Goal: Task Accomplishment & Management: Manage account settings

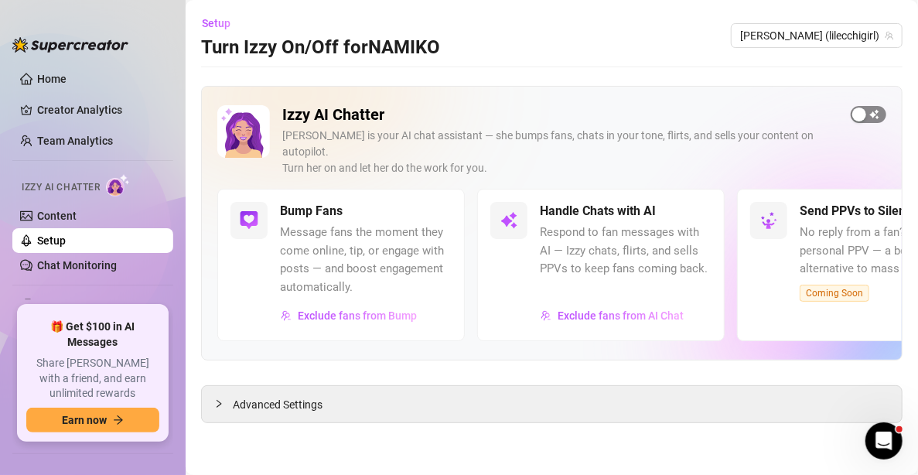
click at [872, 120] on span "button" at bounding box center [869, 114] width 36 height 17
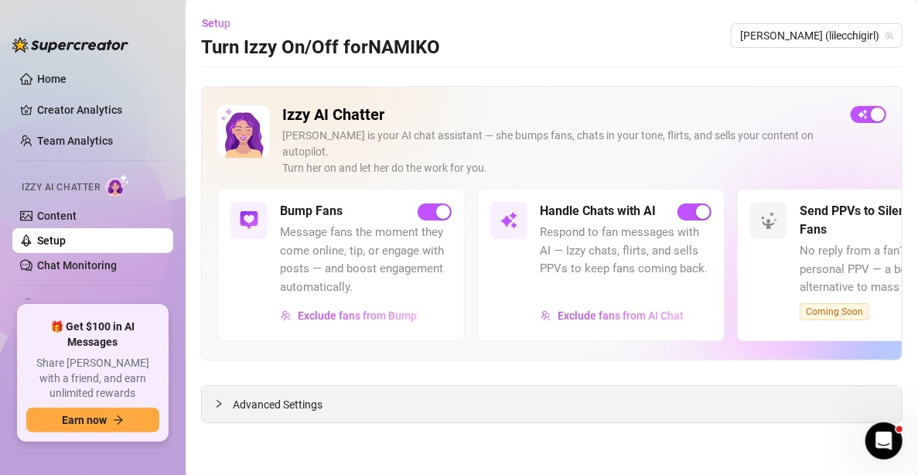
click at [505, 388] on div "Advanced Settings" at bounding box center [552, 404] width 700 height 36
click at [224, 395] on div at bounding box center [223, 403] width 19 height 17
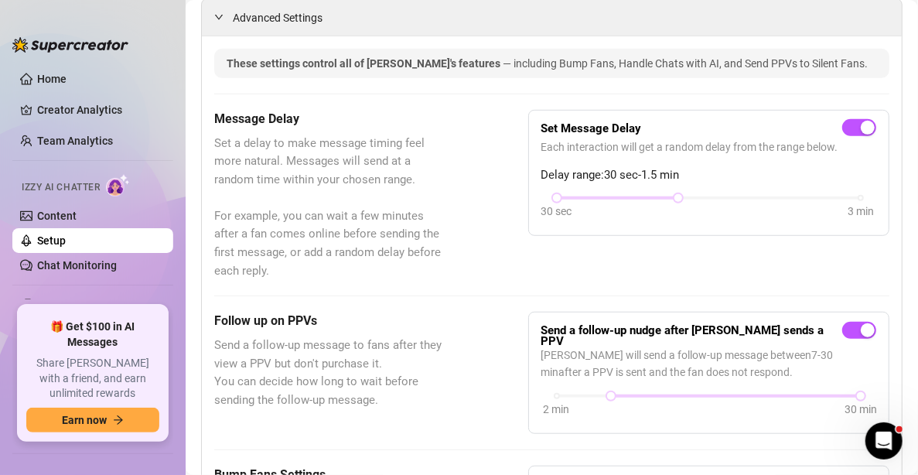
scroll to position [309, 0]
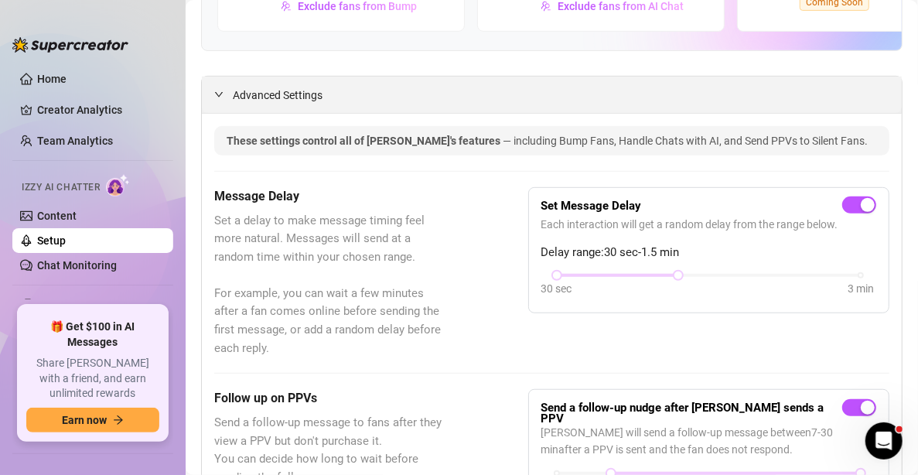
click at [227, 86] on div at bounding box center [223, 94] width 19 height 17
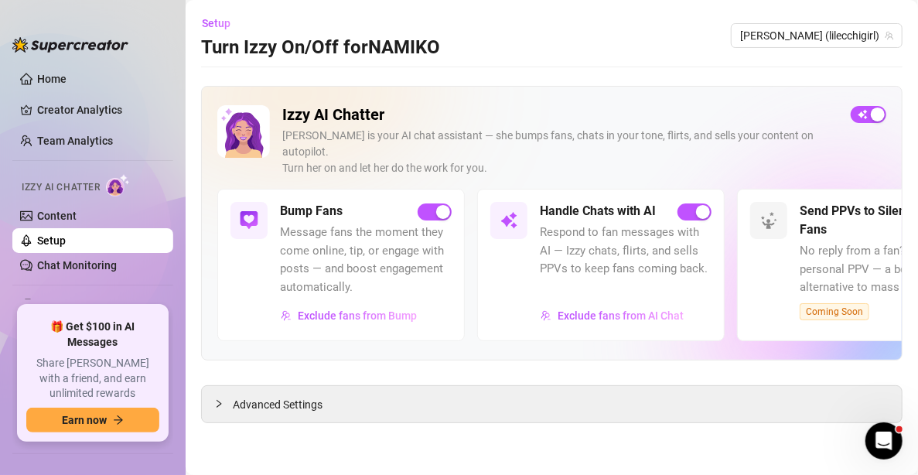
scroll to position [0, 0]
click at [875, 420] on html at bounding box center [881, 438] width 37 height 37
click at [887, 439] on icon "Open Intercom Messenger" at bounding box center [883, 439] width 26 height 26
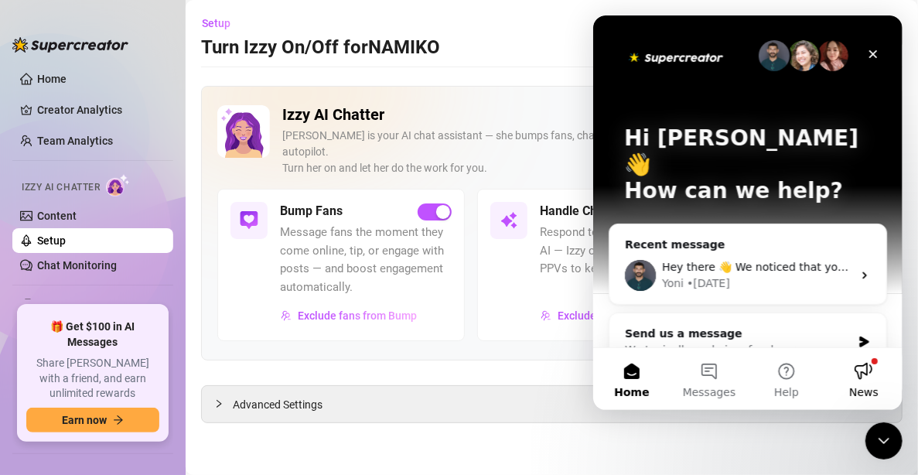
click at [863, 370] on button "News" at bounding box center [863, 379] width 77 height 62
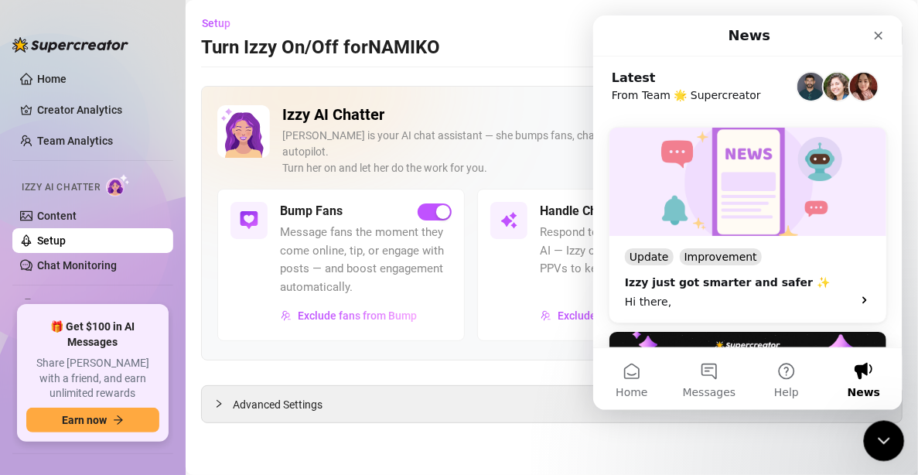
click at [883, 426] on div "Close Intercom Messenger" at bounding box center [881, 438] width 37 height 37
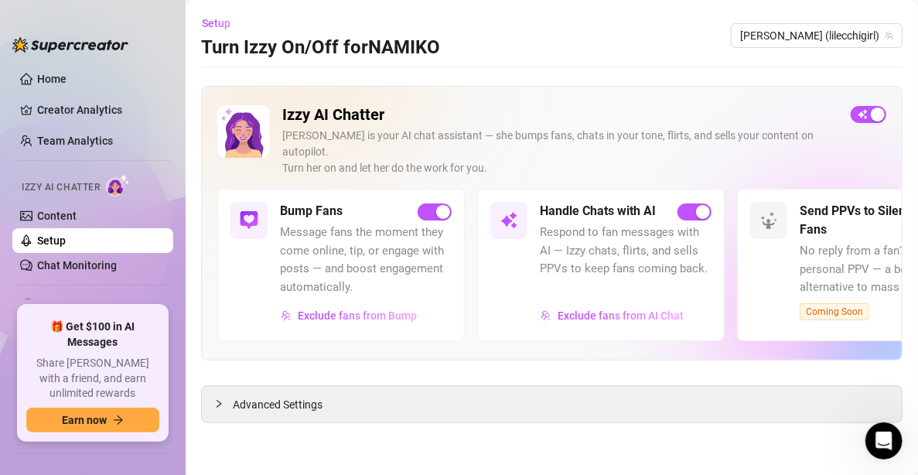
click at [725, 427] on main "Setup Turn Izzy On/Off for NAMIKO NAMIKO (lilecchigirl) Izzy AI Chatter Izzy is…" at bounding box center [552, 237] width 733 height 475
click at [67, 73] on link "Home" at bounding box center [51, 79] width 29 height 12
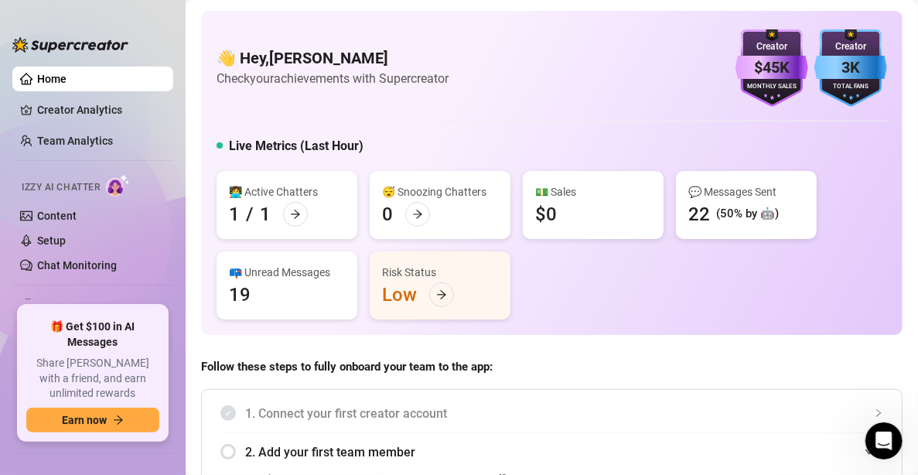
click at [550, 97] on div "👋 Hey, Namiko Noda Check your achievements with Supercreator $45K Creator Month…" at bounding box center [552, 67] width 671 height 77
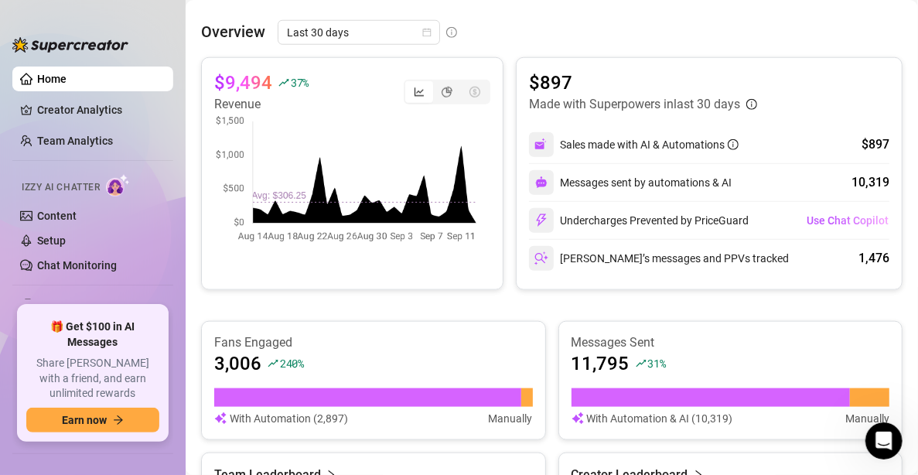
scroll to position [774, 0]
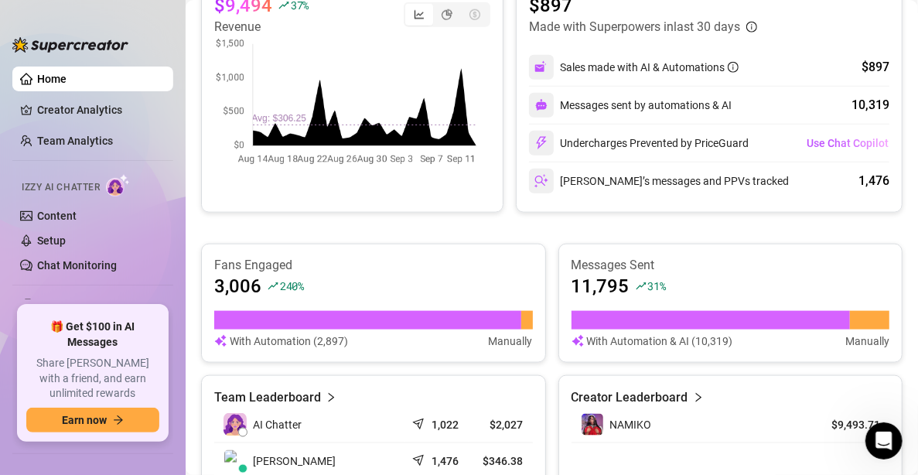
click at [237, 198] on div "$9,494 37 % Revenue" at bounding box center [352, 96] width 303 height 233
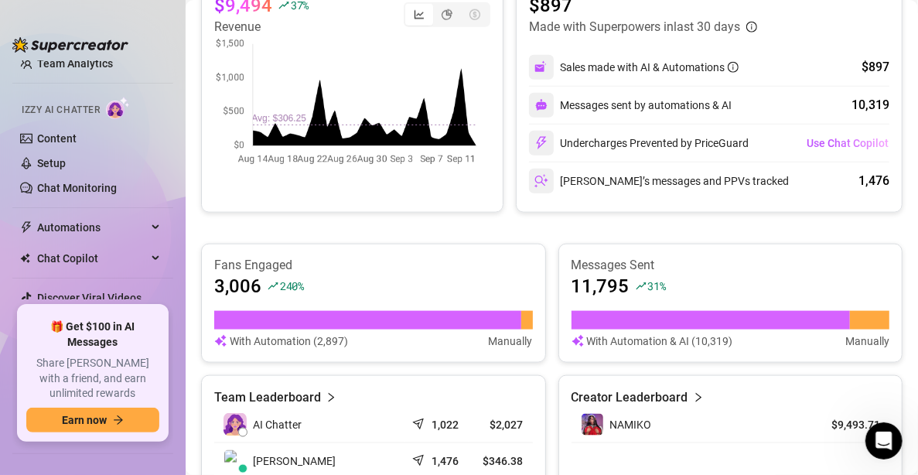
scroll to position [109, 0]
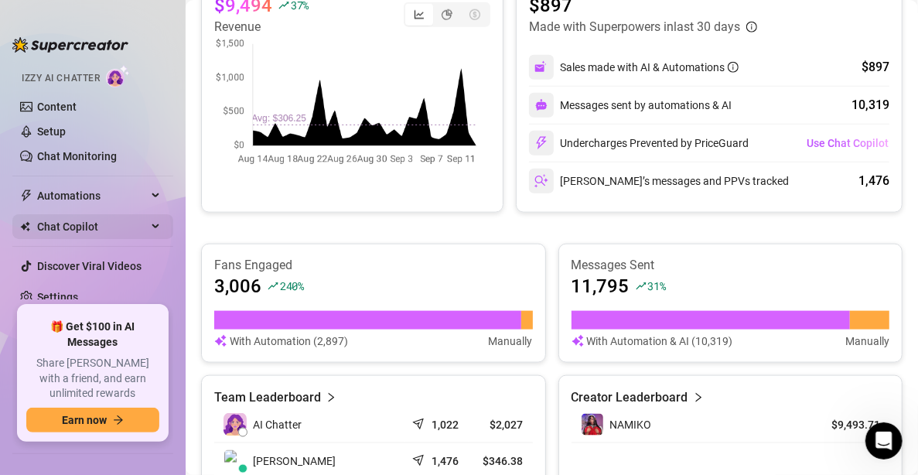
click at [106, 224] on span "Chat Copilot" at bounding box center [92, 226] width 110 height 25
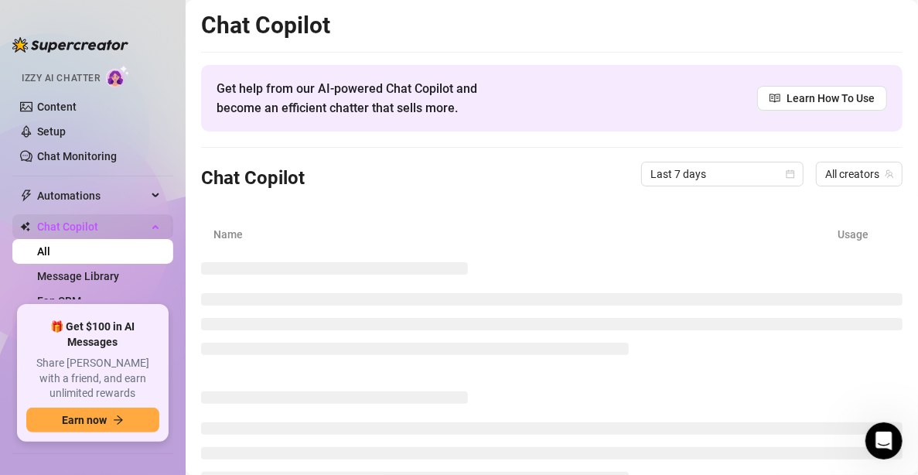
click at [105, 226] on span "Chat Copilot" at bounding box center [92, 226] width 110 height 25
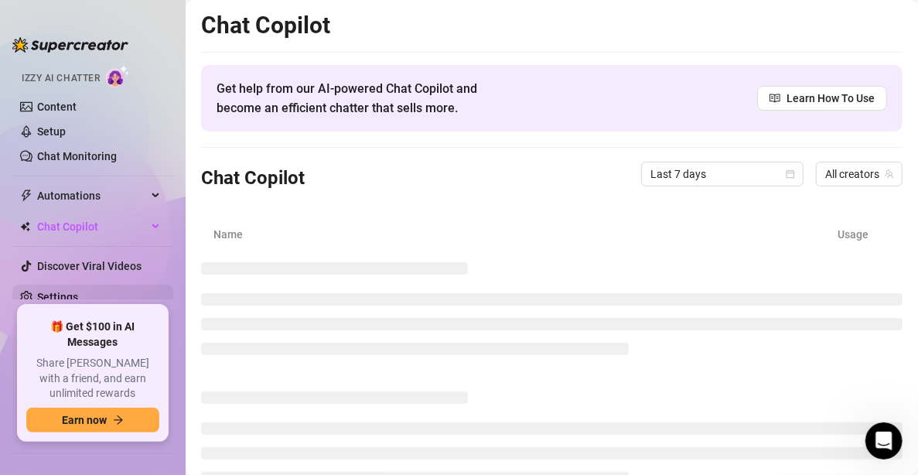
click at [78, 291] on link "Settings" at bounding box center [57, 297] width 41 height 12
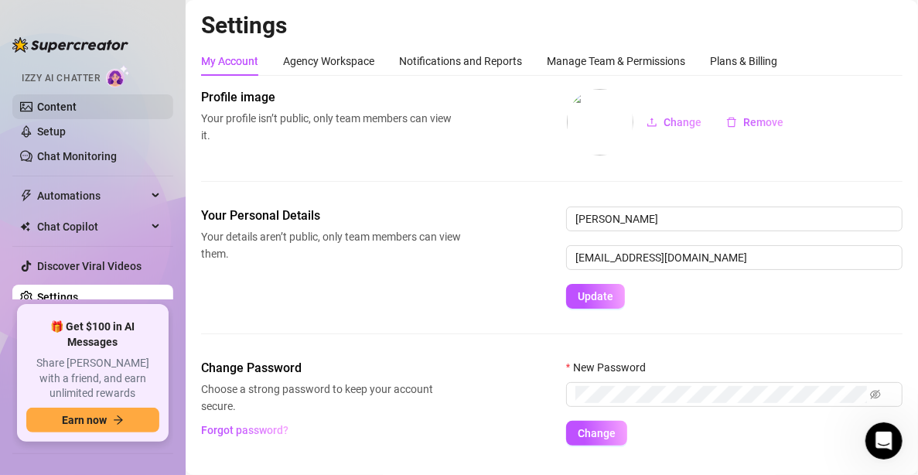
click at [77, 109] on link "Content" at bounding box center [56, 107] width 39 height 12
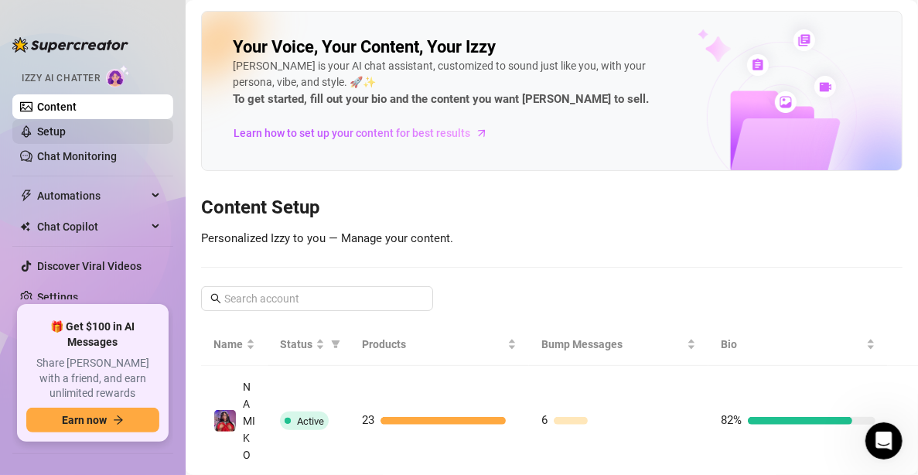
click at [66, 126] on link "Setup" at bounding box center [51, 131] width 29 height 12
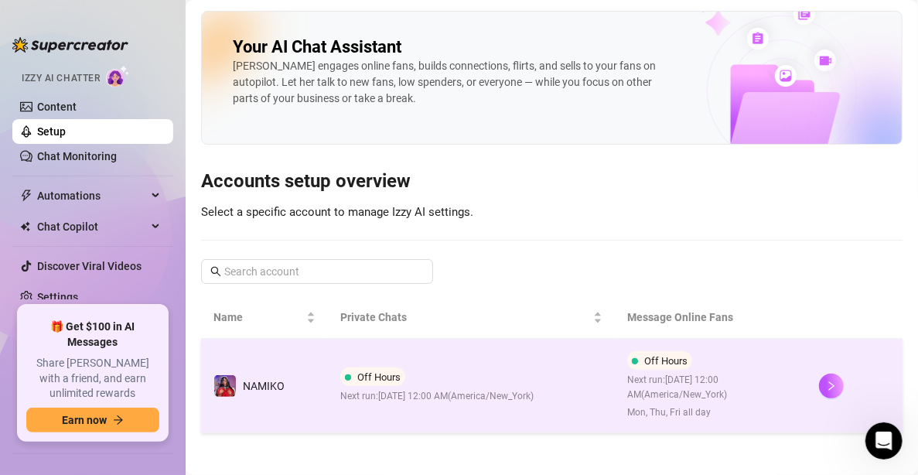
click at [658, 356] on span "Off Hours" at bounding box center [665, 361] width 43 height 12
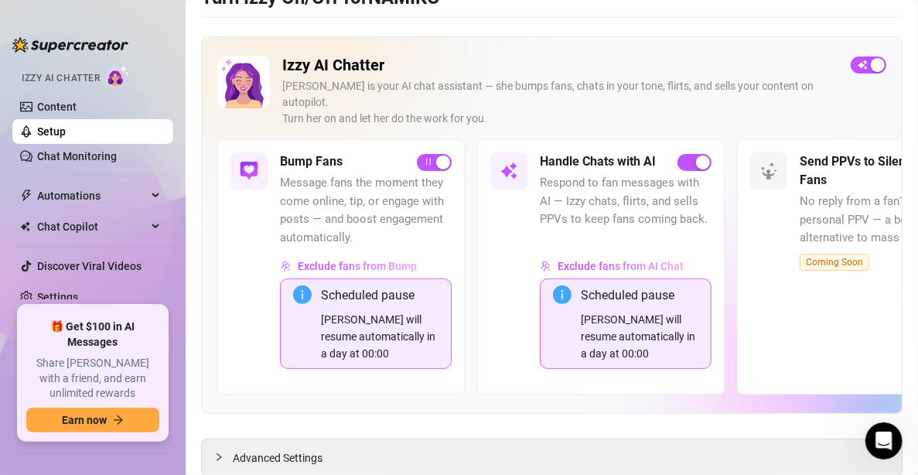
scroll to position [79, 0]
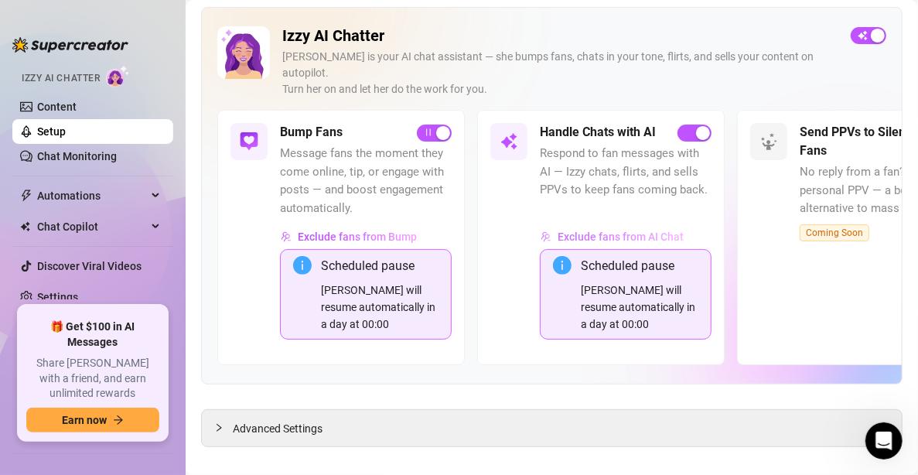
click at [651, 231] on span "Exclude fans from AI Chat" at bounding box center [621, 237] width 126 height 12
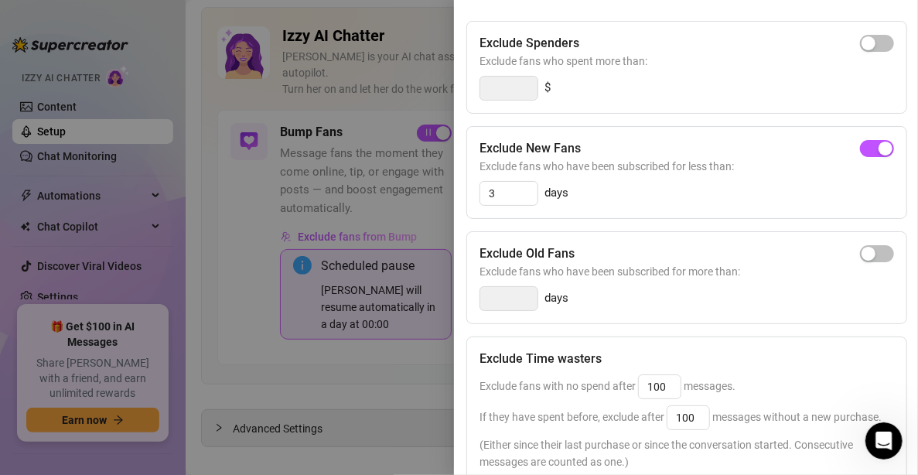
scroll to position [347, 0]
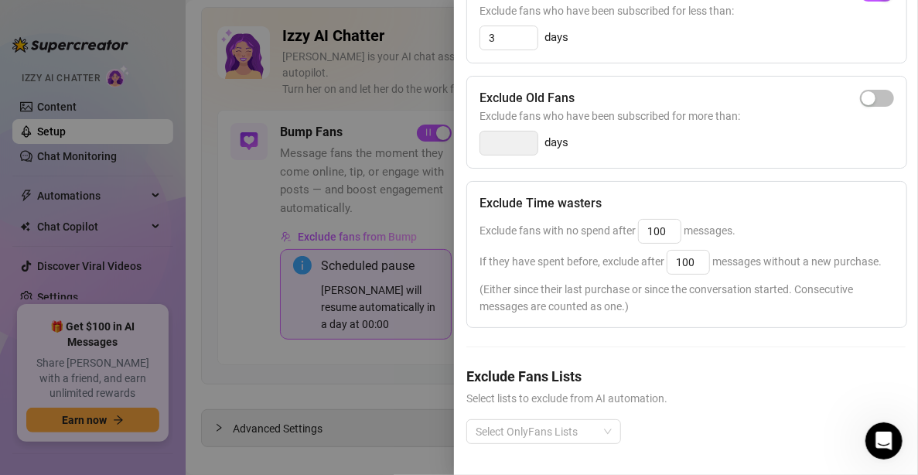
click at [364, 325] on div at bounding box center [459, 237] width 918 height 475
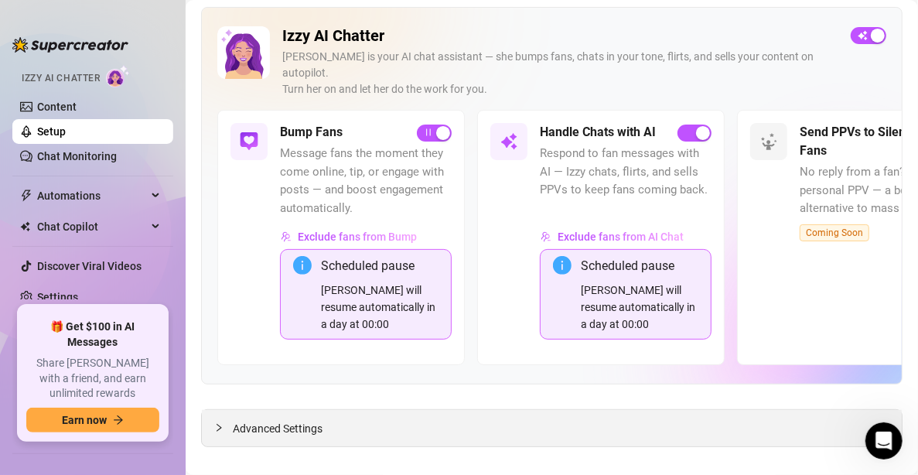
click at [340, 410] on div "Advanced Settings" at bounding box center [552, 428] width 700 height 36
click at [285, 420] on span "Advanced Settings" at bounding box center [278, 428] width 90 height 17
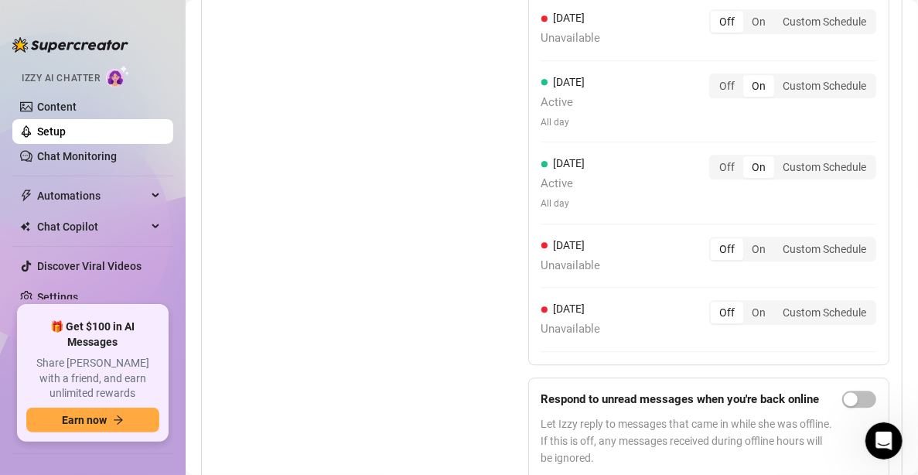
scroll to position [1835, 0]
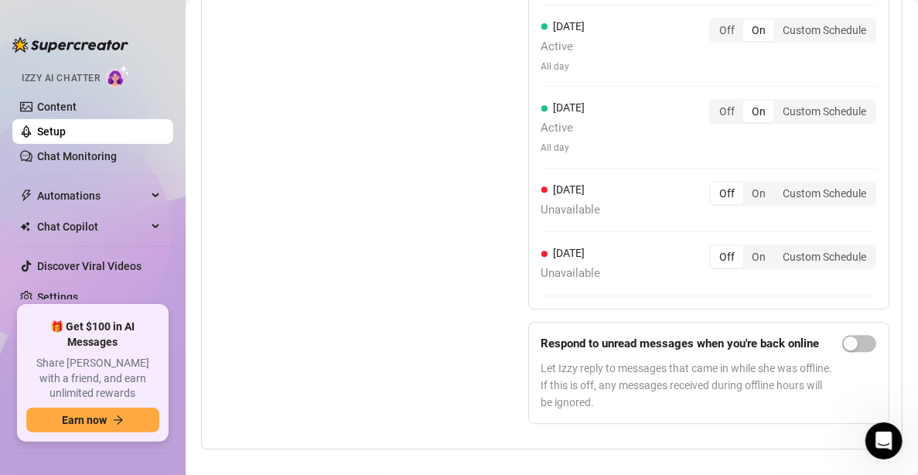
click at [393, 232] on div "Set Active Hours (Izzy Availability) Set specific hours when Izzy engaging with…" at bounding box center [332, 116] width 237 height 641
click at [757, 183] on div "On" at bounding box center [759, 194] width 31 height 22
click at [747, 185] on input "On" at bounding box center [747, 185] width 0 height 0
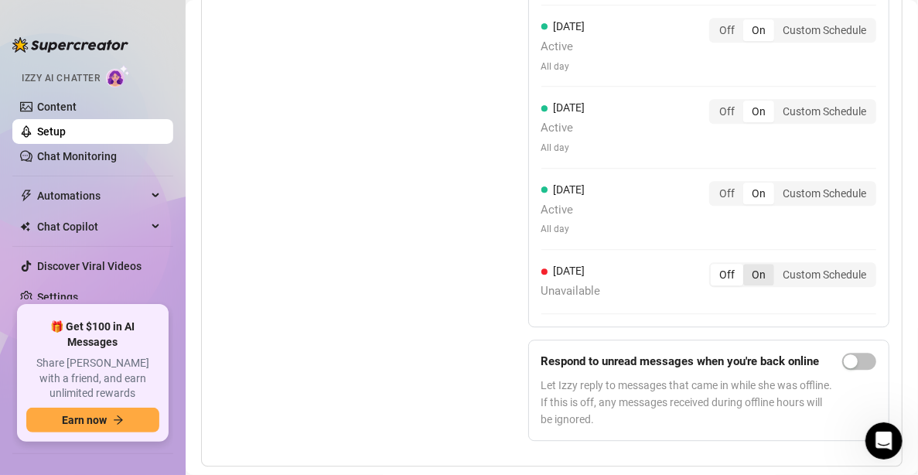
click at [744, 264] on div "On" at bounding box center [759, 275] width 31 height 22
click at [747, 266] on input "On" at bounding box center [747, 266] width 0 height 0
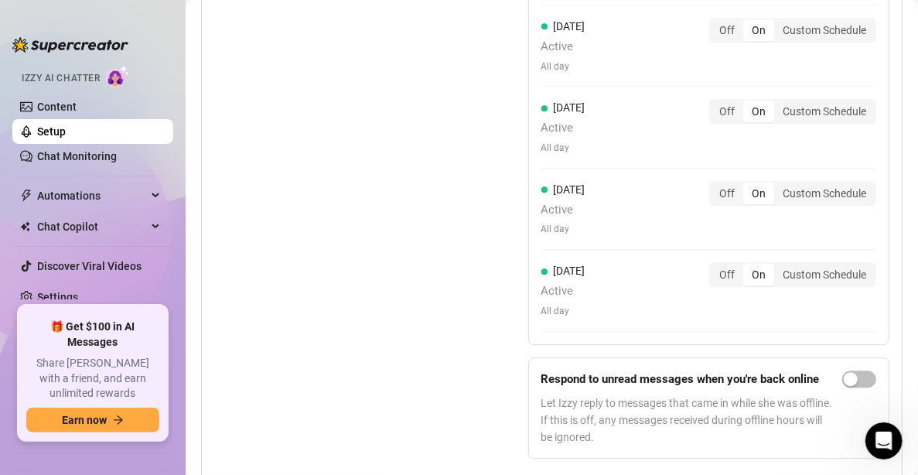
scroll to position [1216, 0]
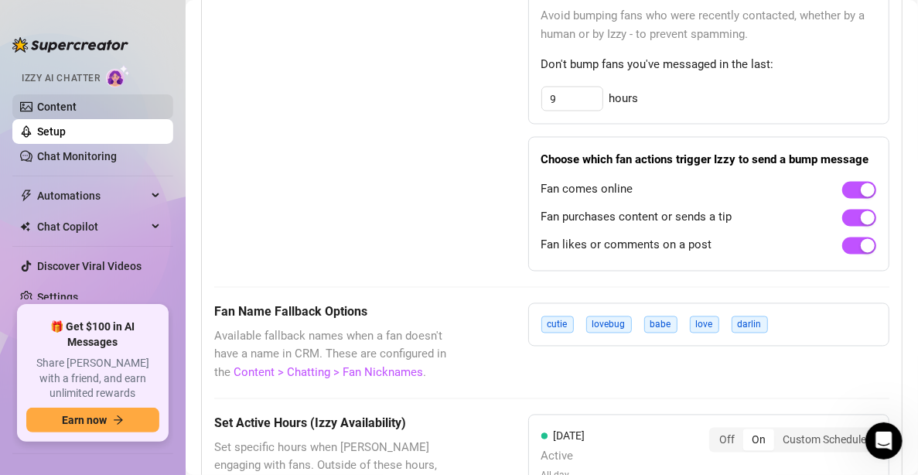
click at [77, 105] on link "Content" at bounding box center [56, 107] width 39 height 12
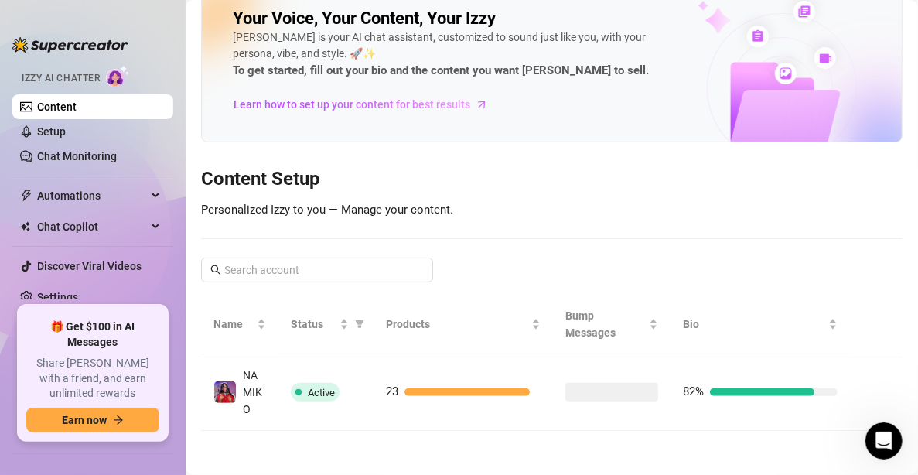
scroll to position [59, 0]
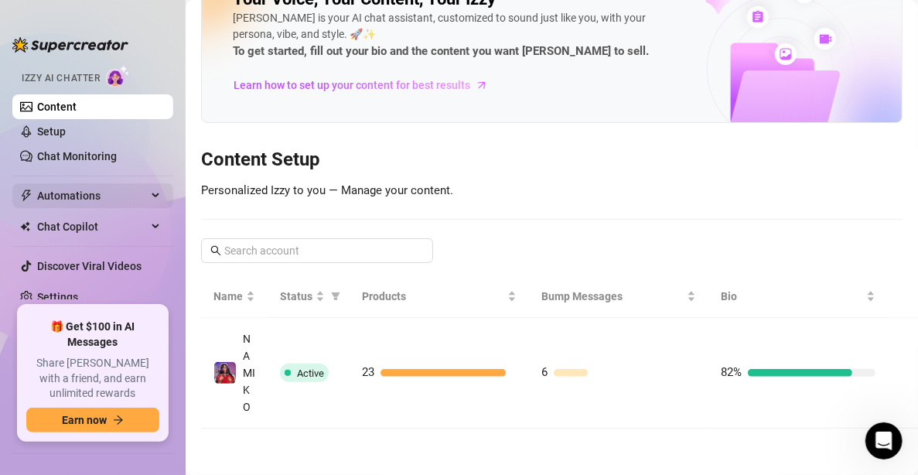
click at [101, 191] on span "Automations" at bounding box center [92, 195] width 110 height 25
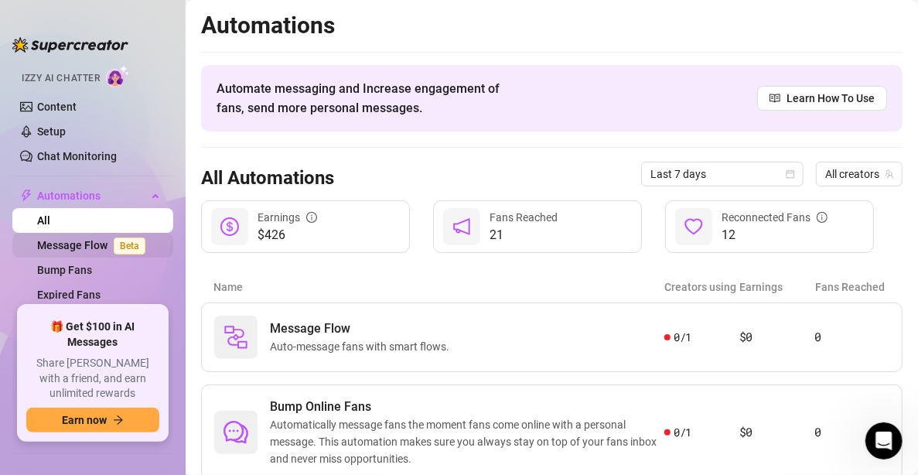
click at [87, 251] on link "Message Flow Beta" at bounding box center [94, 245] width 115 height 12
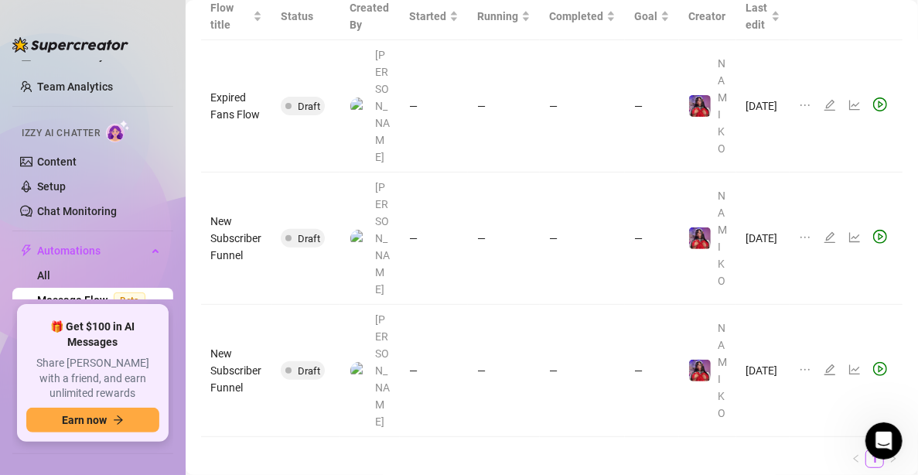
scroll to position [53, 0]
click at [73, 156] on link "Content" at bounding box center [56, 162] width 39 height 12
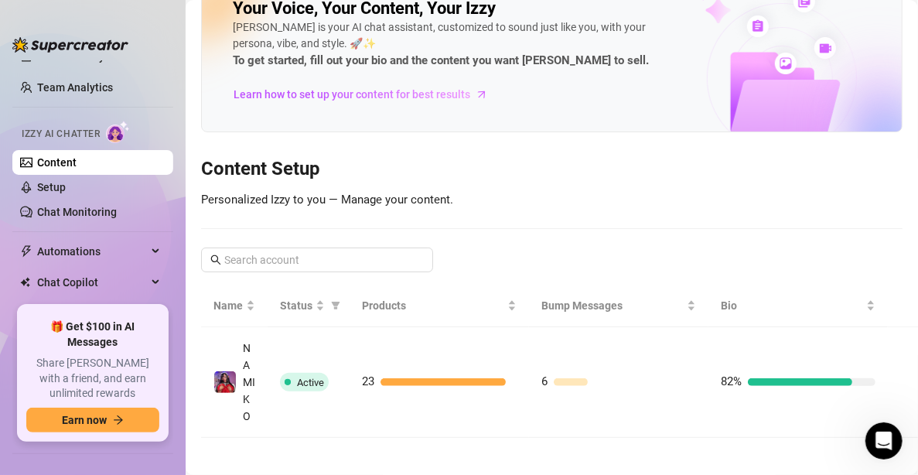
scroll to position [59, 0]
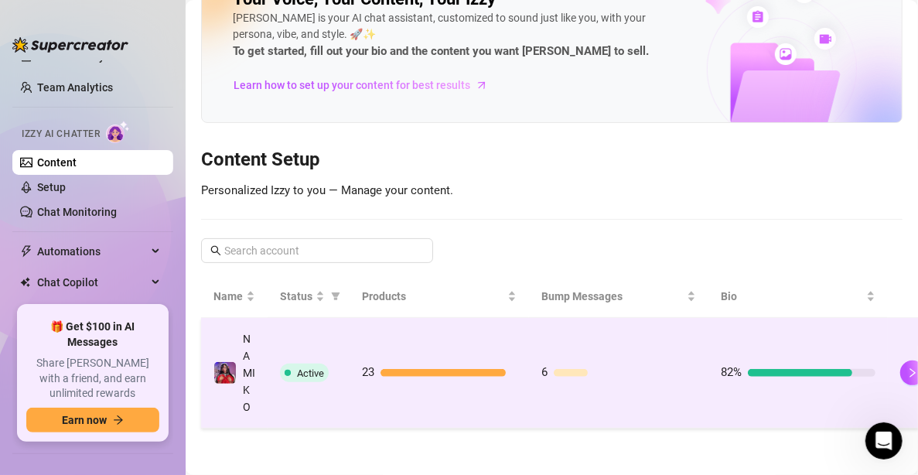
click at [742, 326] on td "82%" at bounding box center [798, 373] width 179 height 111
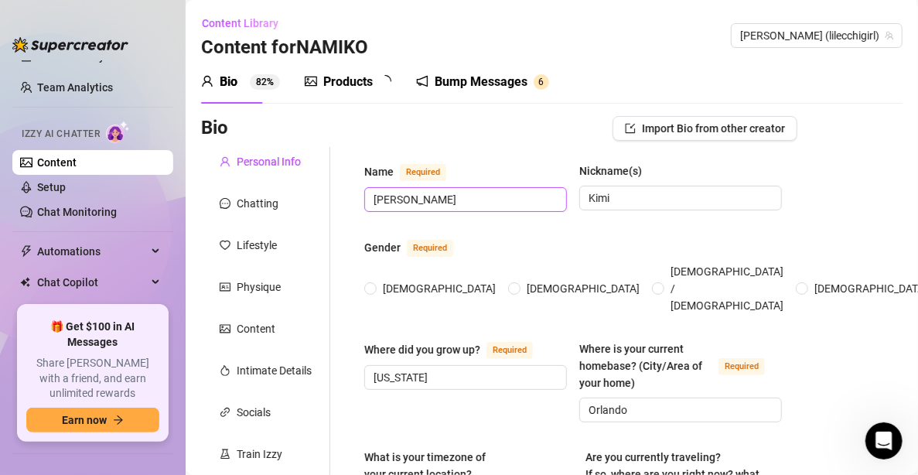
radio input "true"
type input "[DATE]"
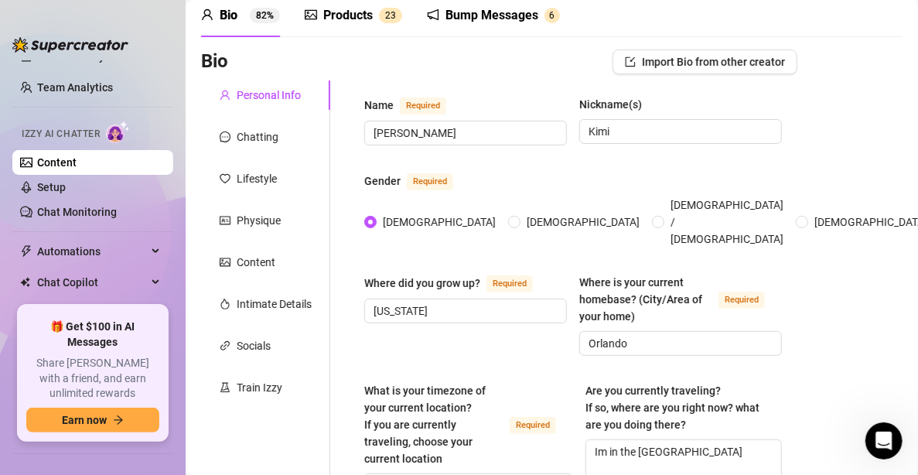
scroll to position [155, 0]
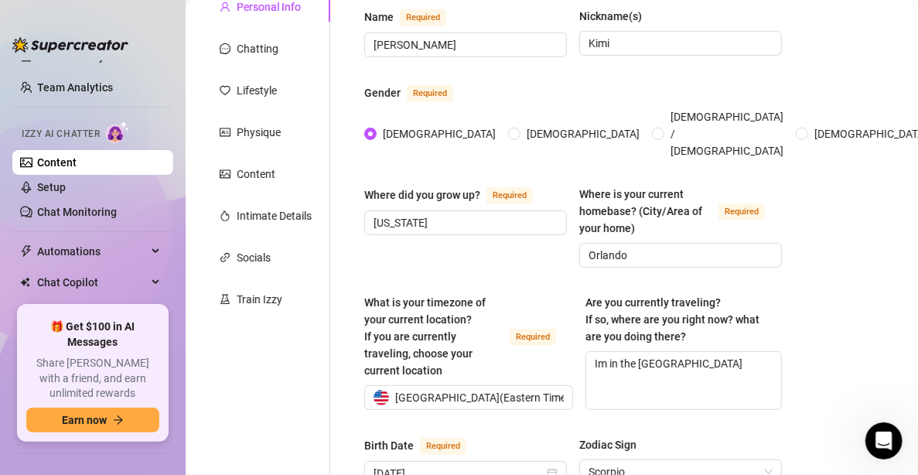
click at [256, 302] on div "Train Izzy" at bounding box center [260, 299] width 46 height 17
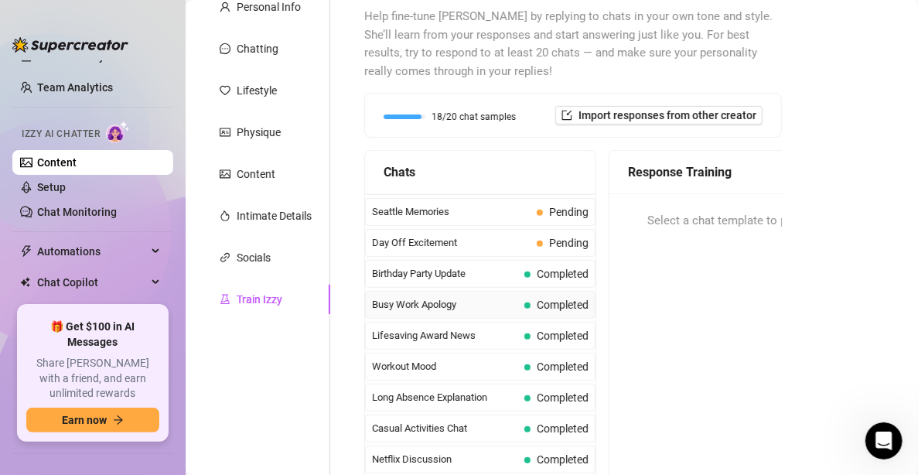
scroll to position [1219, 0]
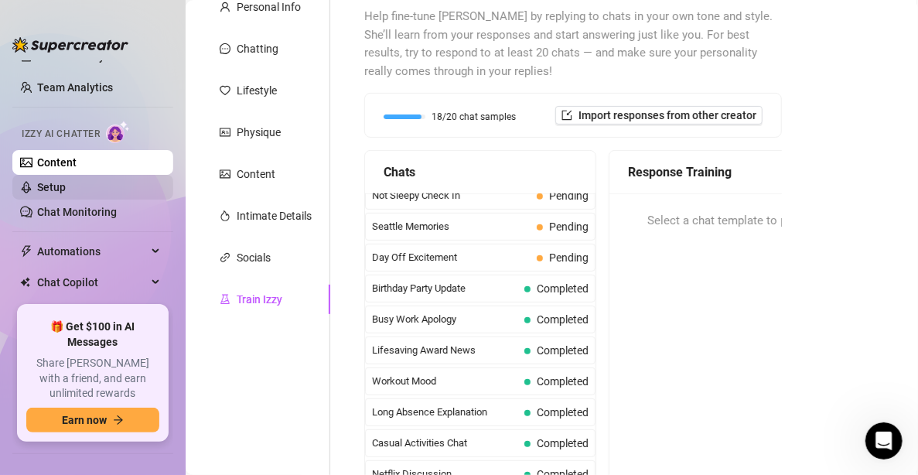
click at [66, 184] on link "Setup" at bounding box center [51, 187] width 29 height 12
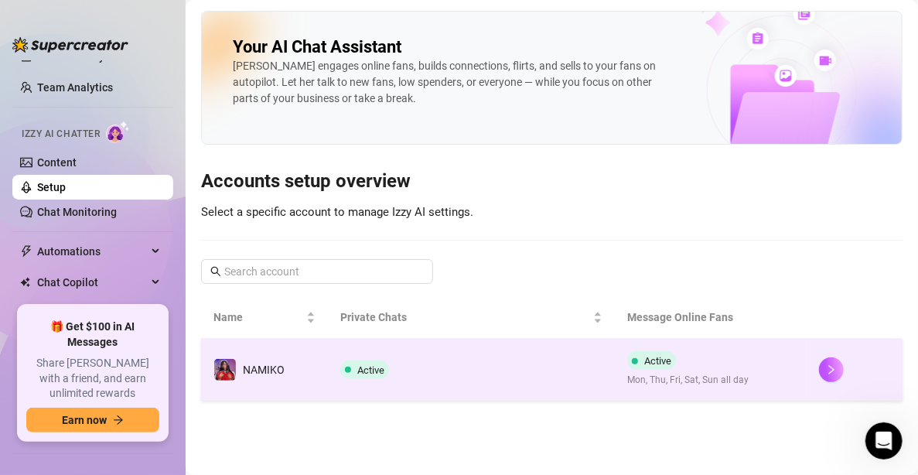
click at [566, 344] on td "Active" at bounding box center [472, 370] width 288 height 62
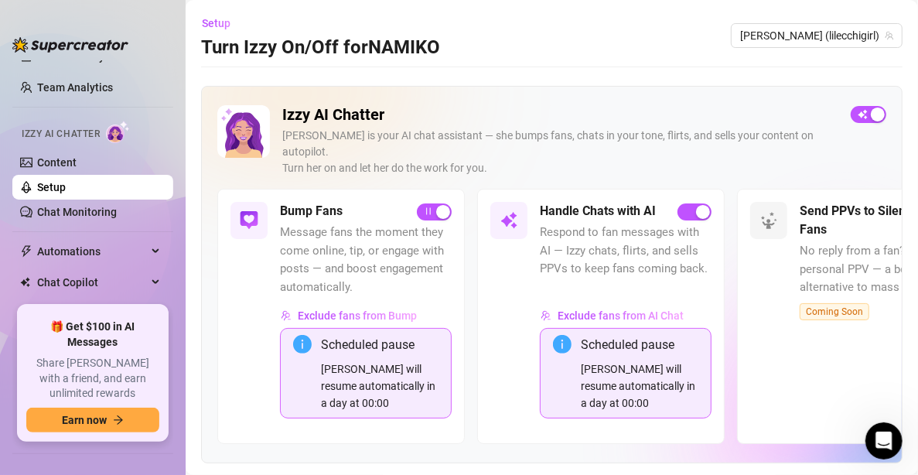
drag, startPoint x: 432, startPoint y: 471, endPoint x: 568, endPoint y: 386, distance: 159.9
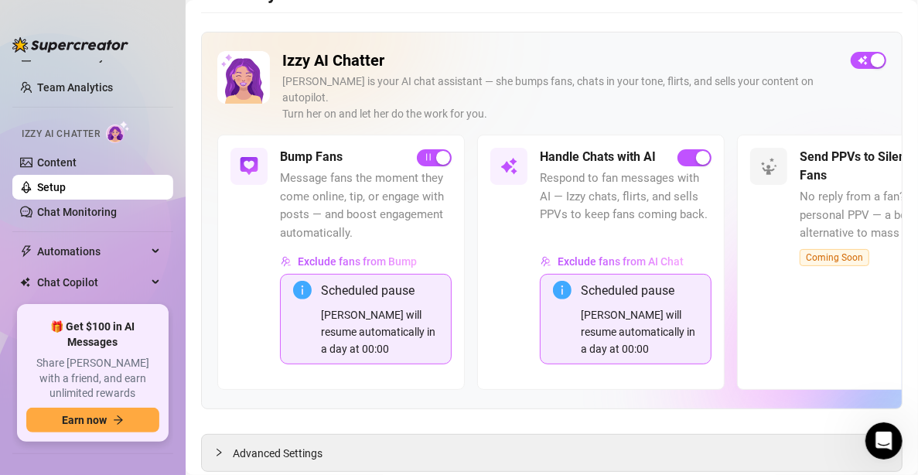
scroll to position [79, 0]
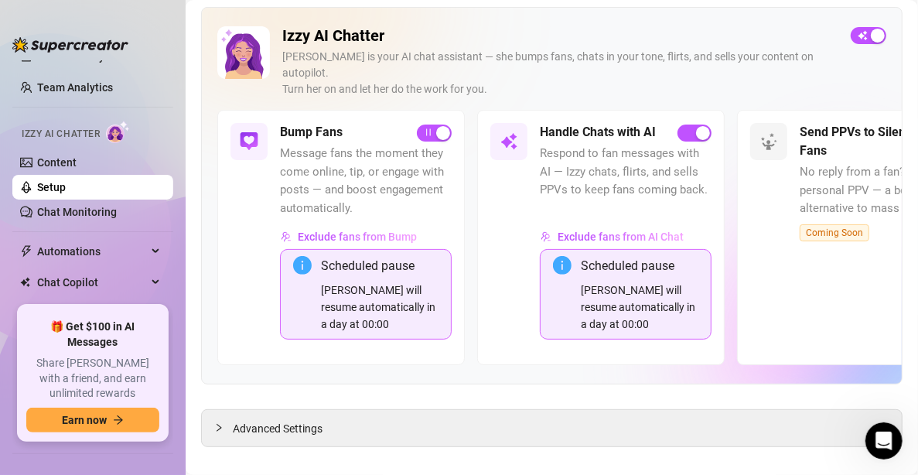
click at [520, 440] on main "Setup Turn Izzy On/Off for NAMIKO NAMIKO (lilecchigirl) Izzy AI Chatter Izzy is…" at bounding box center [552, 207] width 733 height 573
click at [498, 410] on div "Advanced Settings" at bounding box center [552, 428] width 700 height 36
click at [225, 419] on div at bounding box center [223, 427] width 19 height 17
click at [220, 423] on span "expanded" at bounding box center [218, 427] width 9 height 9
click at [220, 423] on icon "collapsed" at bounding box center [218, 427] width 9 height 9
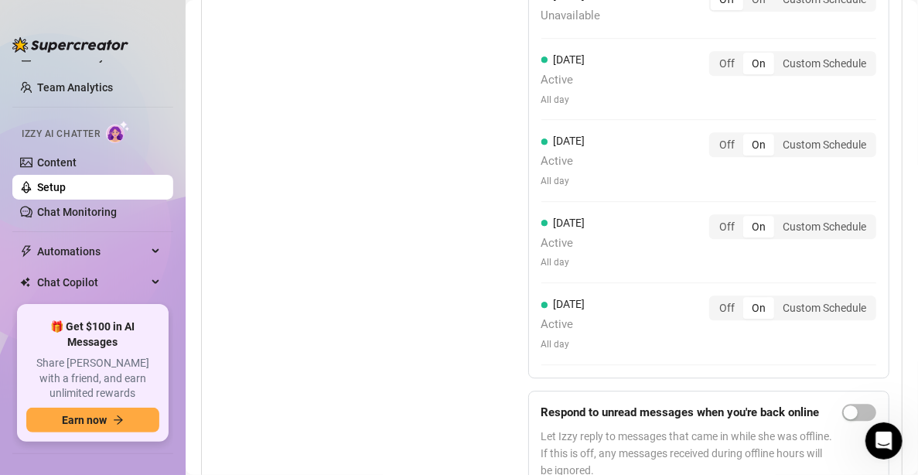
scroll to position [1871, 0]
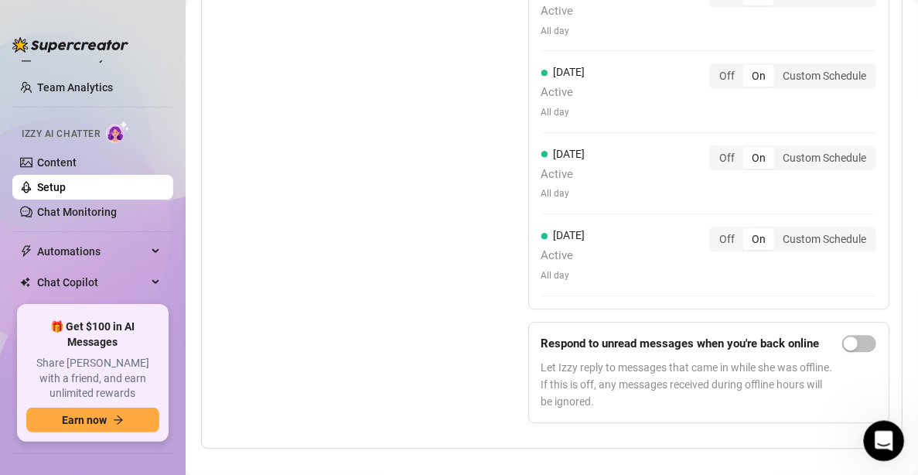
click at [880, 439] on icon "Open Intercom Messenger" at bounding box center [883, 439] width 26 height 26
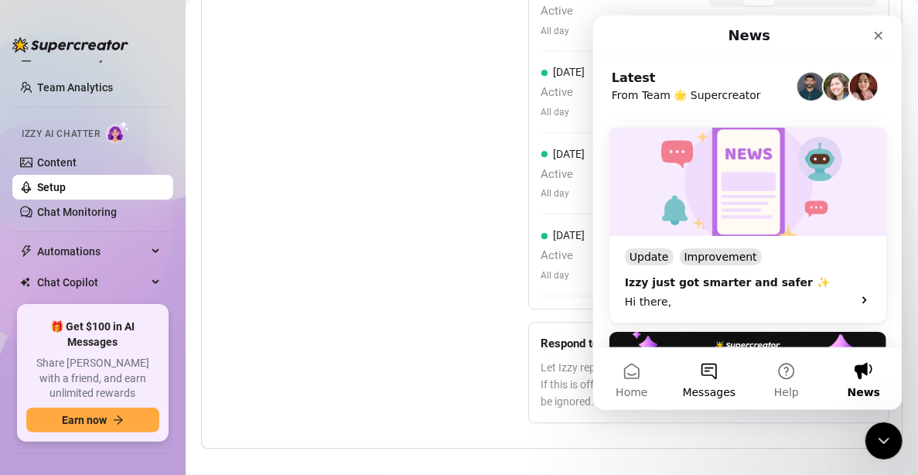
click at [708, 381] on button "Messages" at bounding box center [708, 379] width 77 height 62
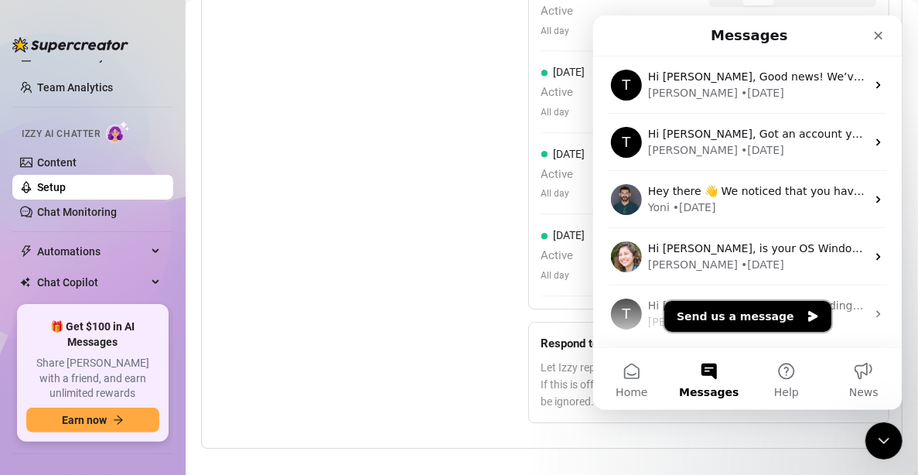
click at [753, 310] on button "Send us a message" at bounding box center [747, 316] width 167 height 31
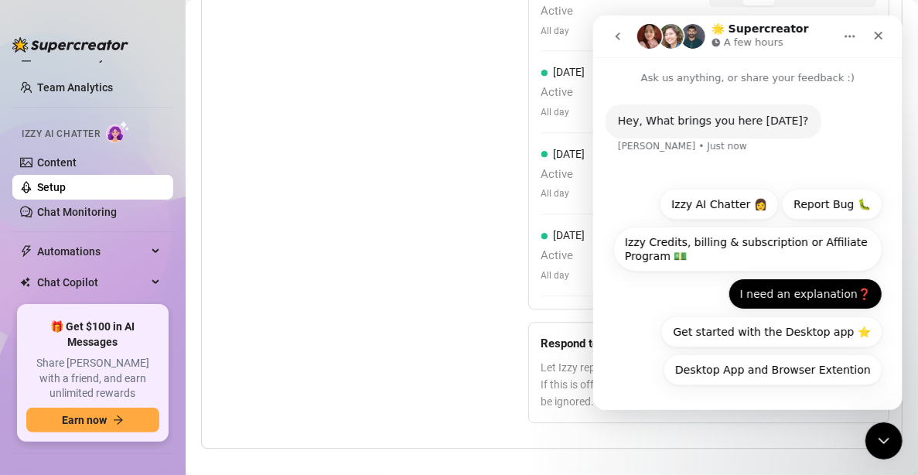
click at [802, 296] on button "I need an explanation❓" at bounding box center [805, 294] width 154 height 31
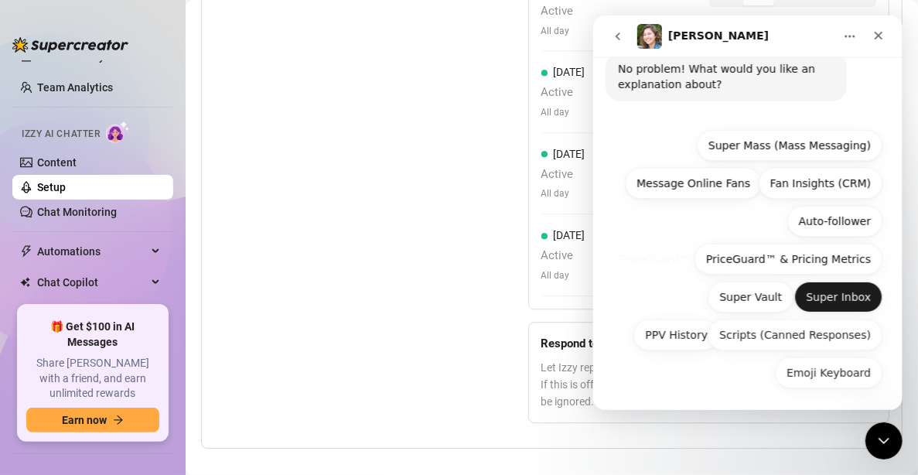
scroll to position [147, 0]
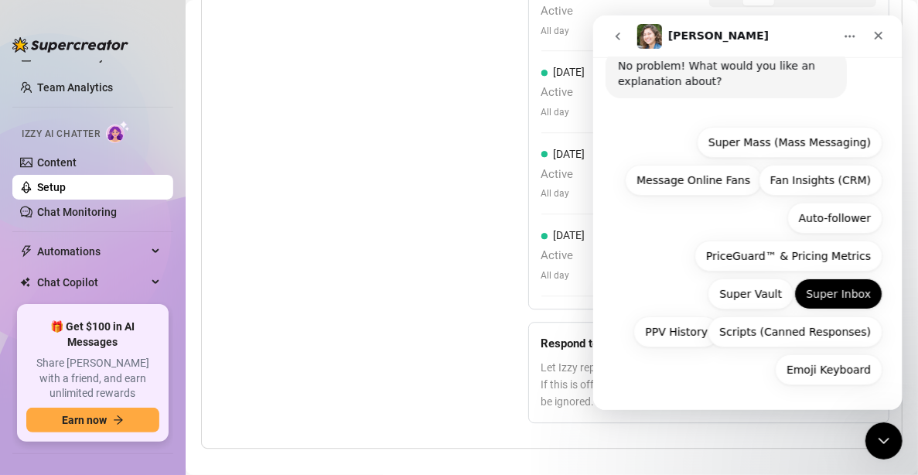
click at [845, 285] on button "Super Inbox" at bounding box center [838, 294] width 88 height 31
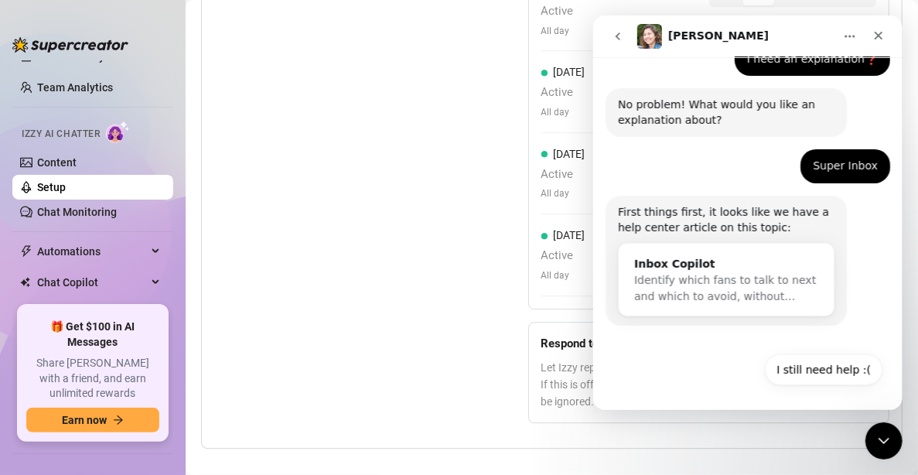
scroll to position [111, 0]
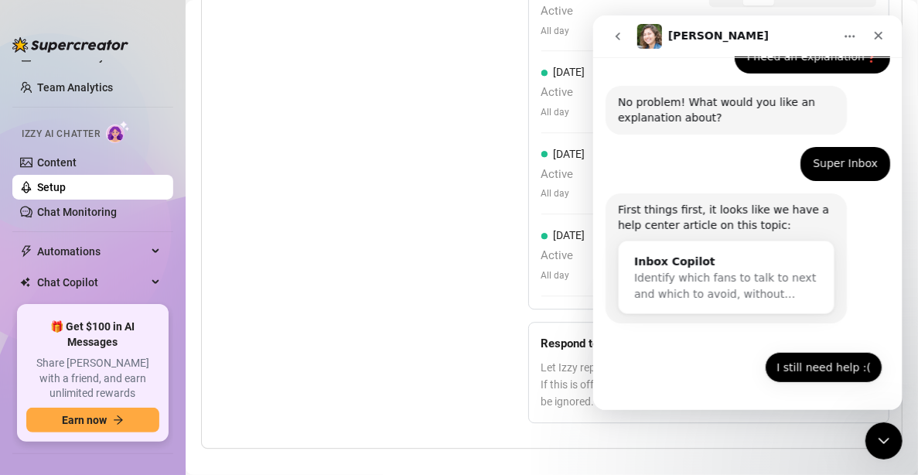
click at [844, 364] on button "I still need help :(" at bounding box center [823, 367] width 118 height 31
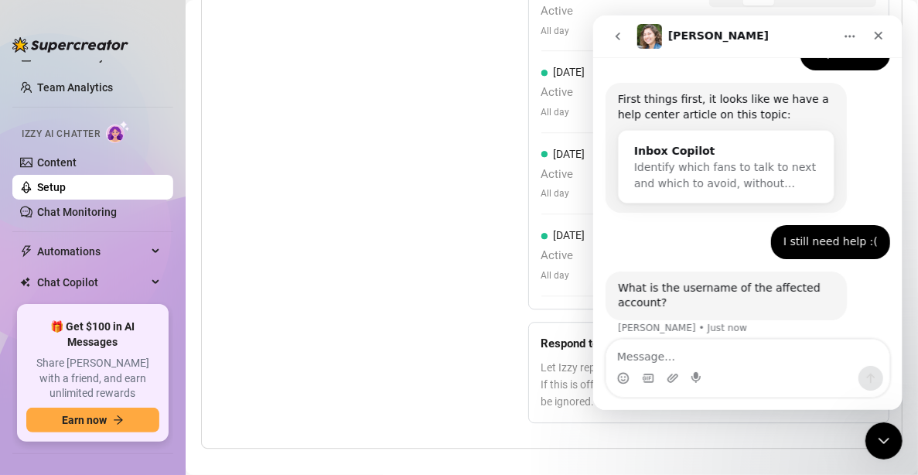
scroll to position [234, 0]
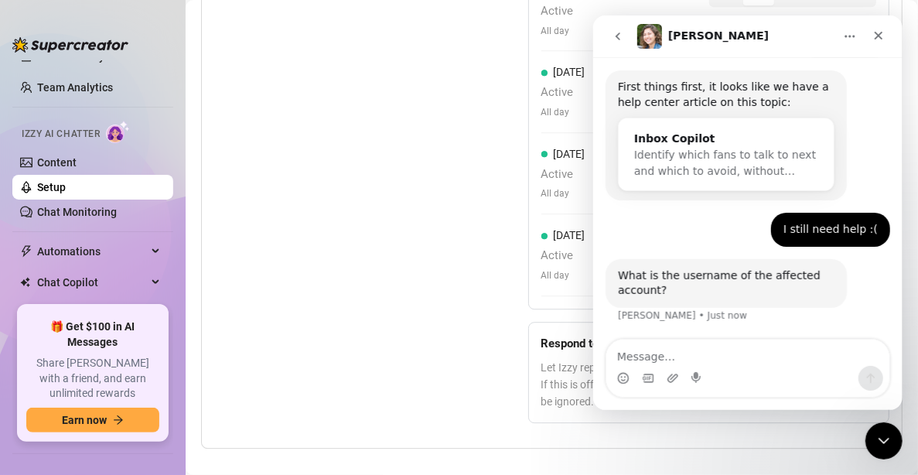
click at [807, 353] on textarea "Message…" at bounding box center [747, 353] width 283 height 26
type textarea "lilecchigirl"
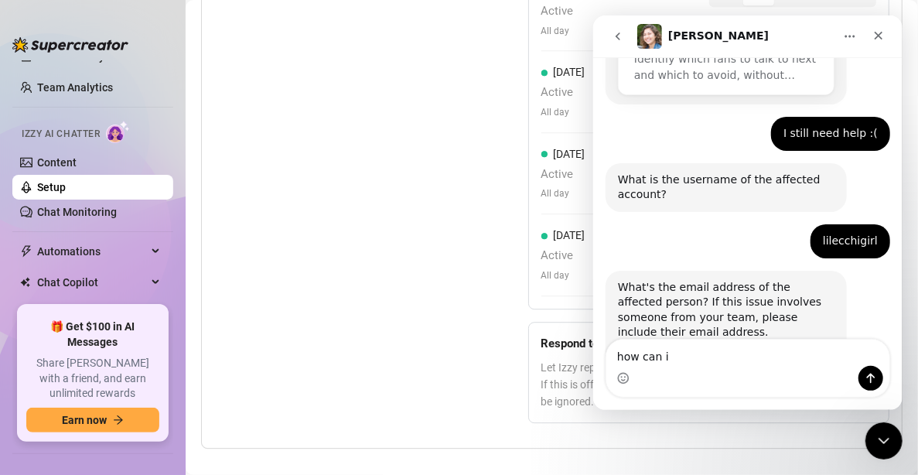
scroll to position [409, 0]
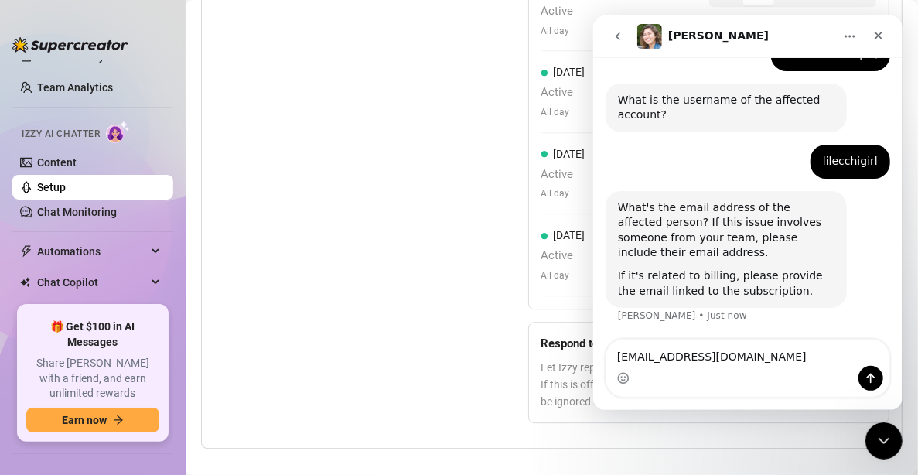
type textarea "[EMAIL_ADDRESS][DOMAIN_NAME]"
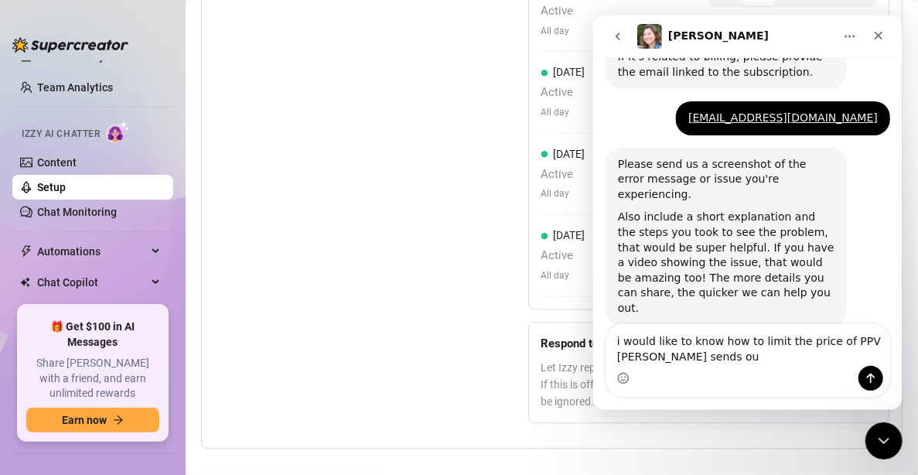
scroll to position [631, 0]
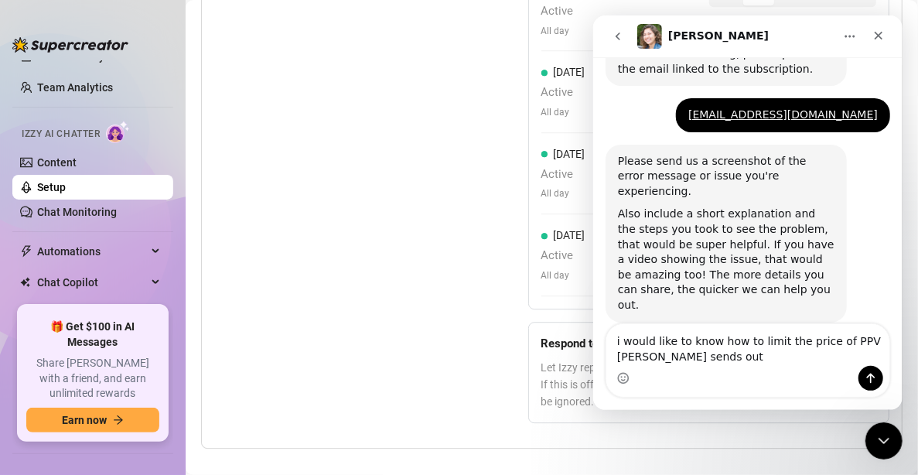
type textarea "i would like to know how to limit the price of PPV [PERSON_NAME] sends out."
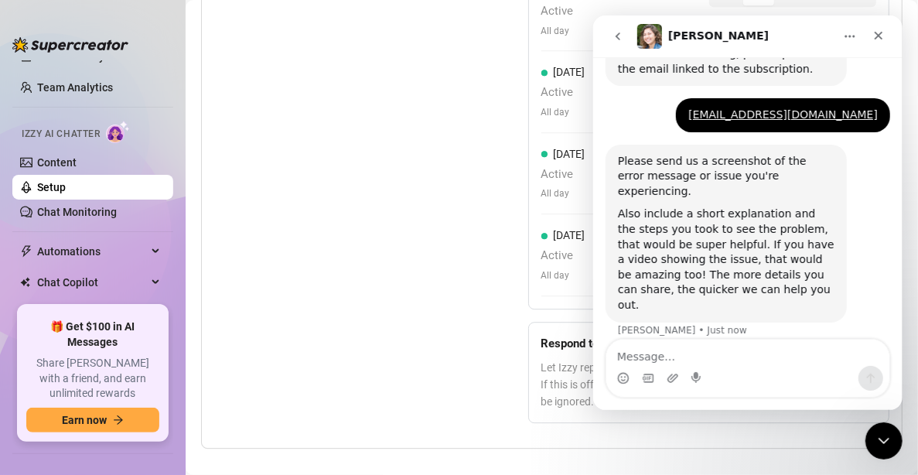
scroll to position [676, 0]
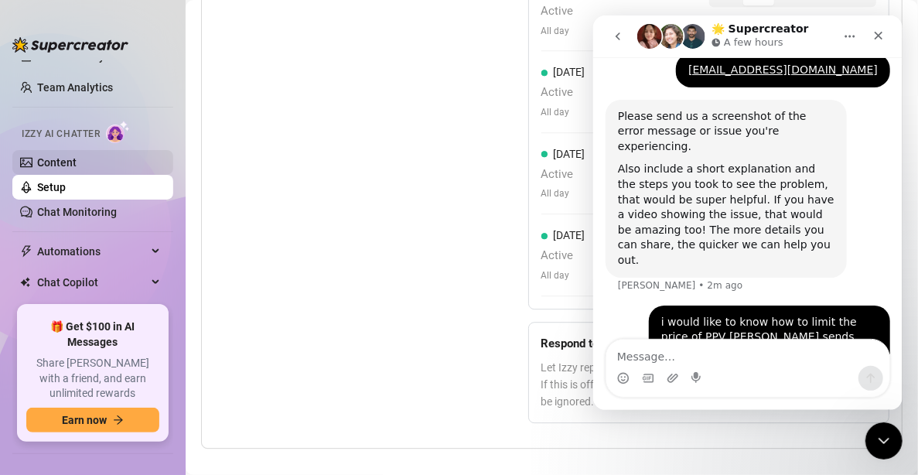
click at [77, 156] on link "Content" at bounding box center [56, 162] width 39 height 12
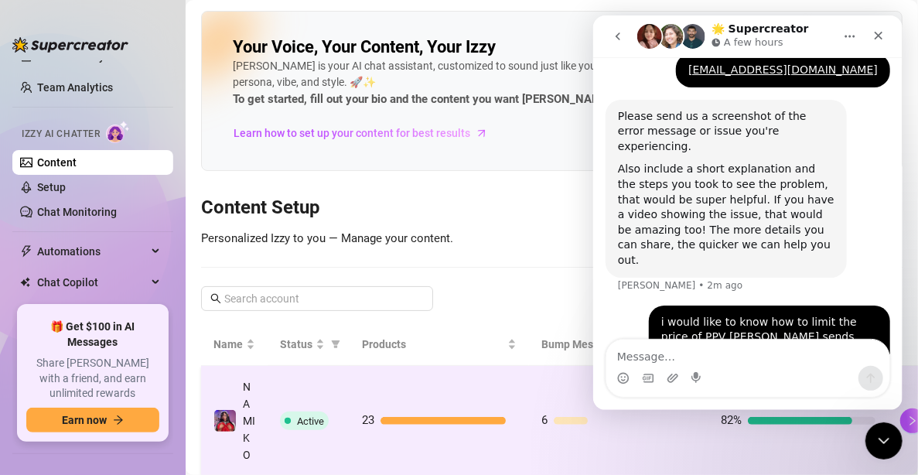
click at [439, 392] on td "23" at bounding box center [439, 421] width 179 height 111
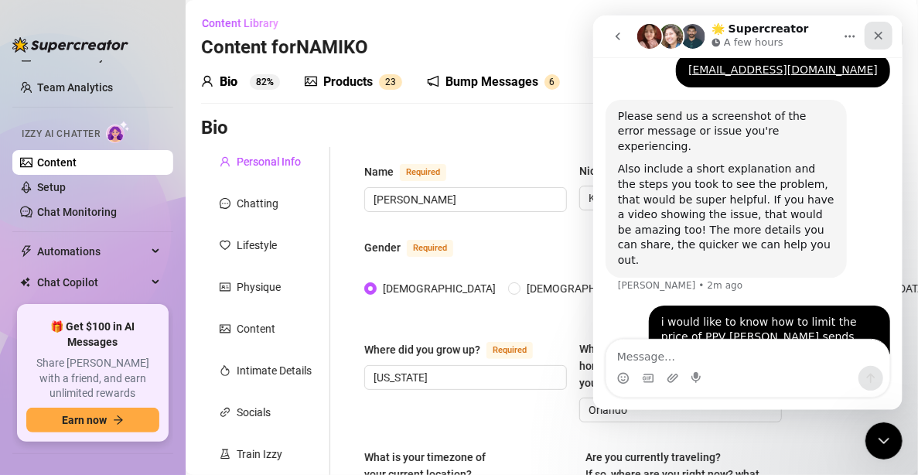
click at [876, 39] on icon "Close" at bounding box center [878, 35] width 12 height 12
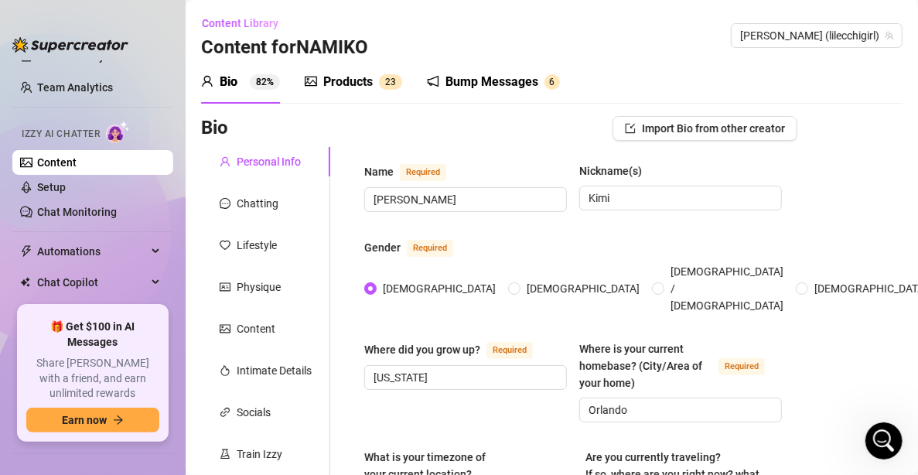
click at [498, 80] on div "Bump Messages" at bounding box center [492, 82] width 93 height 19
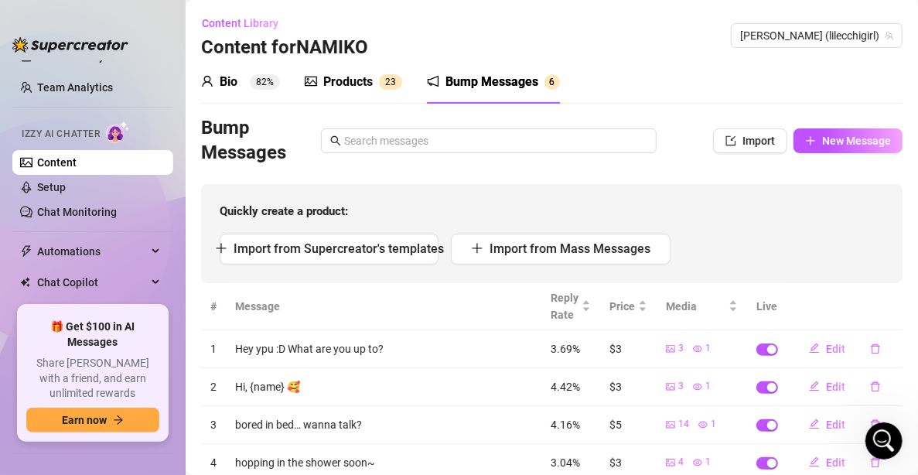
click at [355, 88] on div "Products" at bounding box center [348, 82] width 50 height 19
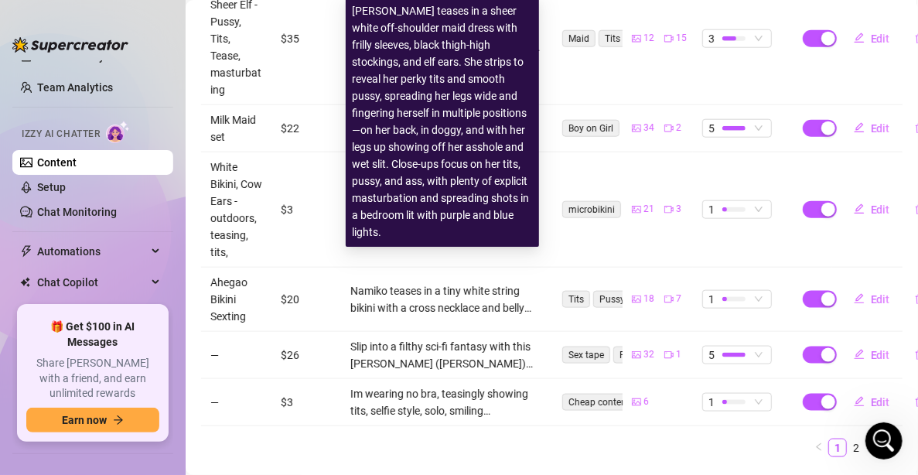
scroll to position [810, 0]
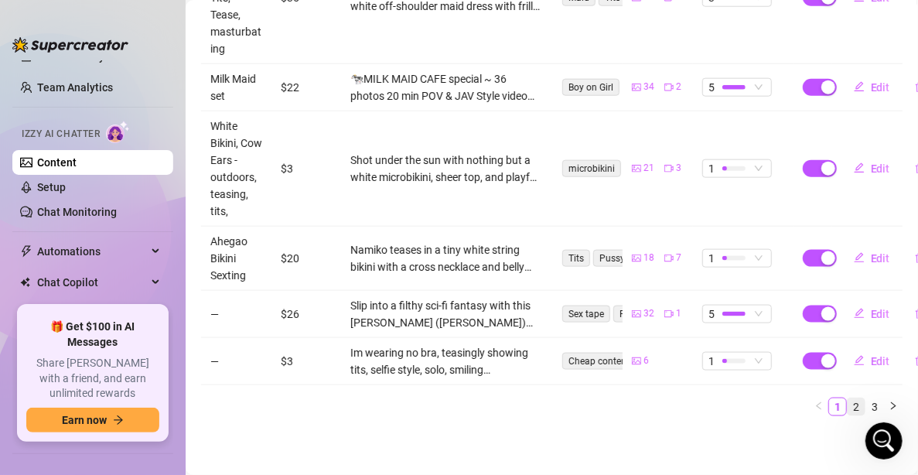
click at [848, 398] on link "2" at bounding box center [856, 406] width 17 height 17
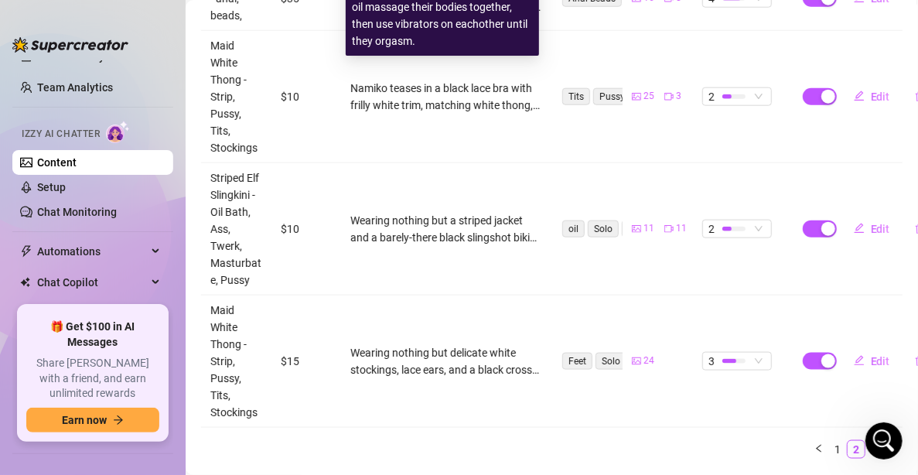
scroll to position [793, 0]
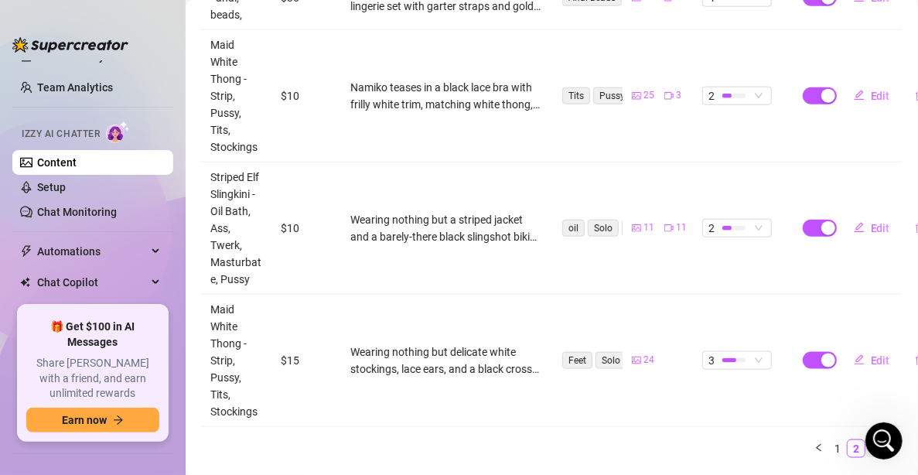
click at [867, 440] on link "3" at bounding box center [875, 448] width 17 height 17
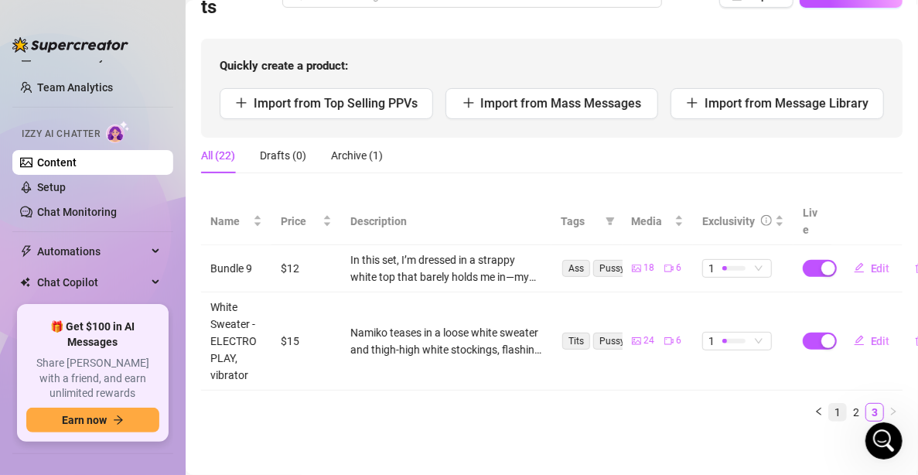
click at [829, 404] on link "1" at bounding box center [837, 412] width 17 height 17
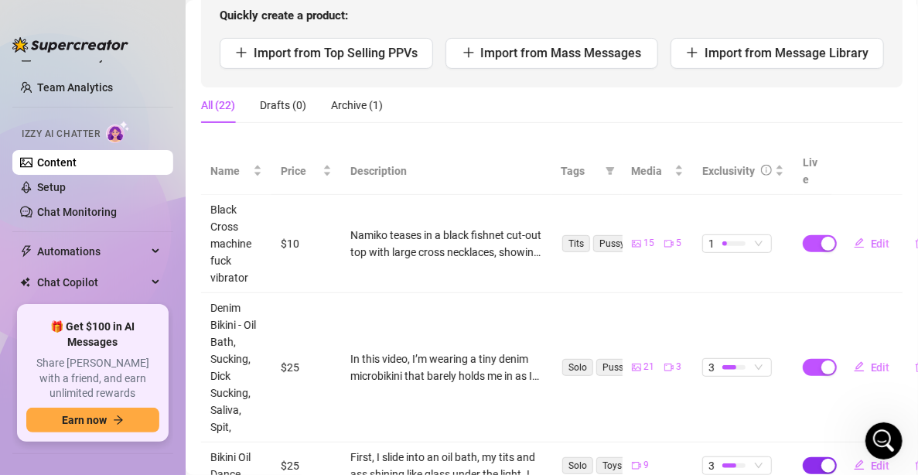
scroll to position [36, 0]
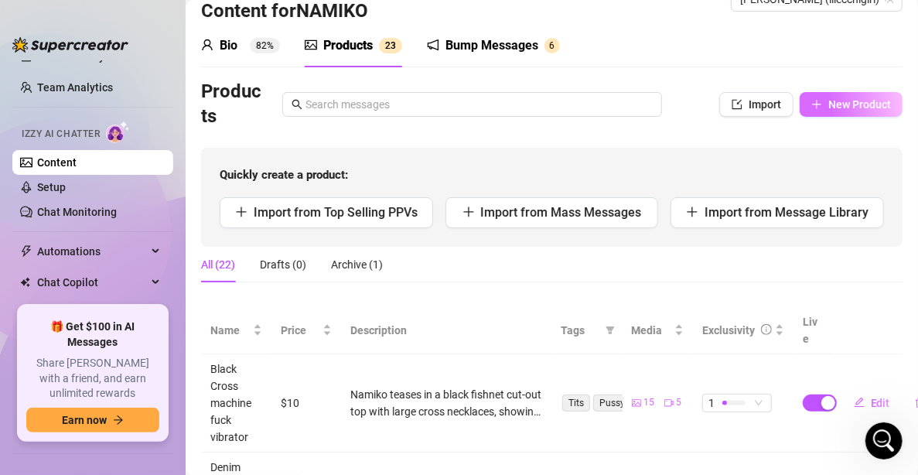
click at [829, 101] on span "New Product" at bounding box center [860, 104] width 63 height 12
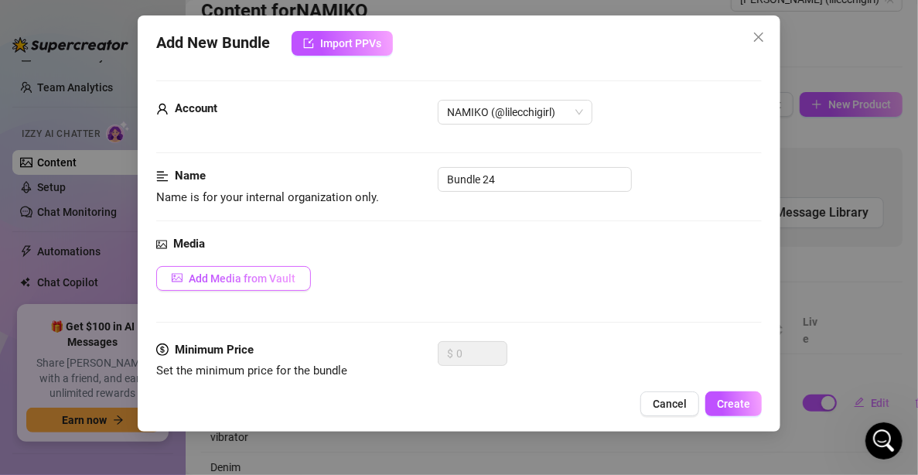
click at [270, 286] on button "Add Media from Vault" at bounding box center [233, 278] width 155 height 25
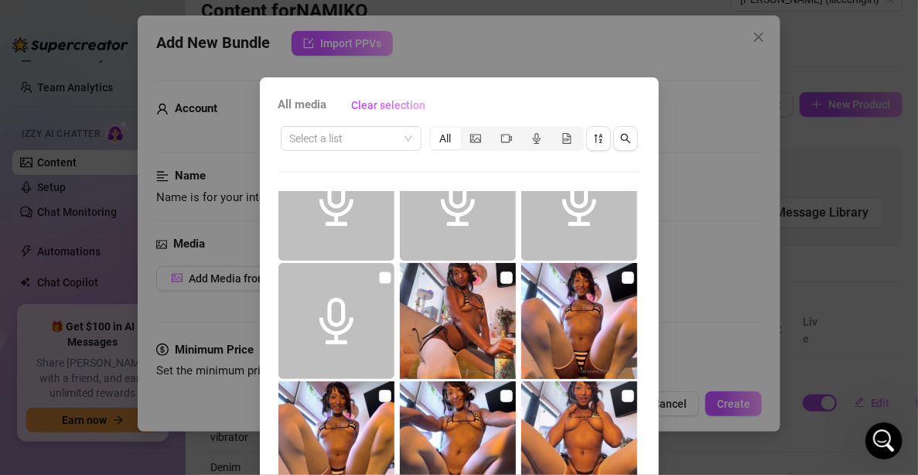
scroll to position [542, 0]
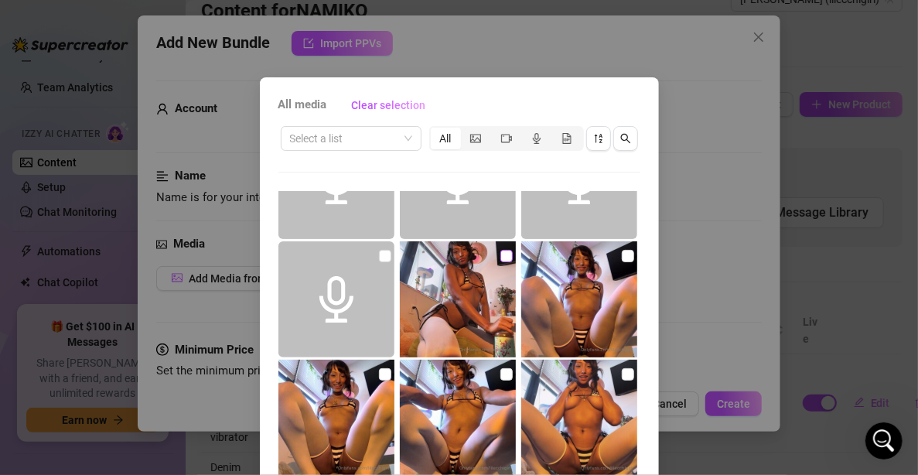
click at [501, 258] on input "checkbox" at bounding box center [507, 256] width 12 height 12
checkbox input "true"
click at [622, 252] on input "checkbox" at bounding box center [628, 256] width 12 height 12
click at [622, 251] on input "checkbox" at bounding box center [628, 256] width 12 height 12
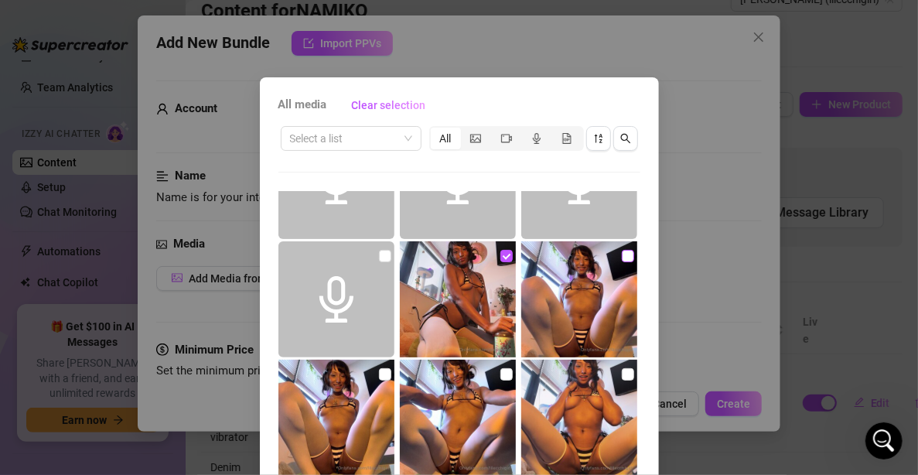
checkbox input "true"
click at [379, 371] on input "checkbox" at bounding box center [385, 374] width 12 height 12
checkbox input "true"
click at [521, 368] on img at bounding box center [579, 418] width 116 height 116
click at [501, 374] on input "checkbox" at bounding box center [507, 374] width 12 height 12
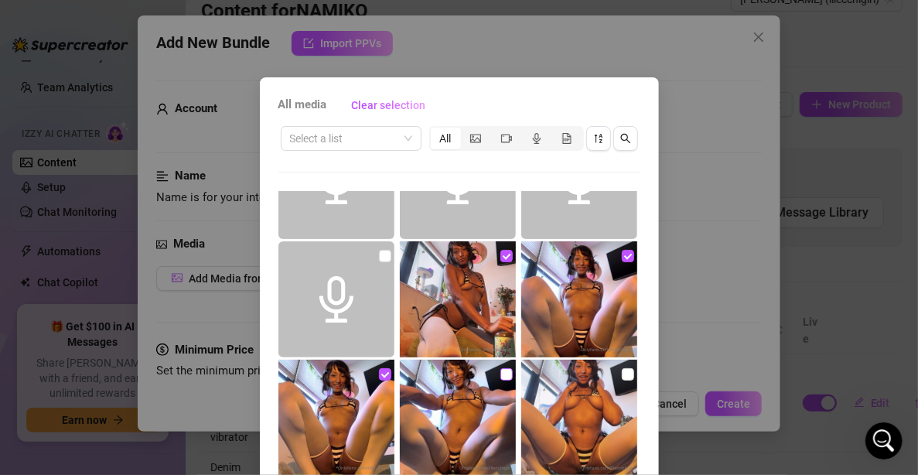
checkbox input "true"
click at [622, 374] on input "checkbox" at bounding box center [628, 374] width 12 height 12
checkbox input "true"
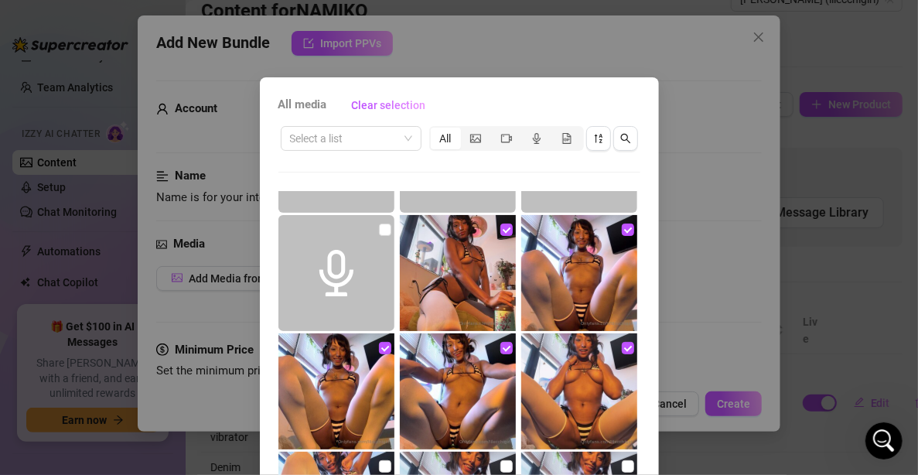
scroll to position [583, 0]
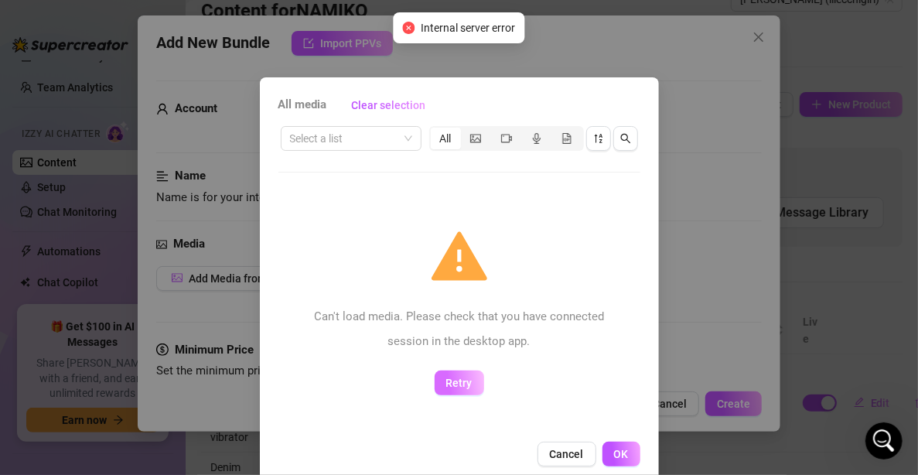
click at [446, 378] on span "Retry" at bounding box center [459, 383] width 26 height 12
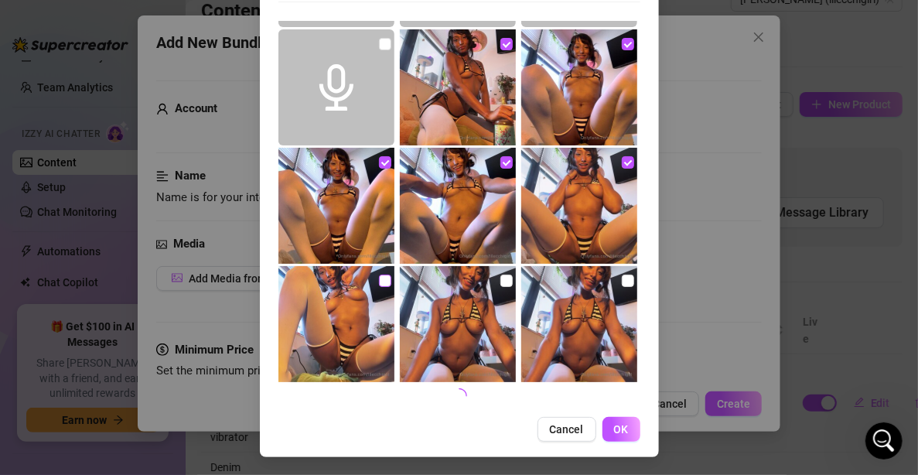
click at [379, 280] on input "checkbox" at bounding box center [385, 281] width 12 height 12
checkbox input "true"
click at [501, 279] on input "checkbox" at bounding box center [507, 281] width 12 height 12
checkbox input "true"
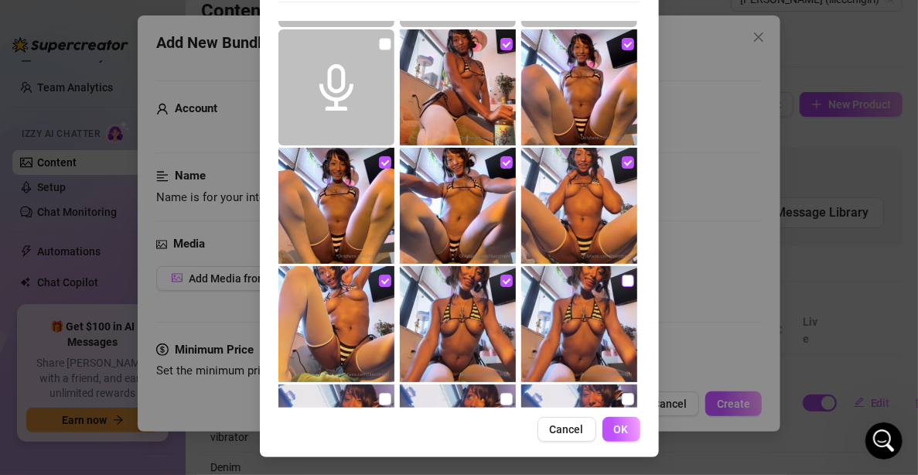
click at [622, 283] on input "checkbox" at bounding box center [628, 281] width 12 height 12
checkbox input "true"
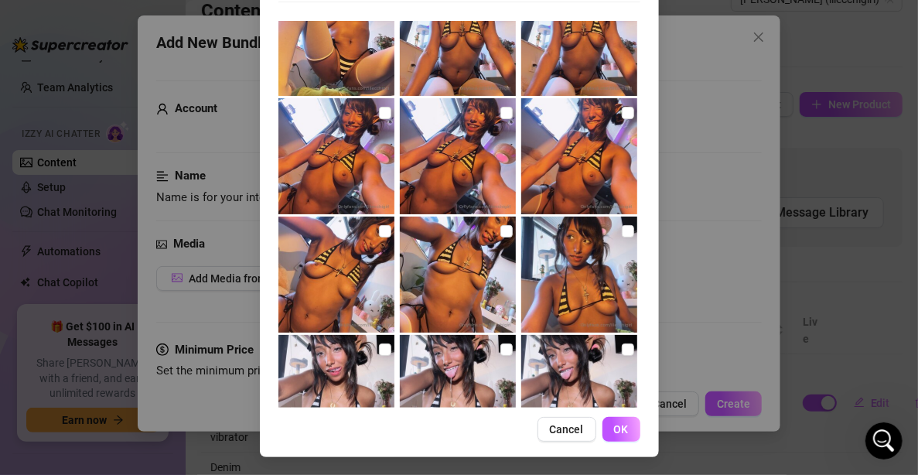
scroll to position [893, 0]
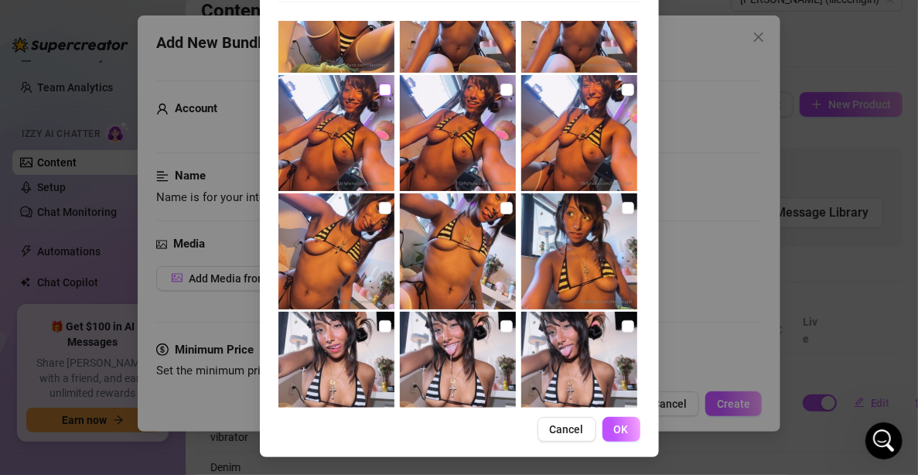
click at [379, 89] on input "checkbox" at bounding box center [385, 90] width 12 height 12
checkbox input "true"
click at [379, 210] on input "checkbox" at bounding box center [385, 208] width 12 height 12
checkbox input "true"
click at [375, 313] on img at bounding box center [337, 370] width 116 height 116
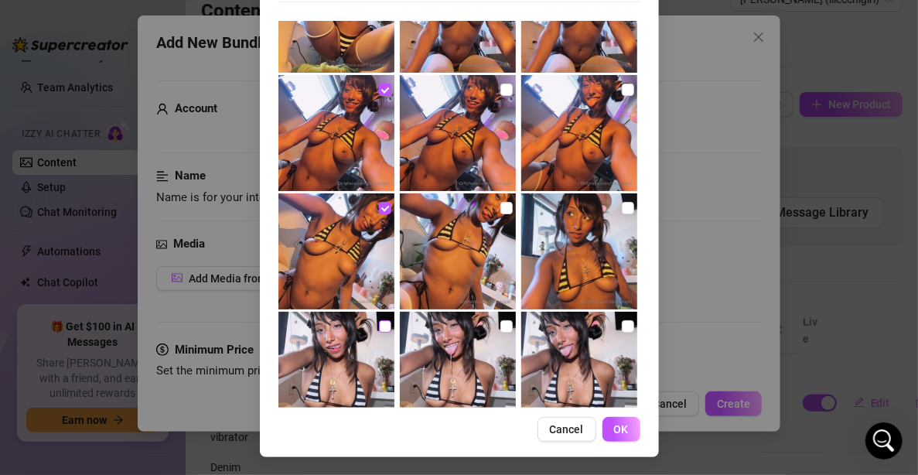
click at [379, 324] on input "checkbox" at bounding box center [385, 326] width 12 height 12
checkbox input "true"
click at [501, 90] on input "checkbox" at bounding box center [507, 90] width 12 height 12
checkbox input "true"
click at [501, 212] on input "checkbox" at bounding box center [507, 208] width 12 height 12
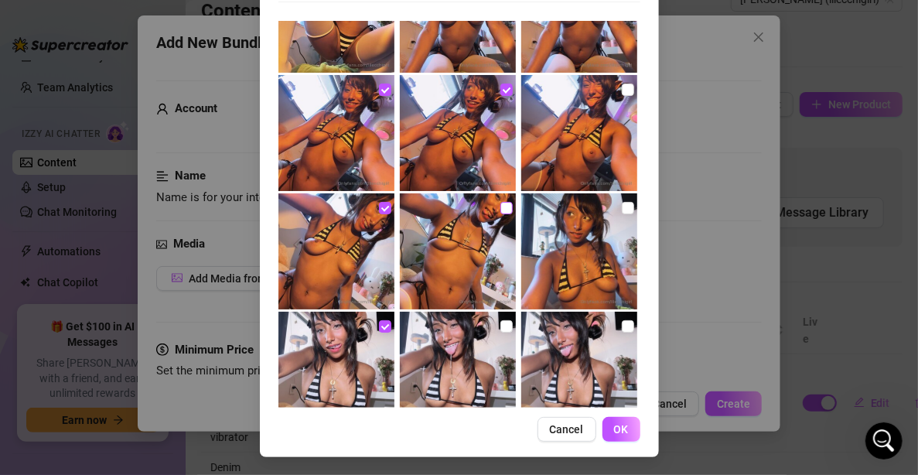
checkbox input "true"
click at [501, 320] on input "checkbox" at bounding box center [507, 326] width 12 height 12
checkbox input "true"
click at [622, 87] on input "checkbox" at bounding box center [628, 90] width 12 height 12
checkbox input "true"
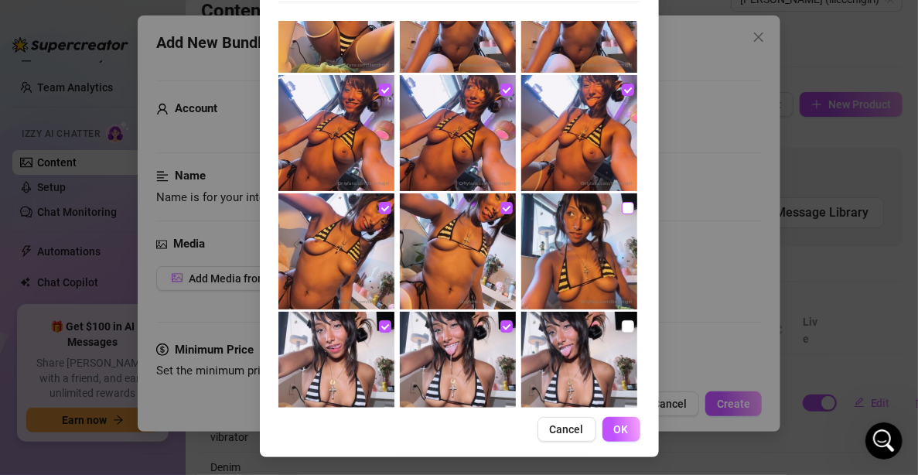
click at [622, 204] on input "checkbox" at bounding box center [628, 208] width 12 height 12
checkbox input "true"
click at [622, 325] on input "checkbox" at bounding box center [628, 326] width 12 height 12
checkbox input "true"
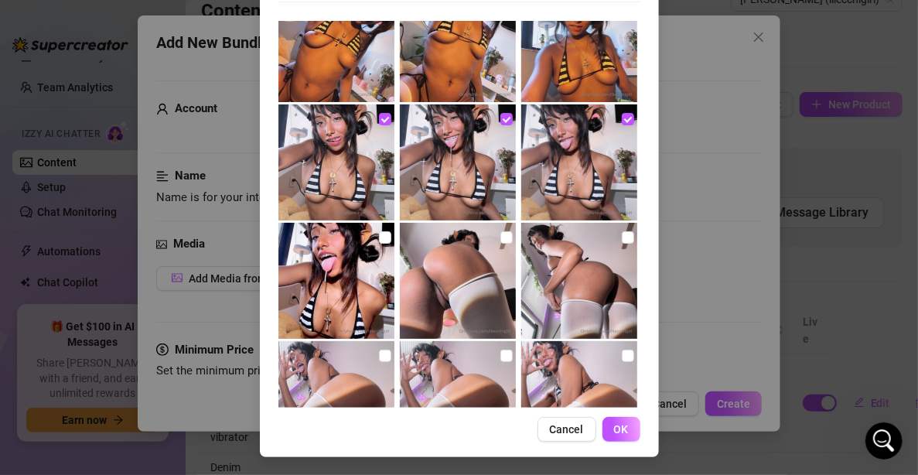
scroll to position [1202, 0]
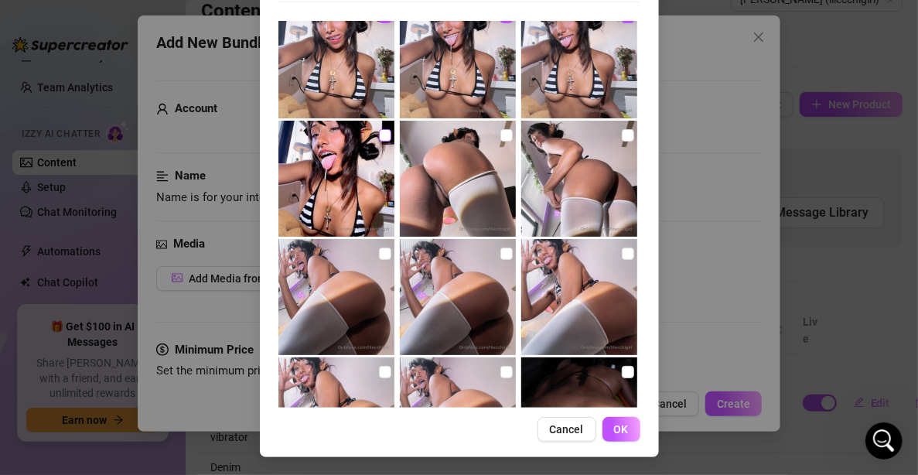
click at [379, 130] on input "checkbox" at bounding box center [385, 135] width 12 height 12
checkbox input "true"
click at [501, 132] on input "checkbox" at bounding box center [507, 135] width 12 height 12
checkbox input "true"
click at [622, 139] on input "checkbox" at bounding box center [628, 135] width 12 height 12
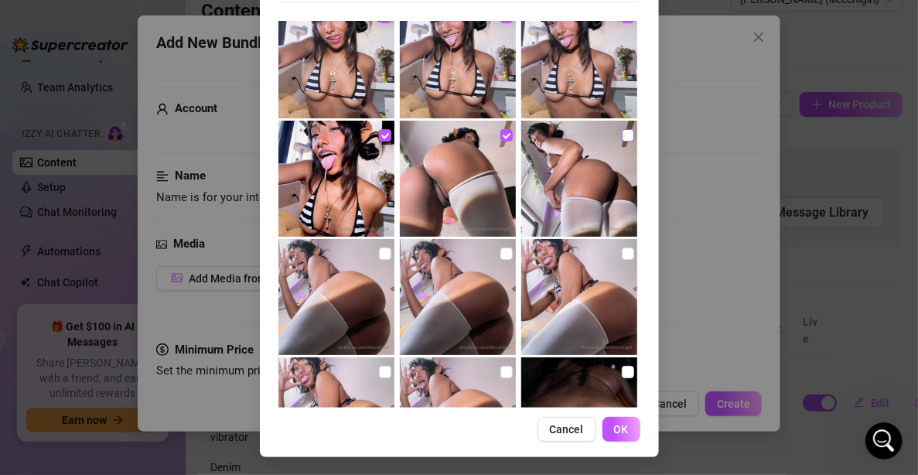
checkbox input "true"
click at [379, 257] on input "checkbox" at bounding box center [385, 254] width 12 height 12
checkbox input "true"
click at [501, 254] on input "checkbox" at bounding box center [507, 254] width 12 height 12
checkbox input "true"
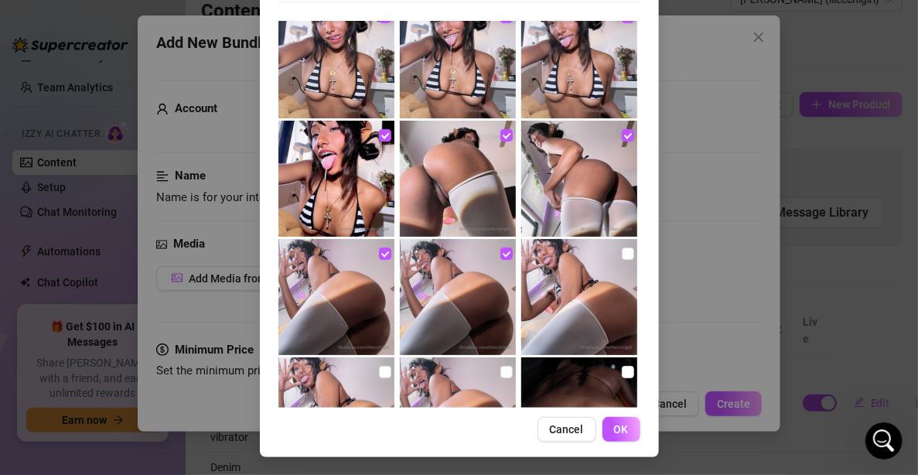
drag, startPoint x: 614, startPoint y: 249, endPoint x: 470, endPoint y: 313, distance: 157.3
click at [622, 249] on input "checkbox" at bounding box center [628, 254] width 12 height 12
checkbox input "true"
click at [379, 373] on input "checkbox" at bounding box center [385, 372] width 12 height 12
checkbox input "true"
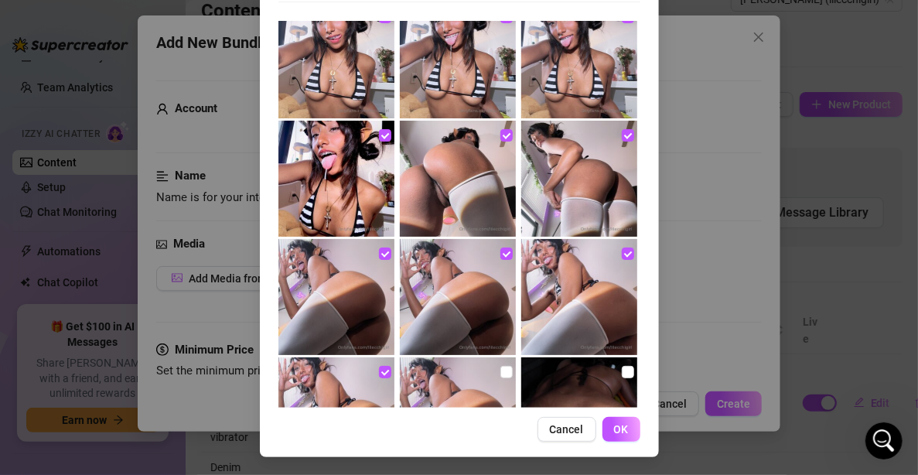
drag, startPoint x: 489, startPoint y: 371, endPoint x: 522, endPoint y: 373, distance: 33.3
click at [501, 371] on input "checkbox" at bounding box center [507, 372] width 12 height 12
checkbox input "true"
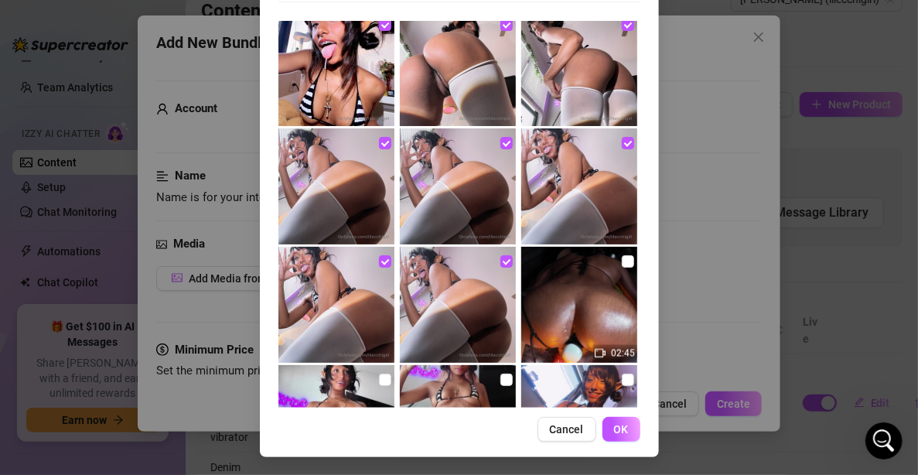
scroll to position [1512, 0]
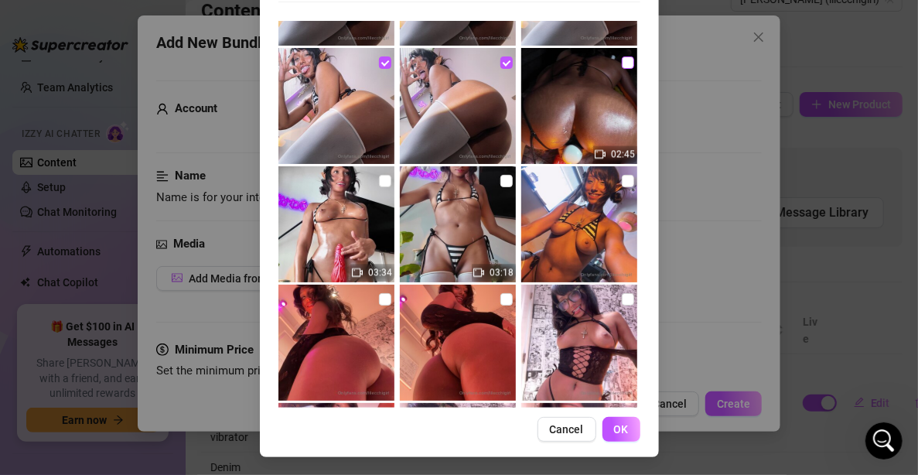
click at [622, 54] on label at bounding box center [628, 62] width 12 height 17
click at [622, 56] on input "checkbox" at bounding box center [628, 62] width 12 height 12
checkbox input "true"
click at [379, 183] on input "checkbox" at bounding box center [385, 181] width 12 height 12
checkbox input "true"
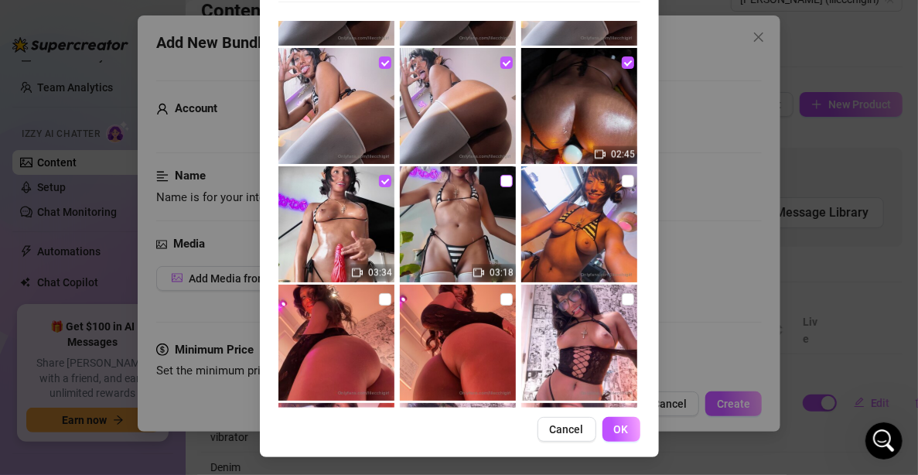
click at [501, 179] on input "checkbox" at bounding box center [507, 181] width 12 height 12
checkbox input "true"
click at [614, 424] on span "OK" at bounding box center [621, 429] width 15 height 12
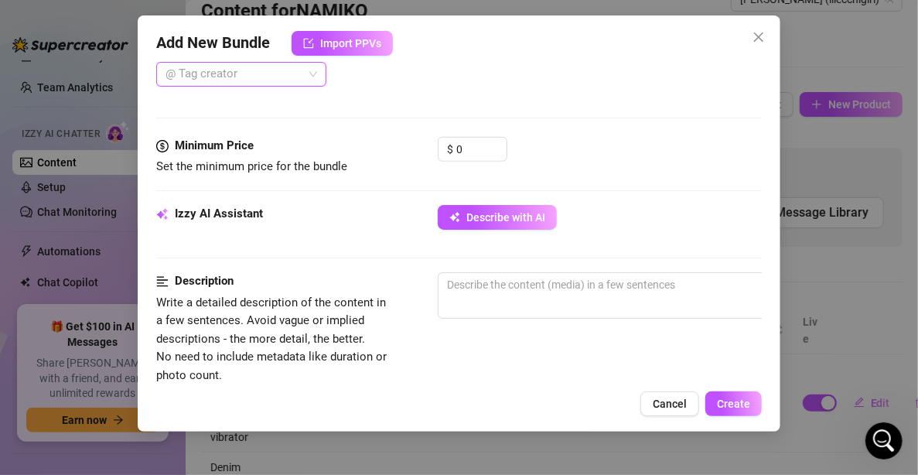
scroll to position [514, 0]
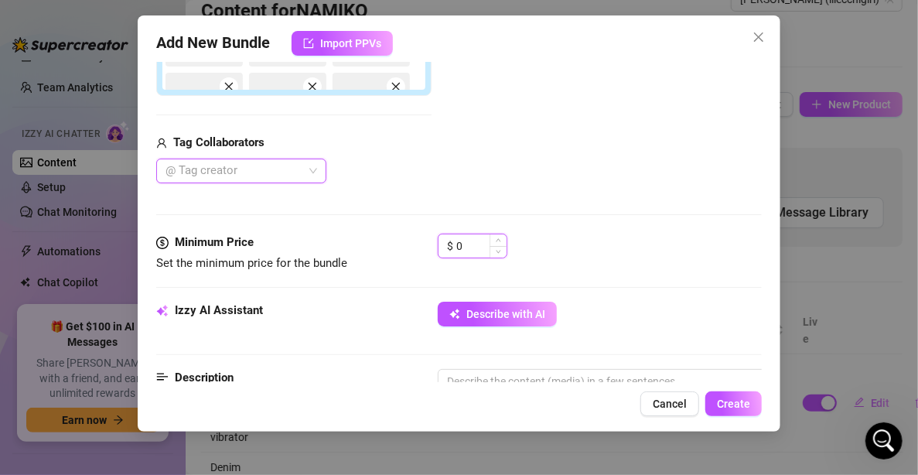
click at [488, 249] on input "0" at bounding box center [481, 245] width 50 height 23
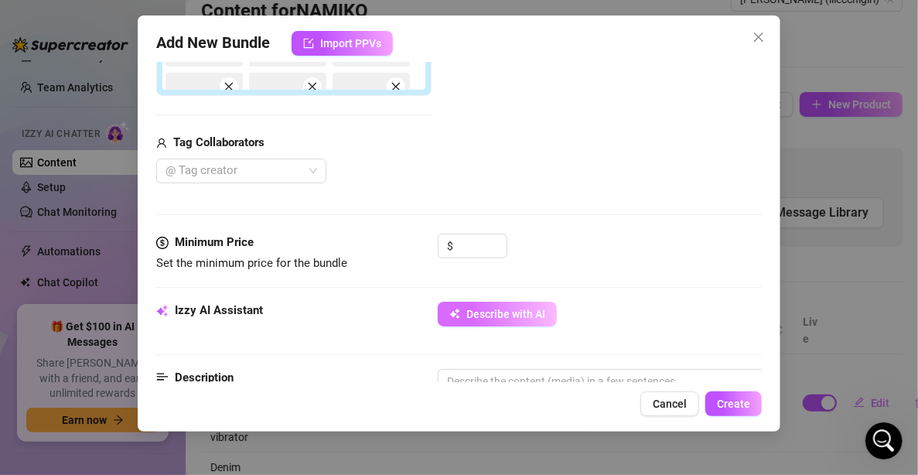
click at [513, 302] on button "Describe with AI" at bounding box center [497, 314] width 119 height 25
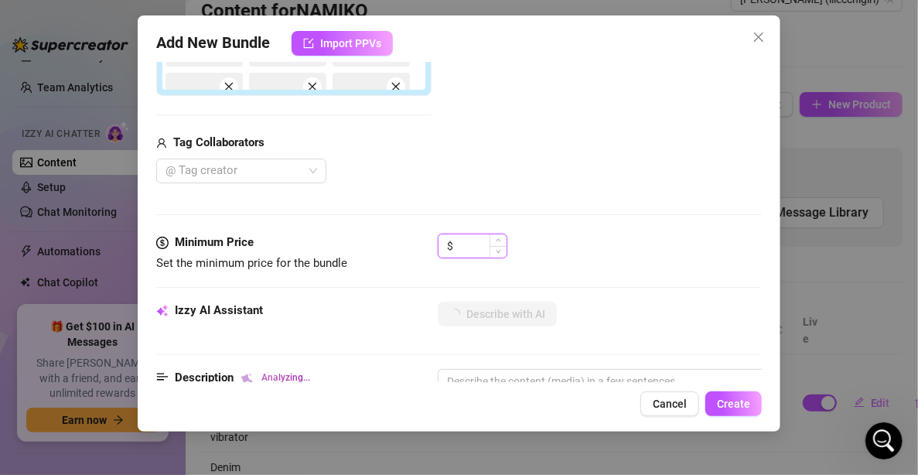
click at [474, 237] on input at bounding box center [481, 245] width 50 height 23
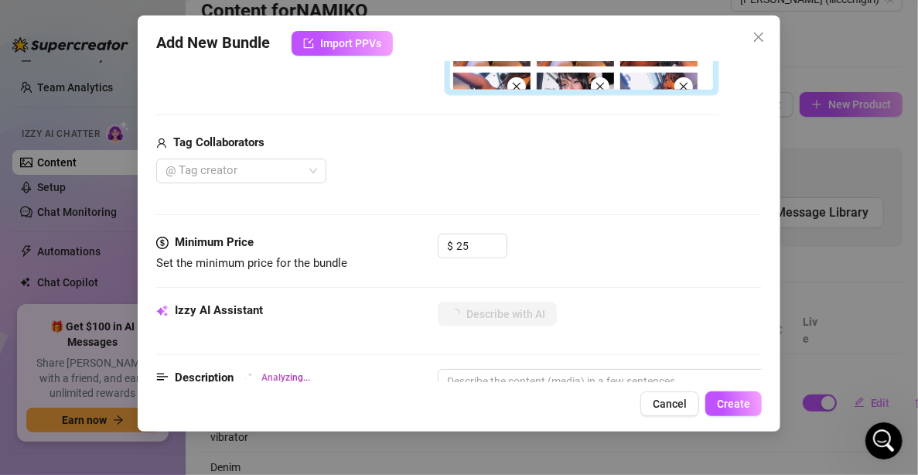
type input "25"
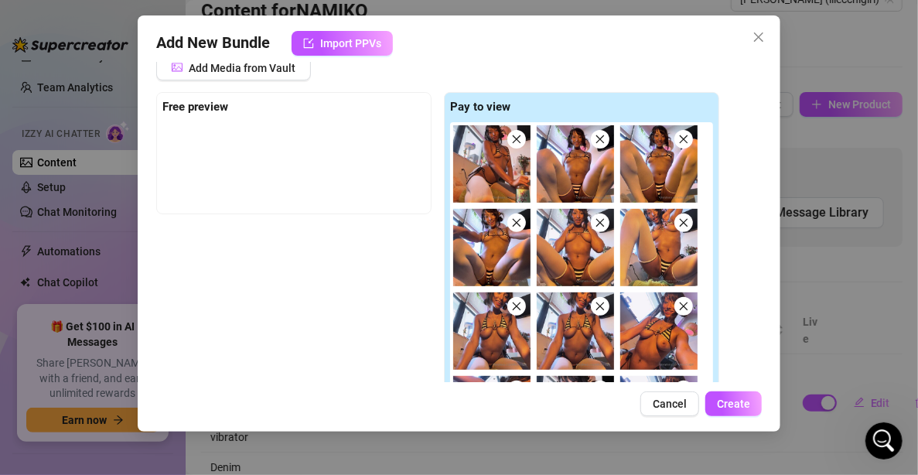
scroll to position [127, 0]
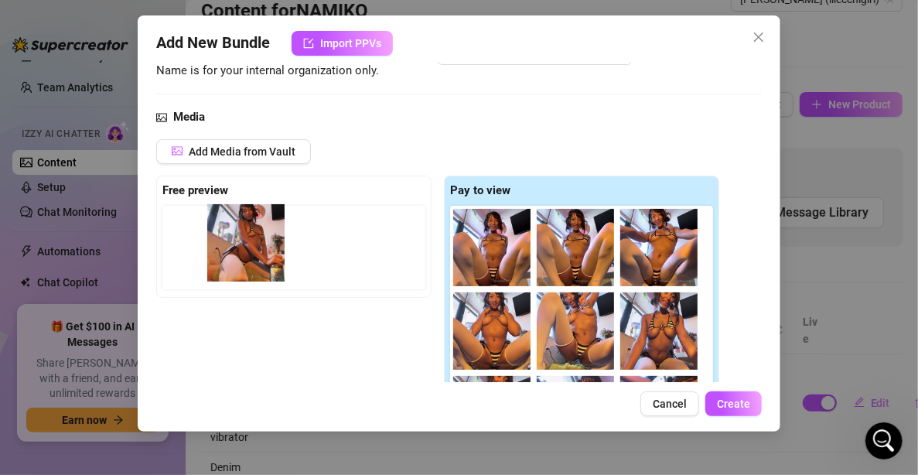
drag, startPoint x: 491, startPoint y: 244, endPoint x: 242, endPoint y: 243, distance: 249.1
click at [239, 243] on div "Free preview Pay to view" at bounding box center [437, 330] width 563 height 308
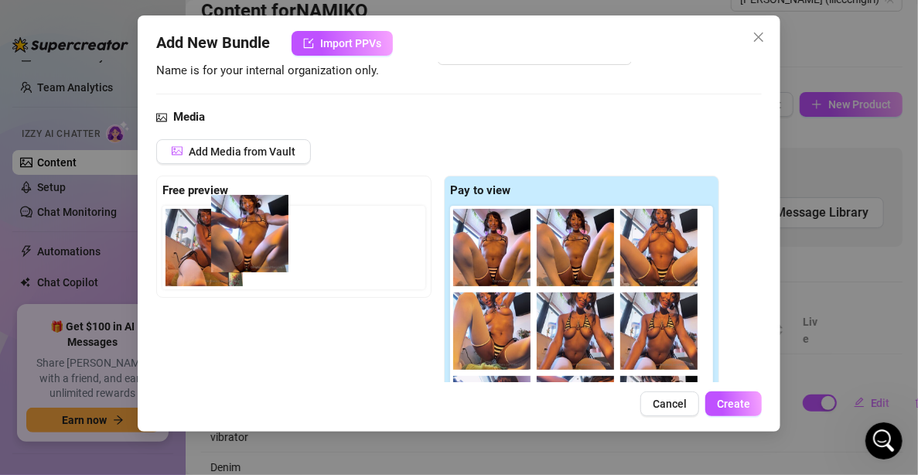
drag, startPoint x: 683, startPoint y: 261, endPoint x: 262, endPoint y: 254, distance: 421.7
click at [262, 254] on div "Free preview Pay to view" at bounding box center [437, 330] width 563 height 308
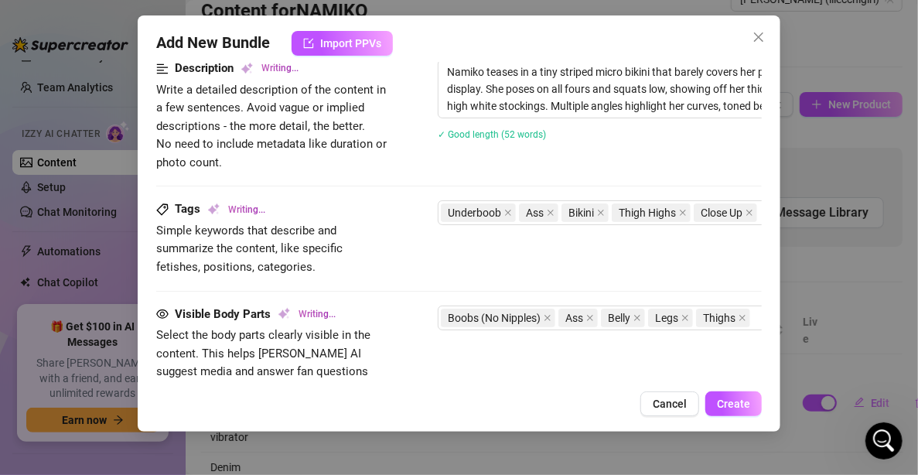
scroll to position [668, 0]
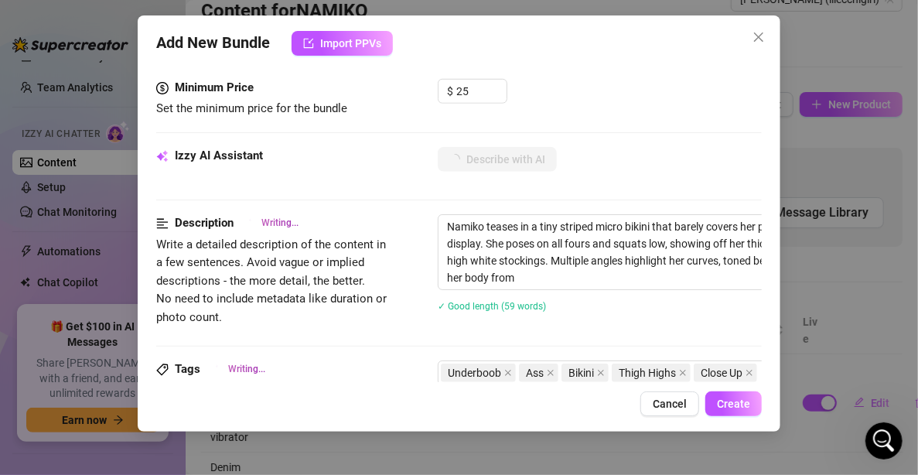
type textarea "Namiko teases in a tiny striped micro bikini that barely covers her perky tits,…"
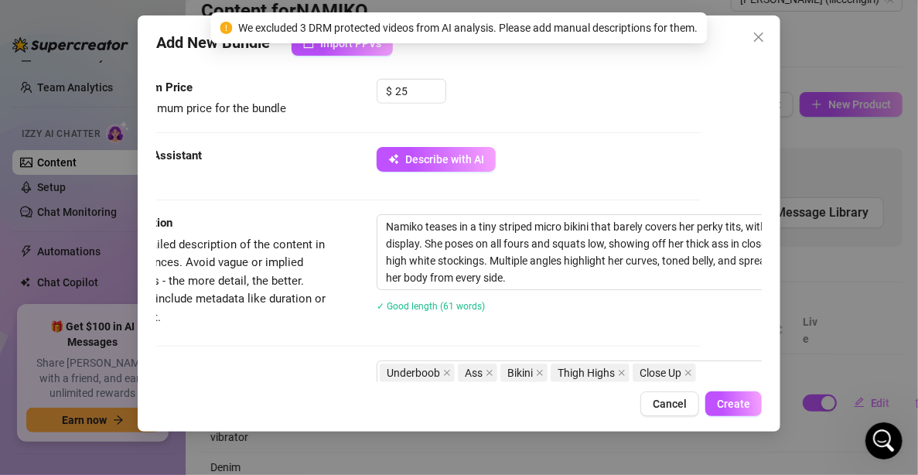
scroll to position [668, 96]
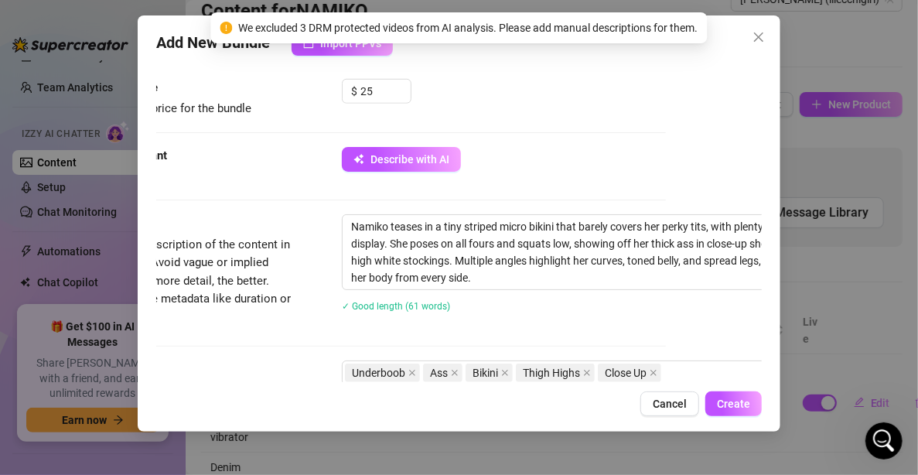
click at [535, 287] on div "Namiko teases in a tiny striped micro bikini that barely covers her perky tits,…" at bounding box center [613, 273] width 542 height 118
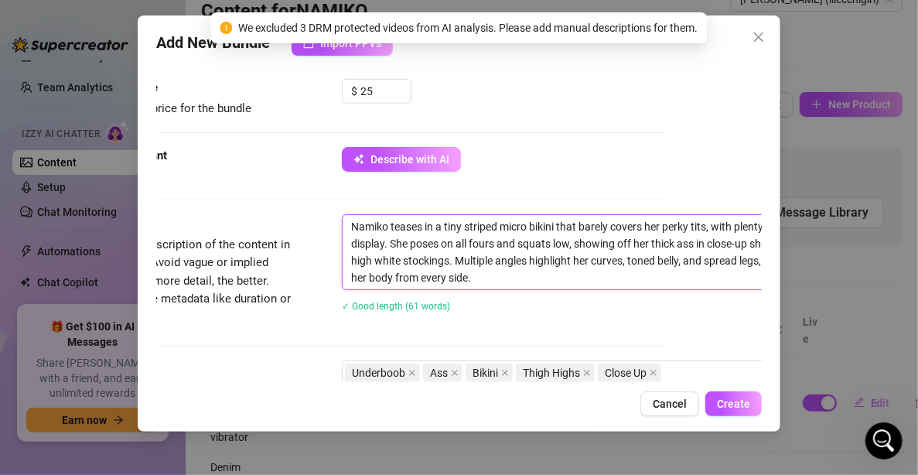
click at [525, 270] on textarea "Namiko teases in a tiny striped micro bikini that barely covers her perky tits,…" at bounding box center [613, 252] width 540 height 74
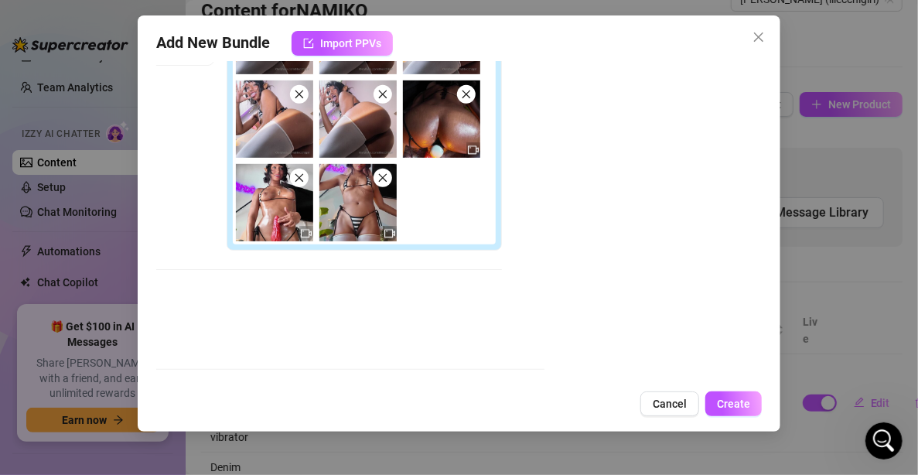
scroll to position [668, 230]
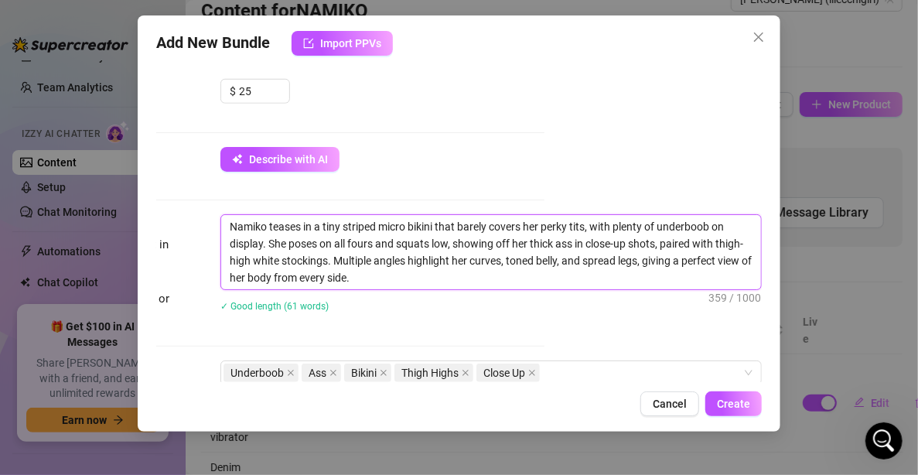
click at [385, 260] on textarea "Namiko teases in a tiny striped micro bikini that barely covers her perky tits,…" at bounding box center [491, 252] width 540 height 74
click at [389, 270] on textarea "Namiko teases in a tiny striped micro bikini that barely covers her perky tits,…" at bounding box center [491, 252] width 540 height 74
type textarea "Namiko teases in a tiny striped micro bikini that barely covers her perky tits,…"
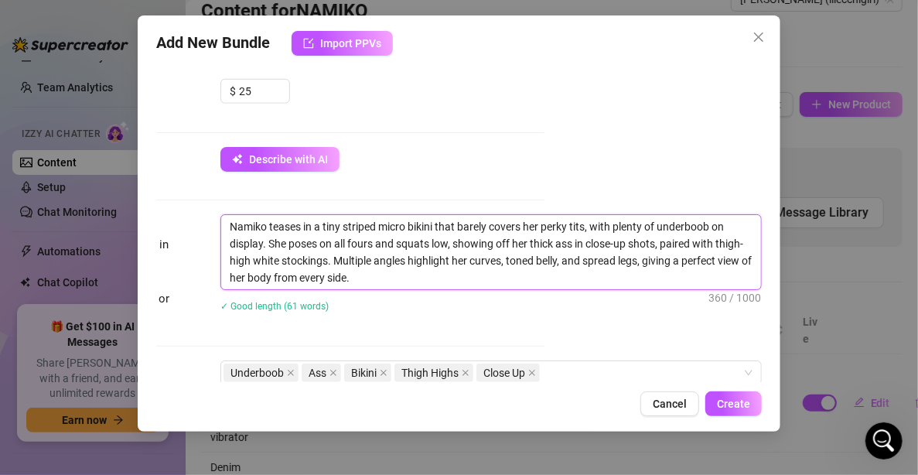
type textarea "Namiko teases in a tiny striped micro bikini that barely covers her perky tits,…"
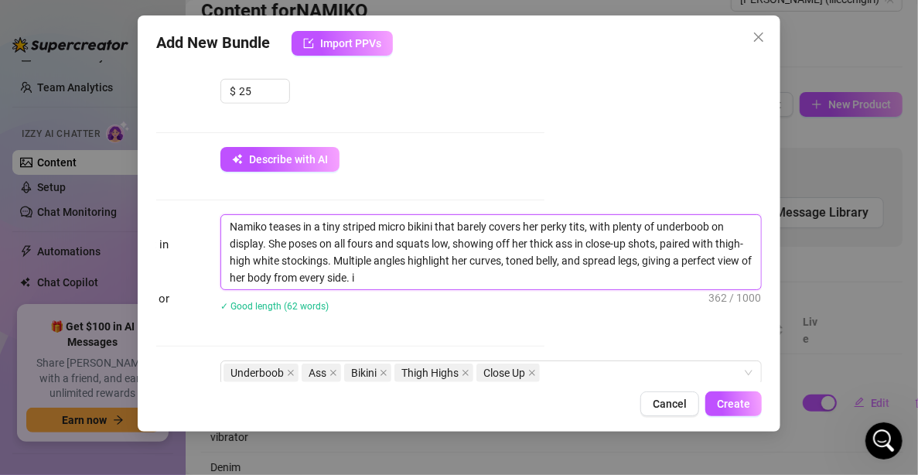
type textarea "Namiko teases in a tiny striped micro bikini that barely covers her perky tits,…"
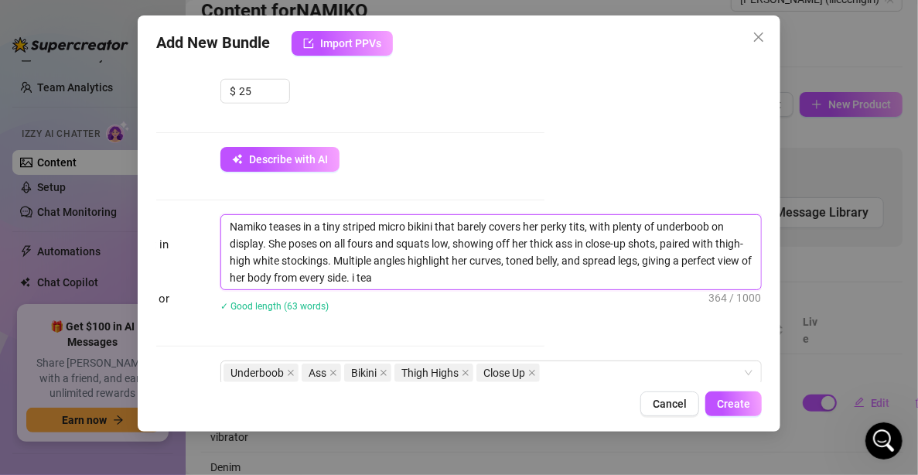
type textarea "Namiko teases in a tiny striped micro bikini that barely covers her perky tits,…"
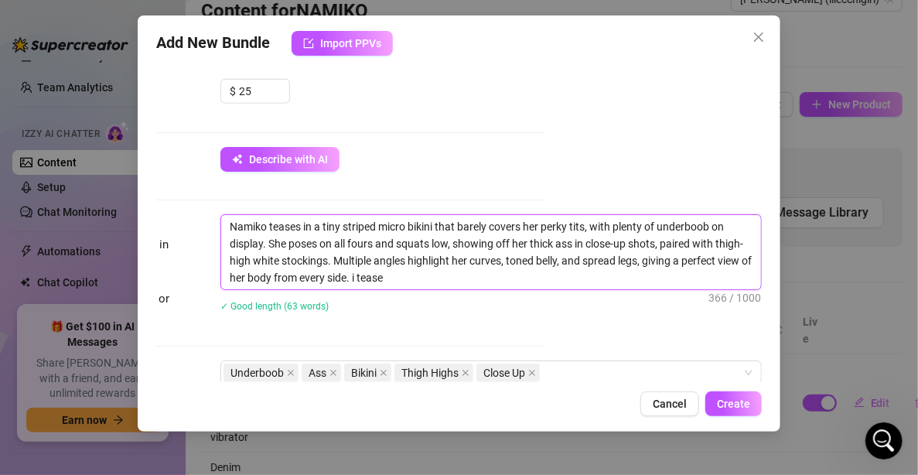
type textarea "Namiko teases in a tiny striped micro bikini that barely covers her perky tits,…"
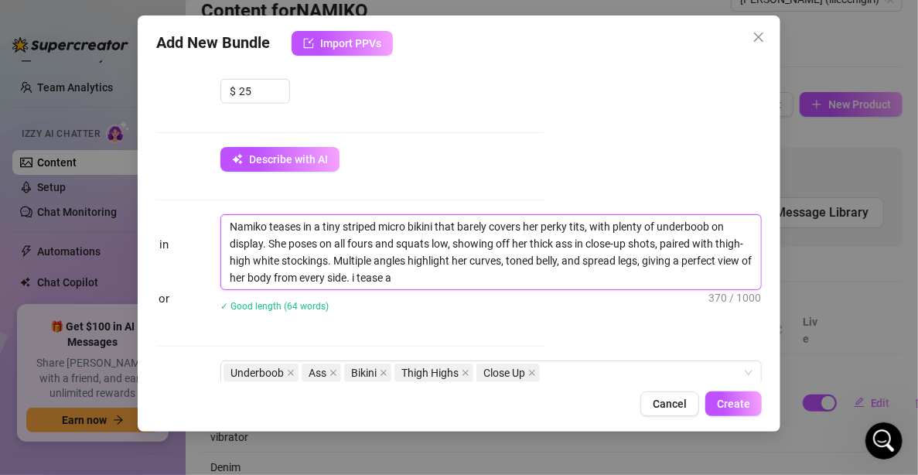
type textarea "Namiko teases in a tiny striped micro bikini that barely covers her perky tits,…"
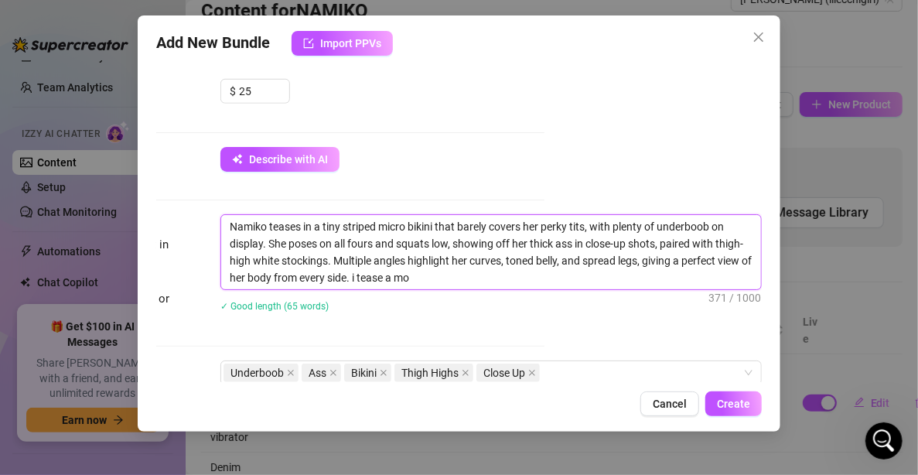
type textarea "Namiko teases in a tiny striped micro bikini that barely covers her perky tits,…"
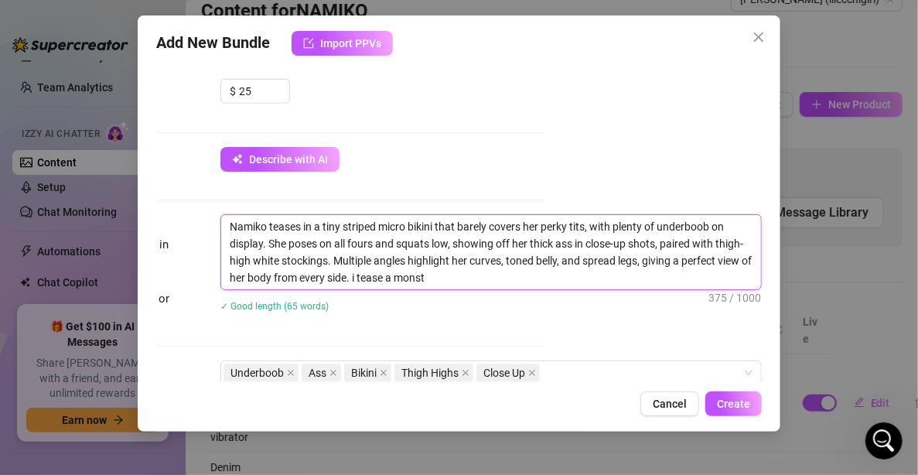
type textarea "Namiko teases in a tiny striped micro bikini that barely covers her perky tits,…"
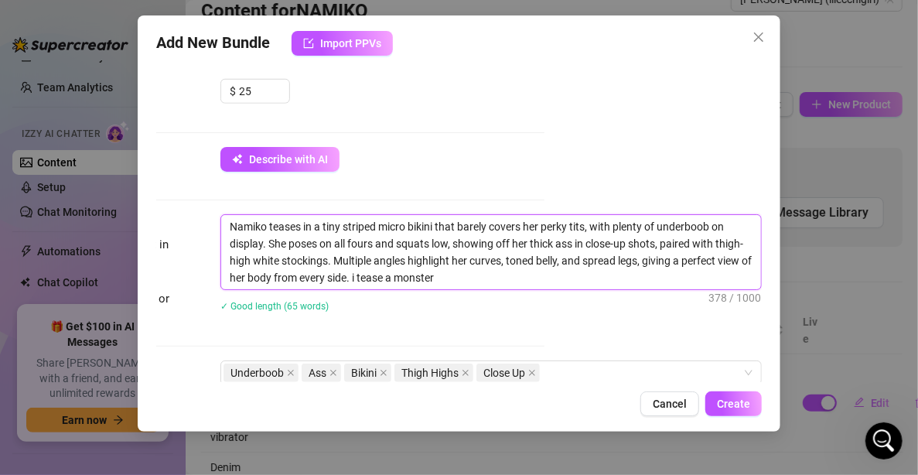
type textarea "Namiko teases in a tiny striped micro bikini that barely covers her perky tits,…"
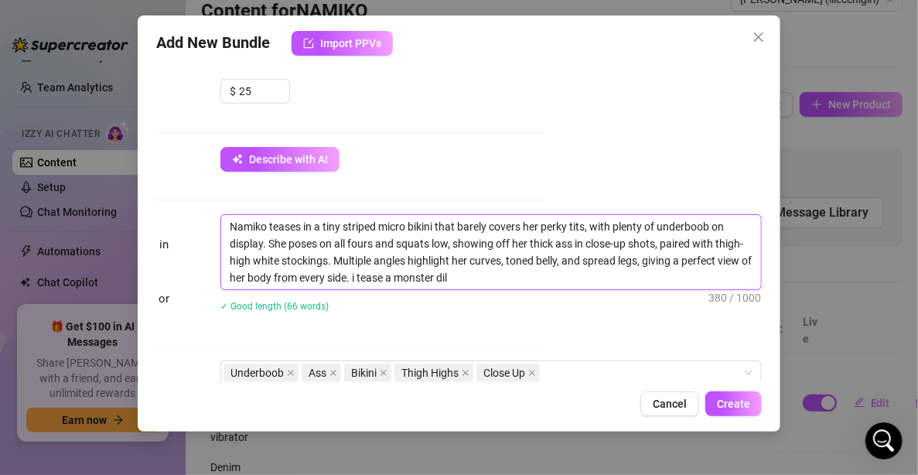
type textarea "Namiko teases in a tiny striped micro bikini that barely covers her perky tits,…"
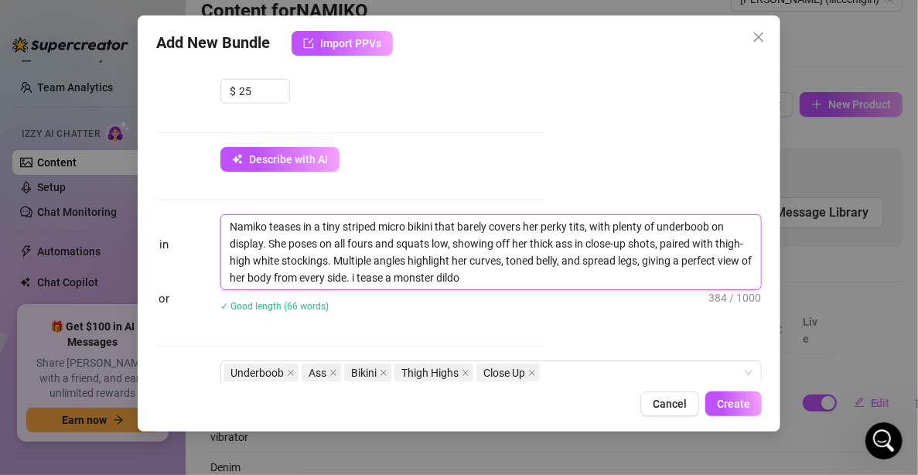
type textarea "Namiko teases in a tiny striped micro bikini that barely covers her perky tits,…"
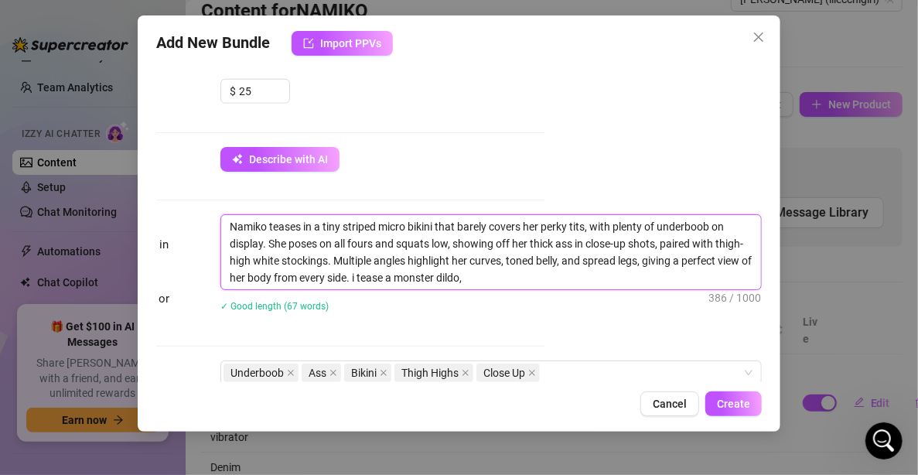
type textarea "Namiko teases in a tiny striped micro bikini that barely covers her perky tits,…"
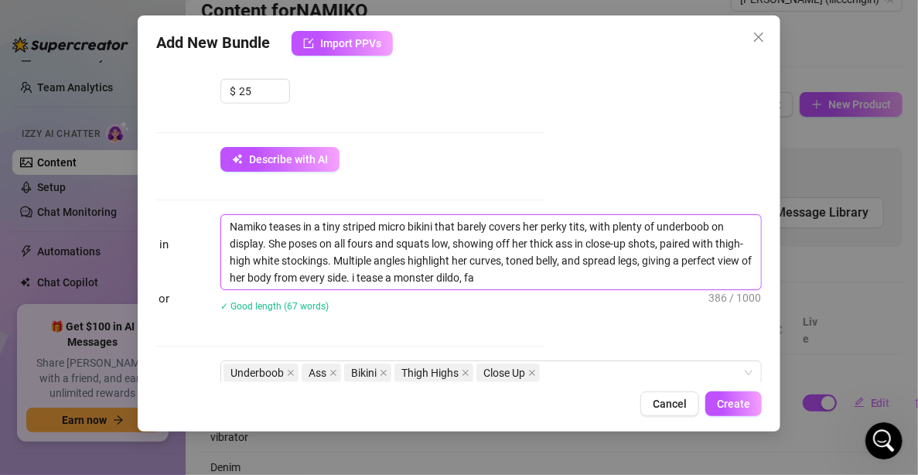
type textarea "Namiko teases in a tiny striped micro bikini that barely covers her perky tits,…"
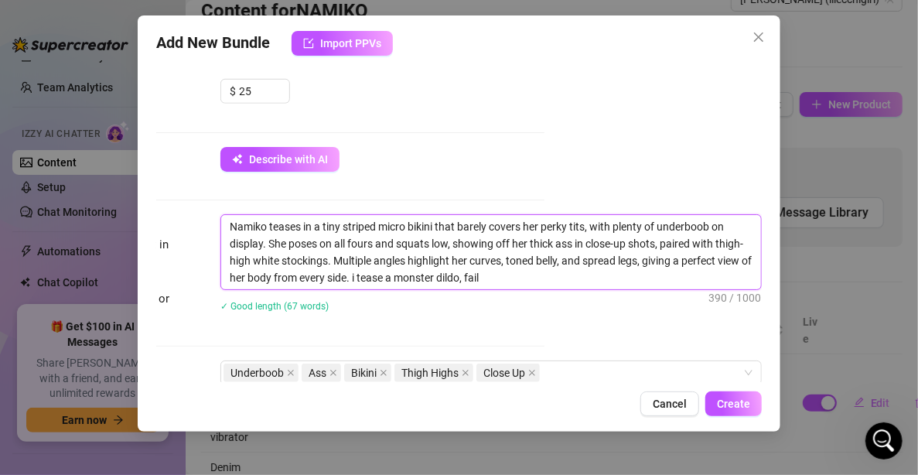
type textarea "Namiko teases in a tiny striped micro bikini that barely covers her perky tits,…"
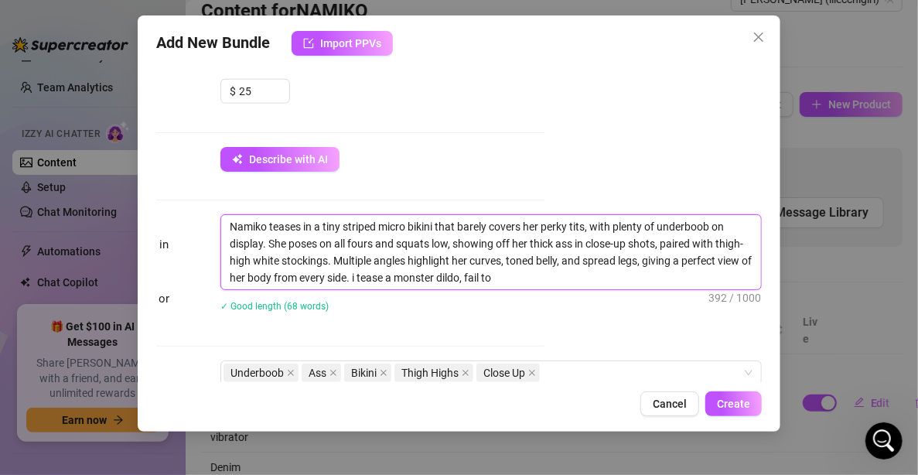
type textarea "Namiko teases in a tiny striped micro bikini that barely covers her perky tits,…"
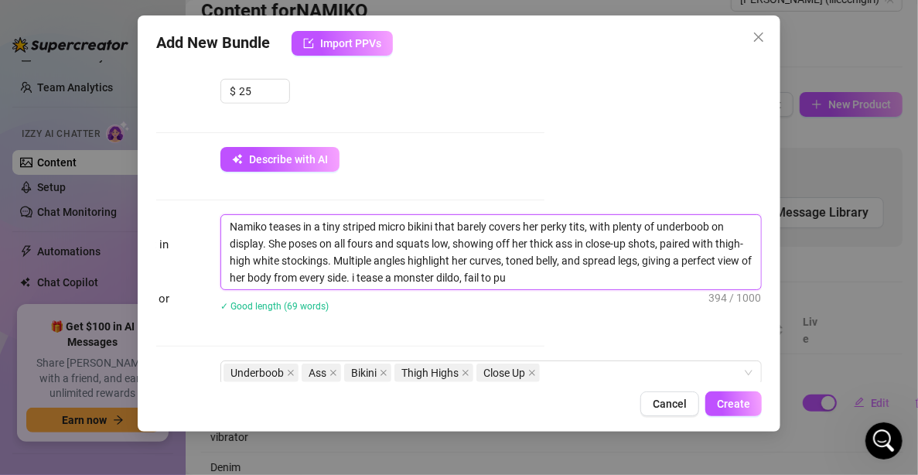
type textarea "Namiko teases in a tiny striped micro bikini that barely covers her perky tits,…"
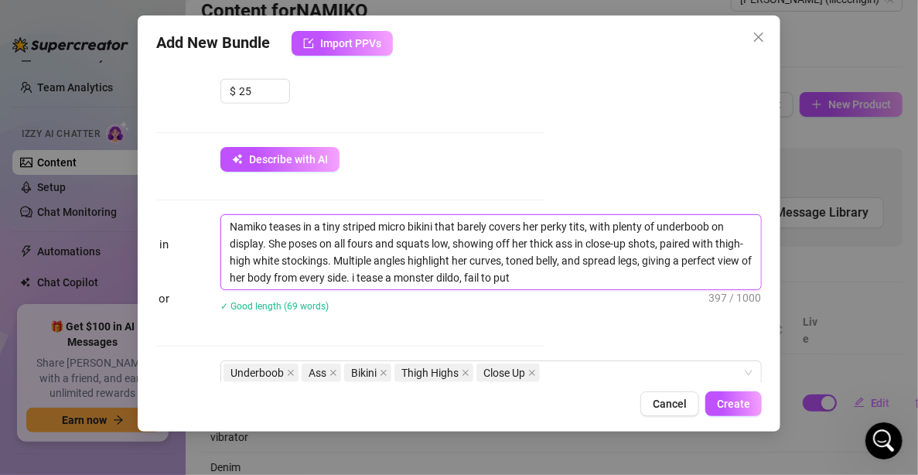
type textarea "Namiko teases in a tiny striped micro bikini that barely covers her perky tits,…"
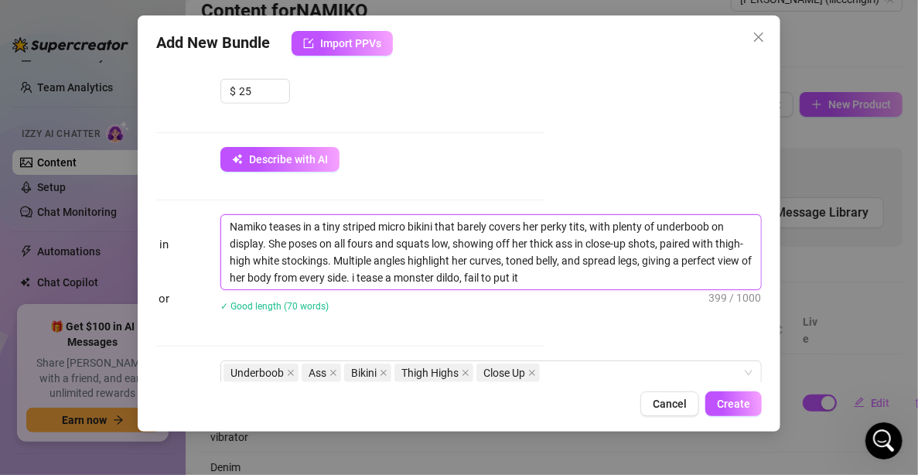
type textarea "Namiko teases in a tiny striped micro bikini that barely covers her perky tits,…"
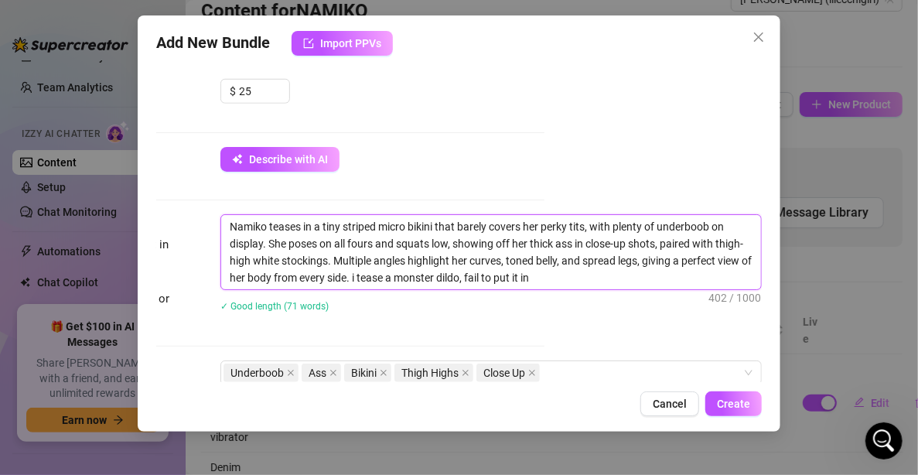
type textarea "Namiko teases in a tiny striped micro bikini that barely covers her perky tits,…"
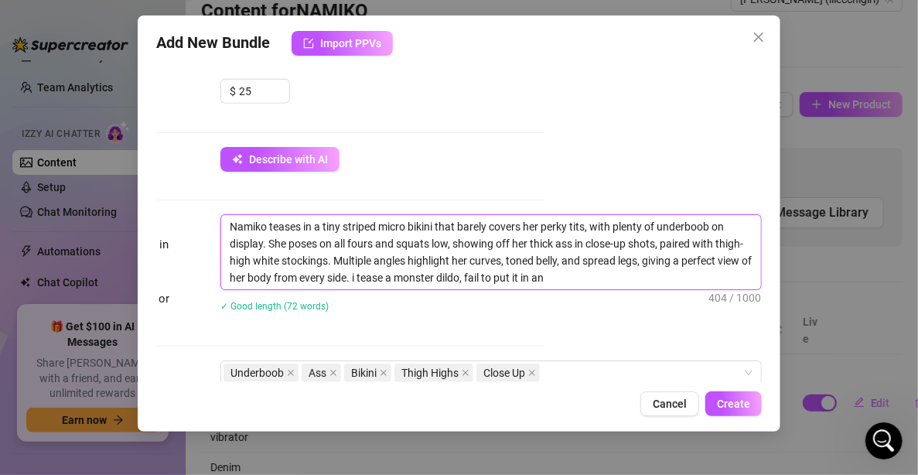
type textarea "Namiko teases in a tiny striped micro bikini that barely covers her perky tits,…"
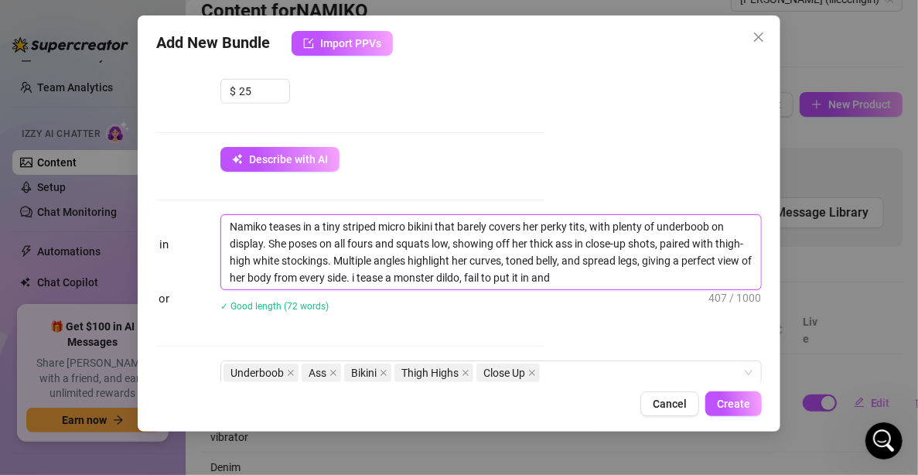
type textarea "Namiko teases in a tiny striped micro bikini that barely covers her perky tits,…"
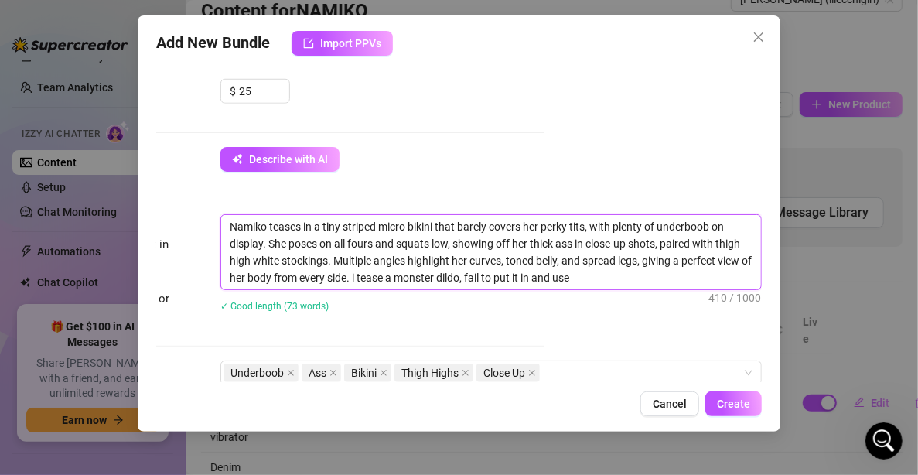
type textarea "Namiko teases in a tiny striped micro bikini that barely covers her perky tits,…"
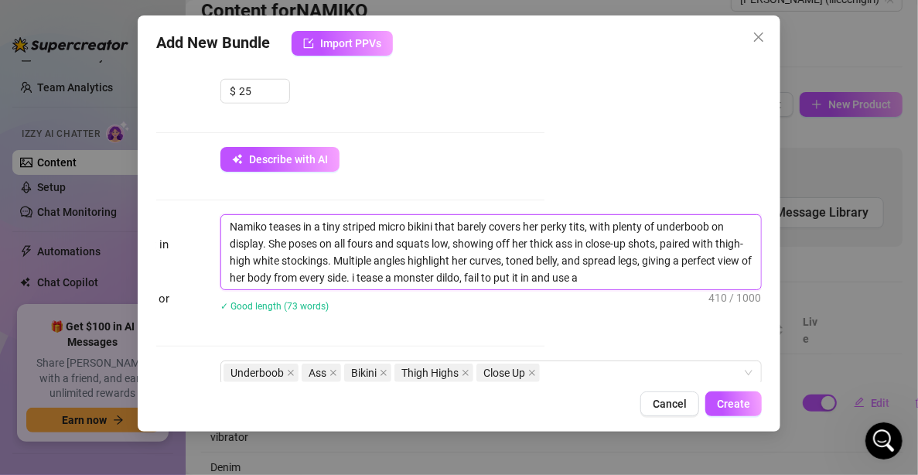
type textarea "Namiko teases in a tiny striped micro bikini that barely covers her perky tits,…"
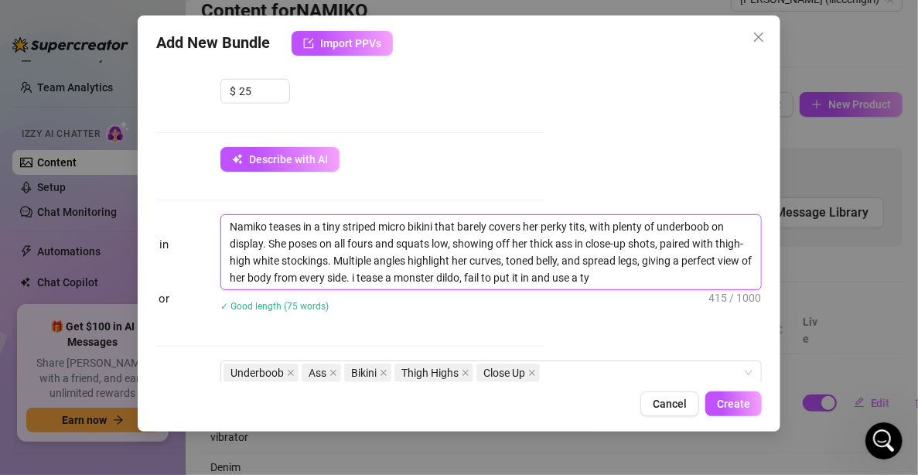
type textarea "Namiko teases in a tiny striped micro bikini that barely covers her perky tits,…"
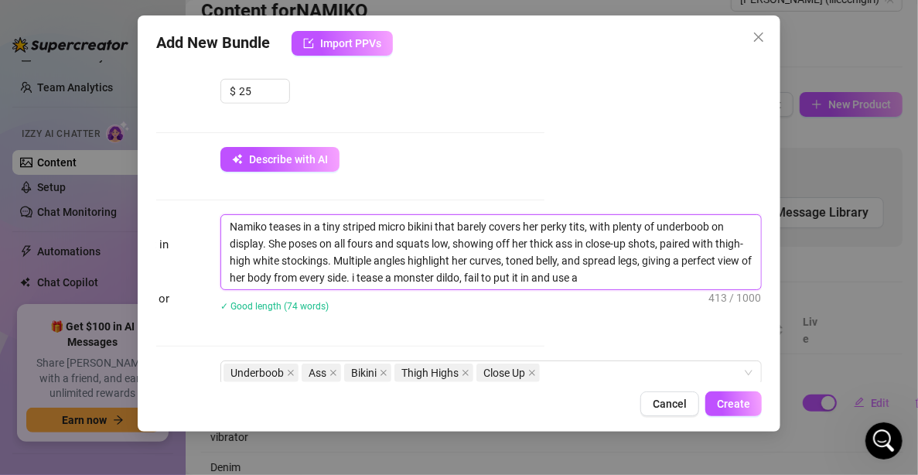
type textarea "Namiko teases in a tiny striped micro bikini that barely covers her perky tits,…"
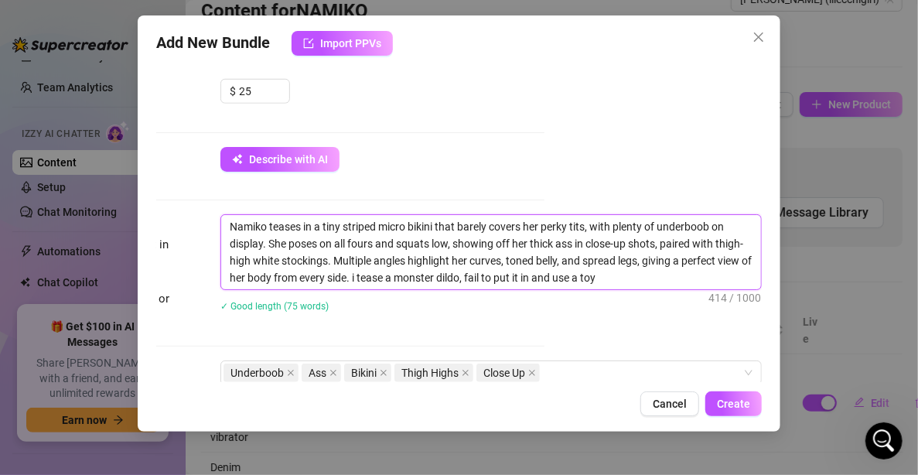
type textarea "Namiko teases in a tiny striped micro bikini that barely covers her perky tits,…"
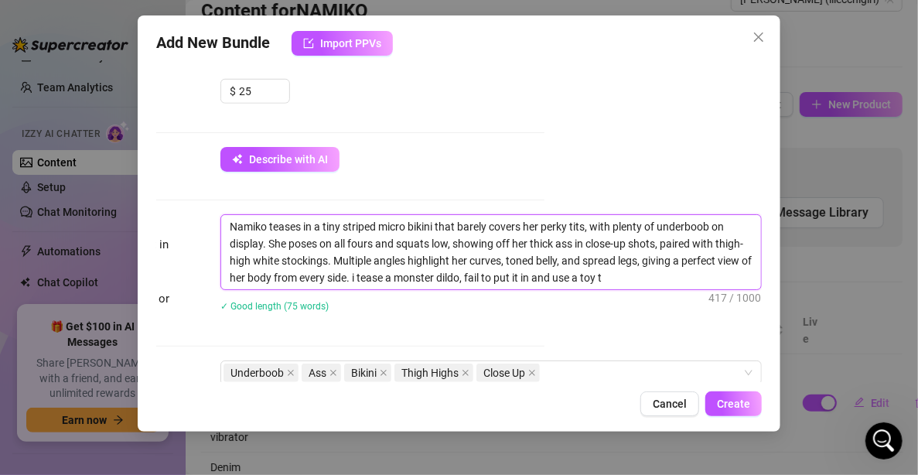
type textarea "Namiko teases in a tiny striped micro bikini that barely covers her perky tits,…"
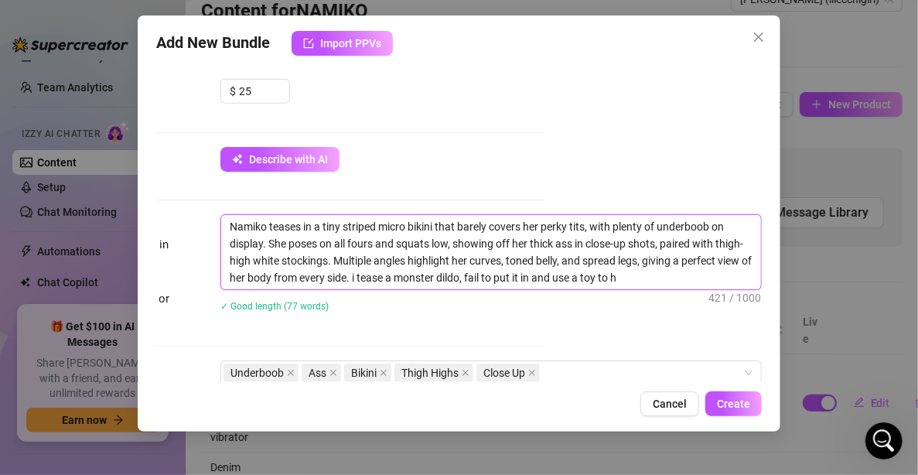
type textarea "Namiko teases in a tiny striped micro bikini that barely covers her perky tits,…"
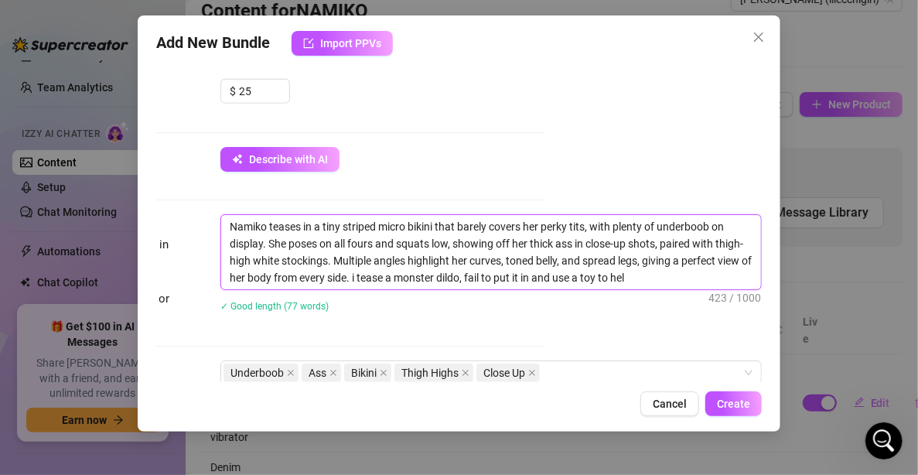
type textarea "Namiko teases in a tiny striped micro bikini that barely covers her perky tits,…"
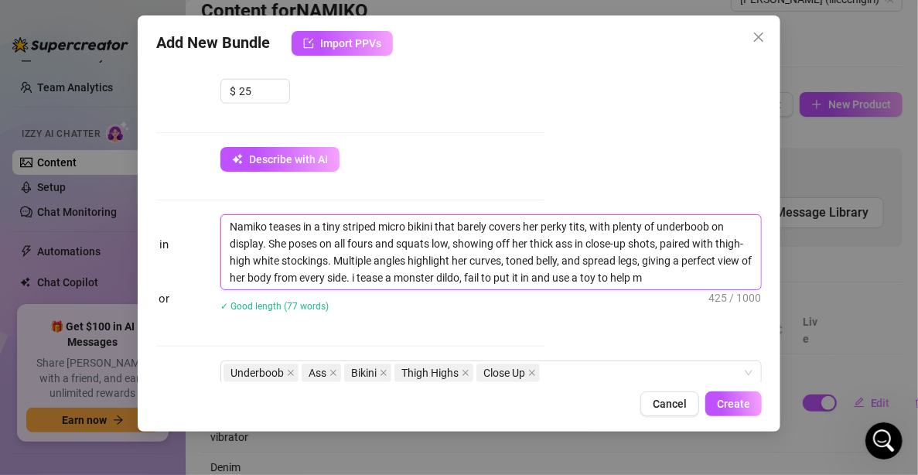
type textarea "Namiko teases in a tiny striped micro bikini that barely covers her perky tits,…"
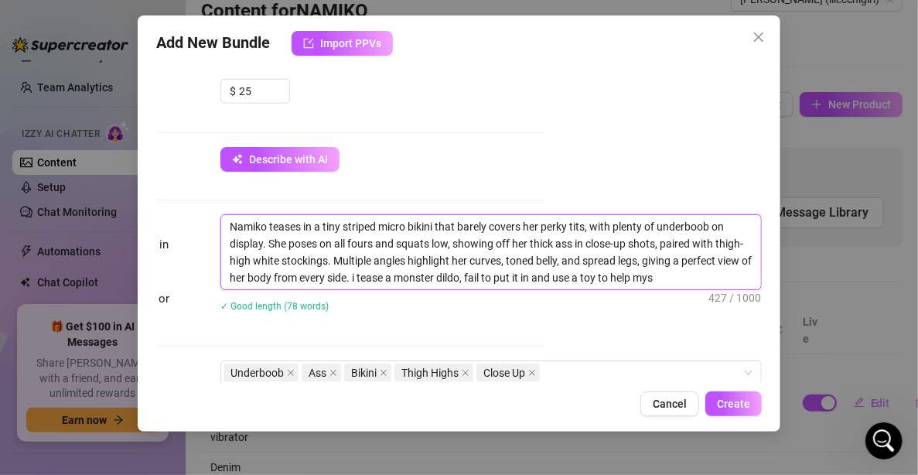
type textarea "Namiko teases in a tiny striped micro bikini that barely covers her perky tits,…"
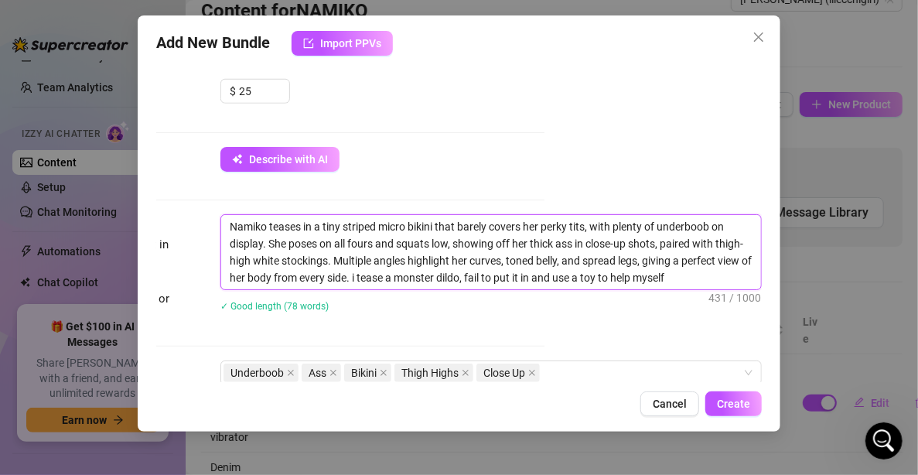
type textarea "Namiko teases in a tiny striped micro bikini that barely covers her perky tits,…"
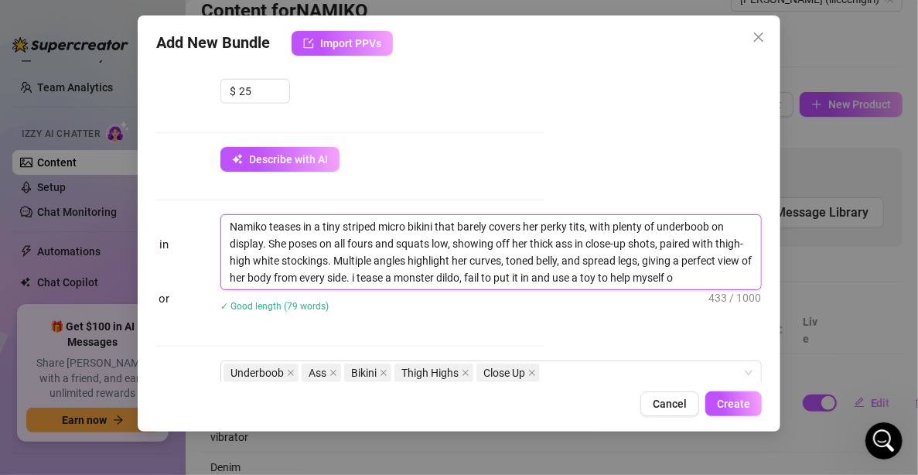
type textarea "Namiko teases in a tiny striped micro bikini that barely covers her perky tits,…"
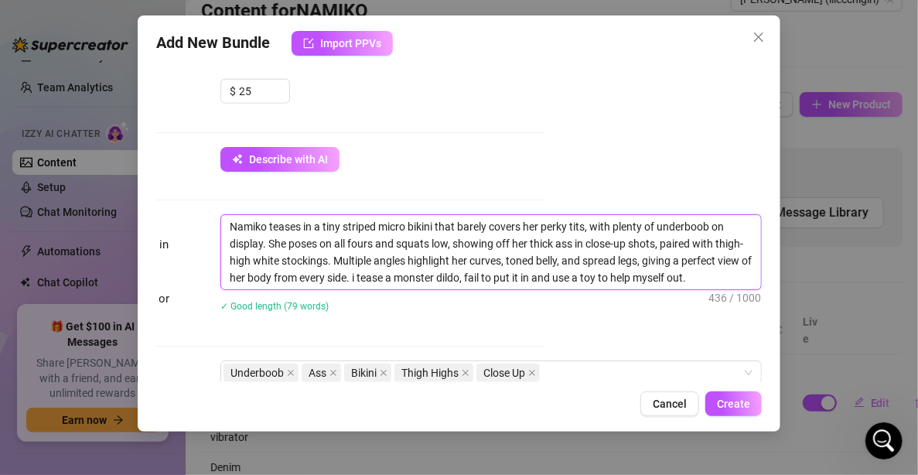
type textarea "Namiko teases in a tiny striped micro bikini that barely covers her perky tits,…"
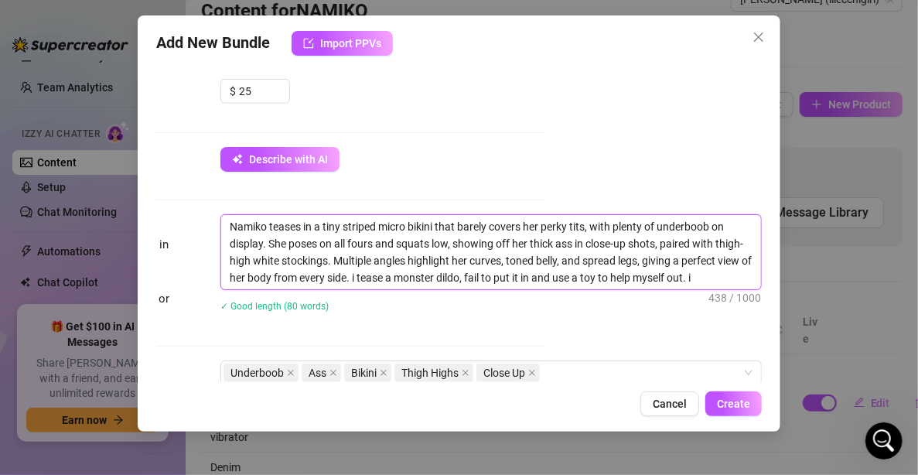
type textarea "Namiko teases in a tiny striped micro bikini that barely covers her perky tits,…"
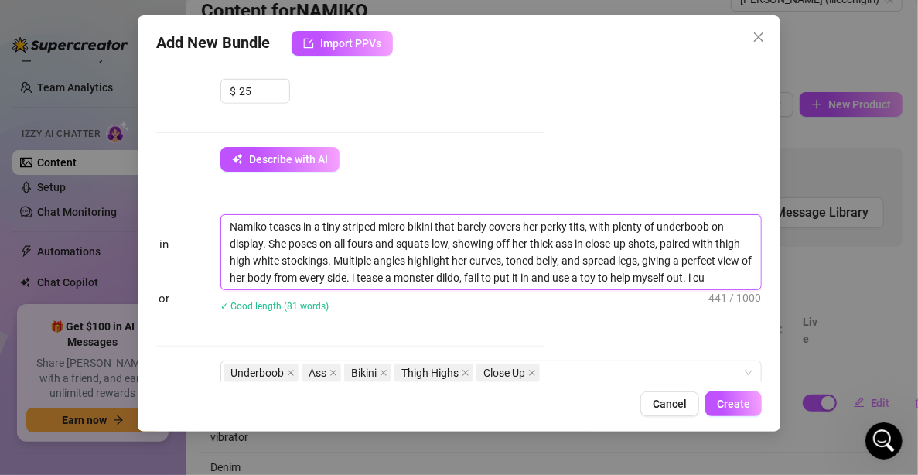
type textarea "Namiko teases in a tiny striped micro bikini that barely covers her perky tits,…"
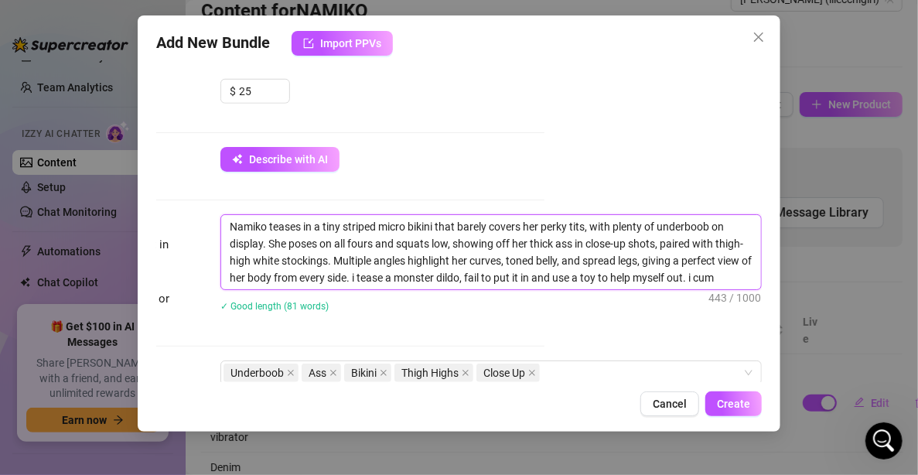
type textarea "Namiko teases in a tiny striped micro bikini that barely covers her perky tits,…"
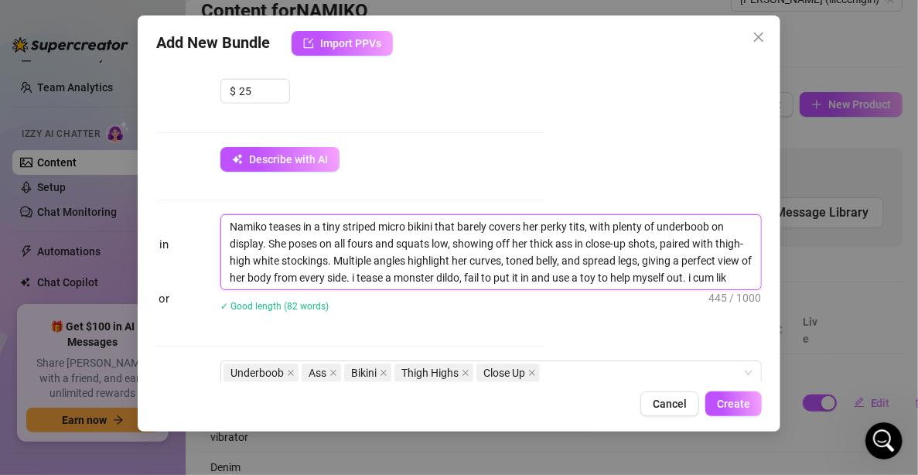
type textarea "Namiko teases in a tiny striped micro bikini that barely covers her perky tits,…"
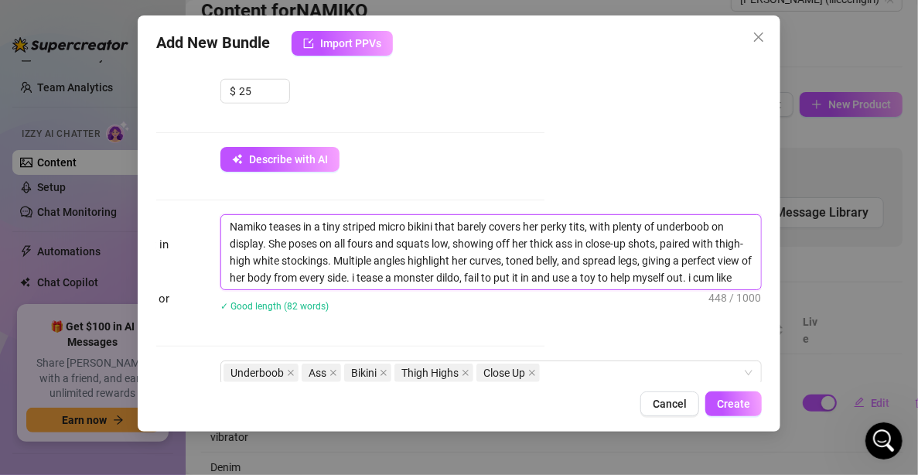
type textarea "Namiko teases in a tiny striped micro bikini that barely covers her perky tits,…"
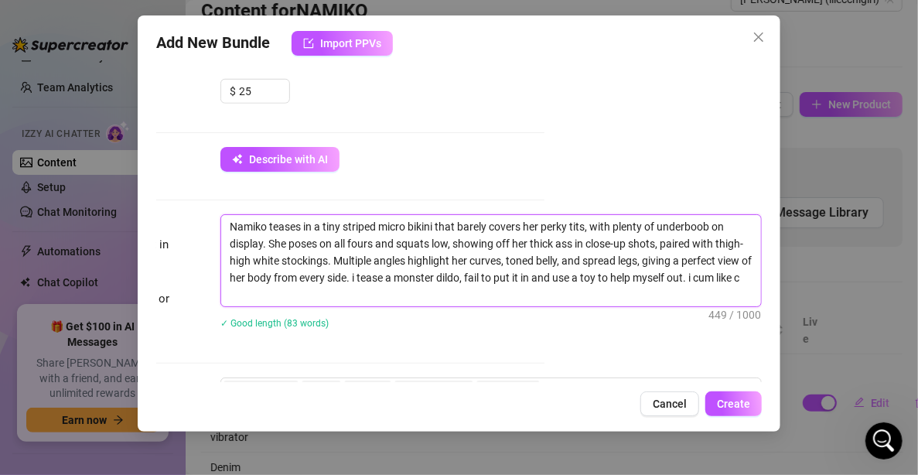
scroll to position [1, 0]
type textarea "Namiko teases in a tiny striped micro bikini that barely covers her perky tits,…"
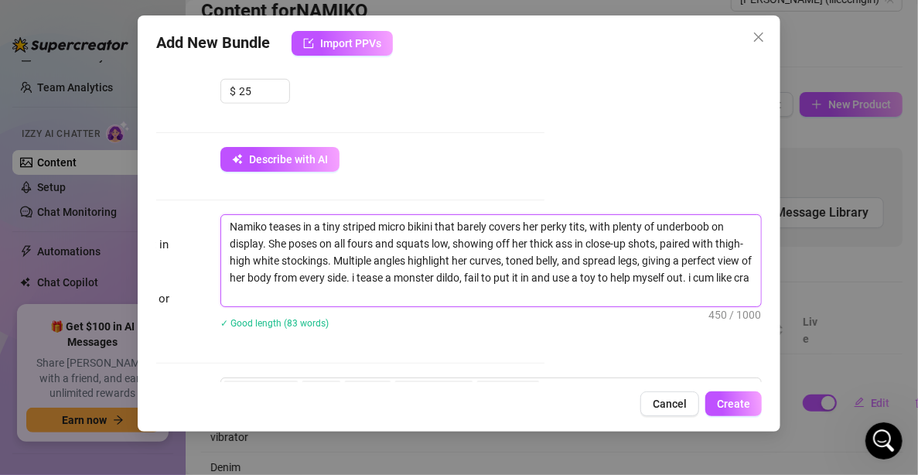
type textarea "Namiko teases in a tiny striped micro bikini that barely covers her perky tits,…"
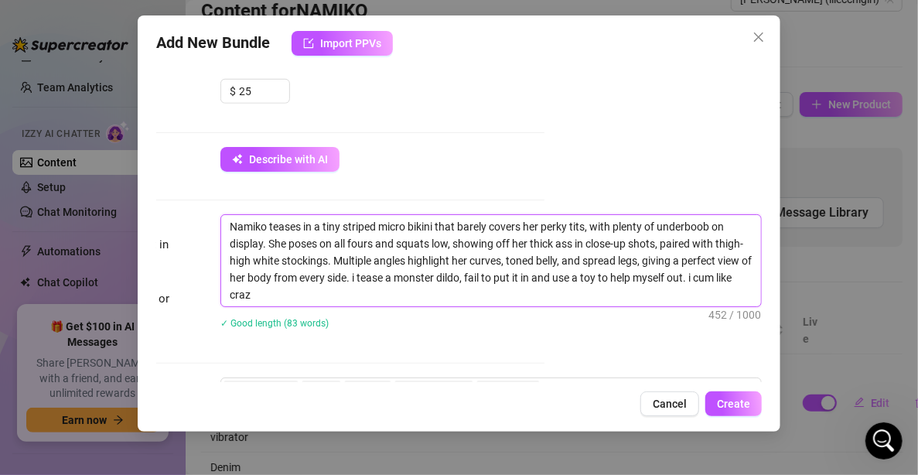
type textarea "Namiko teases in a tiny striped micro bikini that barely covers her perky tits,…"
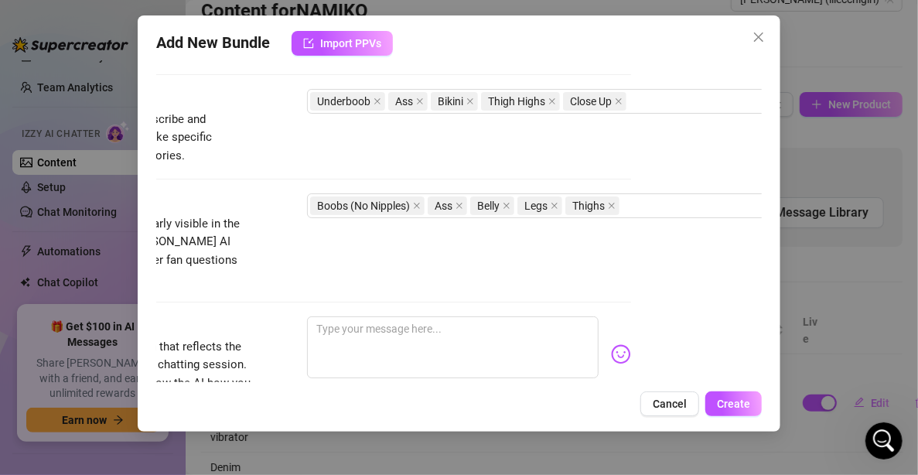
scroll to position [901, 131]
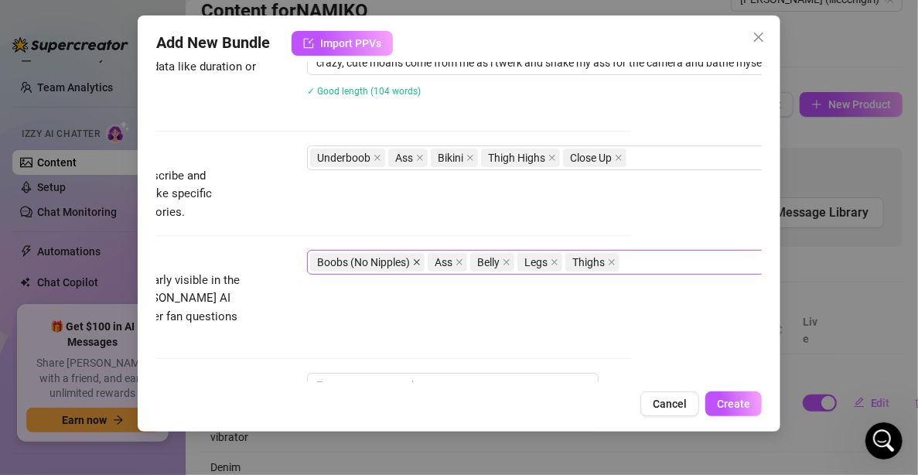
click at [417, 254] on span at bounding box center [417, 262] width 8 height 17
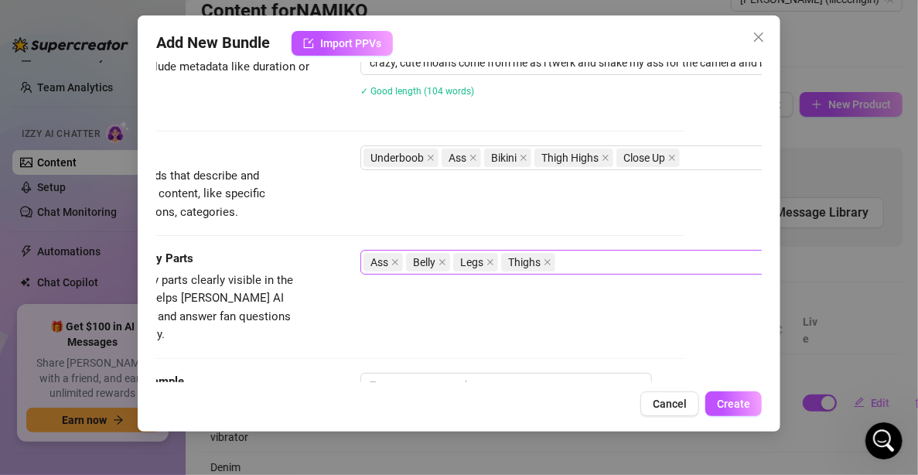
scroll to position [901, 76]
click at [719, 159] on div "Underboob Ass Bikini Thigh Highs Close Up" at bounding box center [624, 158] width 519 height 22
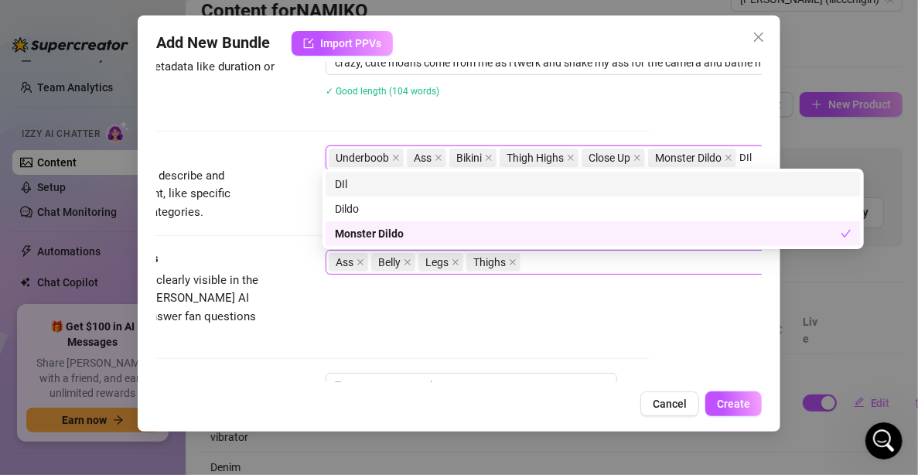
scroll to position [901, 121]
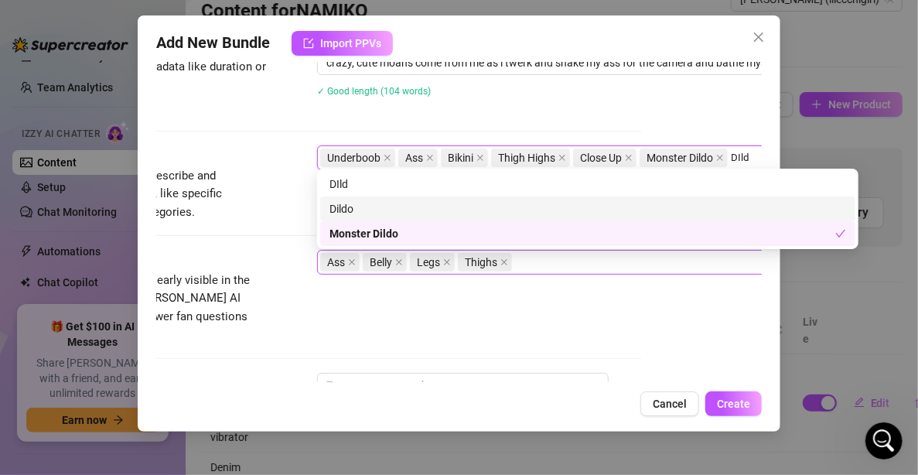
click at [608, 205] on div "Dildo" at bounding box center [588, 208] width 517 height 17
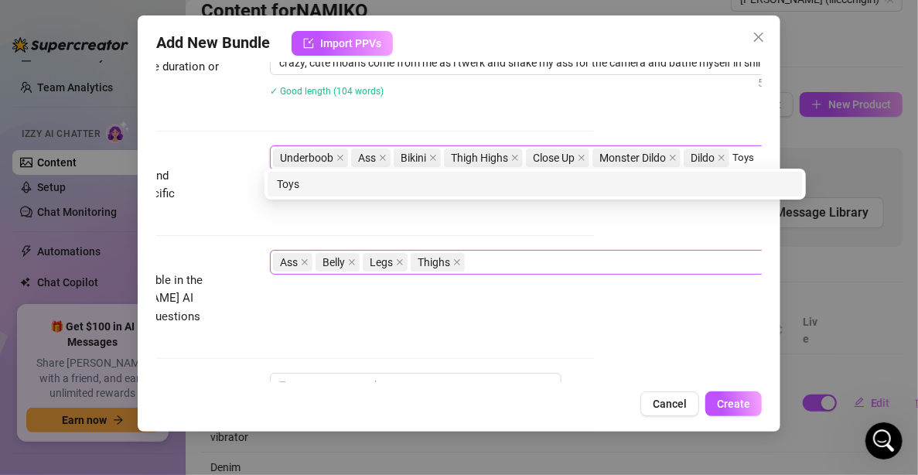
scroll to position [901, 173]
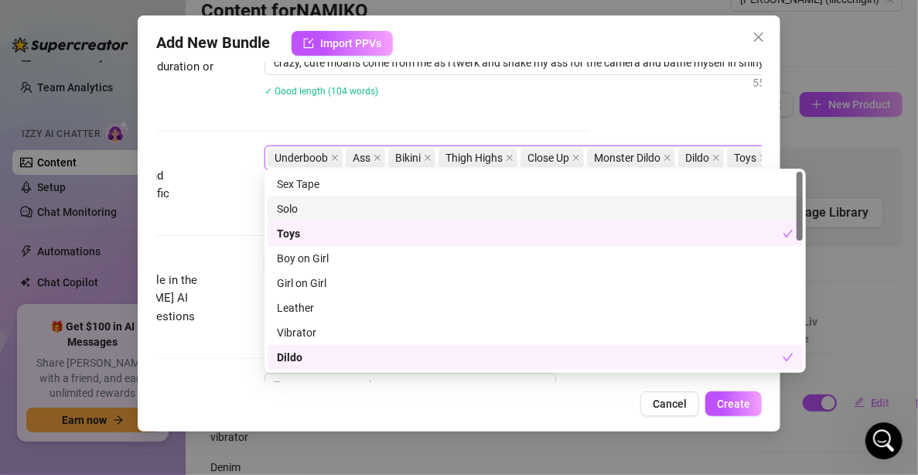
click at [292, 204] on div "Solo" at bounding box center [535, 208] width 517 height 17
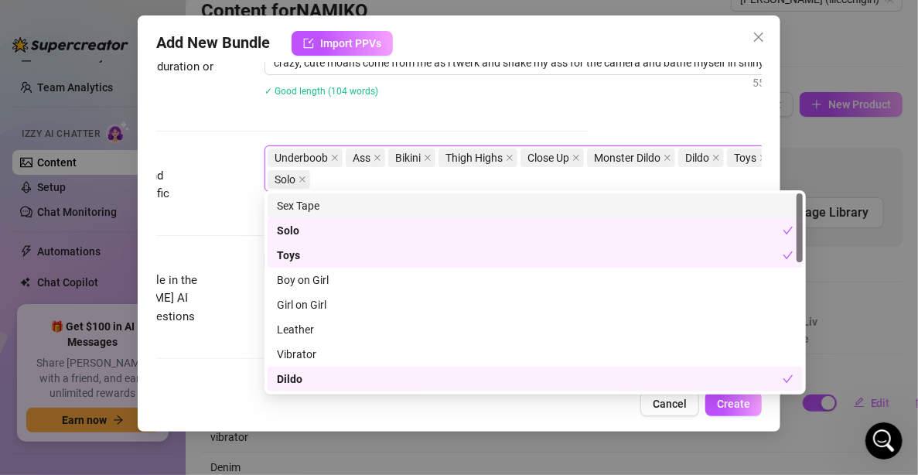
click at [233, 262] on div "Visible Body Parts Select the body parts clearly visible in the content. This h…" at bounding box center [286, 297] width 606 height 94
click at [423, 169] on div "Underboob Ass Bikini Thigh Highs Close Up Monster Dildo Dildo Toys Solo" at bounding box center [527, 168] width 519 height 43
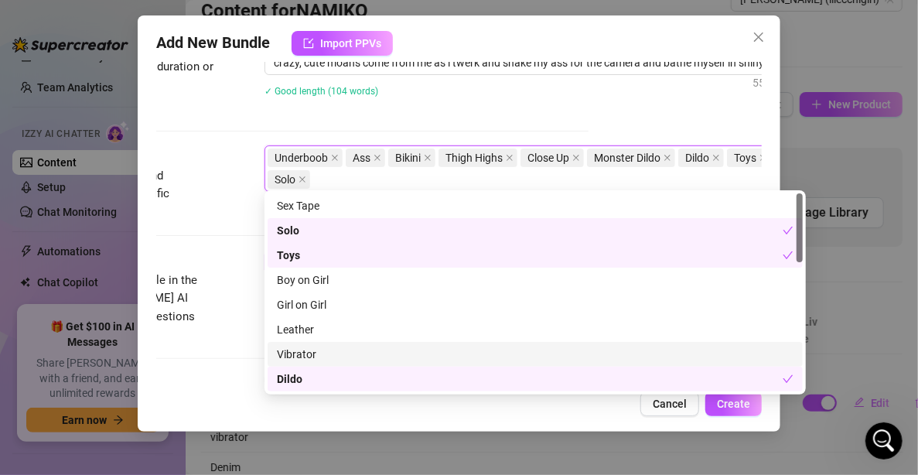
click at [344, 354] on div "Vibrator" at bounding box center [535, 354] width 517 height 17
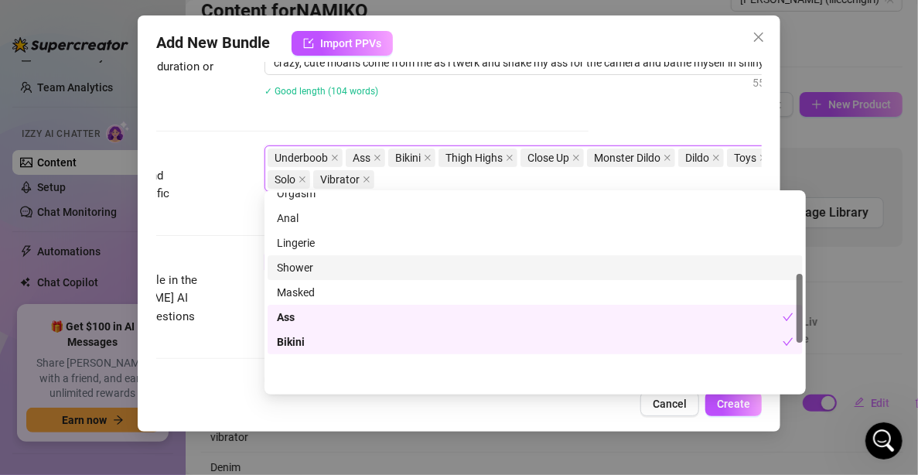
scroll to position [232, 0]
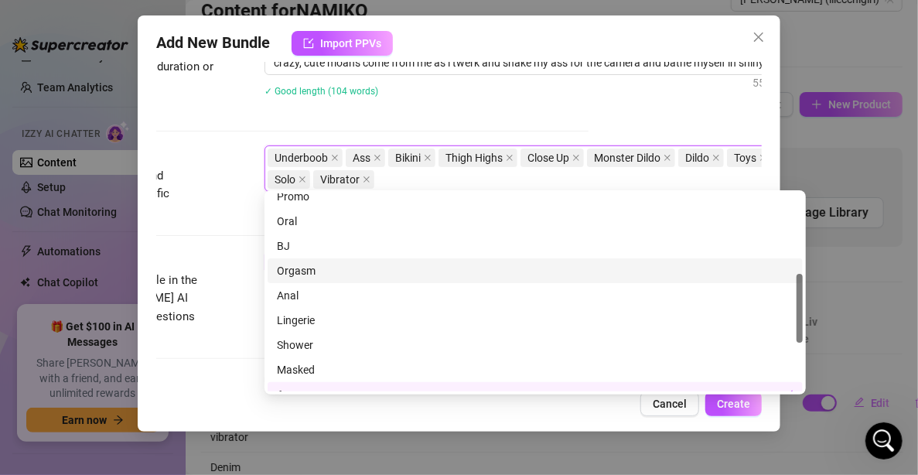
click at [316, 275] on div "Orgasm" at bounding box center [535, 270] width 517 height 17
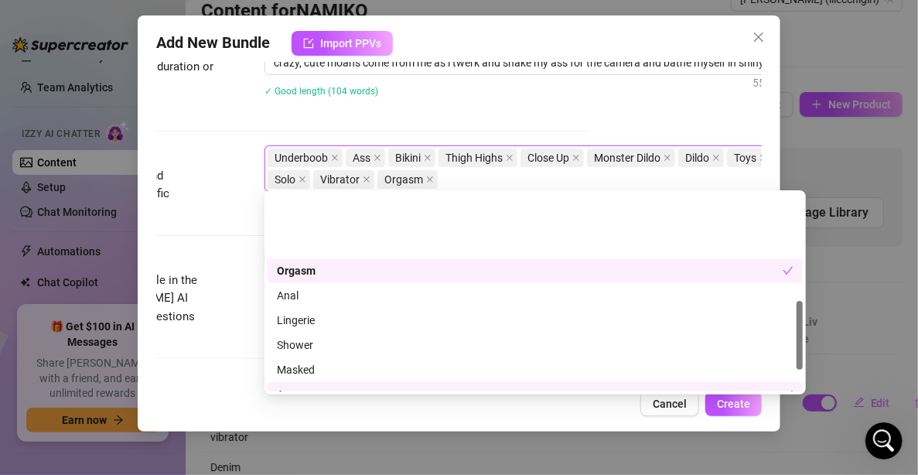
scroll to position [309, 0]
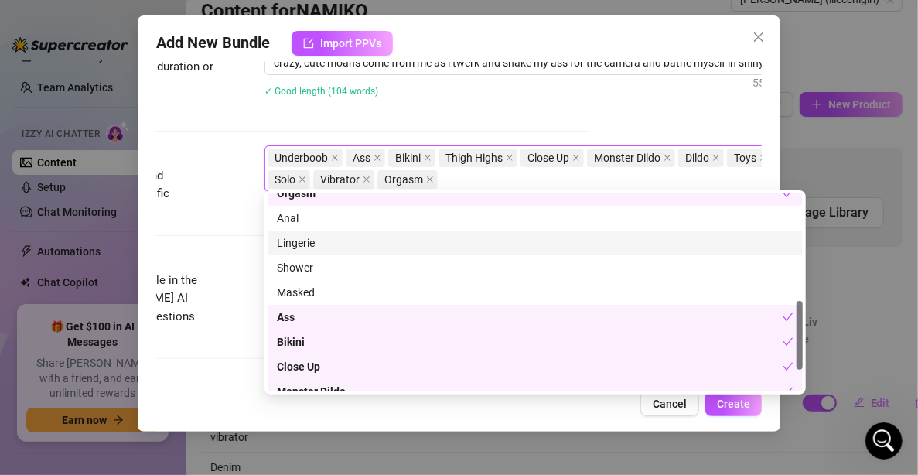
click at [321, 249] on div "Lingerie" at bounding box center [535, 242] width 517 height 17
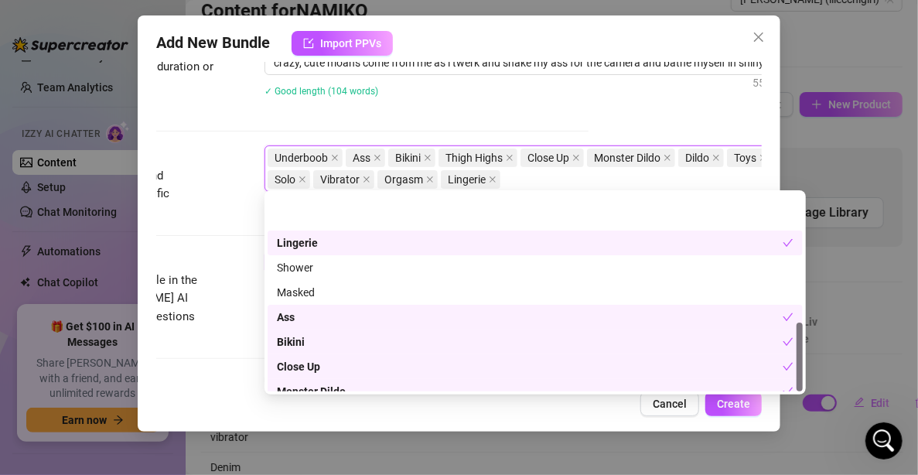
scroll to position [371, 0]
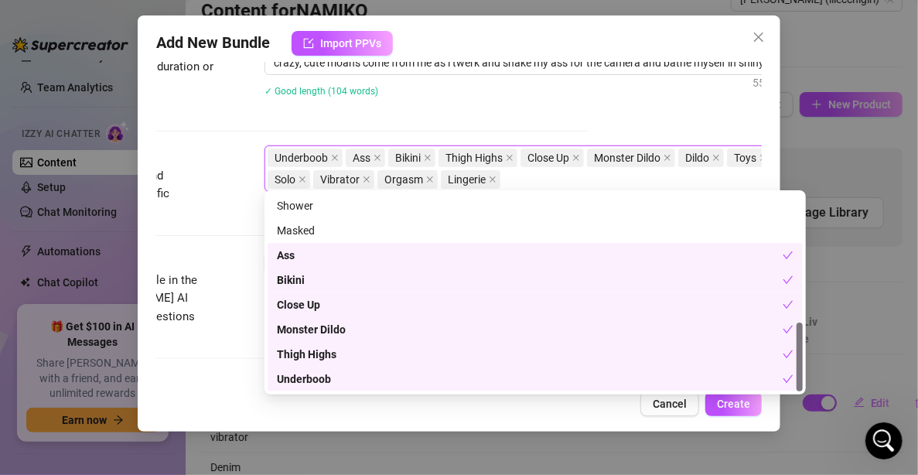
click at [223, 265] on div "Visible Body Parts Select the body parts clearly visible in the content. This h…" at bounding box center [286, 297] width 606 height 94
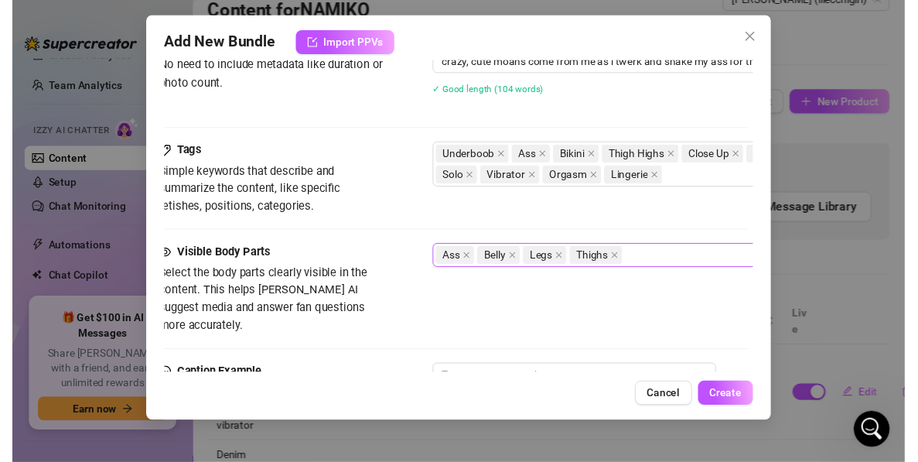
scroll to position [901, 0]
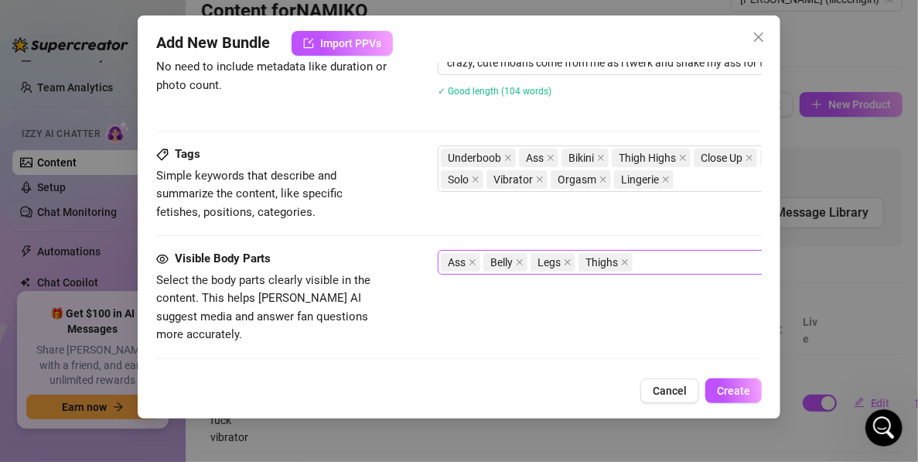
click at [695, 261] on div "Ass Belly Legs Thighs" at bounding box center [700, 262] width 519 height 22
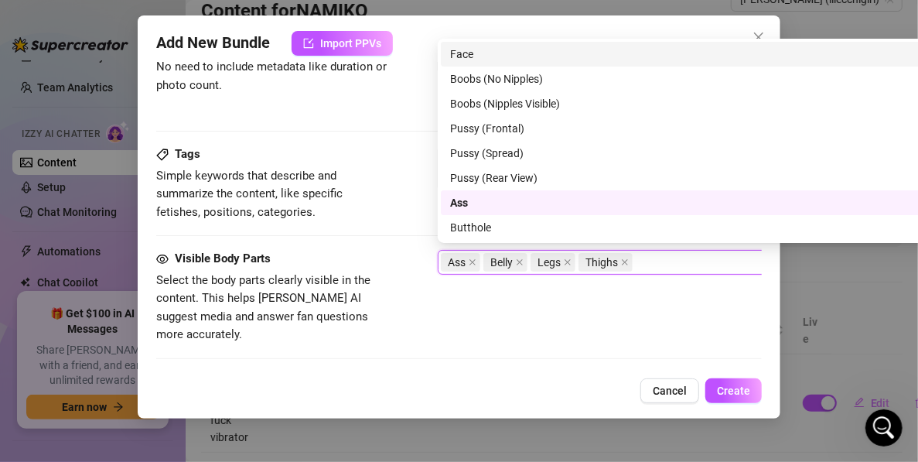
scroll to position [689, 0]
click at [463, 54] on div "Face" at bounding box center [708, 54] width 517 height 17
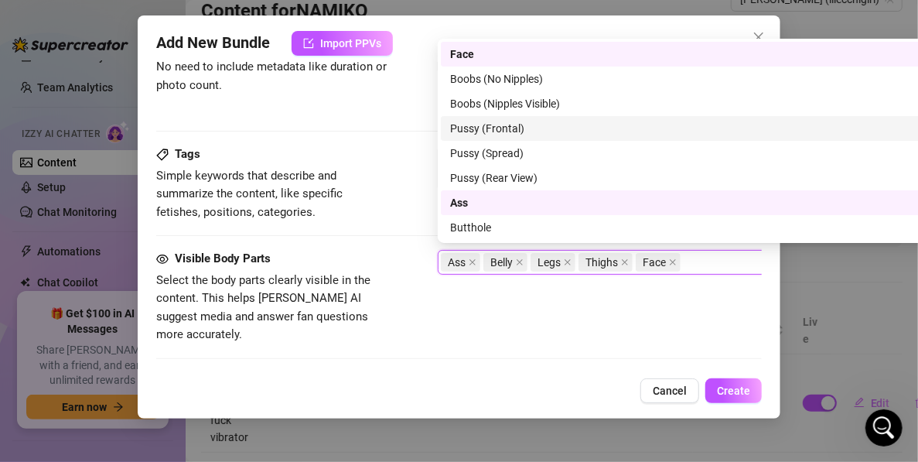
click at [518, 138] on div "Pussy (Frontal)" at bounding box center [708, 128] width 535 height 25
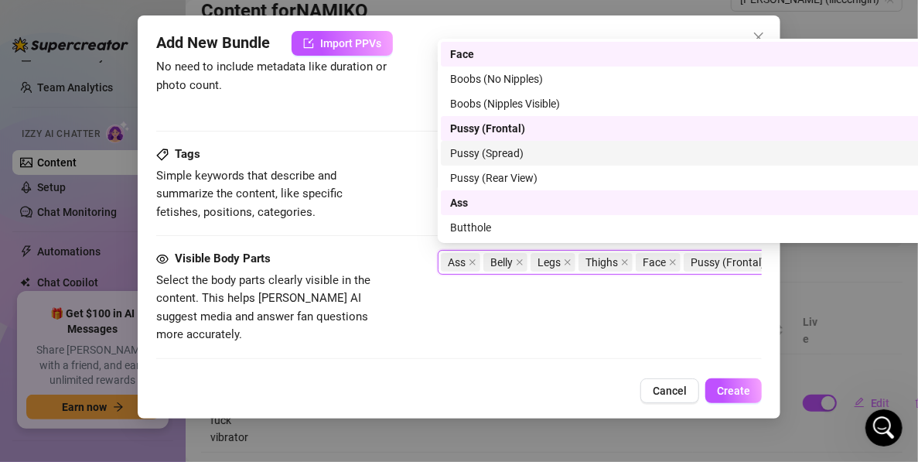
click at [518, 157] on div "Pussy (Spread)" at bounding box center [708, 153] width 517 height 17
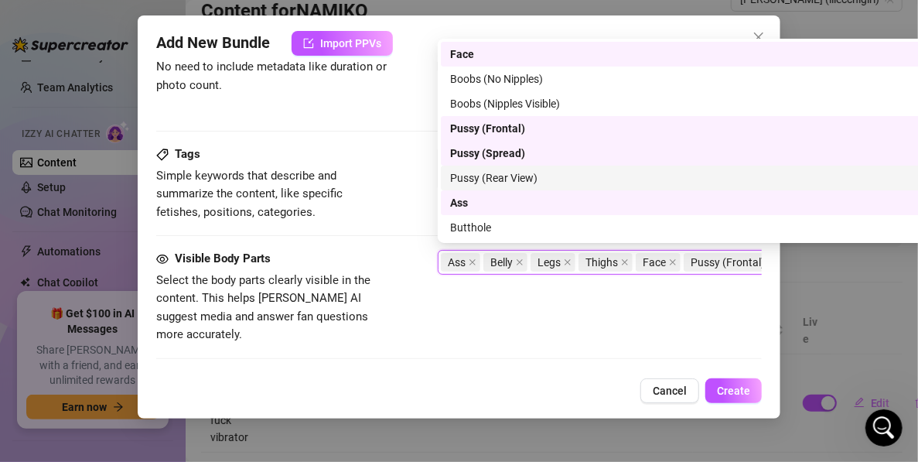
click at [518, 181] on div "Pussy (Rear View)" at bounding box center [708, 177] width 517 height 17
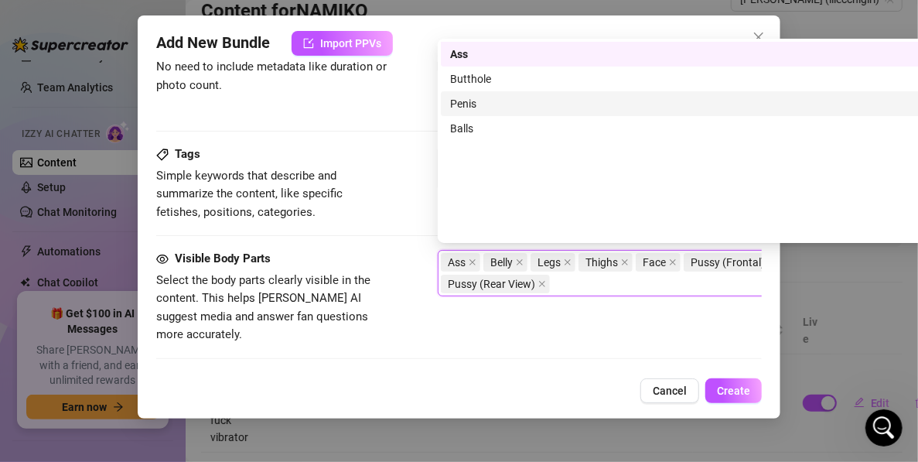
scroll to position [0, 0]
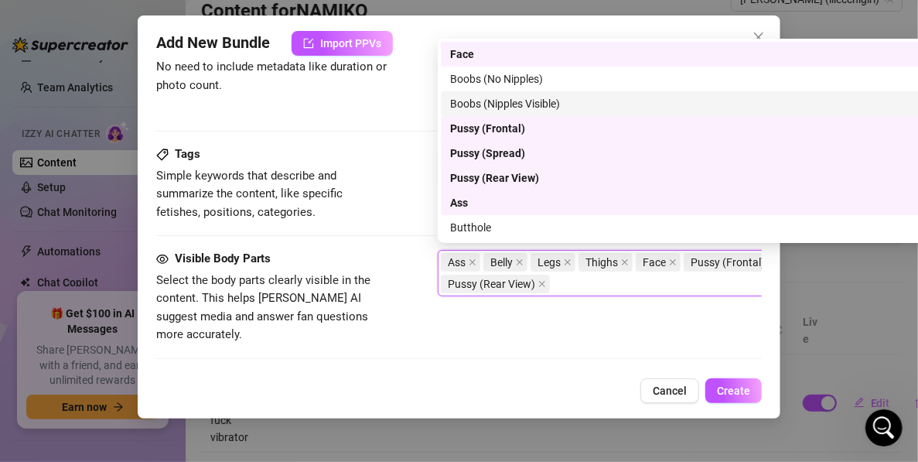
click at [504, 101] on div "Boobs (Nipples Visible)" at bounding box center [708, 103] width 517 height 17
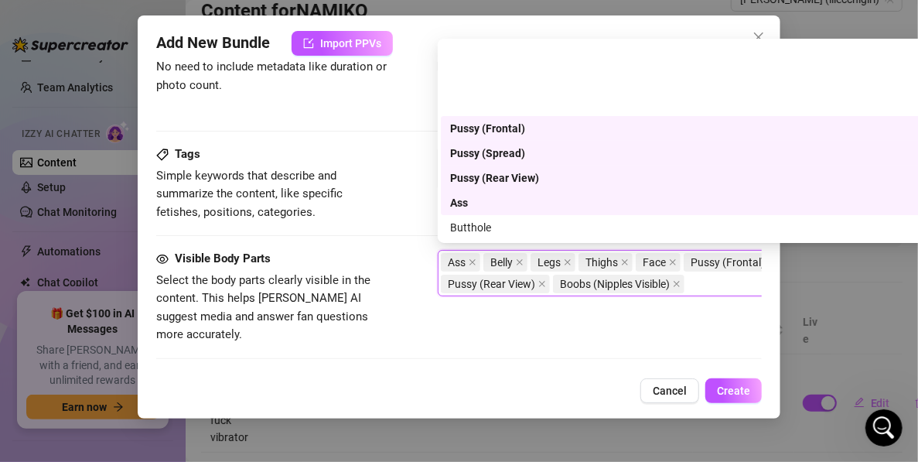
scroll to position [77, 0]
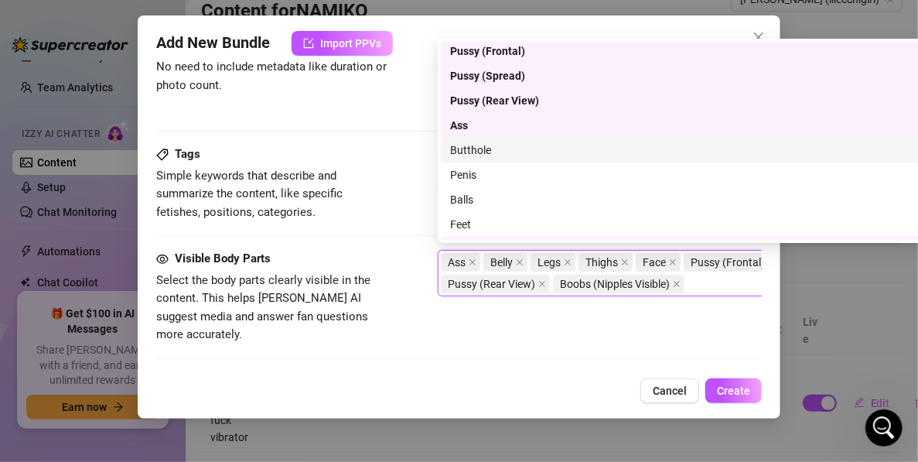
click at [487, 152] on div "Butthole" at bounding box center [708, 150] width 517 height 17
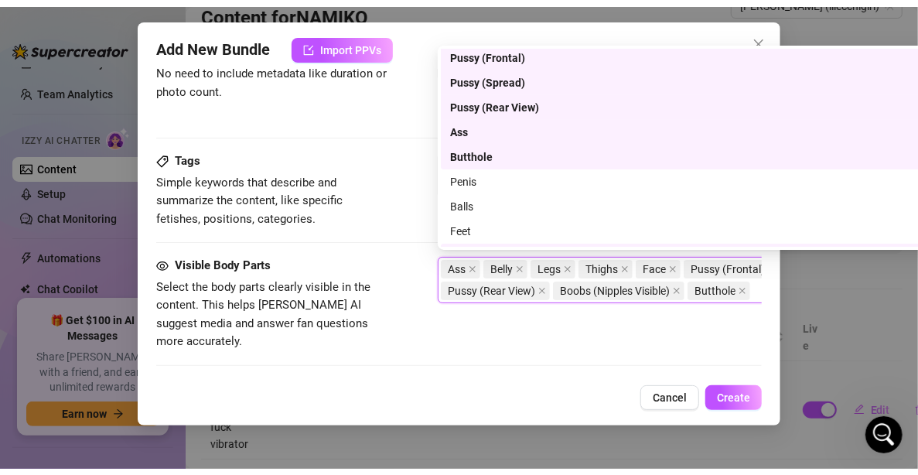
scroll to position [149, 0]
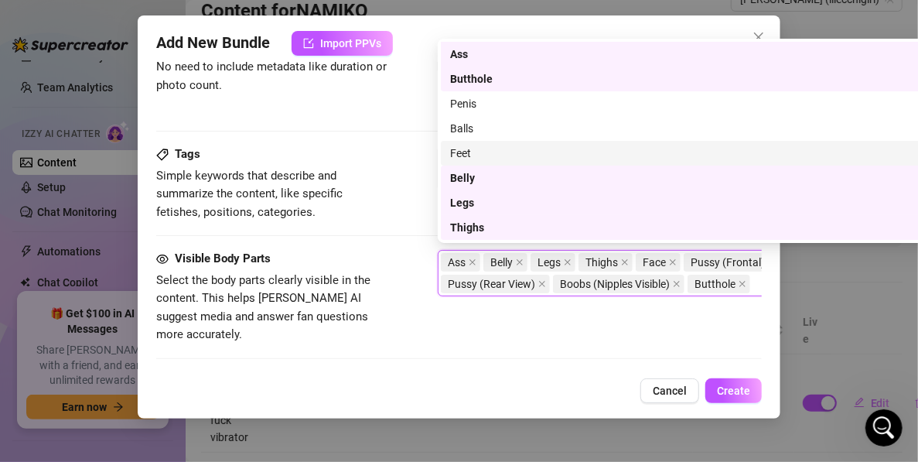
click at [527, 156] on div "Feet" at bounding box center [708, 153] width 517 height 17
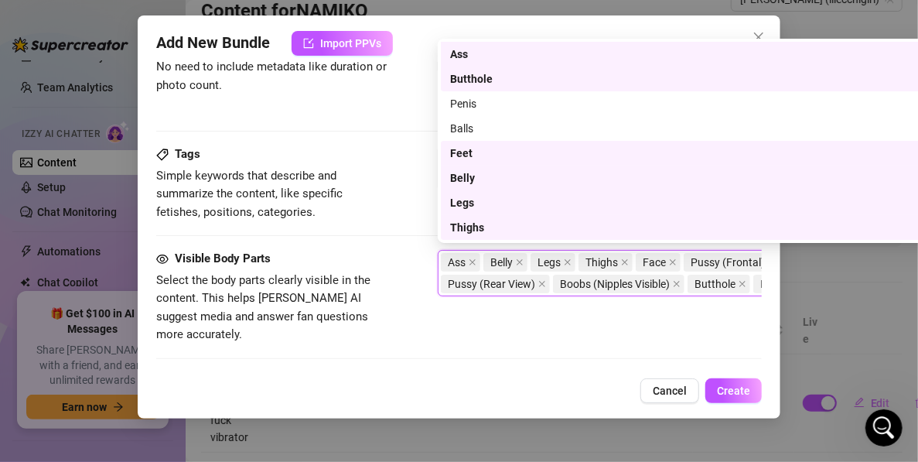
click at [361, 342] on div "Visible Body Parts Select the body parts clearly visible in the content. This h…" at bounding box center [459, 311] width 606 height 123
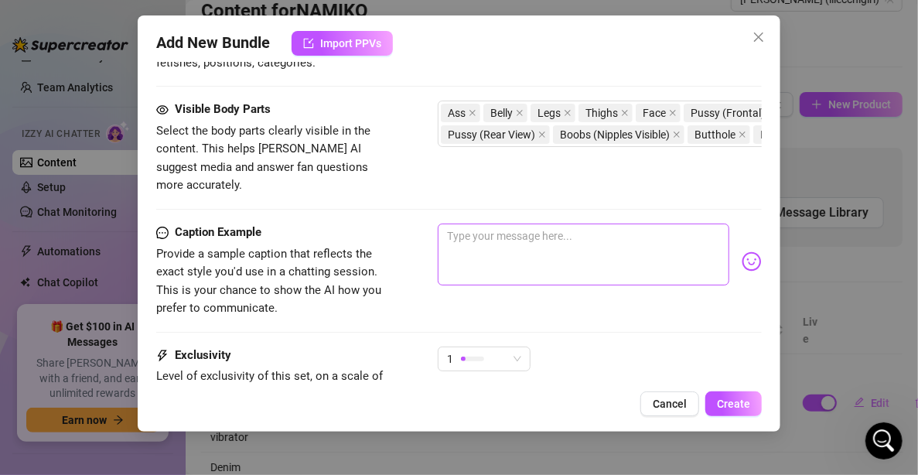
scroll to position [1055, 0]
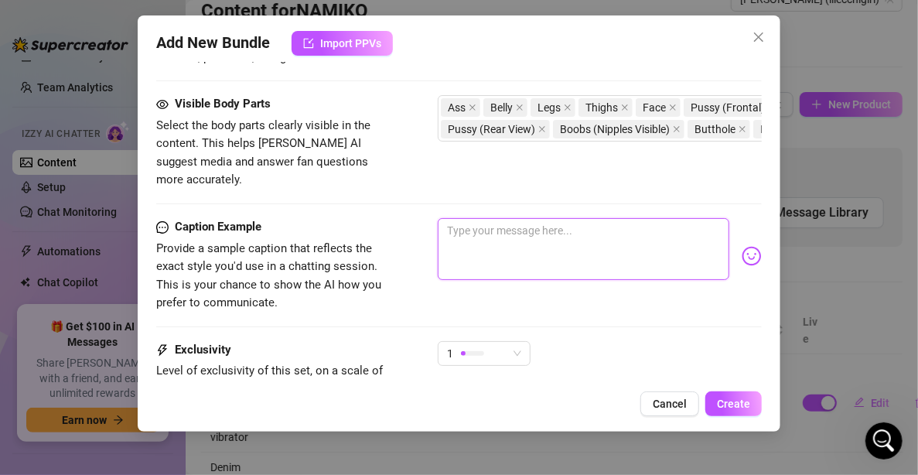
click at [504, 220] on textarea at bounding box center [584, 249] width 292 height 62
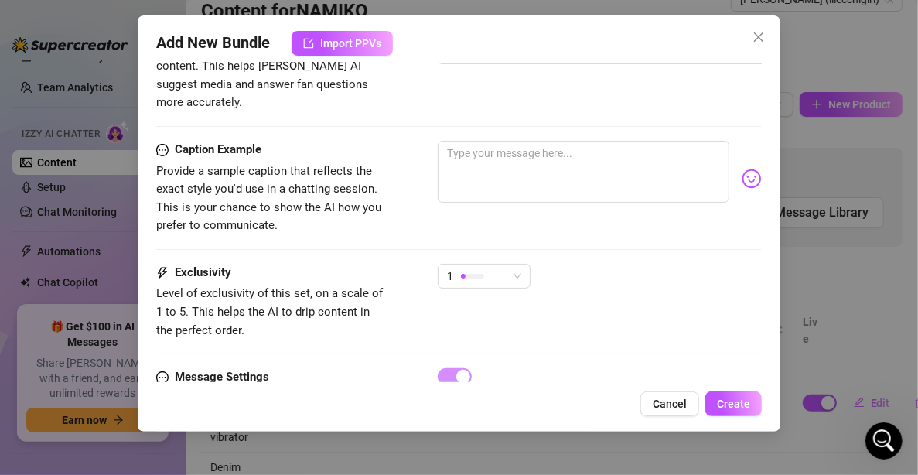
scroll to position [1195, 0]
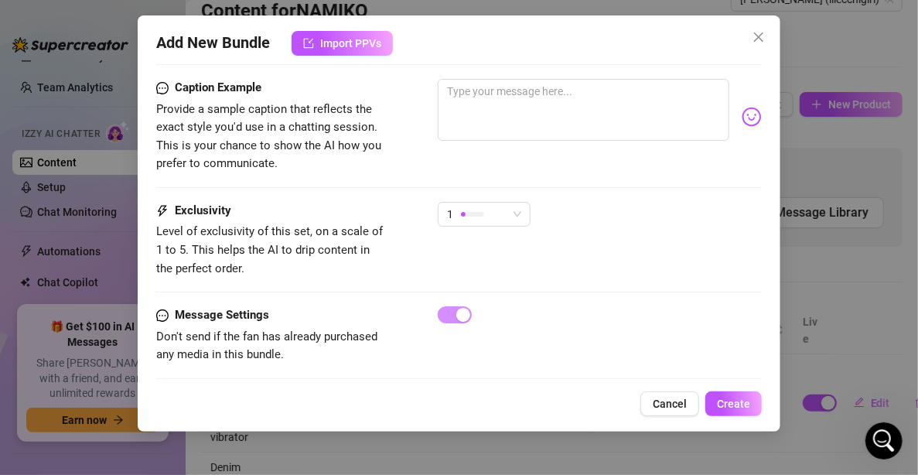
click at [504, 207] on div "1" at bounding box center [484, 221] width 93 height 39
click at [508, 203] on span "1" at bounding box center [484, 214] width 74 height 23
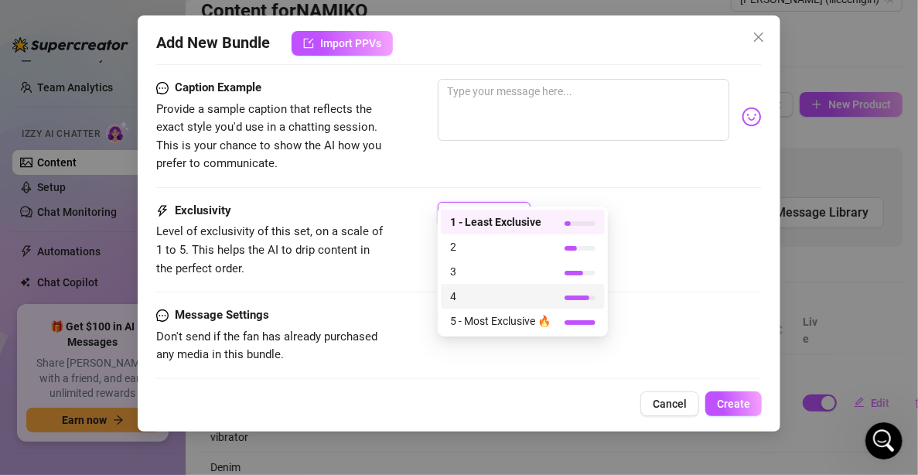
click at [535, 301] on span "4" at bounding box center [500, 296] width 101 height 17
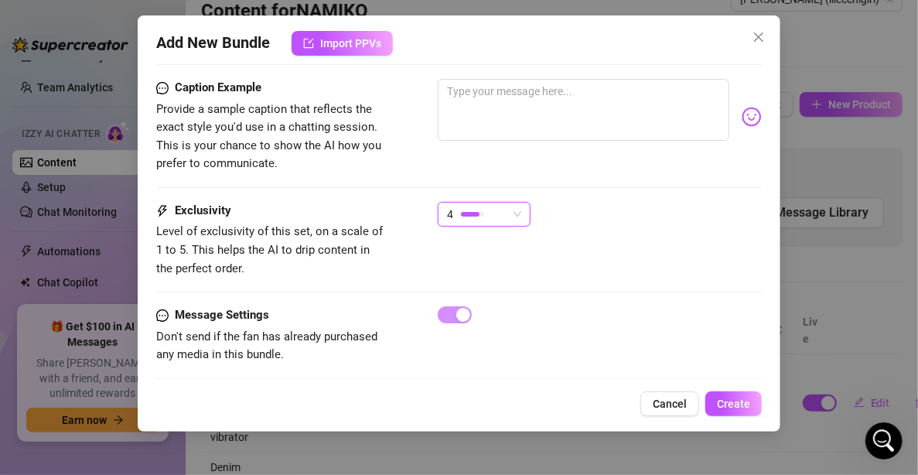
click at [621, 306] on div "Message Settings Don't send if the fan has already purchased any media in this …" at bounding box center [459, 335] width 606 height 58
click at [736, 404] on span "Create" at bounding box center [733, 404] width 33 height 12
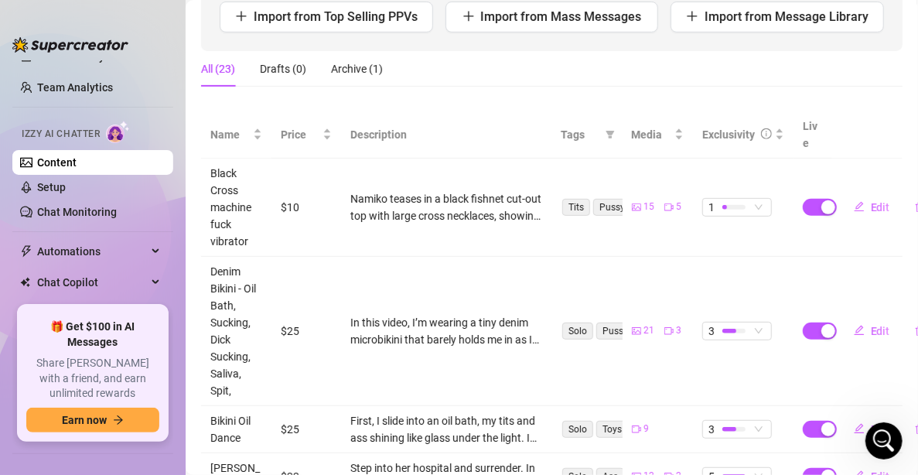
scroll to position [77, 0]
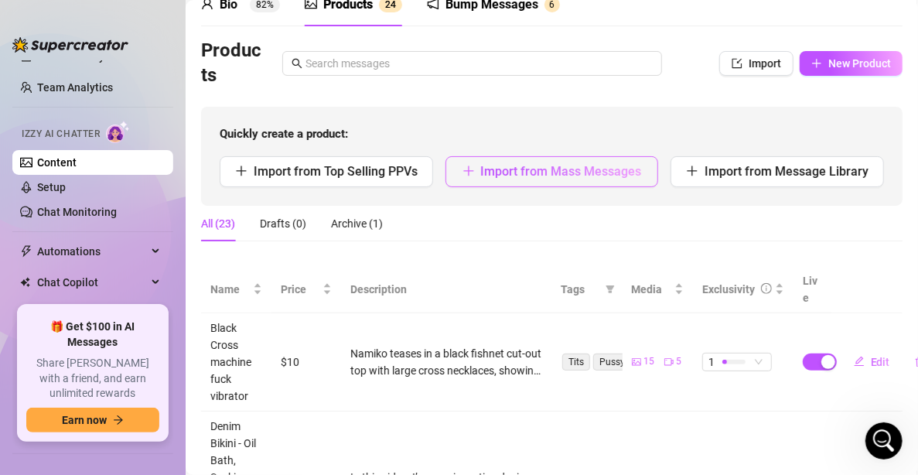
click at [597, 173] on span "Import from Mass Messages" at bounding box center [561, 171] width 161 height 15
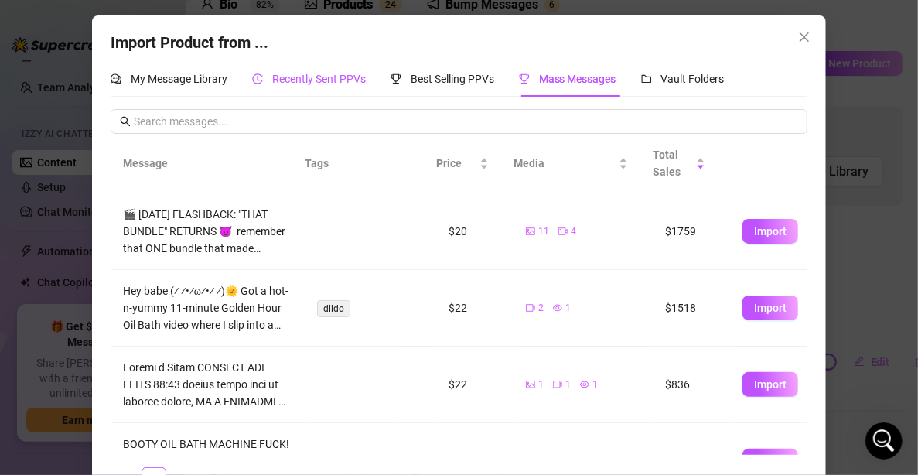
click at [335, 79] on span "Recently Sent PPVs" at bounding box center [319, 79] width 94 height 12
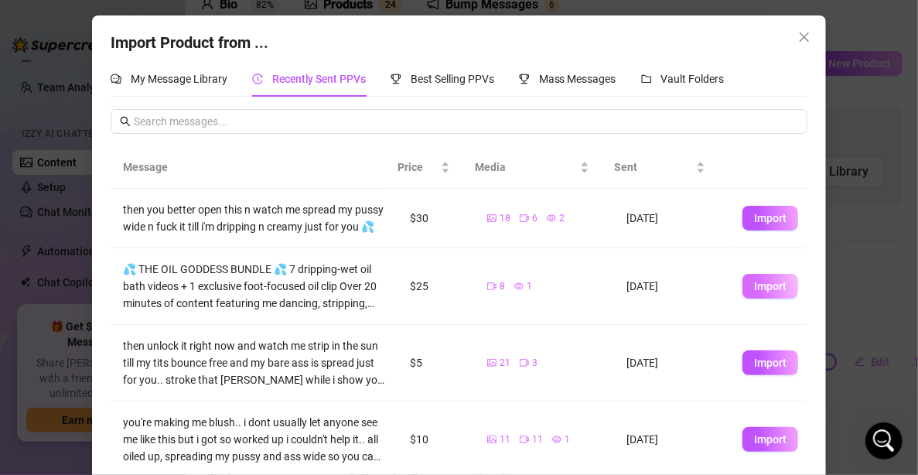
click at [761, 292] on span "Import" at bounding box center [770, 286] width 32 height 12
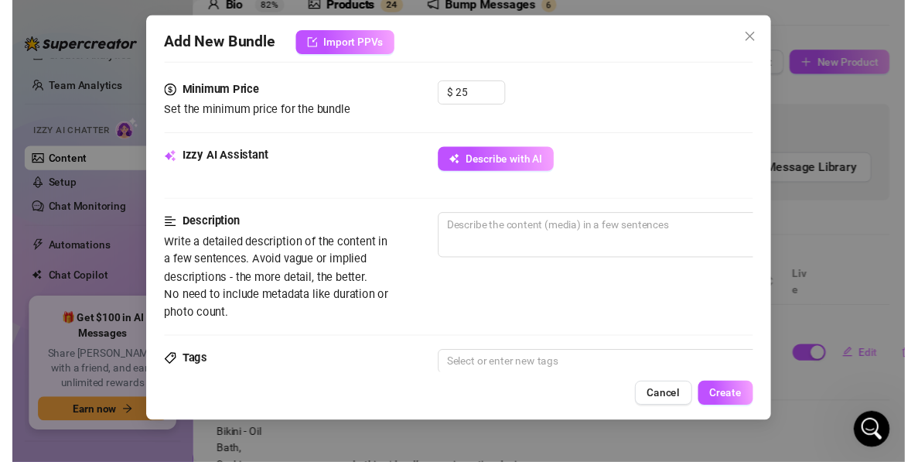
scroll to position [823, 0]
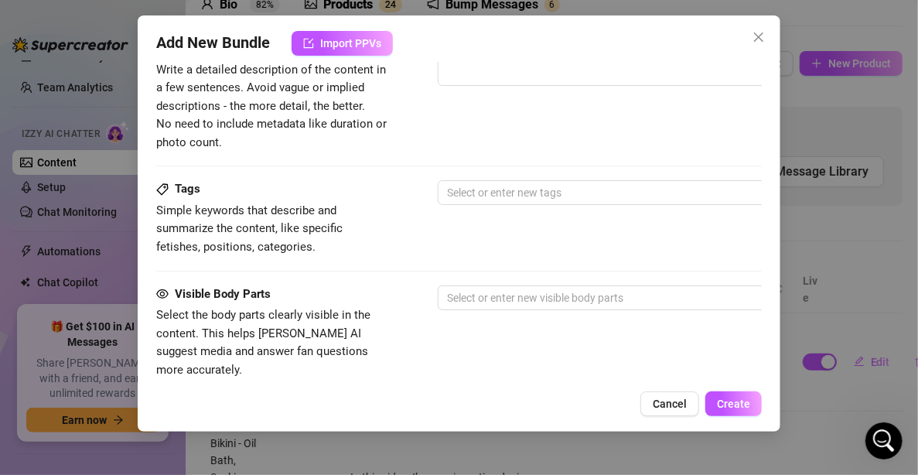
click at [522, 205] on div "Tags Simple keywords that describe and summarize the content, like specific fet…" at bounding box center [459, 218] width 606 height 76
click at [522, 187] on div at bounding box center [700, 193] width 519 height 22
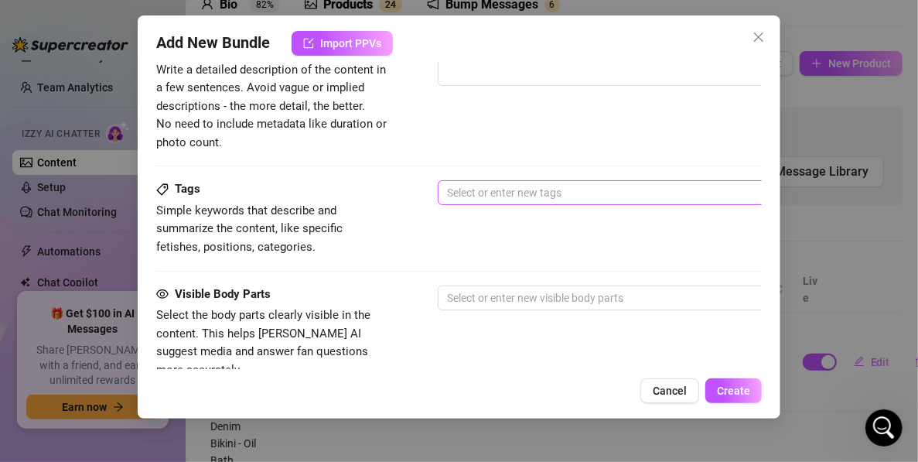
scroll to position [689, 0]
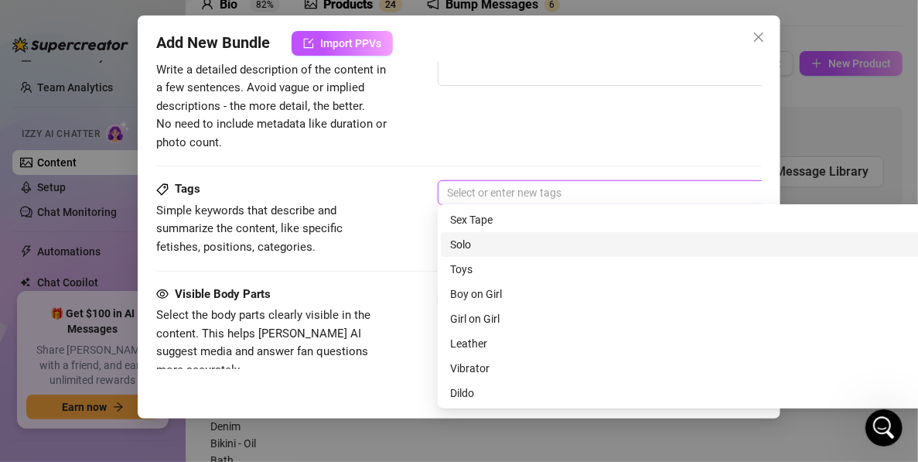
click at [471, 251] on div "Solo" at bounding box center [708, 244] width 517 height 17
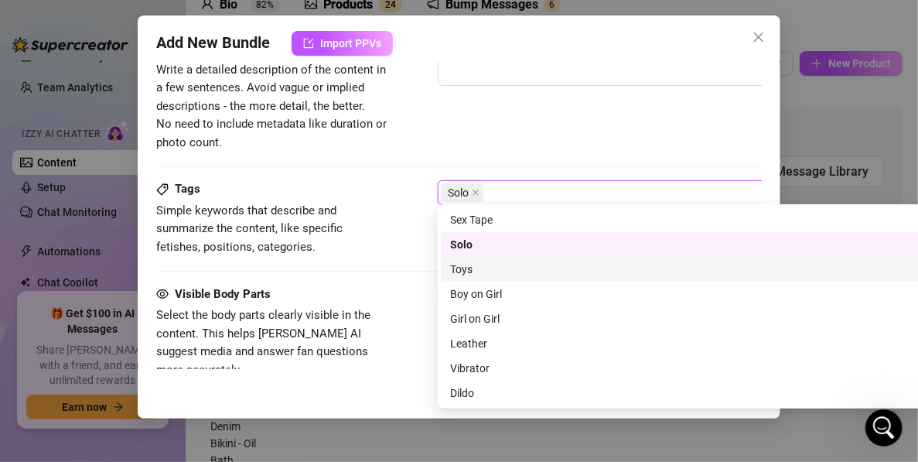
click at [476, 274] on div "Toys" at bounding box center [708, 269] width 517 height 17
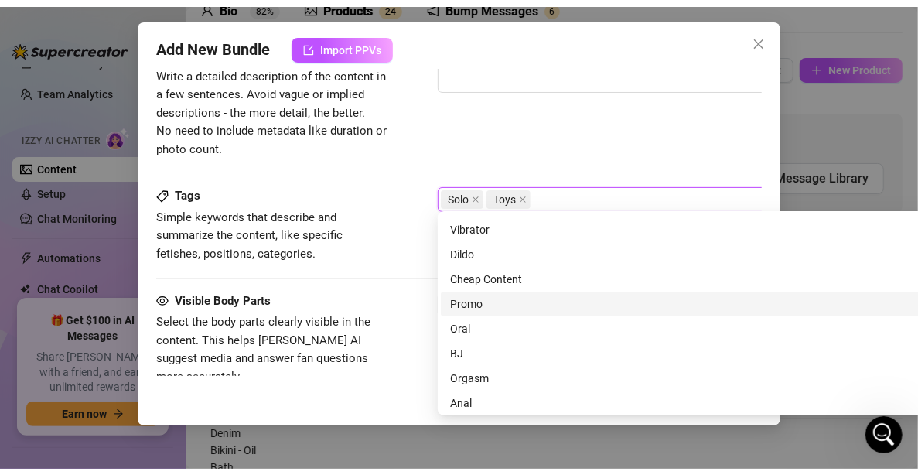
scroll to position [223, 0]
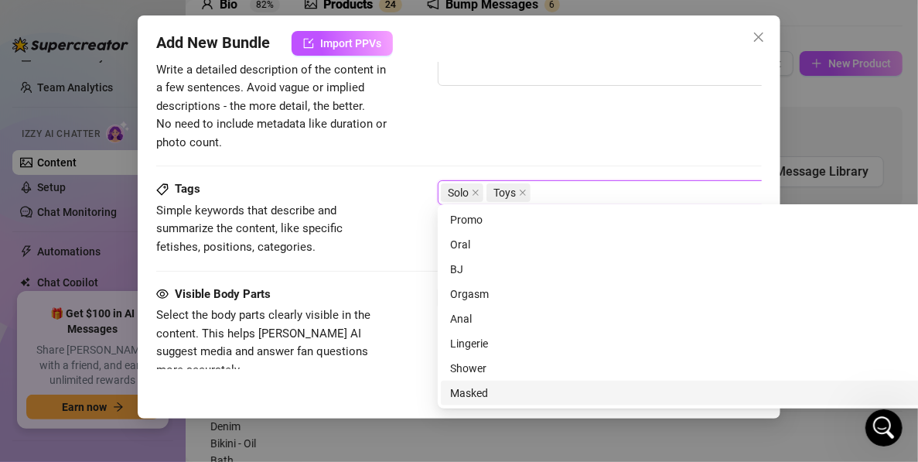
click at [462, 401] on div "Masked" at bounding box center [708, 393] width 517 height 17
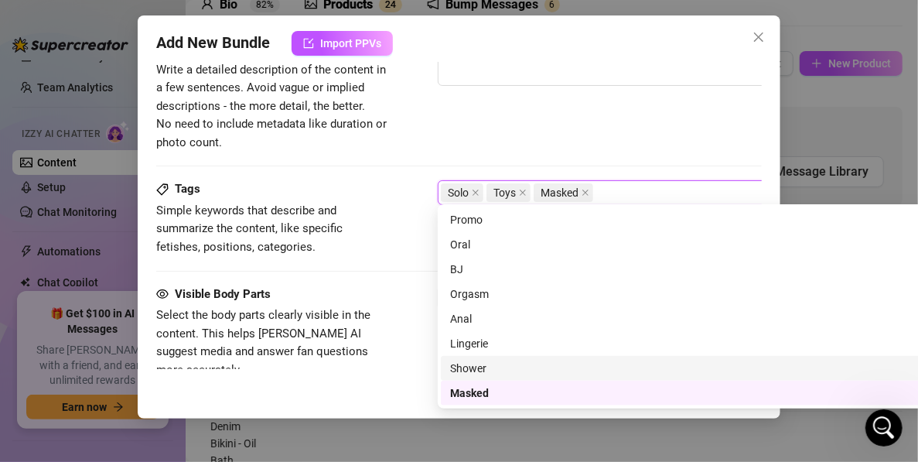
click at [440, 144] on div "Description Write a detailed description of the content in a few sentences. Avo…" at bounding box center [459, 95] width 606 height 112
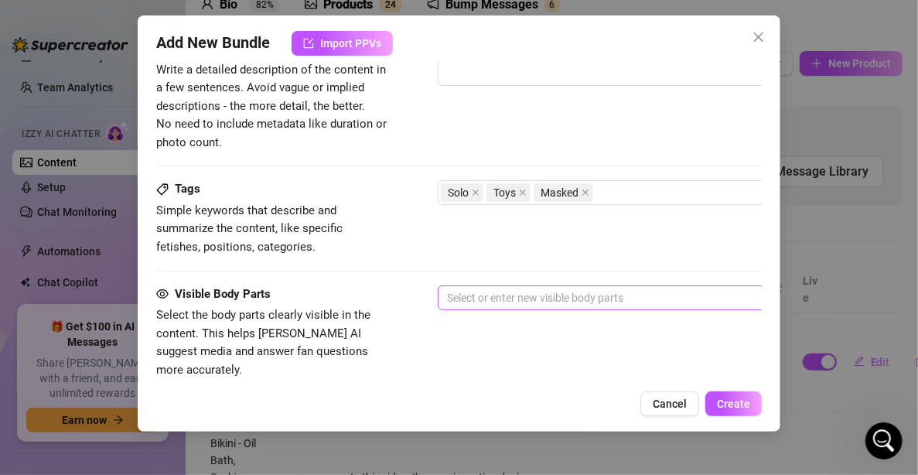
click at [511, 297] on div at bounding box center [700, 298] width 519 height 22
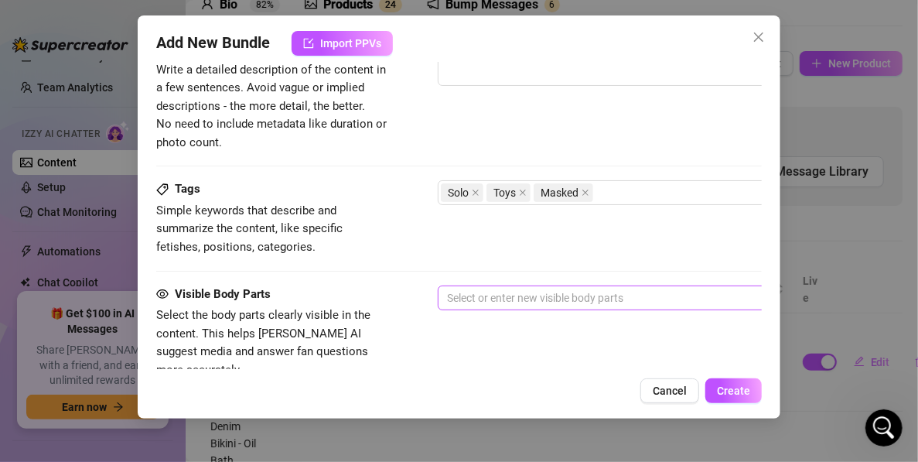
scroll to position [689, 0]
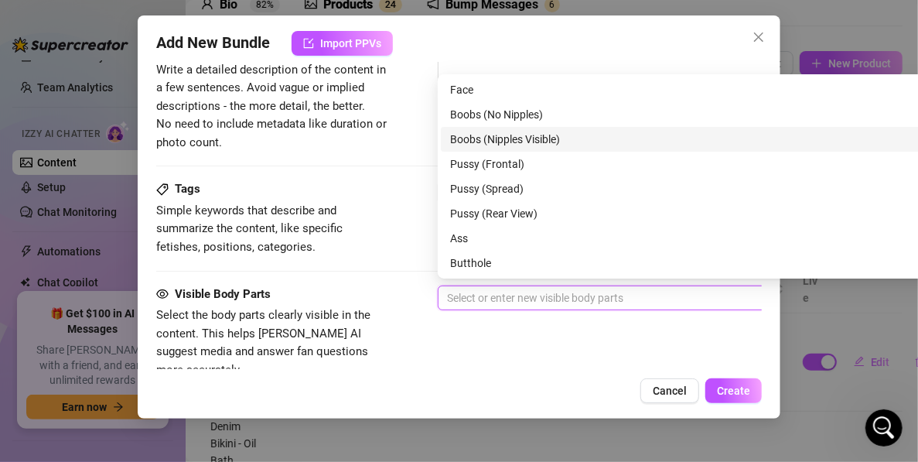
click at [537, 139] on div "Boobs (Nipples Visible)" at bounding box center [708, 139] width 517 height 17
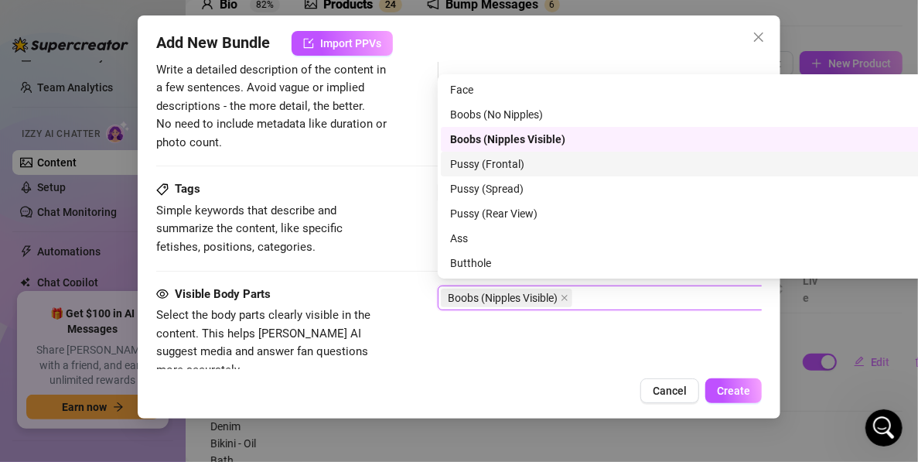
click at [530, 164] on div "Pussy (Frontal)" at bounding box center [708, 164] width 517 height 17
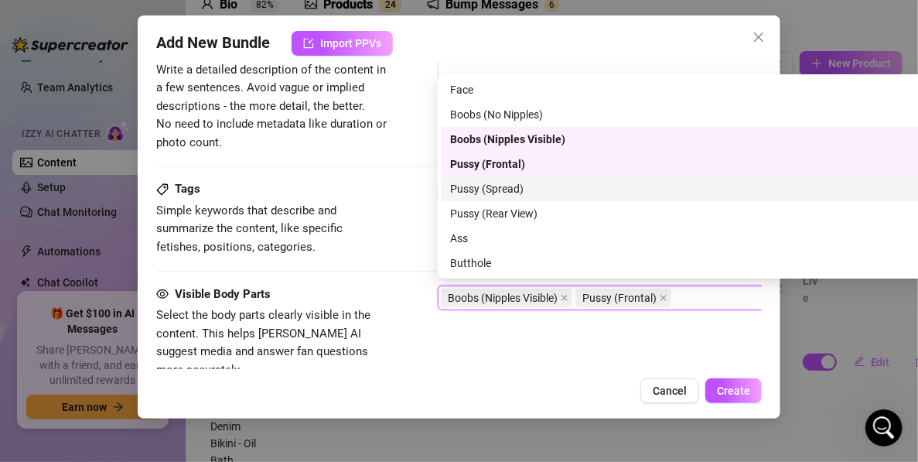
click at [523, 180] on div "Pussy (Spread)" at bounding box center [708, 188] width 517 height 17
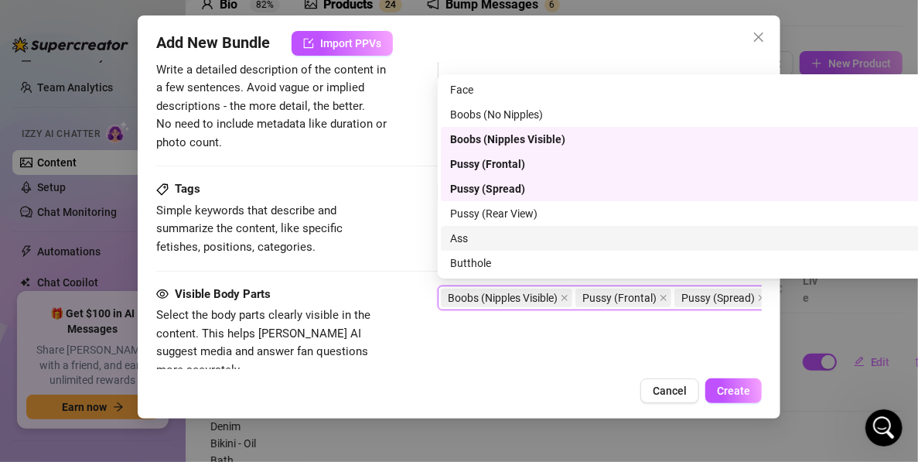
click at [497, 235] on div "Ass" at bounding box center [708, 238] width 517 height 17
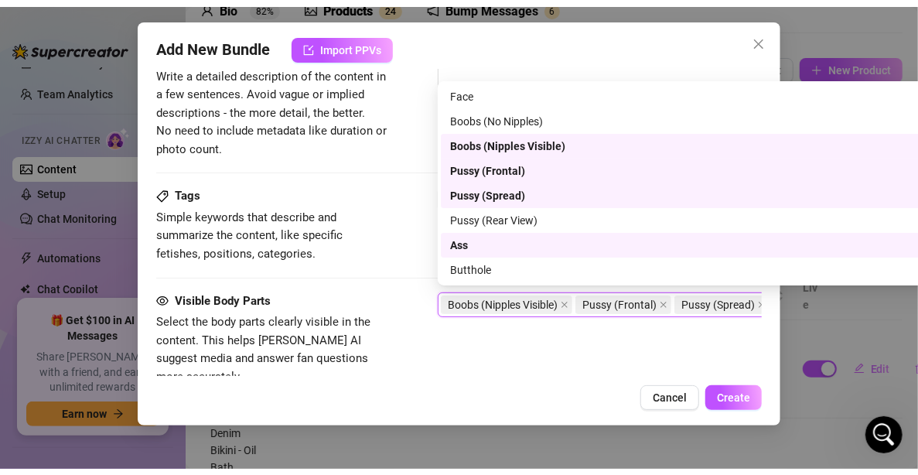
scroll to position [99, 0]
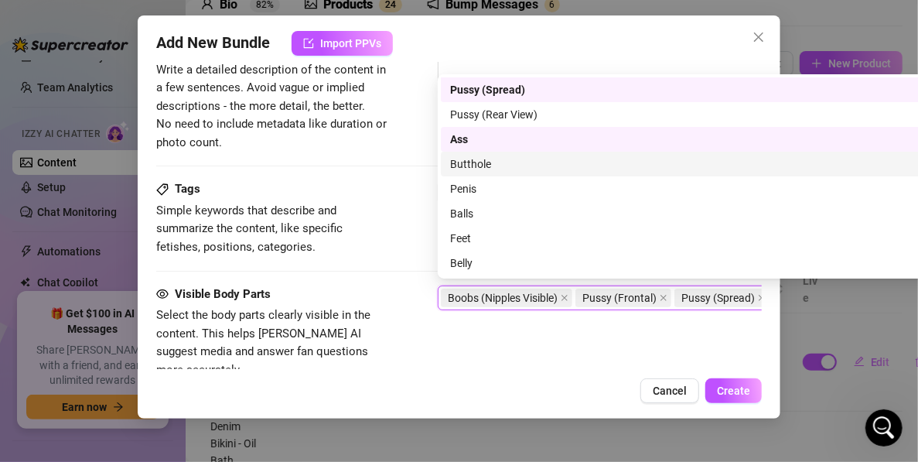
click at [497, 162] on div "Butthole" at bounding box center [708, 164] width 517 height 17
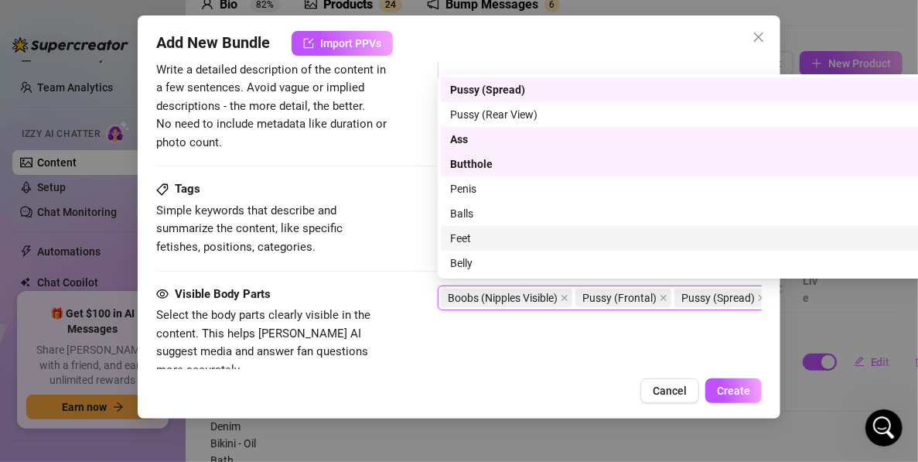
click at [487, 248] on div "Feet" at bounding box center [708, 238] width 535 height 25
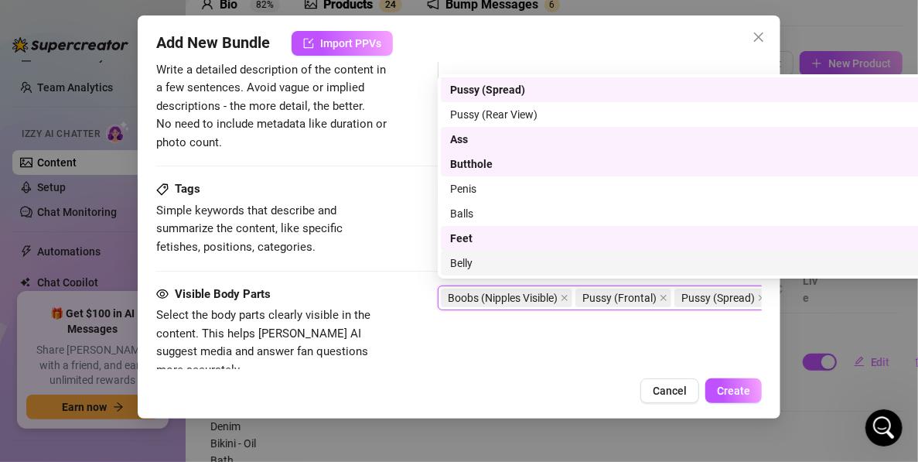
click at [393, 187] on div "Tags Simple keywords that describe and summarize the content, like specific fet…" at bounding box center [459, 218] width 606 height 76
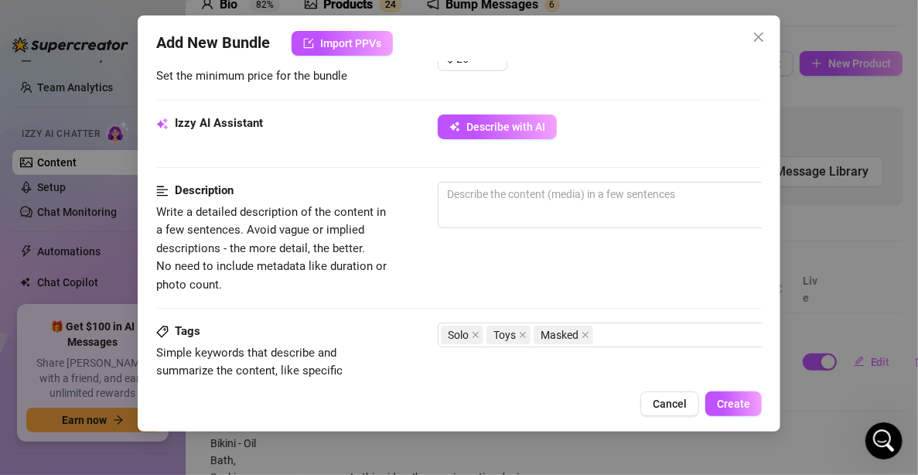
scroll to position [668, 0]
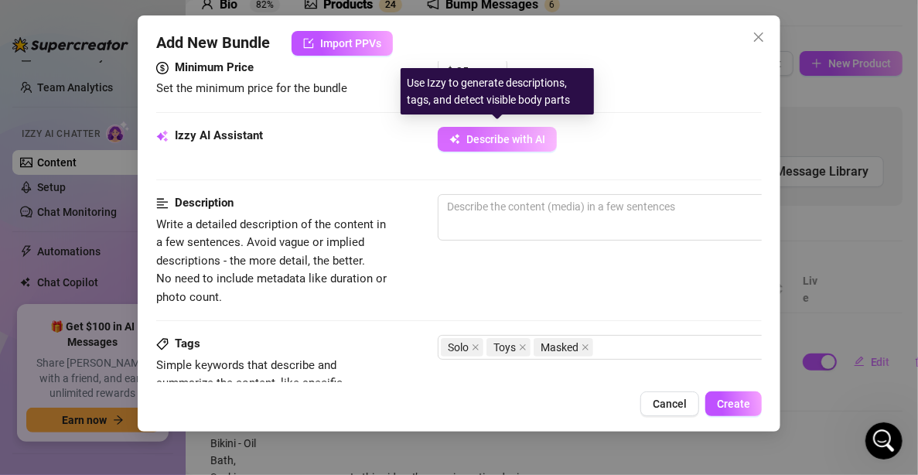
click at [539, 133] on span "Describe with AI" at bounding box center [506, 139] width 79 height 12
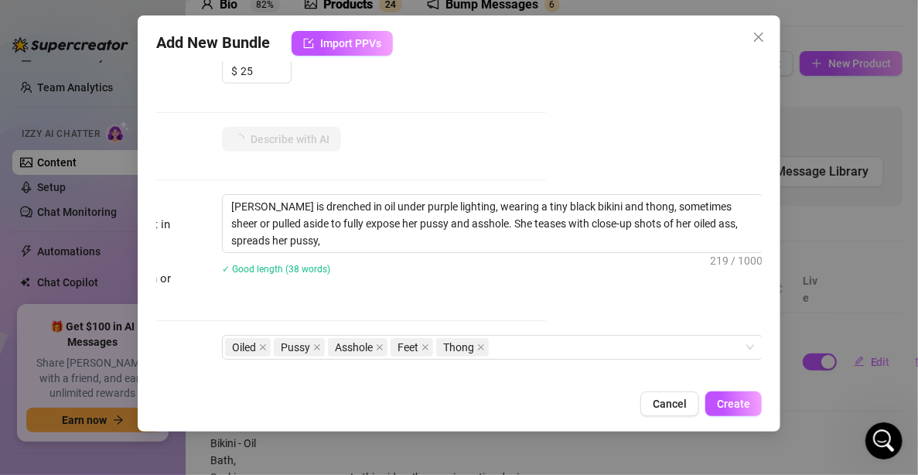
scroll to position [668, 230]
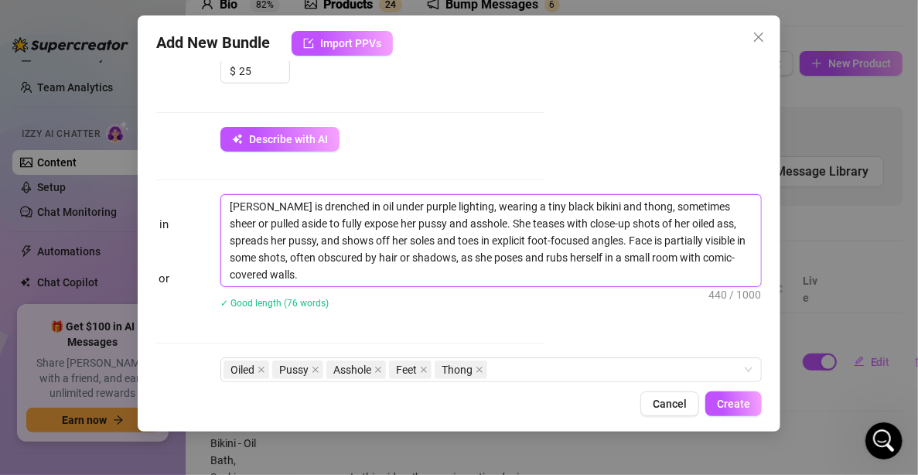
click at [693, 257] on textarea "[PERSON_NAME] is drenched in oil under purple lighting, wearing a tiny black bi…" at bounding box center [491, 240] width 540 height 91
click at [679, 253] on textarea "[PERSON_NAME] is drenched in oil under purple lighting, wearing a tiny black bi…" at bounding box center [491, 240] width 540 height 91
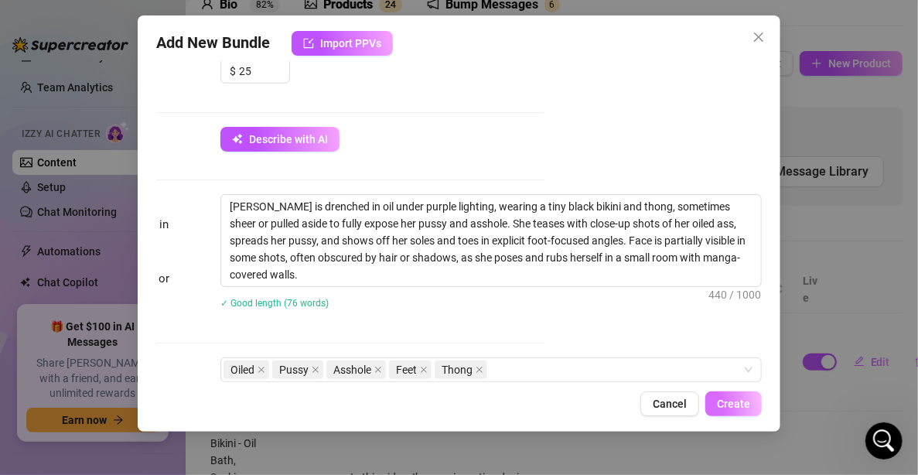
click at [728, 404] on span "Create" at bounding box center [733, 404] width 33 height 12
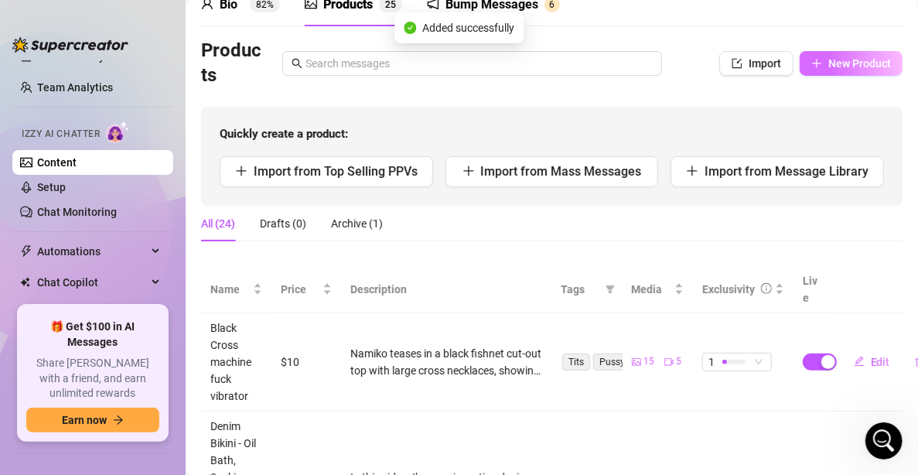
click at [836, 62] on span "New Product" at bounding box center [860, 63] width 63 height 12
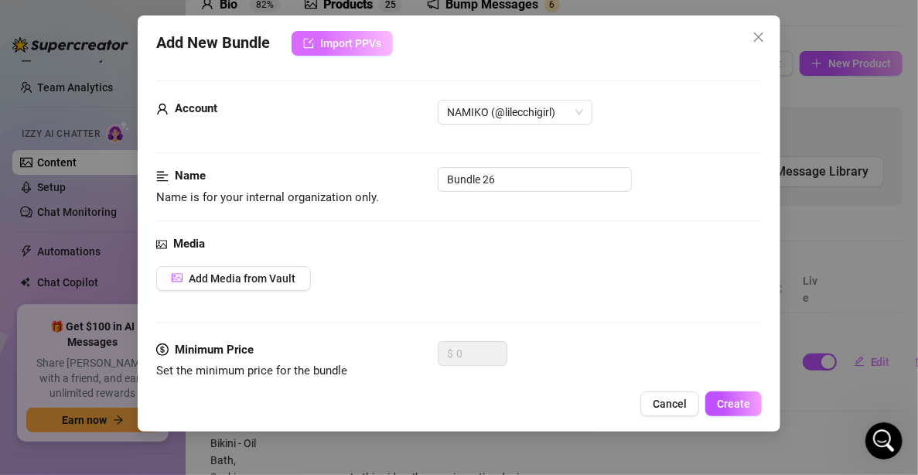
click at [325, 42] on span "Import PPVs" at bounding box center [350, 43] width 61 height 12
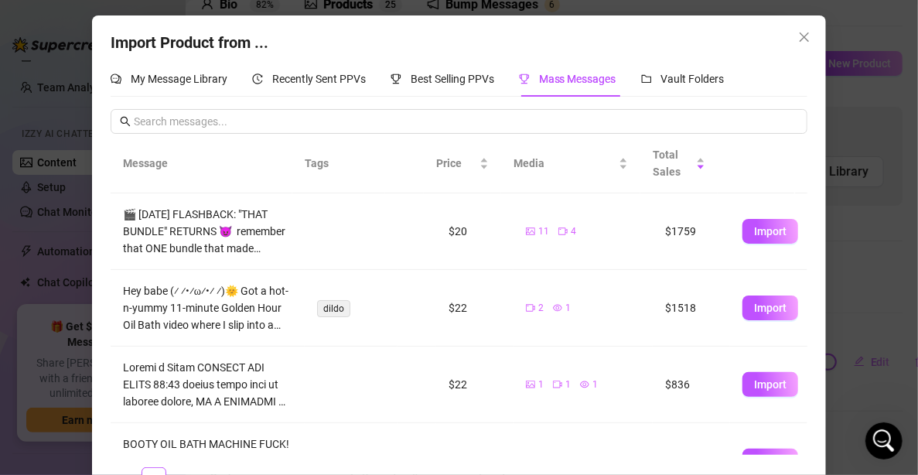
click at [305, 60] on div "Import Product from ... My Message Library Recently Sent PPVs Best Selling PPVs…" at bounding box center [459, 267] width 735 height 504
click at [308, 75] on span "Recently Sent PPVs" at bounding box center [319, 79] width 94 height 12
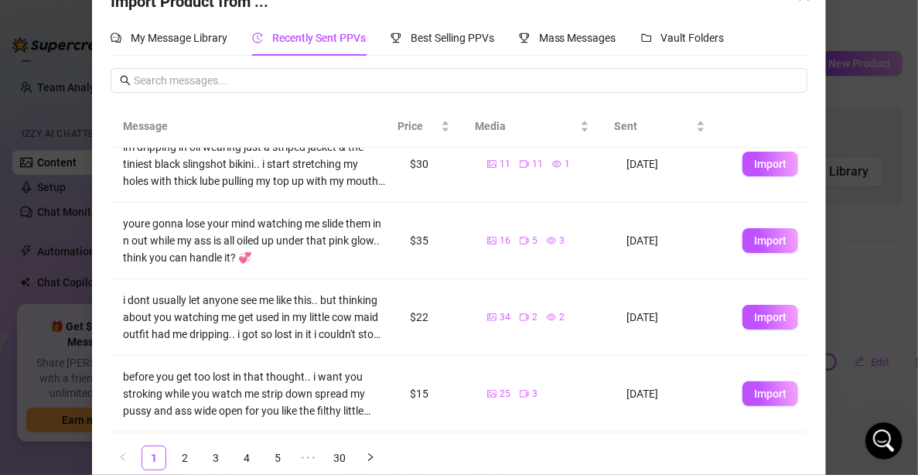
scroll to position [63, 0]
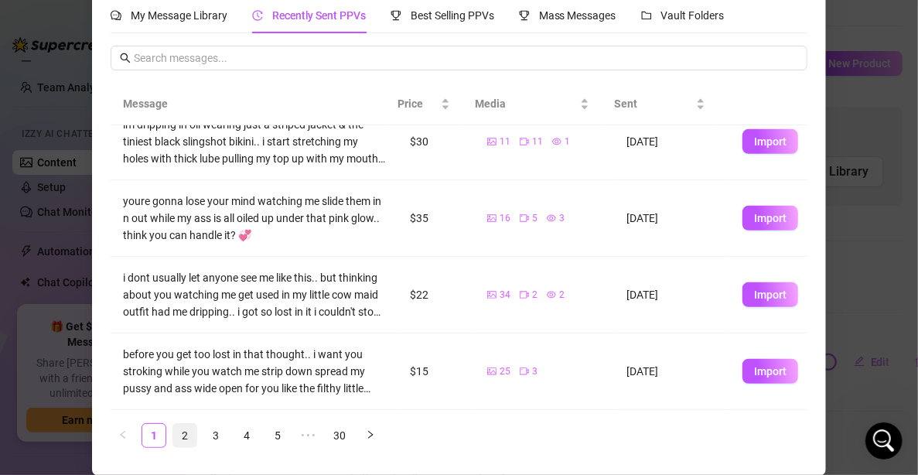
click at [185, 438] on link "2" at bounding box center [184, 435] width 23 height 23
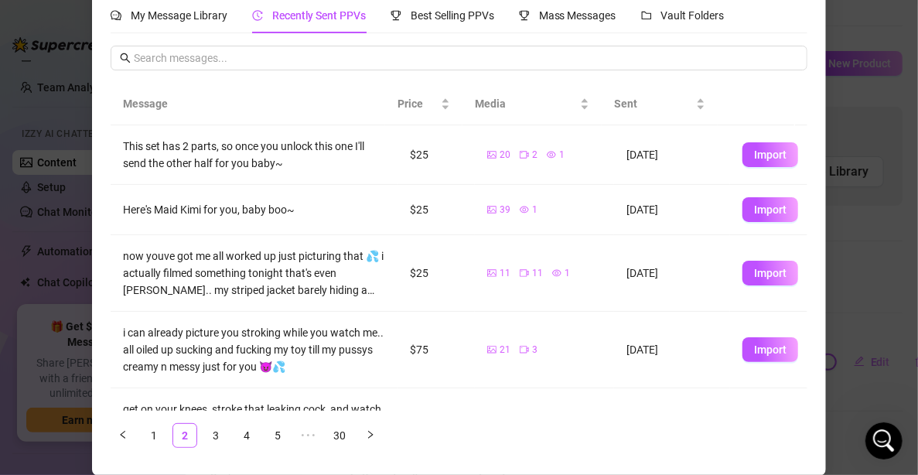
scroll to position [435, 0]
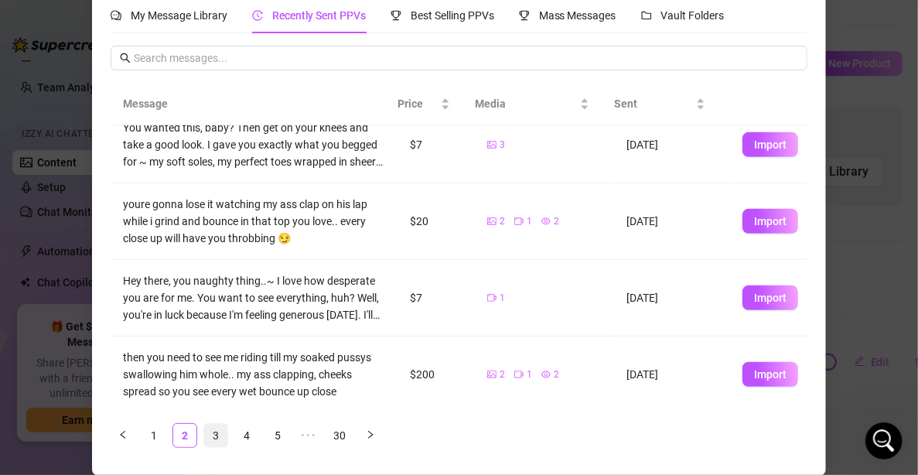
click at [208, 433] on link "3" at bounding box center [215, 435] width 23 height 23
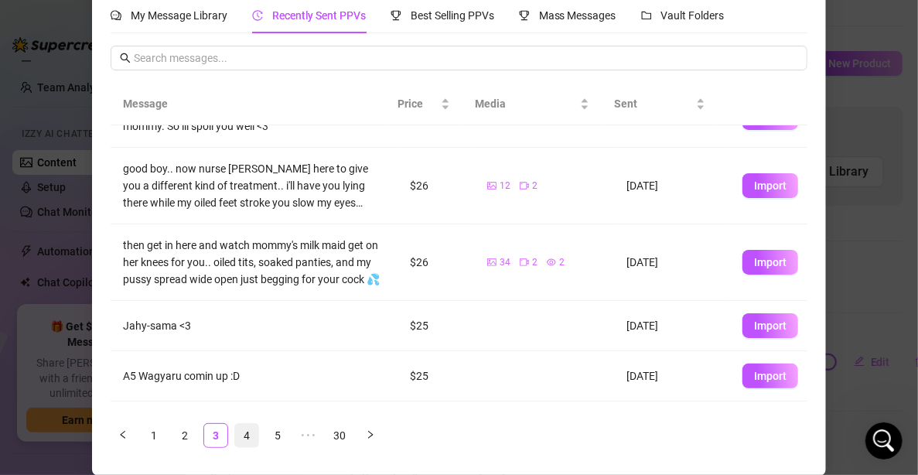
scroll to position [0, 0]
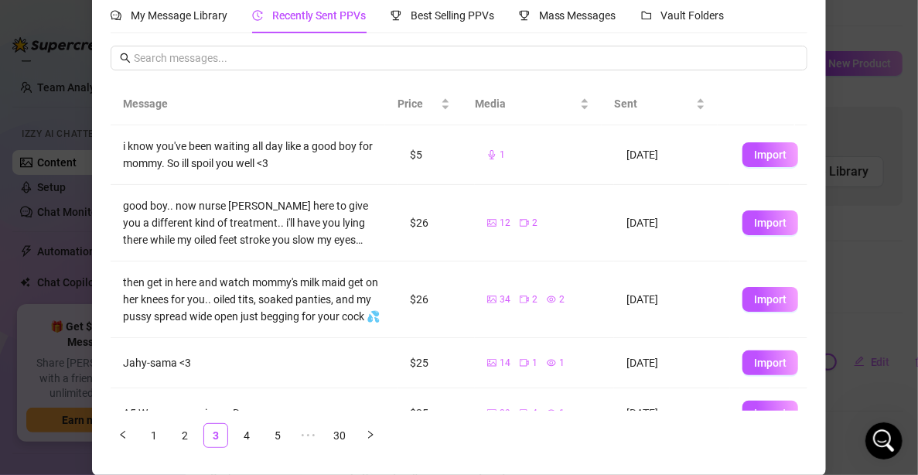
click at [181, 421] on div "Message Price Media Sent i know you've been waiting all day like a good boy for…" at bounding box center [460, 265] width 698 height 364
click at [180, 429] on link "2" at bounding box center [184, 435] width 23 height 23
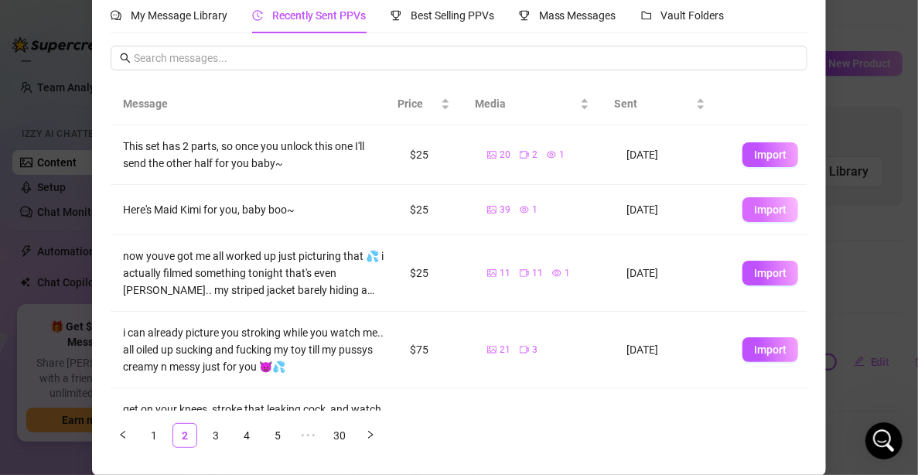
click at [748, 201] on button "Import" at bounding box center [771, 209] width 56 height 25
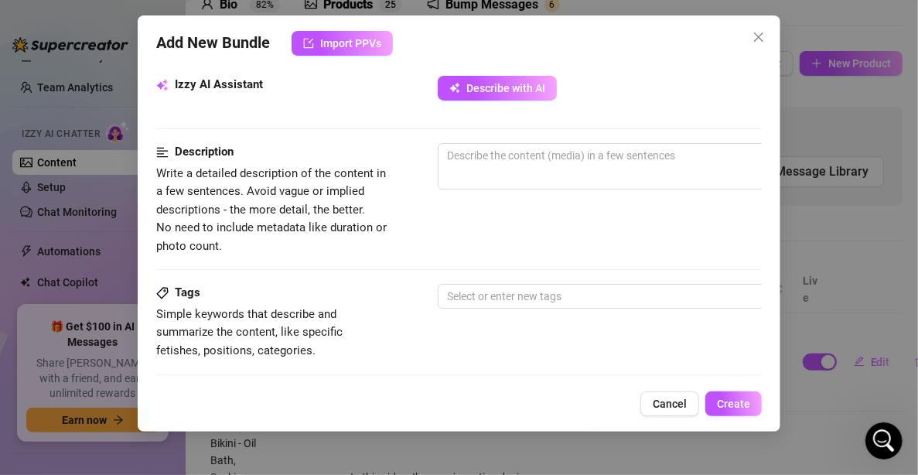
scroll to position [746, 0]
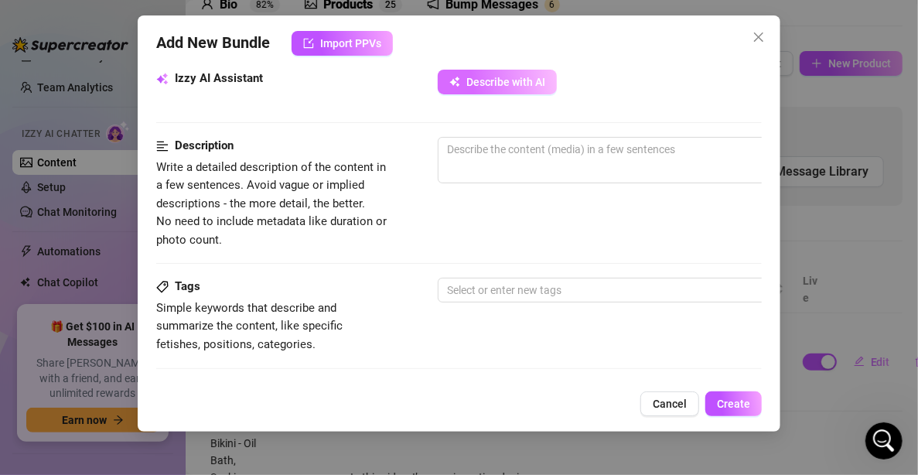
click at [527, 84] on span "Describe with AI" at bounding box center [506, 82] width 79 height 12
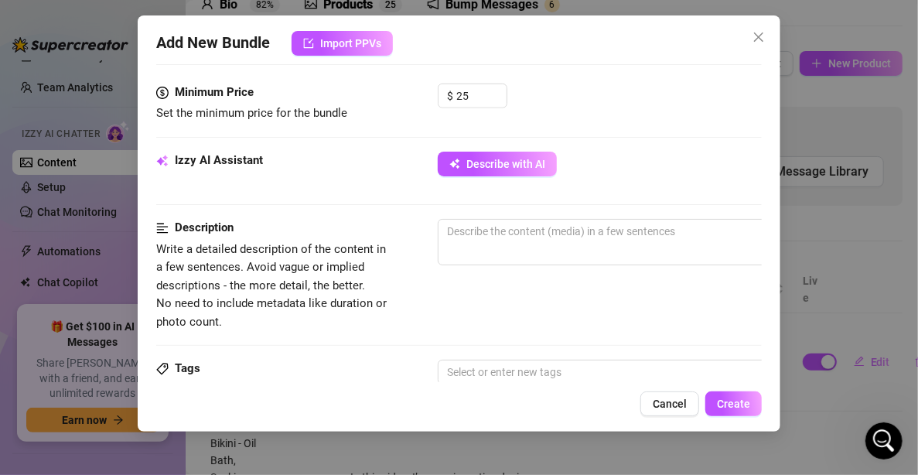
scroll to position [514, 0]
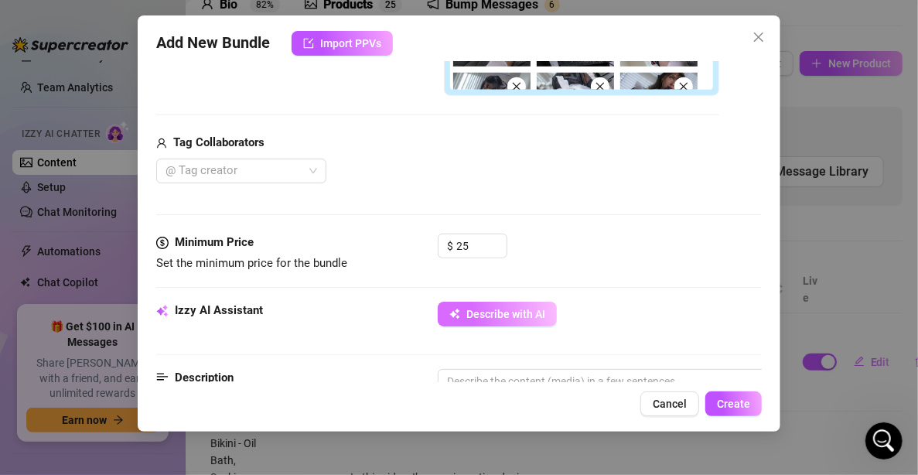
click at [517, 302] on button "Describe with AI" at bounding box center [497, 314] width 119 height 25
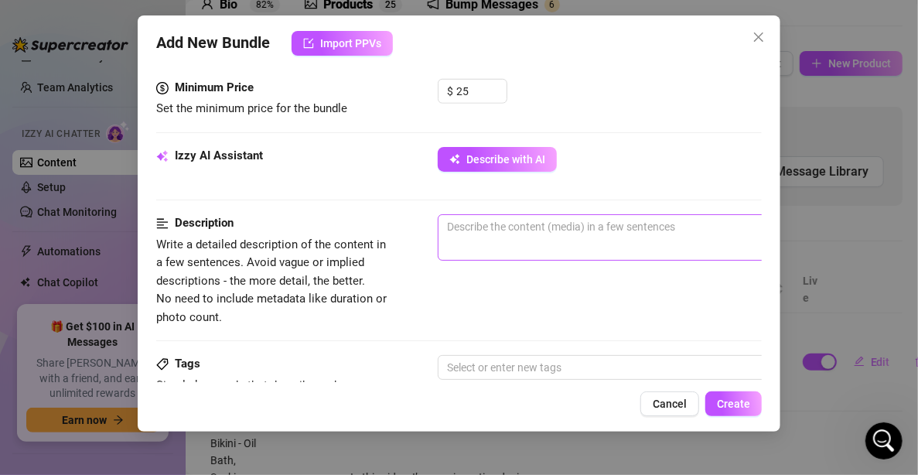
scroll to position [282, 0]
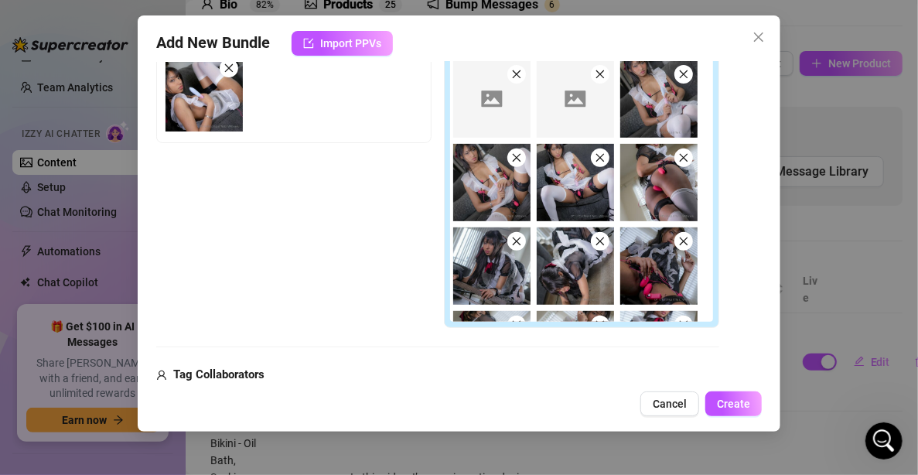
click at [674, 398] on span "Cancel" at bounding box center [670, 404] width 34 height 12
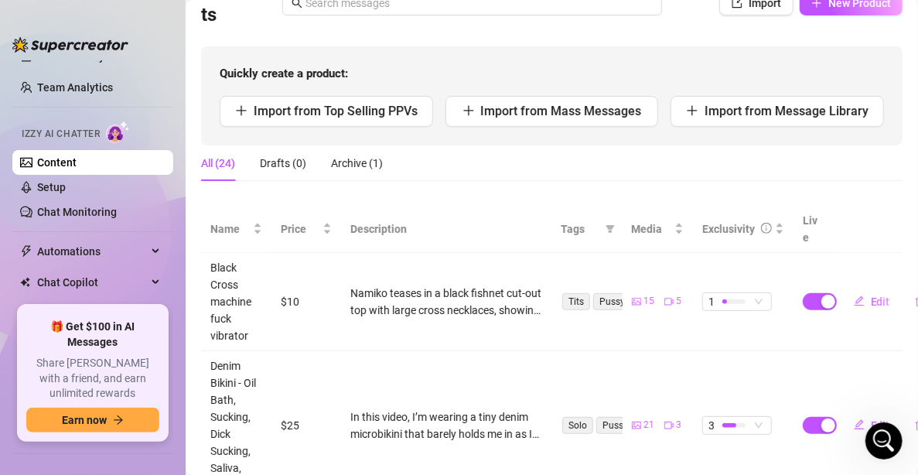
scroll to position [114, 0]
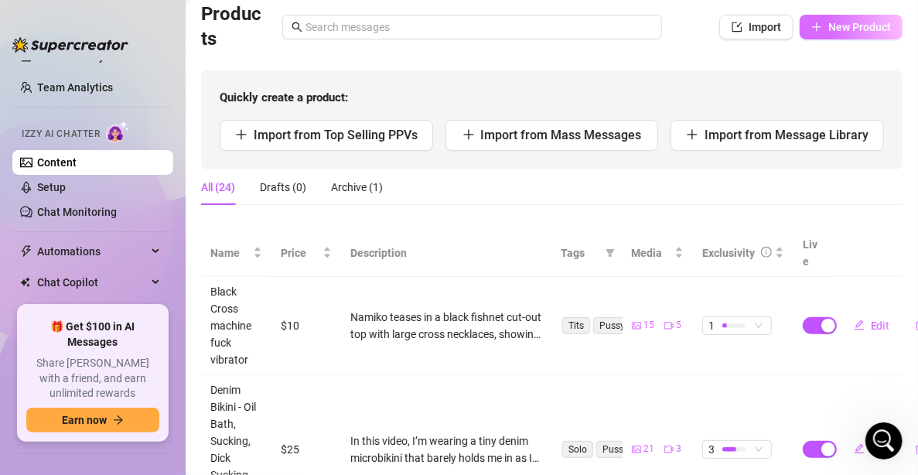
click at [829, 24] on span "New Product" at bounding box center [860, 27] width 63 height 12
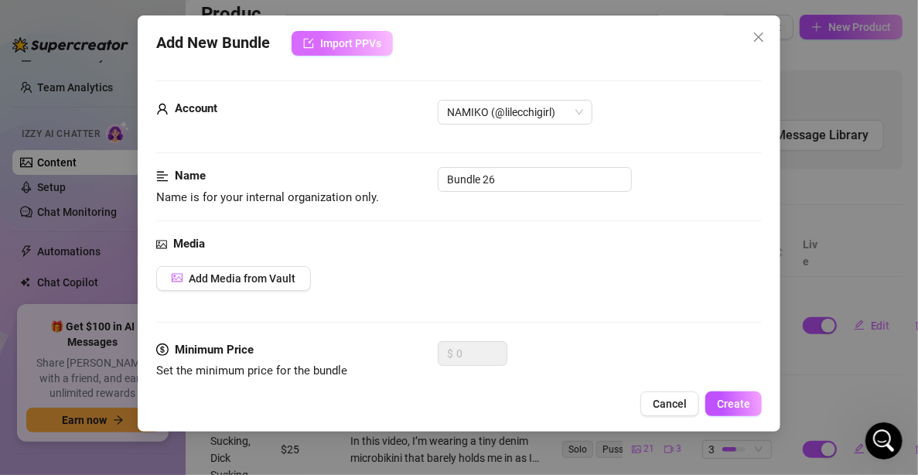
click at [332, 41] on span "Import PPVs" at bounding box center [350, 43] width 61 height 12
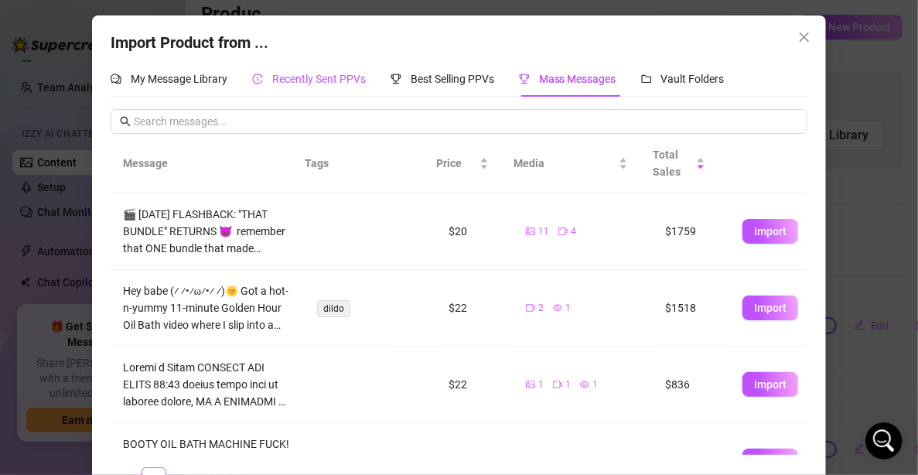
click at [316, 84] on span "Recently Sent PPVs" at bounding box center [319, 79] width 94 height 12
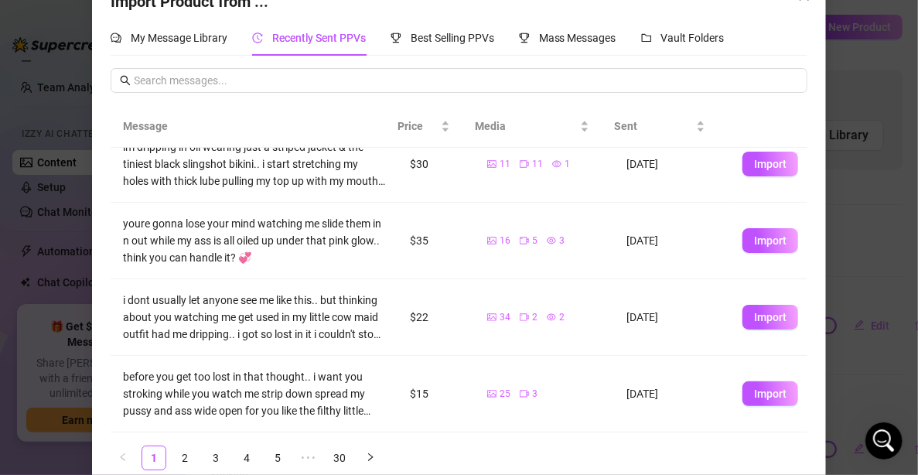
scroll to position [63, 0]
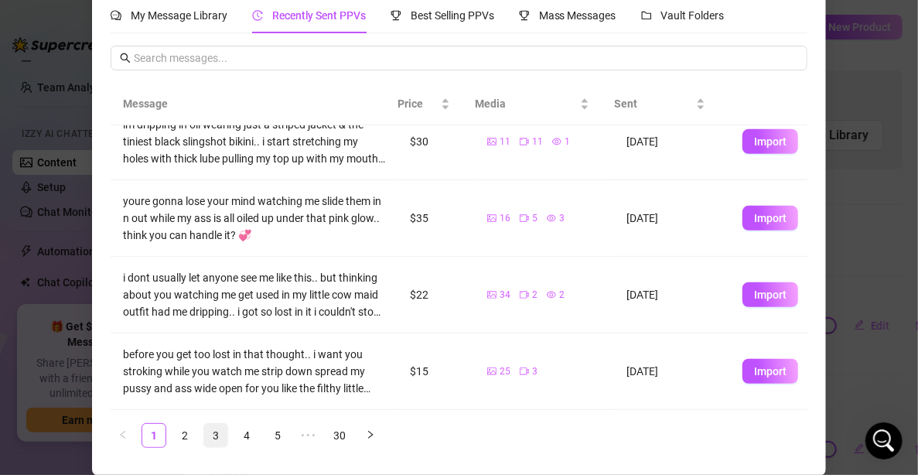
click at [215, 435] on link "3" at bounding box center [215, 435] width 23 height 23
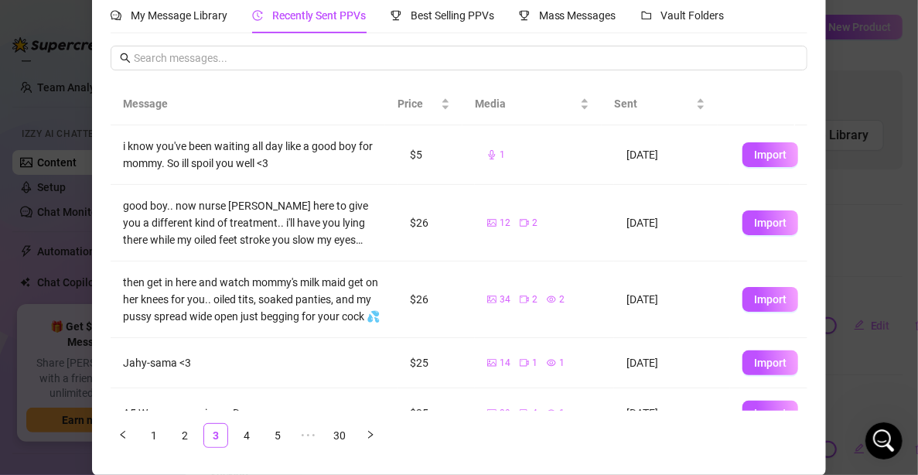
scroll to position [0, 0]
click at [235, 438] on link "4" at bounding box center [246, 435] width 23 height 23
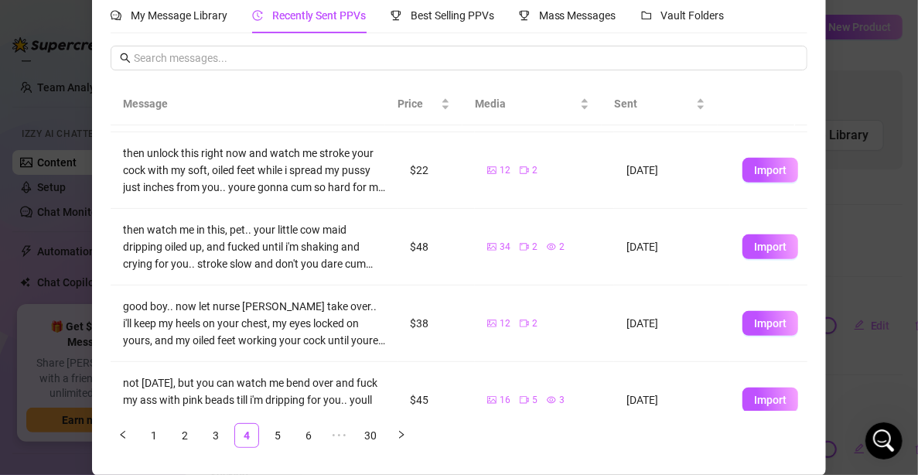
scroll to position [464, 0]
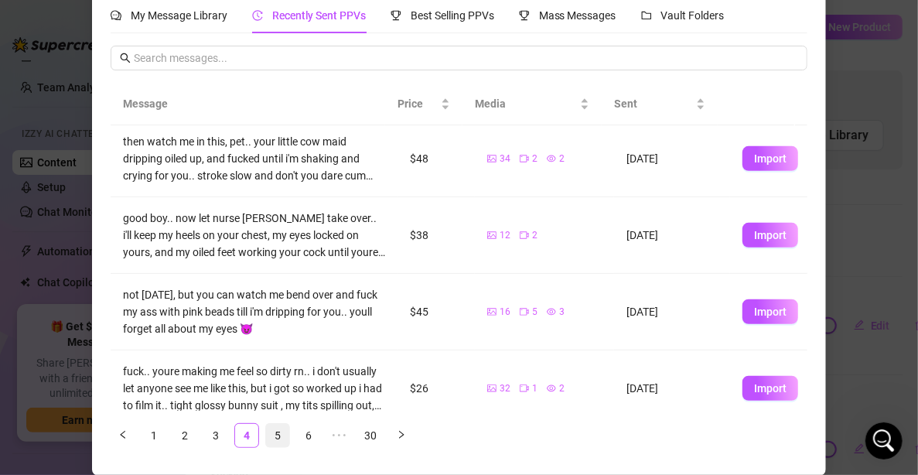
click at [272, 438] on link "5" at bounding box center [277, 435] width 23 height 23
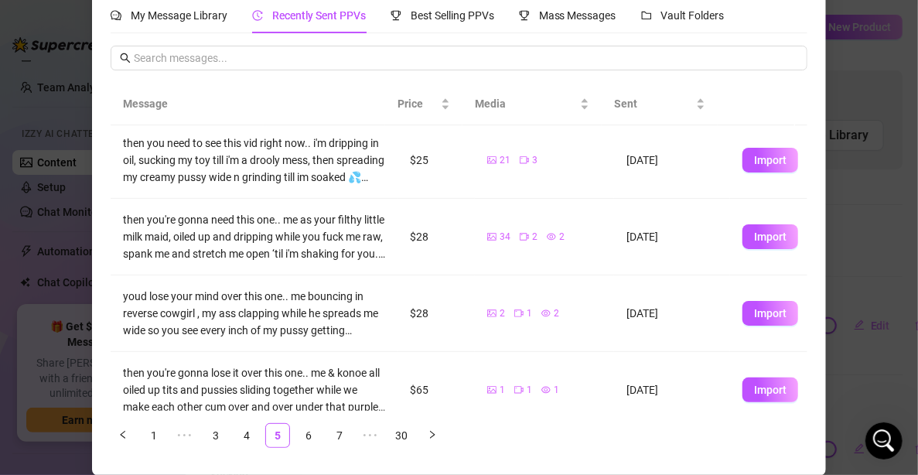
scroll to position [387, 0]
click at [45, 125] on div "Import Product from ... My Message Library Recently Sent PPVs Best Selling PPVs…" at bounding box center [459, 237] width 918 height 475
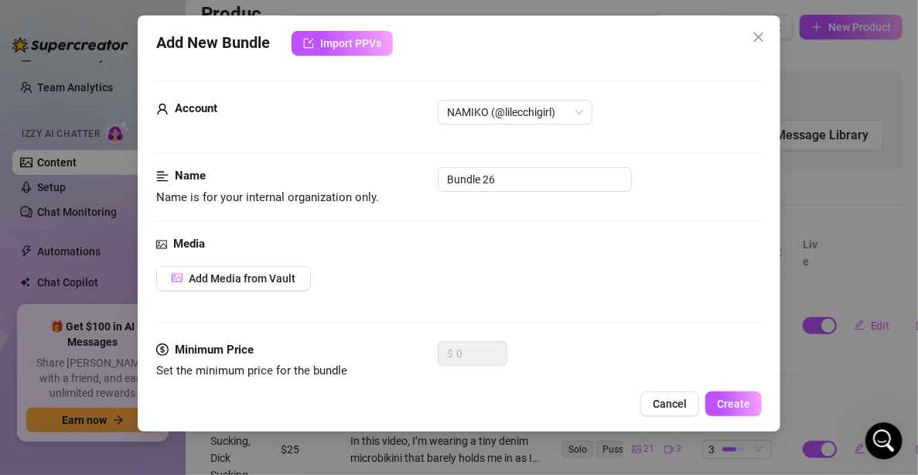
scroll to position [48, 0]
click at [86, 234] on div "Add New Bundle Import PPVs Account NAMIKO (@lilecchigirl) Name Name is for your…" at bounding box center [459, 237] width 918 height 475
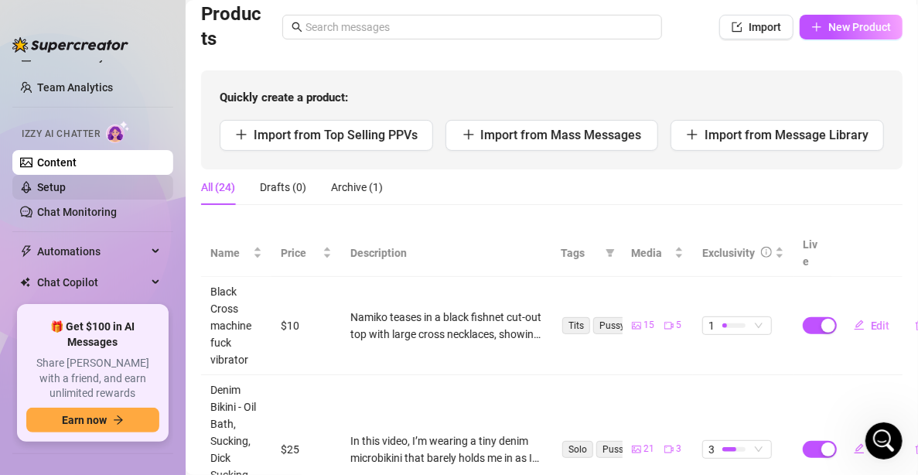
click at [66, 193] on link "Setup" at bounding box center [51, 187] width 29 height 12
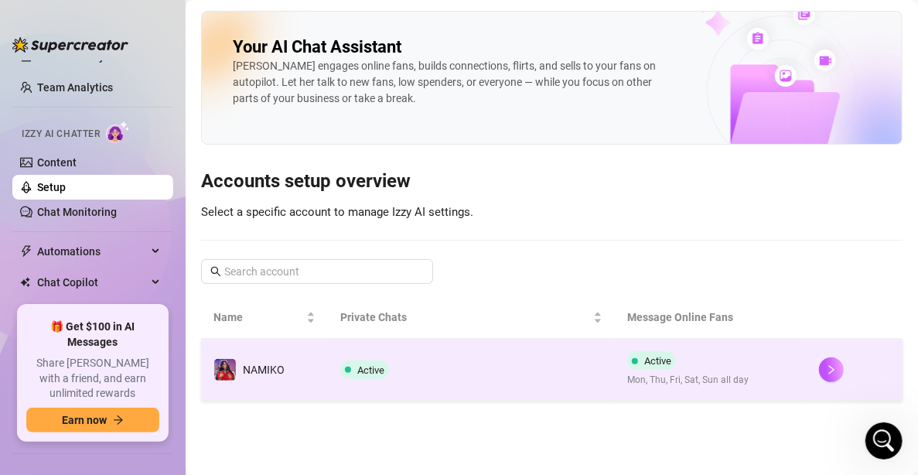
click at [716, 353] on div "Active Mon, Thu, Fri, Sat, Sun all day" at bounding box center [687, 369] width 121 height 36
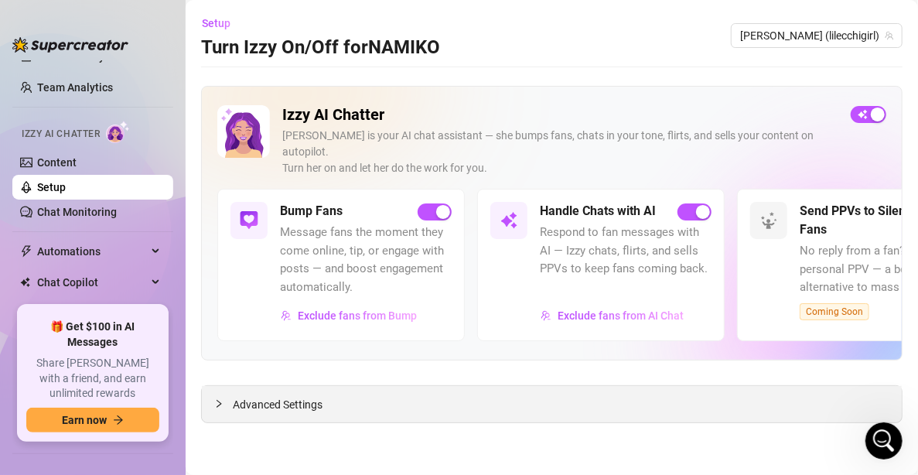
click at [496, 386] on div "Advanced Settings" at bounding box center [552, 404] width 700 height 36
click at [62, 156] on link "Content" at bounding box center [56, 162] width 39 height 12
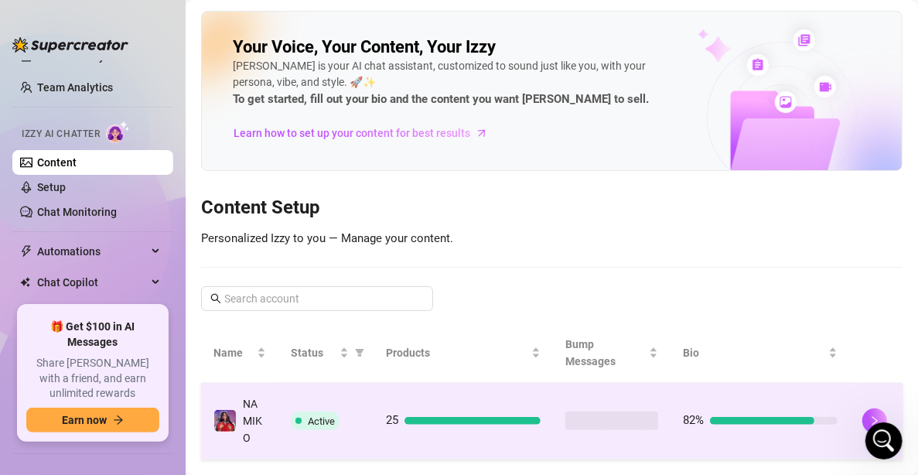
click at [403, 414] on div "25" at bounding box center [463, 421] width 155 height 19
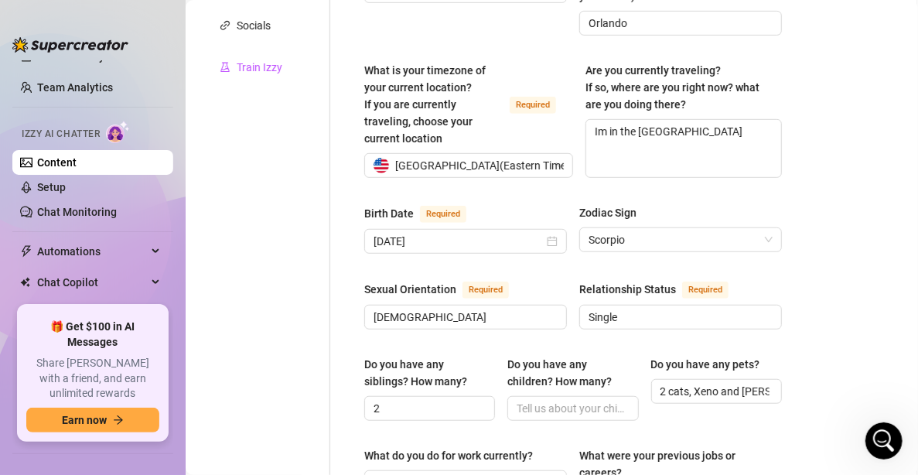
click at [242, 73] on div "Train Izzy" at bounding box center [260, 67] width 46 height 17
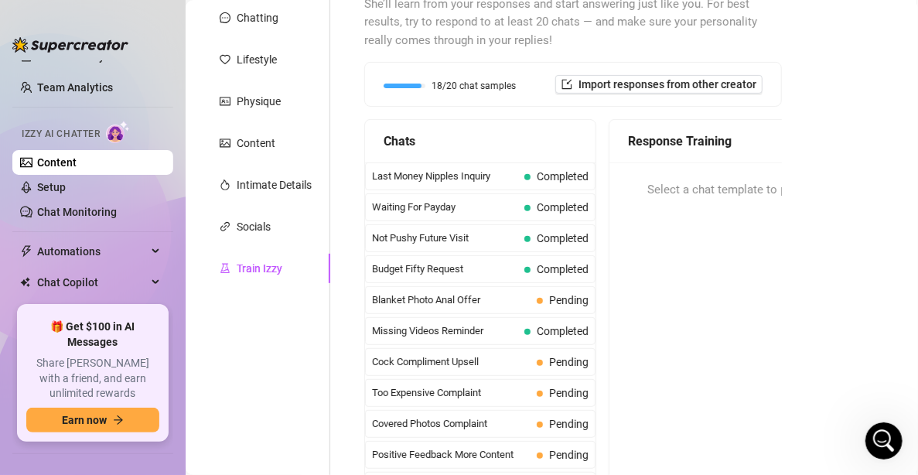
scroll to position [57, 0]
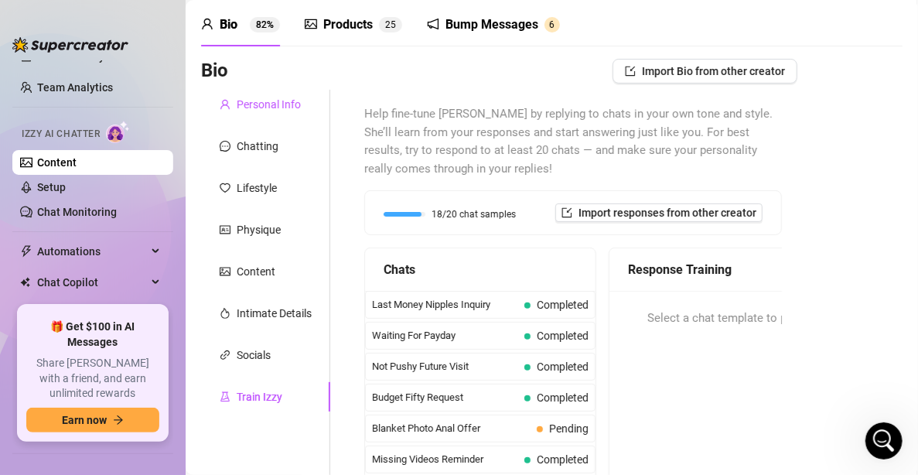
click at [255, 99] on div "Personal Info" at bounding box center [269, 104] width 64 height 17
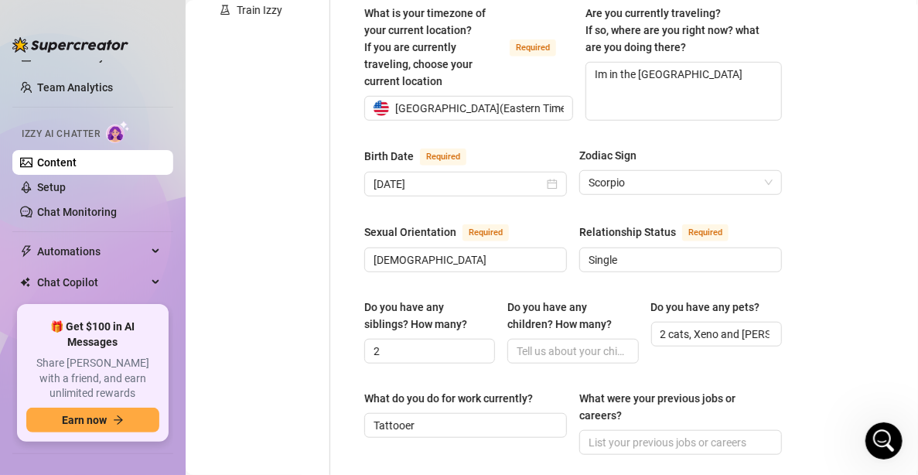
scroll to position [521, 0]
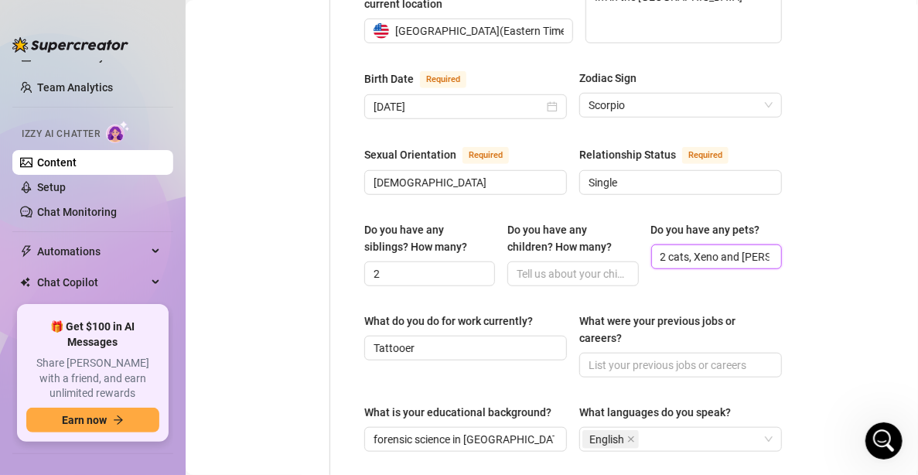
click at [750, 248] on input "2 cats, Xeno and [PERSON_NAME]" at bounding box center [715, 256] width 109 height 17
click at [844, 225] on div "Bio Import Bio from other creator Personal Info Chatting Lifestyle Physique Con…" at bounding box center [552, 337] width 702 height 1485
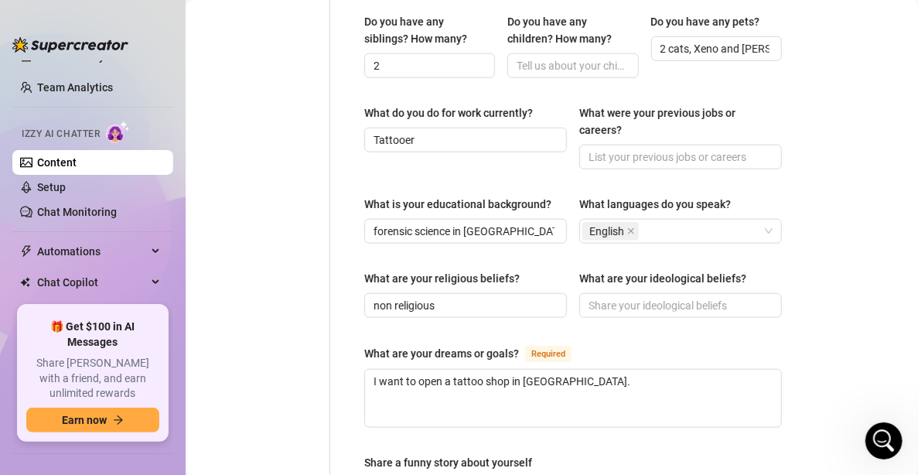
scroll to position [754, 0]
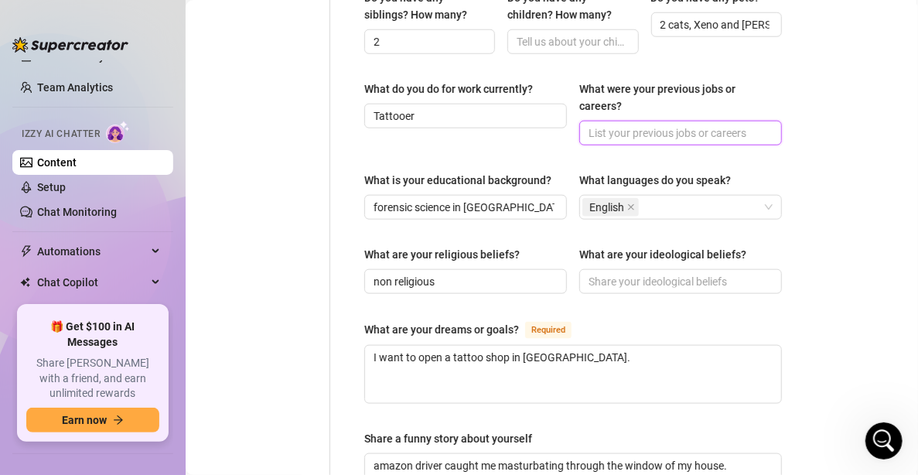
click at [655, 125] on input "What were your previous jobs or careers?" at bounding box center [679, 133] width 181 height 17
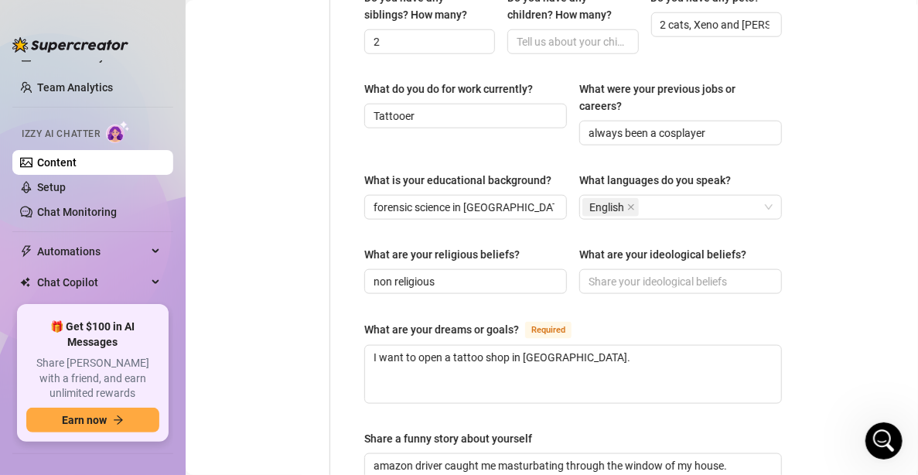
click at [801, 251] on div "Bio Import Bio from other creator Personal Info Chatting Lifestyle Physique Con…" at bounding box center [552, 104] width 702 height 1485
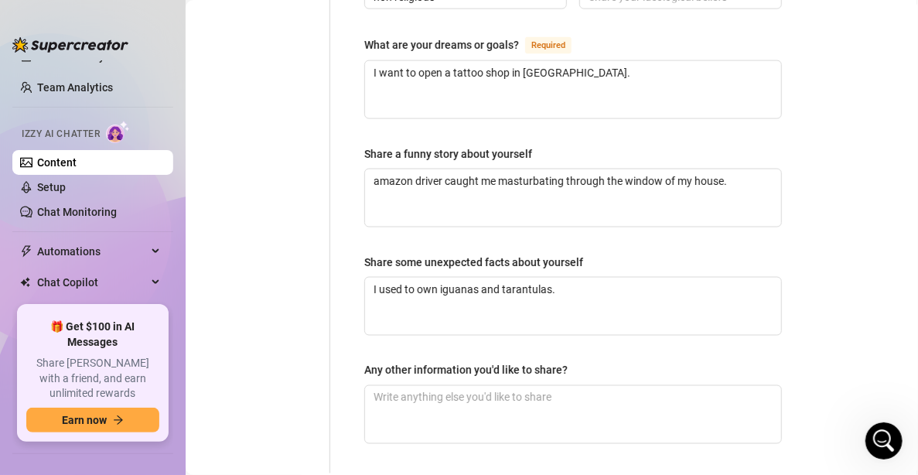
scroll to position [1063, 0]
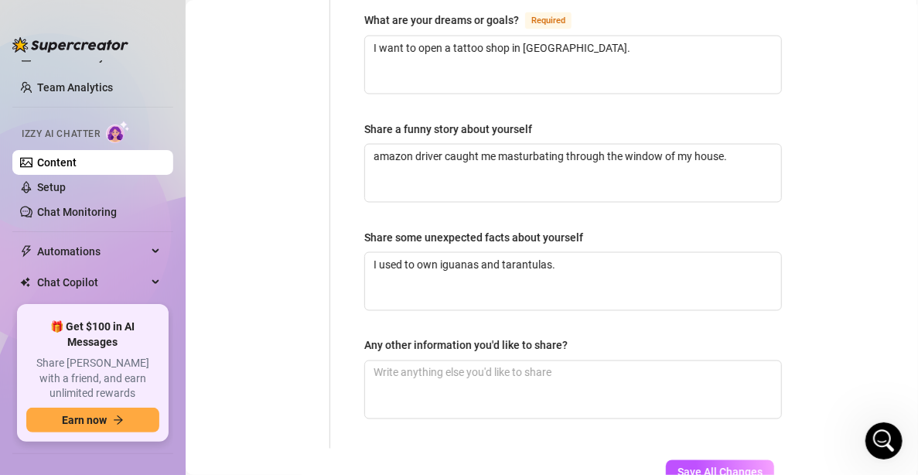
click at [696, 460] on button "Save All Changes" at bounding box center [720, 472] width 108 height 25
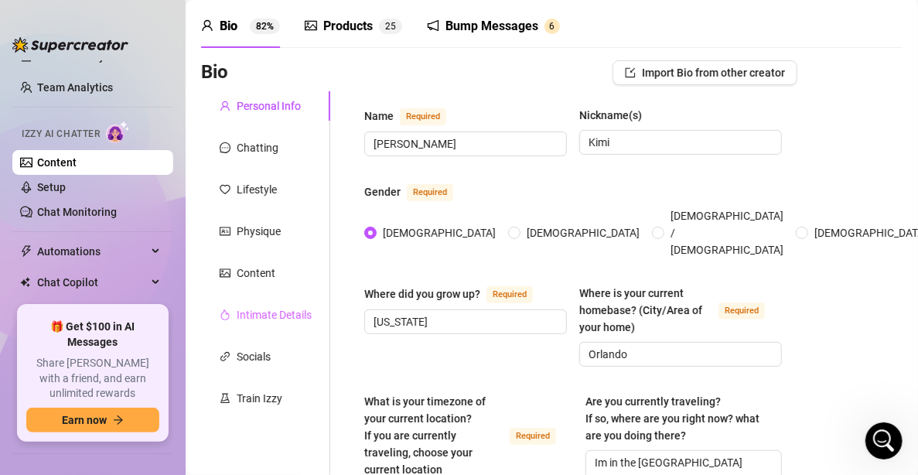
scroll to position [32, 0]
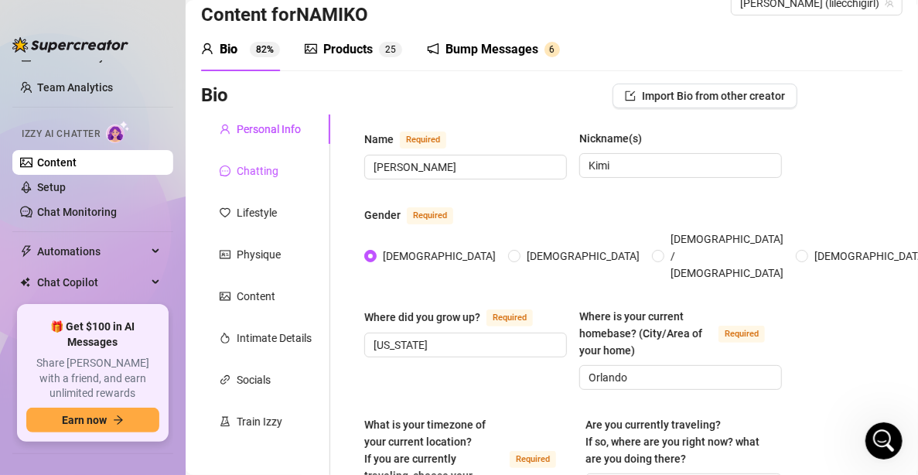
click at [272, 173] on div "Chatting" at bounding box center [258, 170] width 42 height 17
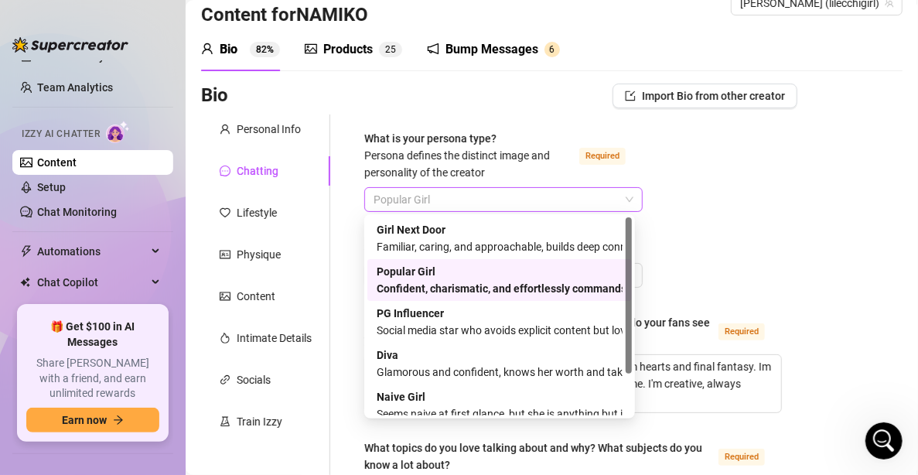
click at [484, 203] on span "Popular Girl" at bounding box center [504, 199] width 260 height 23
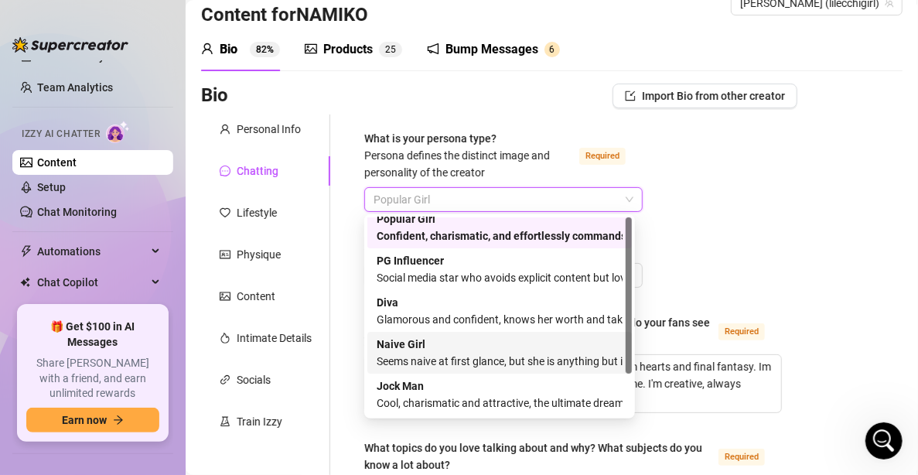
scroll to position [0, 0]
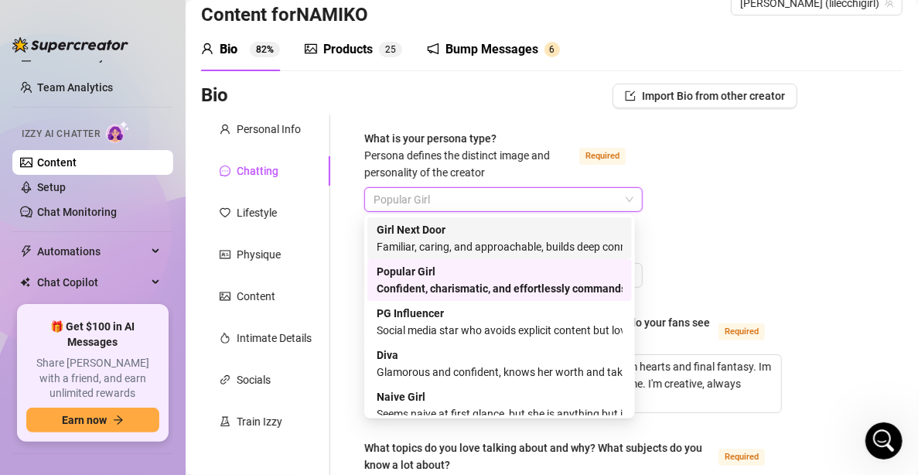
click at [479, 251] on div "Familiar, caring, and approachable, builds deep connections with fans" at bounding box center [500, 246] width 246 height 17
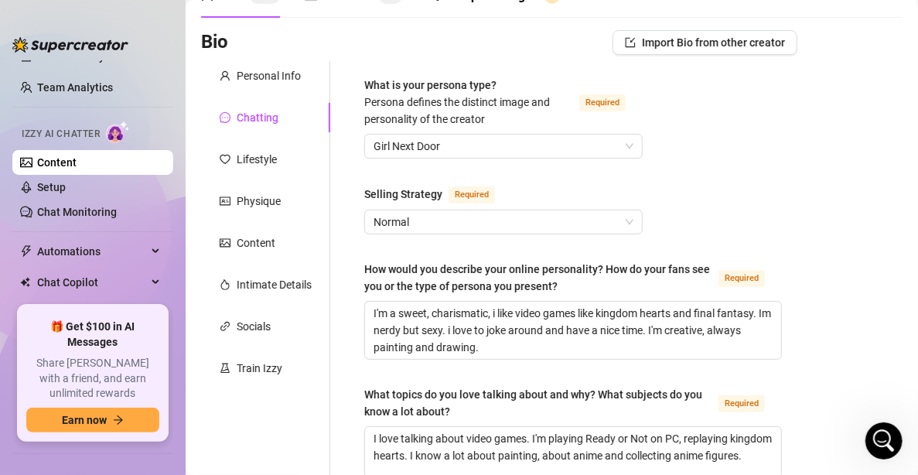
scroll to position [110, 0]
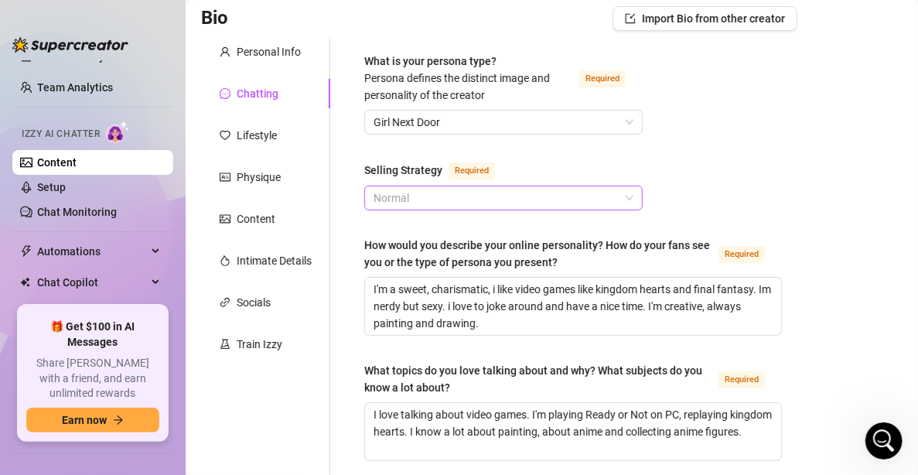
click at [610, 207] on span "Normal" at bounding box center [504, 197] width 260 height 23
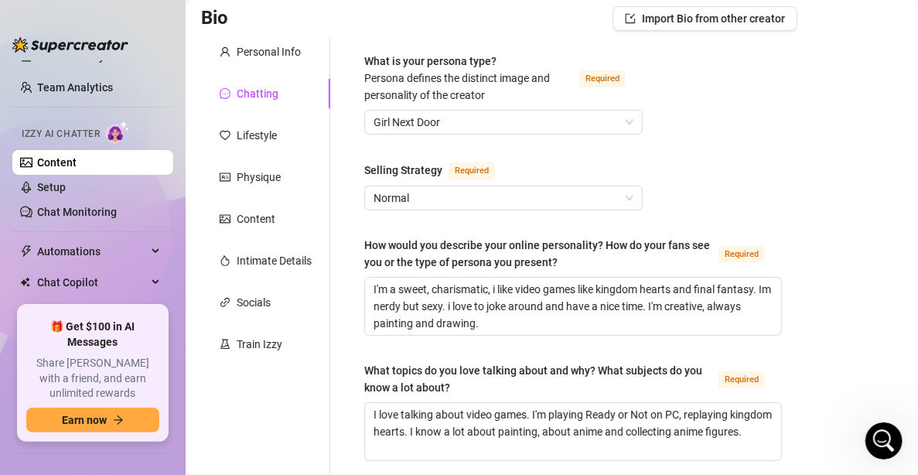
scroll to position [187, 0]
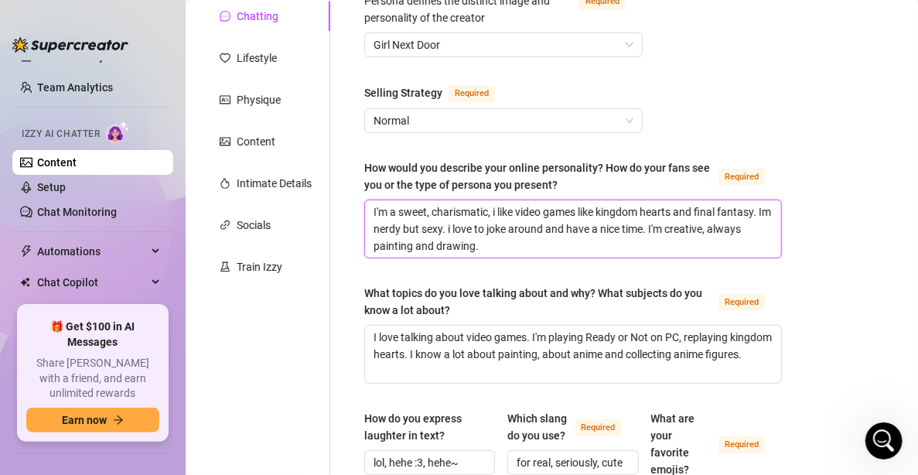
click at [589, 245] on textarea "I'm a sweet, charismatic, i like video games like kingdom hearts and final fant…" at bounding box center [573, 228] width 416 height 57
click at [494, 207] on textarea "I'm a sweet, charismatic, i like video games like kingdom hearts and final fant…" at bounding box center [573, 228] width 416 height 57
drag, startPoint x: 490, startPoint y: 202, endPoint x: 536, endPoint y: 282, distance: 92.9
click at [540, 238] on textarea "I'm a sweet, charismatic, i like video games like kingdom hearts and final fant…" at bounding box center [573, 228] width 416 height 57
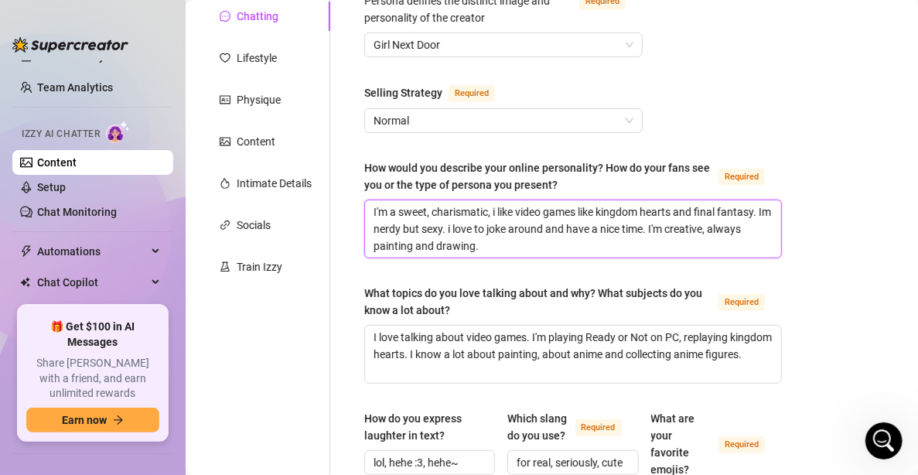
drag, startPoint x: 521, startPoint y: 248, endPoint x: 497, endPoint y: 203, distance: 50.5
click at [497, 203] on textarea "I'm a sweet, charismatic, i like video games like kingdom hearts and final fant…" at bounding box center [573, 228] width 416 height 57
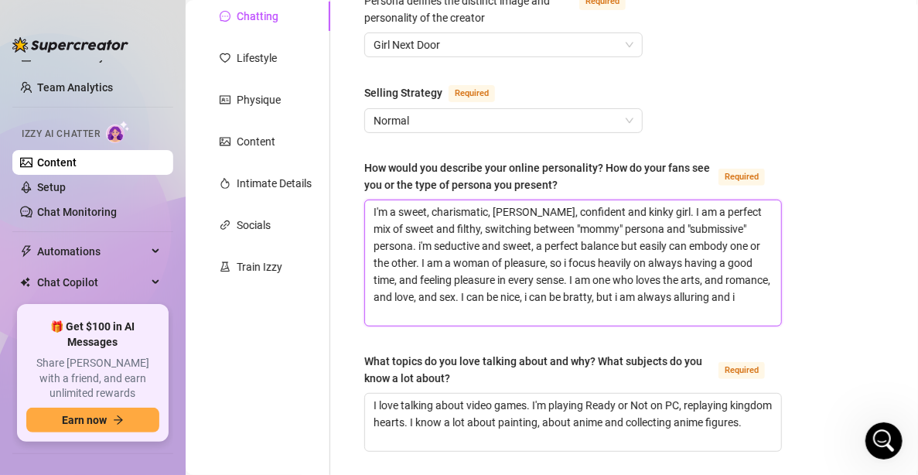
scroll to position [0, 0]
click at [477, 302] on textarea "I'm a sweet, charismatic, [PERSON_NAME], confident and kinky girl. I am a perfe…" at bounding box center [573, 262] width 416 height 125
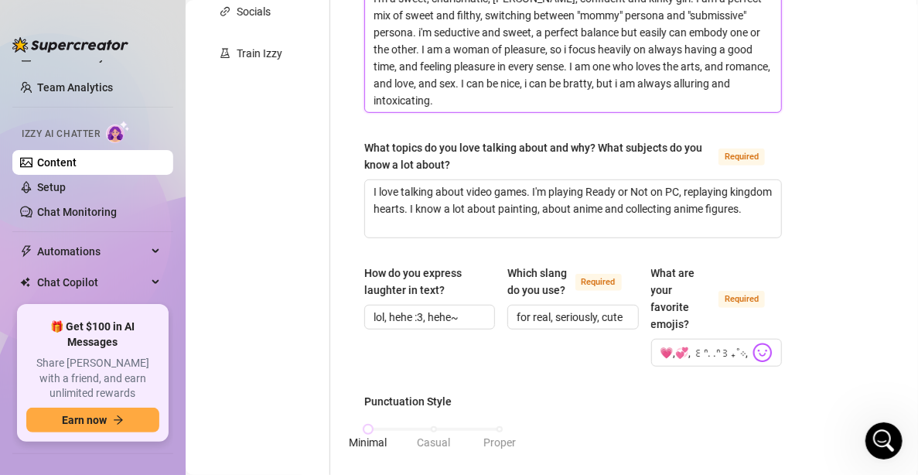
scroll to position [419, 0]
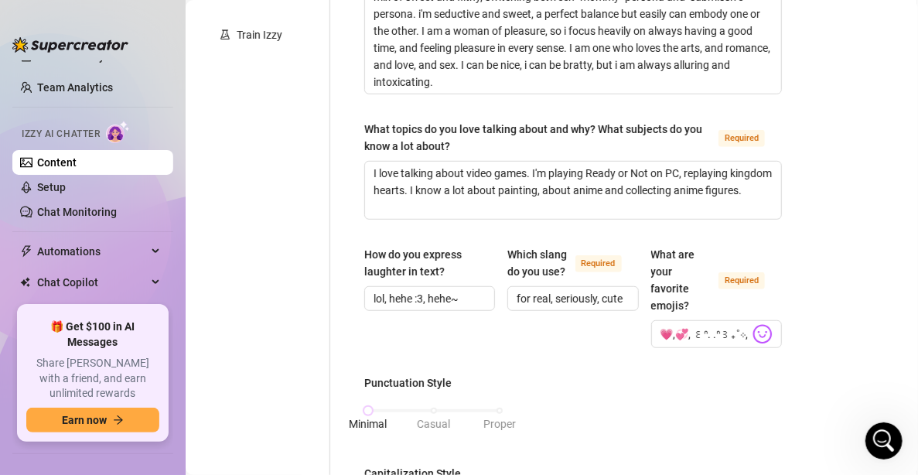
click at [837, 212] on div "Bio Import Bio from other creator Personal Info Chatting Lifestyle Physique Con…" at bounding box center [552, 460] width 702 height 1526
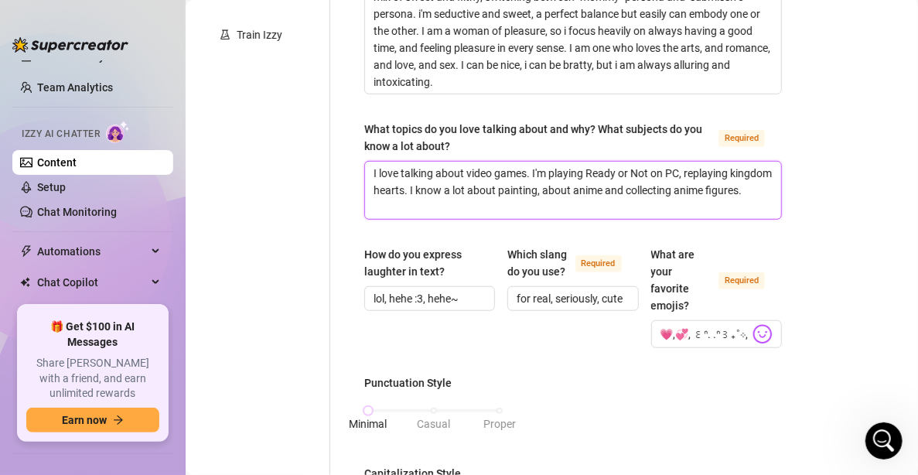
click at [621, 208] on textarea "I love talking about video games. I'm playing Ready or Not on PC, replaying kin…" at bounding box center [573, 190] width 416 height 57
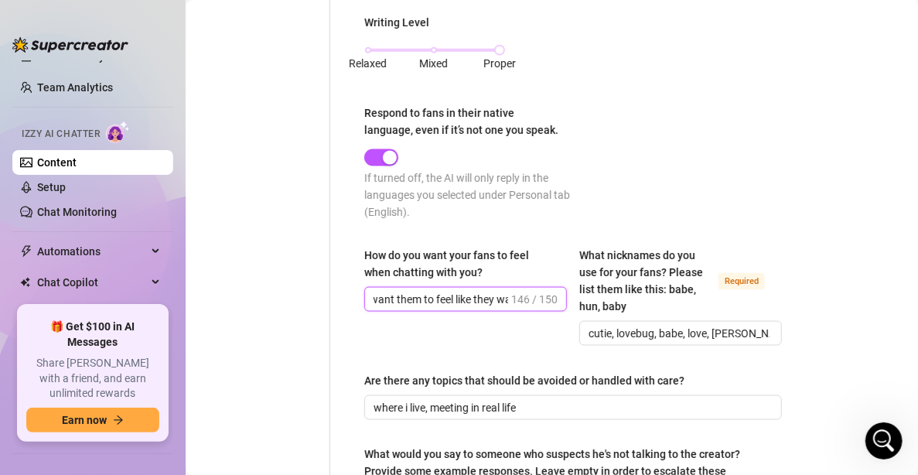
scroll to position [0, 566]
drag, startPoint x: 446, startPoint y: 296, endPoint x: 575, endPoint y: 296, distance: 128.4
click at [575, 296] on div "How do you want your fans to feel when chatting with you? I want them to feel a…" at bounding box center [573, 303] width 418 height 113
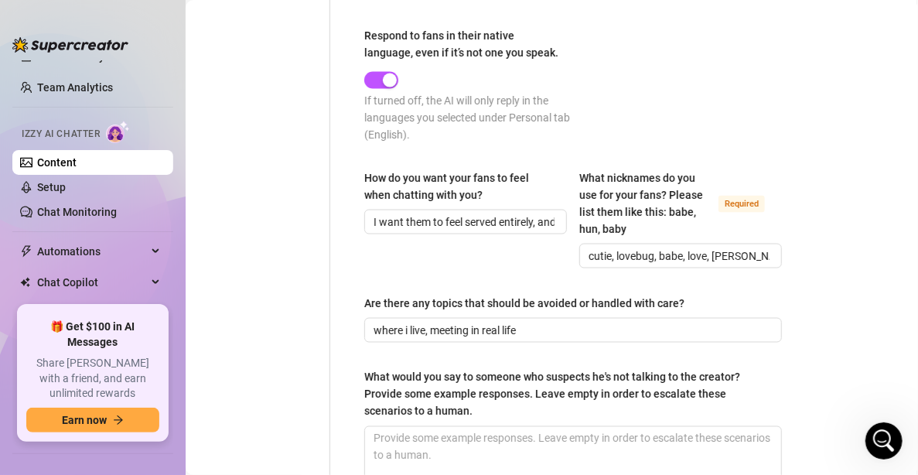
scroll to position [1116, 0]
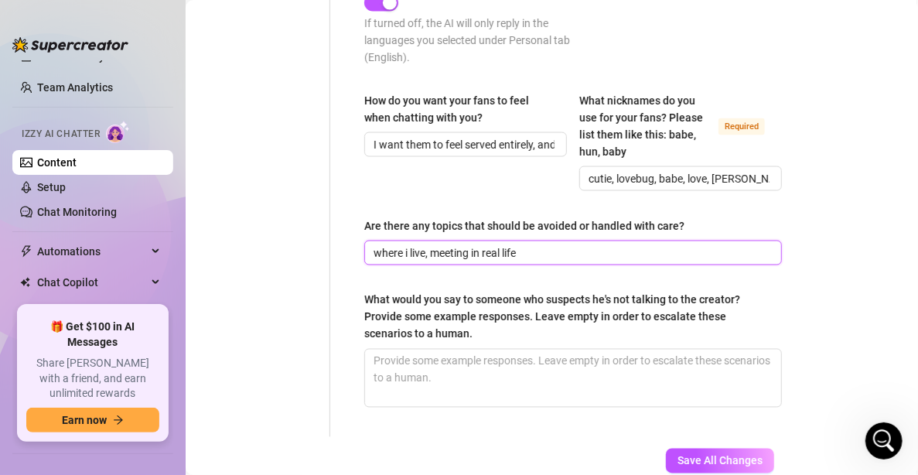
click at [617, 251] on input "where i live, meeting in real life" at bounding box center [572, 252] width 396 height 17
click at [573, 251] on input "where i live, meeting in real life, dating eachother," at bounding box center [572, 252] width 396 height 17
click at [706, 251] on input "where i live, meeting in real life, dating each other," at bounding box center [572, 252] width 396 height 17
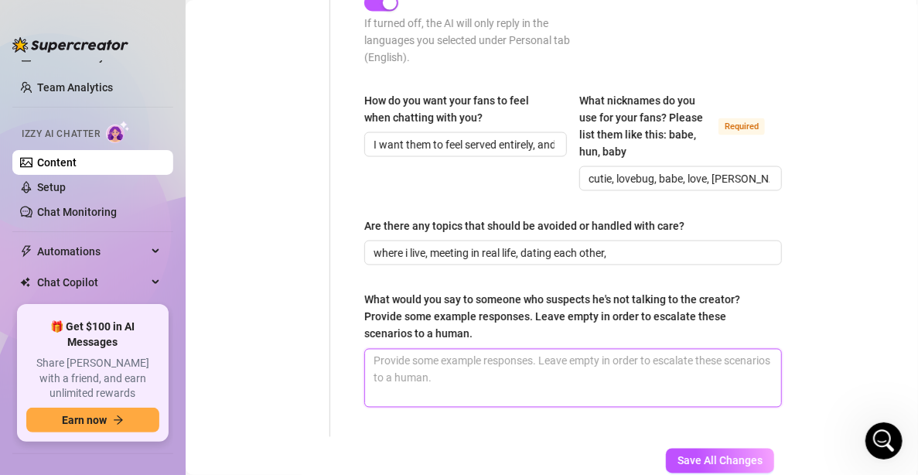
click at [652, 374] on textarea "What would you say to someone who suspects he's not talking to the creator? Pro…" at bounding box center [573, 378] width 416 height 57
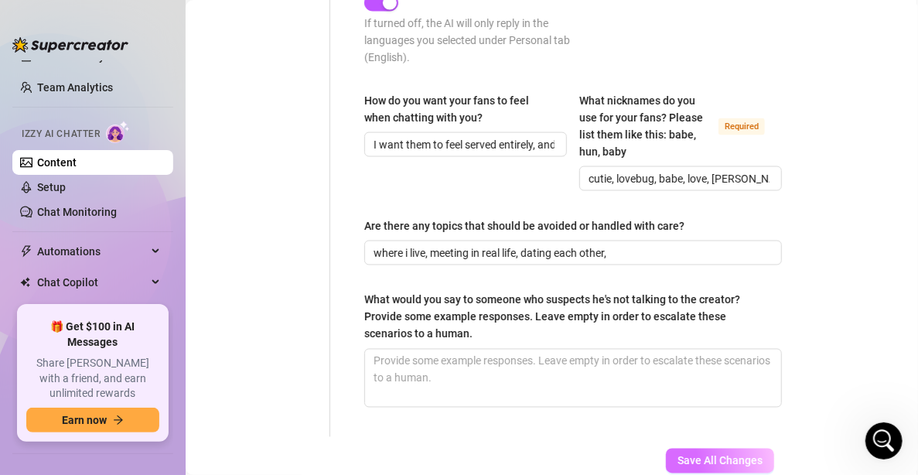
click at [699, 455] on span "Save All Changes" at bounding box center [720, 461] width 85 height 12
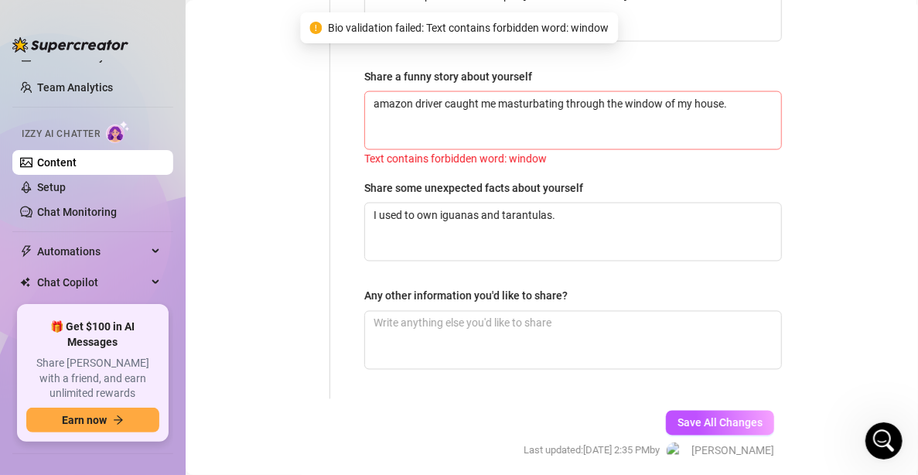
scroll to position [1038, 0]
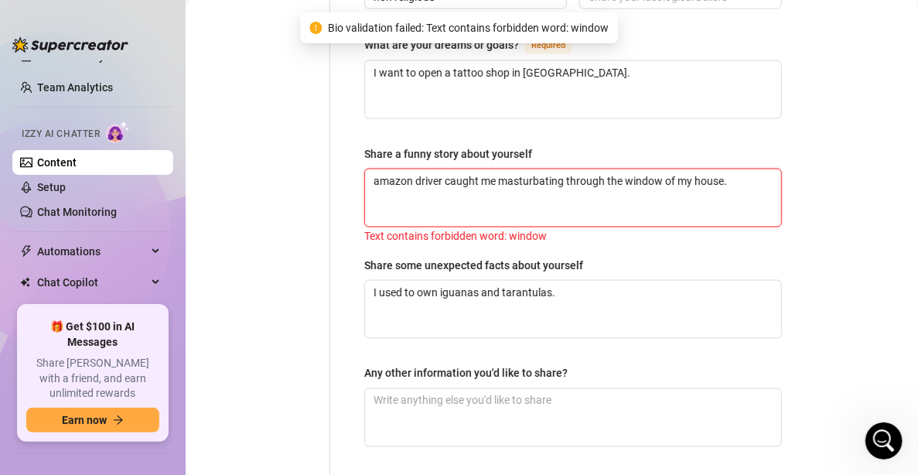
click at [646, 169] on textarea "amazon driver caught me masturbating through the window of my house." at bounding box center [573, 197] width 416 height 57
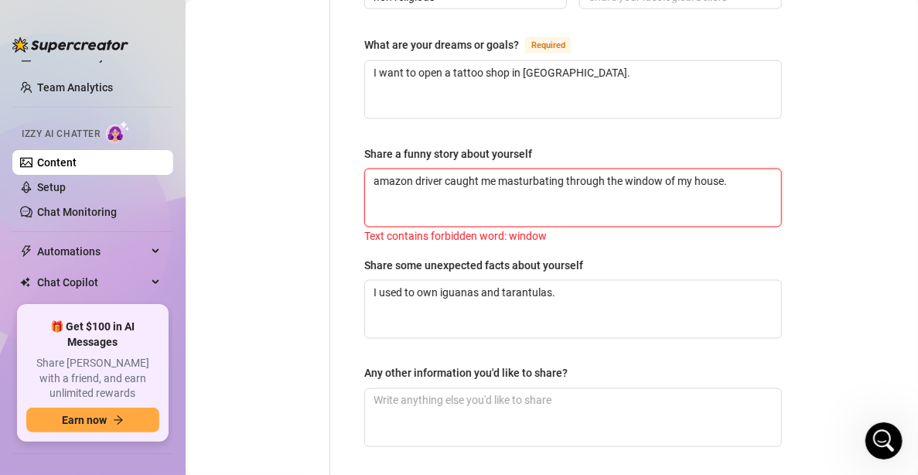
click at [638, 169] on textarea "amazon driver caught me masturbating through the window of my house." at bounding box center [573, 197] width 416 height 57
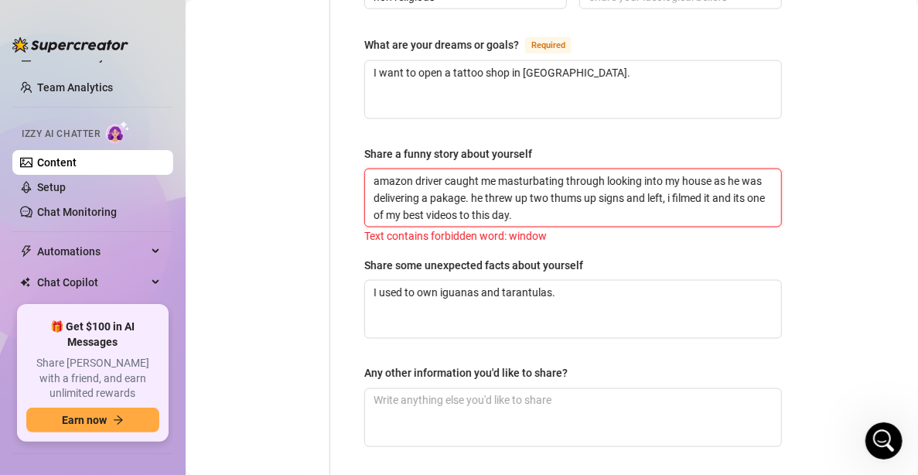
click at [435, 187] on textarea "amazon driver caught me masturbating through looking into my house as he was de…" at bounding box center [573, 197] width 416 height 57
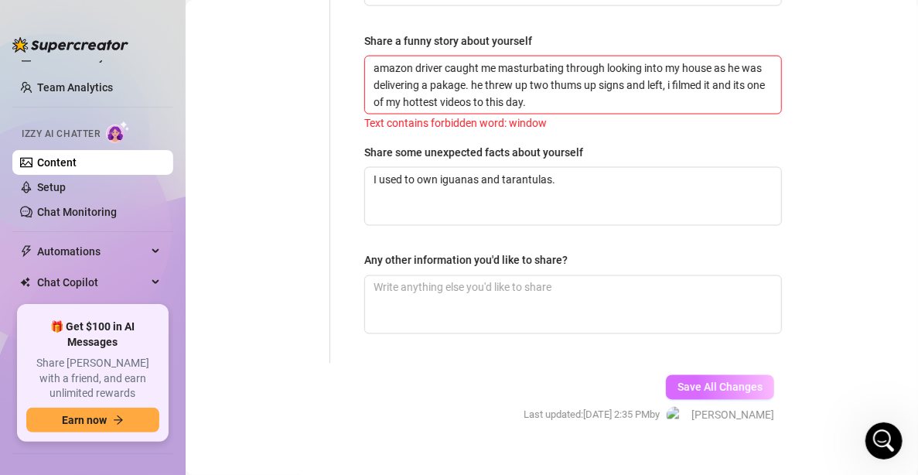
click at [702, 375] on button "Save All Changes" at bounding box center [720, 387] width 108 height 25
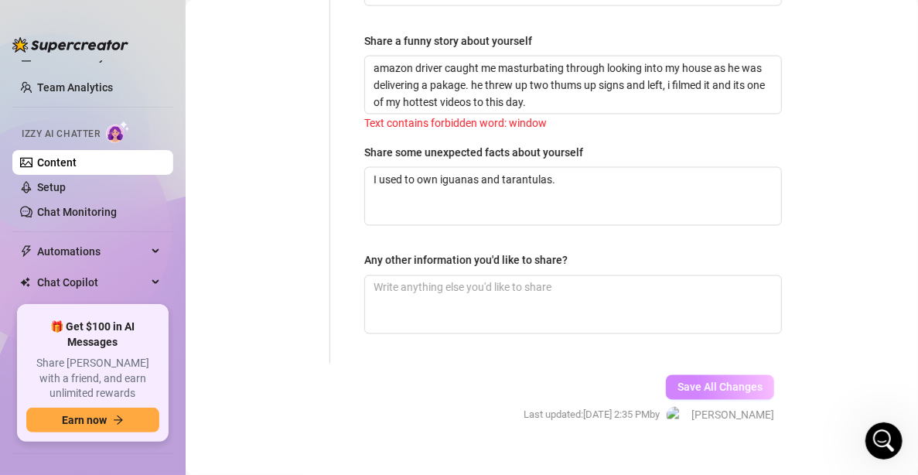
scroll to position [1148, 0]
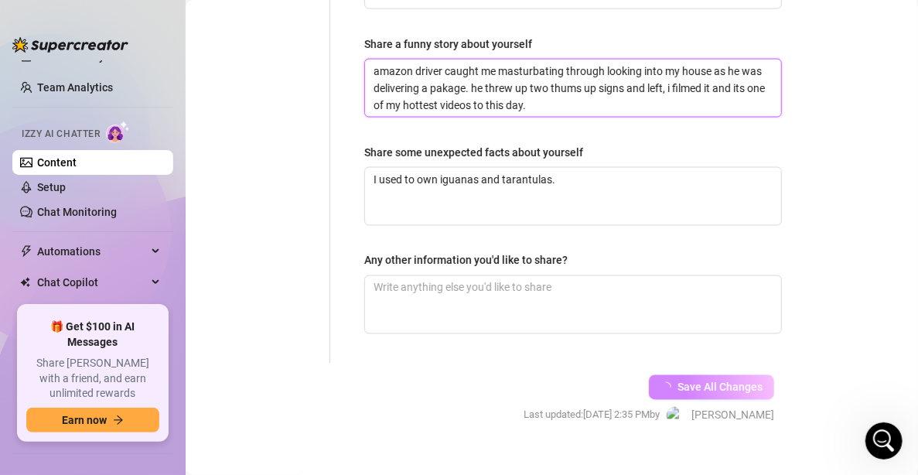
click at [445, 66] on textarea "amazon driver caught me masturbating through looking into my house as he was de…" at bounding box center [573, 88] width 416 height 57
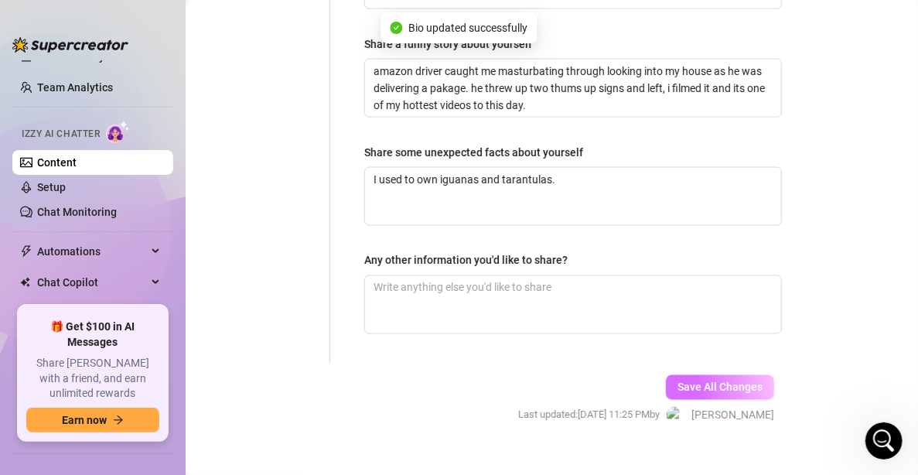
click at [700, 381] on span "Save All Changes" at bounding box center [720, 387] width 85 height 12
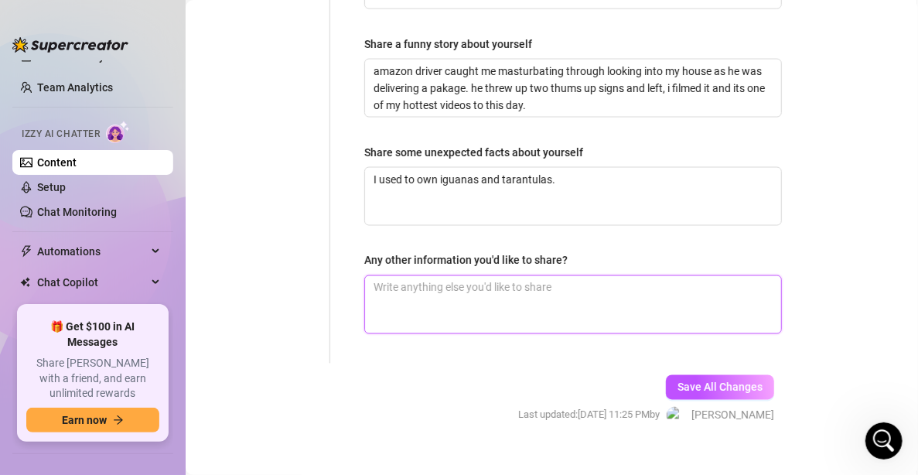
click at [504, 277] on textarea "Any other information you'd like to share?" at bounding box center [573, 304] width 416 height 57
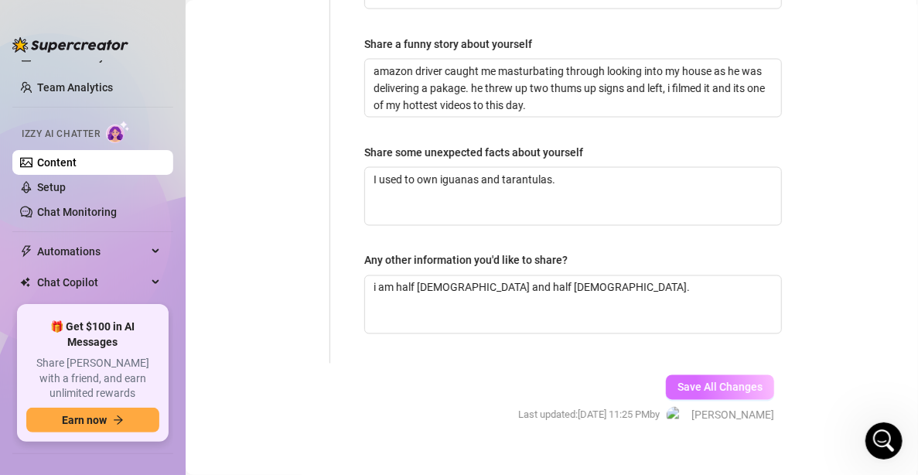
click at [745, 381] on span "Save All Changes" at bounding box center [720, 387] width 85 height 12
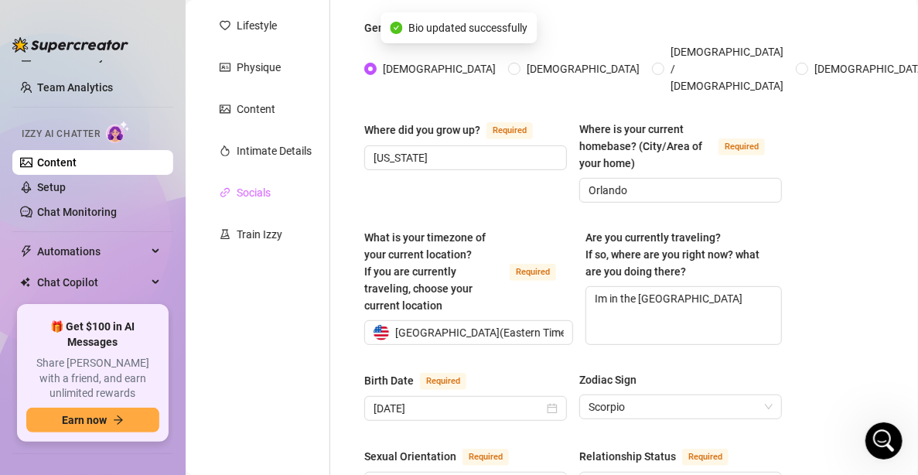
scroll to position [65, 0]
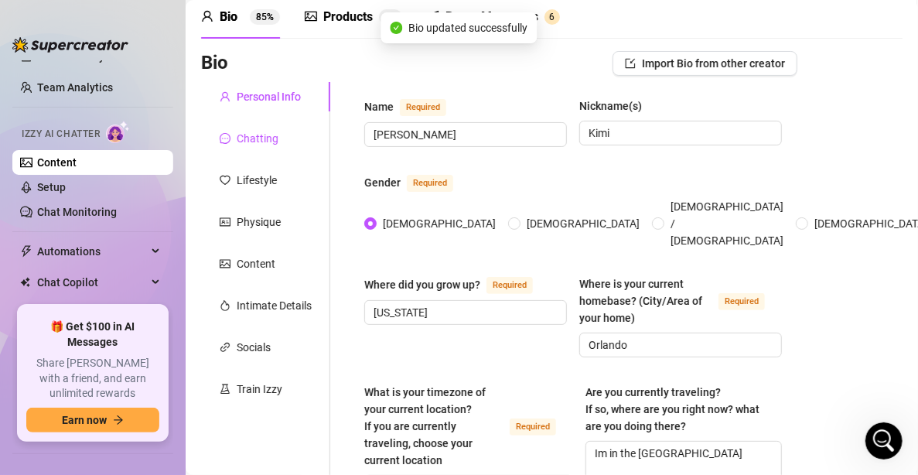
click at [264, 146] on div "Chatting" at bounding box center [258, 138] width 42 height 17
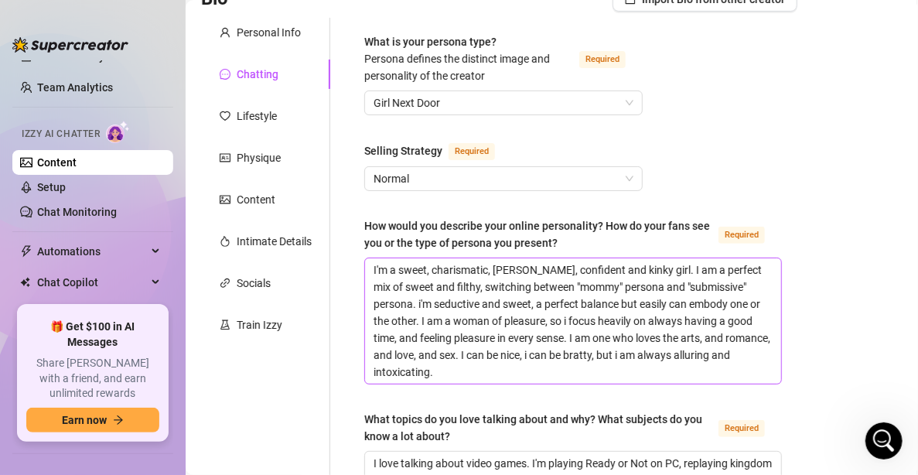
scroll to position [220, 0]
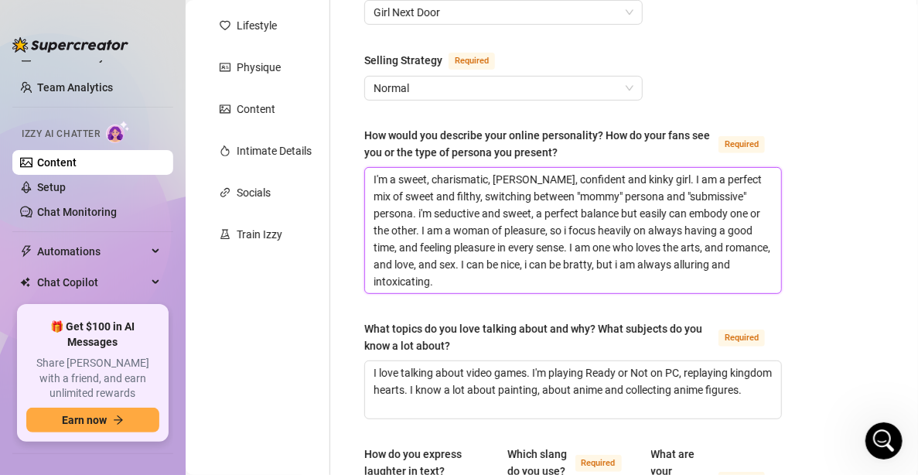
click at [521, 283] on textarea "I'm a sweet, charismatic, [PERSON_NAME], confident and kinky girl. I am a perfe…" at bounding box center [573, 230] width 416 height 125
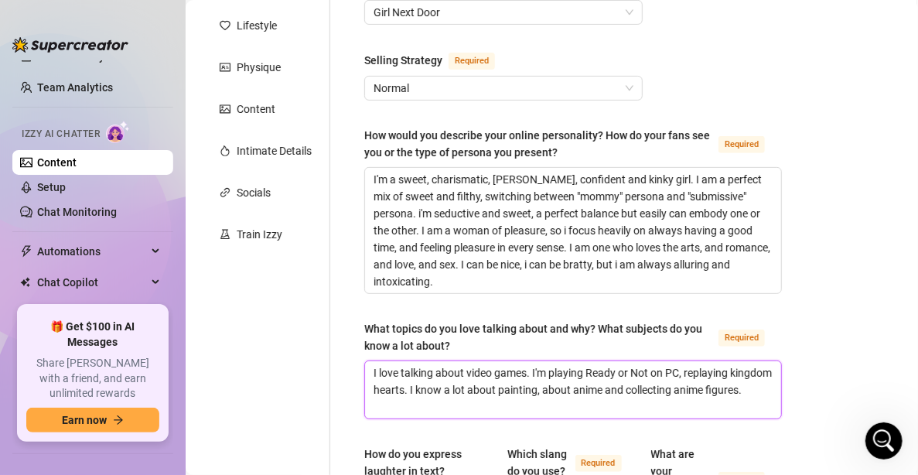
click at [491, 409] on textarea "I love talking about video games. I'm playing Ready or Not on PC, replaying kin…" at bounding box center [573, 389] width 416 height 57
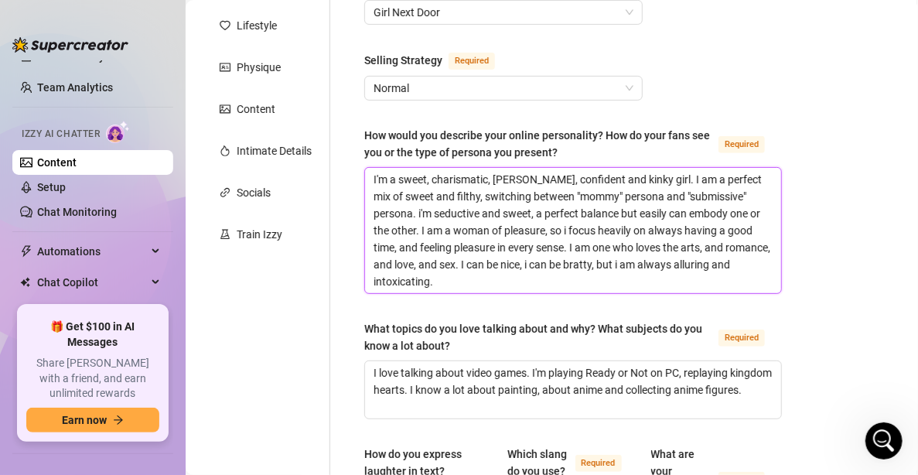
click at [488, 277] on textarea "I'm a sweet, charismatic, [PERSON_NAME], confident and kinky girl. I am a perfe…" at bounding box center [573, 230] width 416 height 125
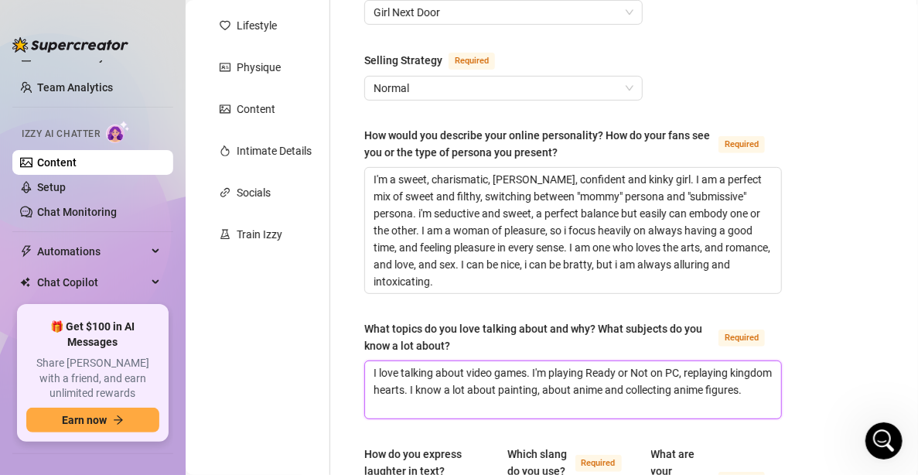
click at [641, 391] on textarea "I love talking about video games. I'm playing Ready or Not on PC, replaying kin…" at bounding box center [573, 389] width 416 height 57
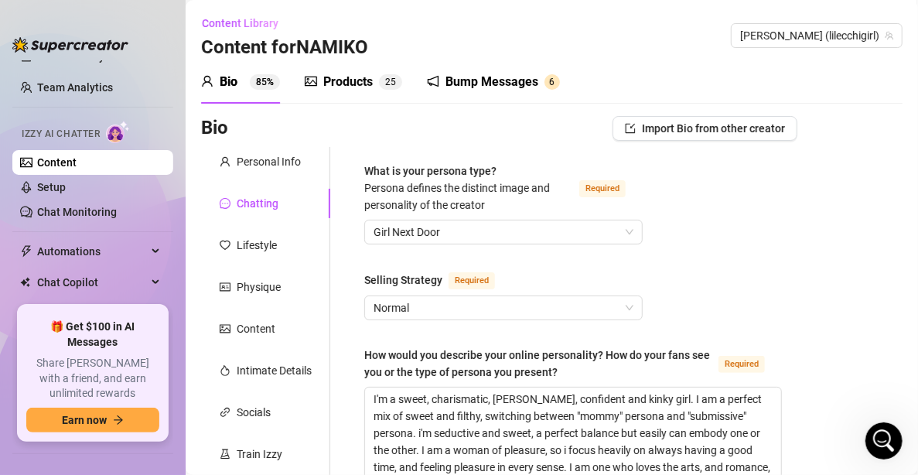
scroll to position [155, 0]
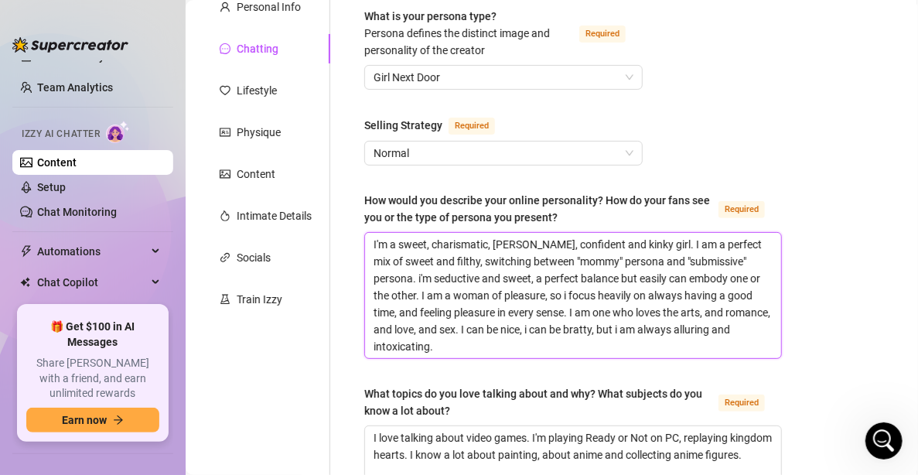
click at [484, 344] on textarea "I'm a sweet, charismatic, [PERSON_NAME], confident and kinky girl. I am a perfe…" at bounding box center [573, 295] width 416 height 125
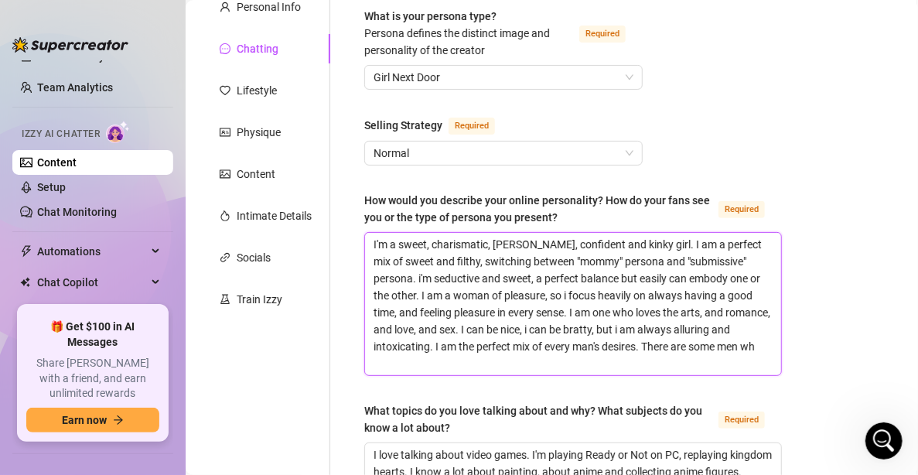
scroll to position [0, 0]
drag, startPoint x: 572, startPoint y: 364, endPoint x: 549, endPoint y: 367, distance: 23.4
click at [549, 367] on textarea "I'm a sweet, charismatic, [PERSON_NAME], confident and kinky girl. I am a perfe…" at bounding box center [573, 304] width 416 height 142
click at [691, 361] on textarea "I'm a sweet, charismatic, [PERSON_NAME], confident and kinky girl. I am a perfe…" at bounding box center [573, 304] width 416 height 142
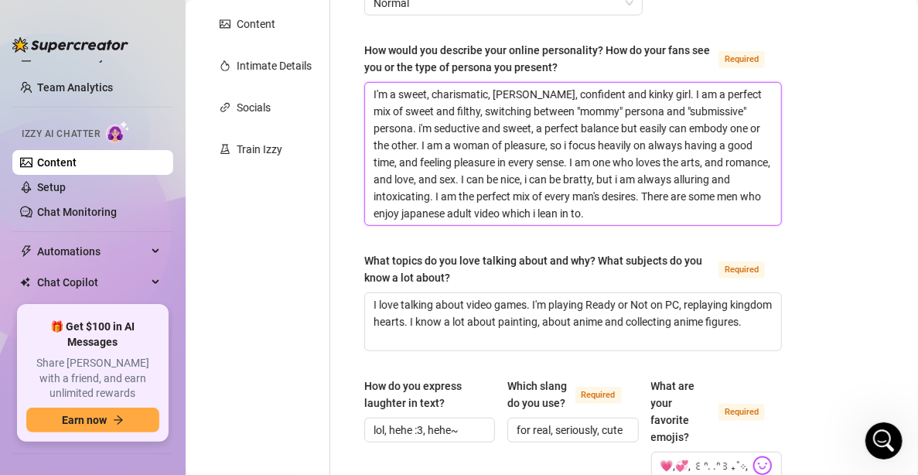
scroll to position [309, 0]
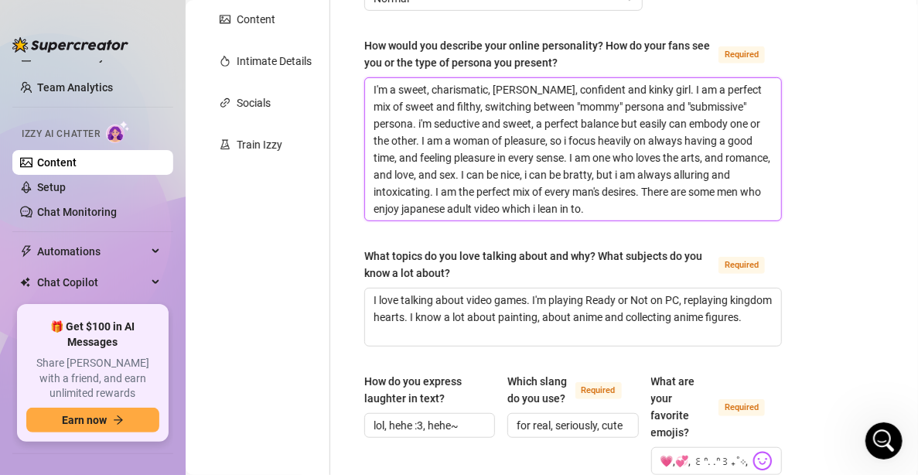
click at [680, 207] on textarea "I'm a sweet, charismatic, [PERSON_NAME], confident and kinky girl. I am a perfe…" at bounding box center [573, 149] width 416 height 142
drag, startPoint x: 649, startPoint y: 210, endPoint x: 666, endPoint y: 193, distance: 24.1
click at [666, 193] on textarea "I'm a sweet, charismatic, [PERSON_NAME], confident and kinky girl. I am a perfe…" at bounding box center [573, 149] width 416 height 142
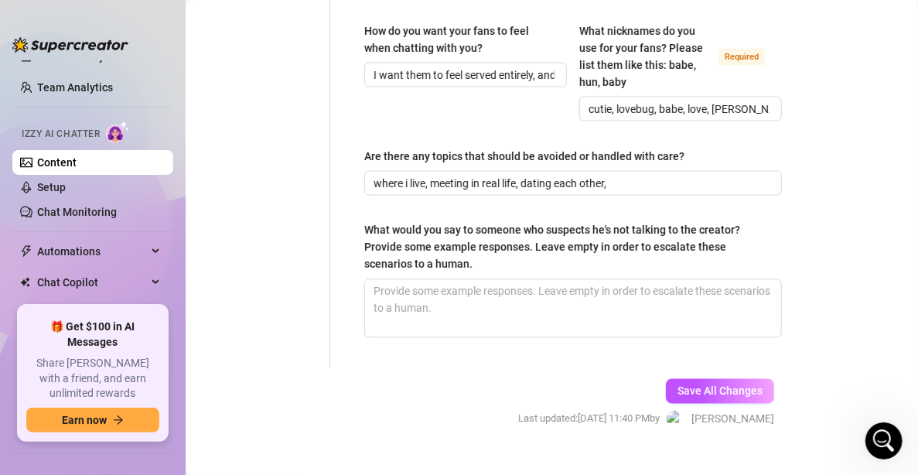
scroll to position [1210, 0]
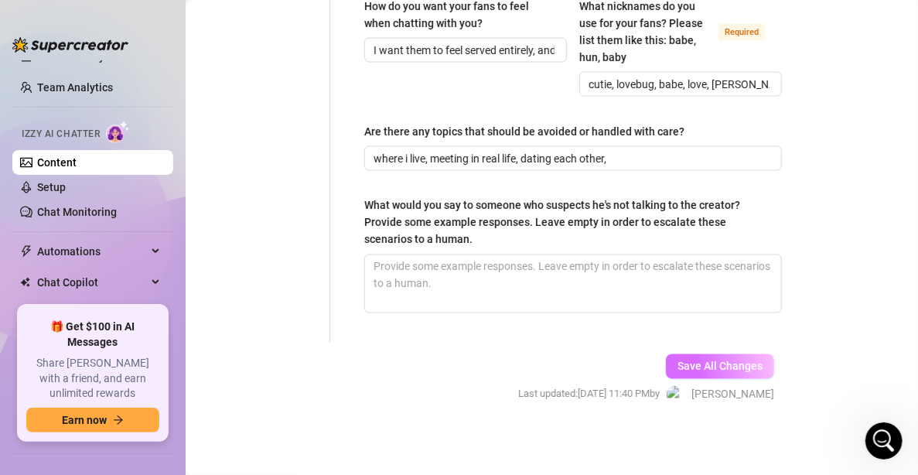
click at [726, 364] on span "Save All Changes" at bounding box center [720, 367] width 85 height 12
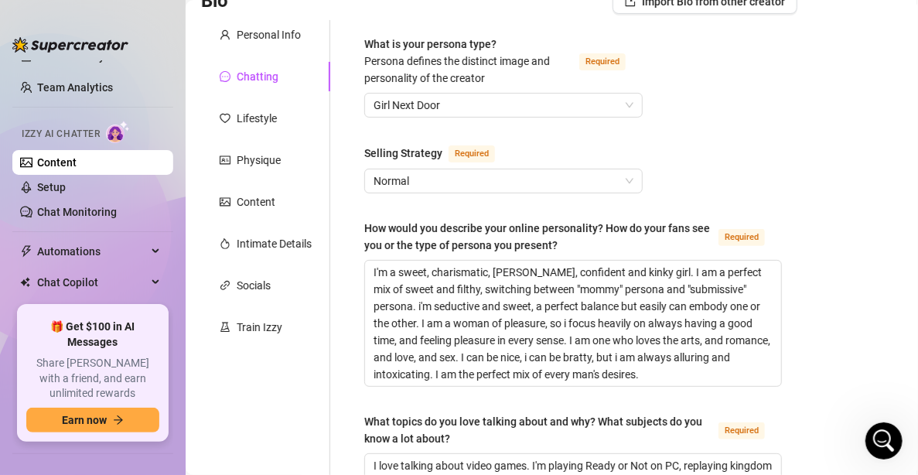
scroll to position [127, 0]
click at [267, 105] on div "Lifestyle" at bounding box center [265, 118] width 129 height 29
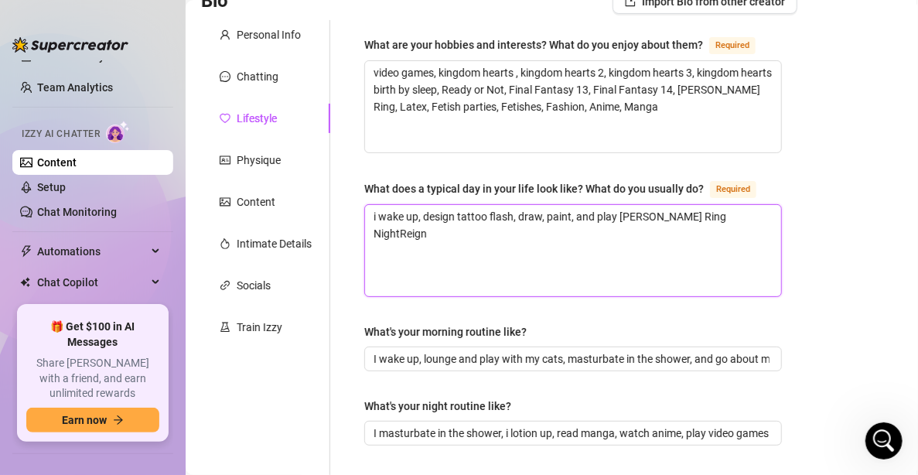
click at [723, 225] on textarea "i wake up, design tattoo flash, draw, paint, and play [PERSON_NAME] Ring NightR…" at bounding box center [573, 250] width 416 height 91
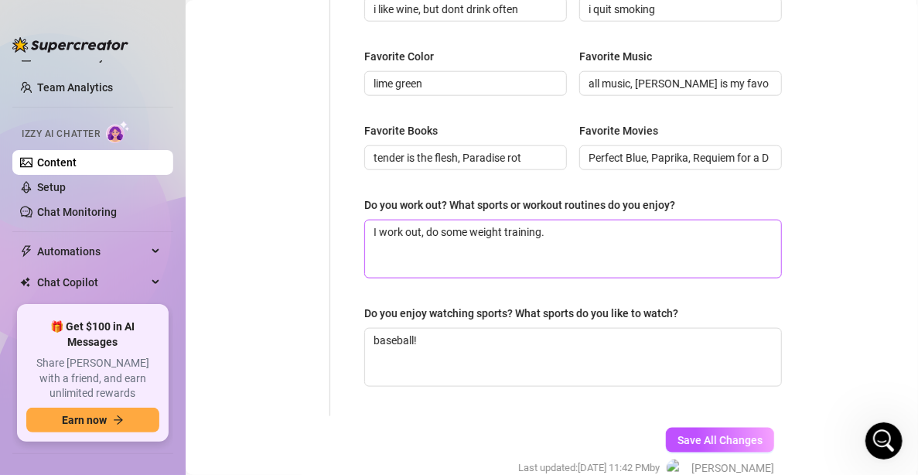
scroll to position [846, 0]
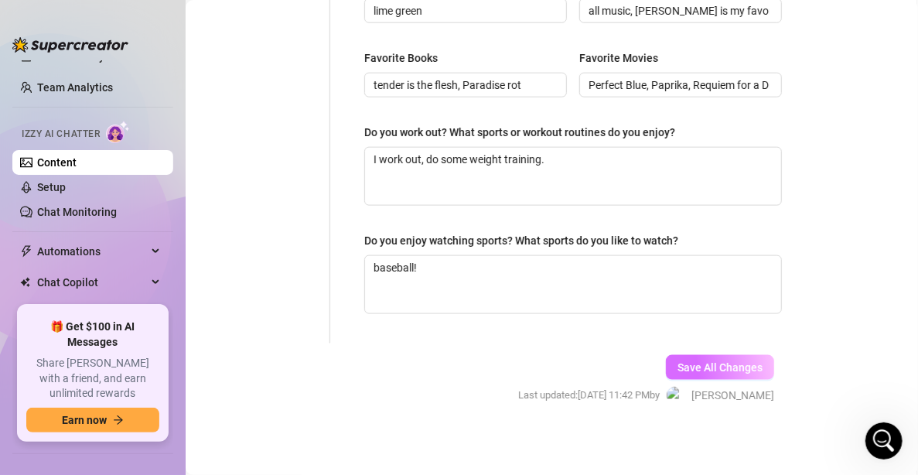
click at [706, 371] on button "Save All Changes" at bounding box center [720, 367] width 108 height 25
click at [701, 361] on span "Save All Changes" at bounding box center [720, 367] width 85 height 12
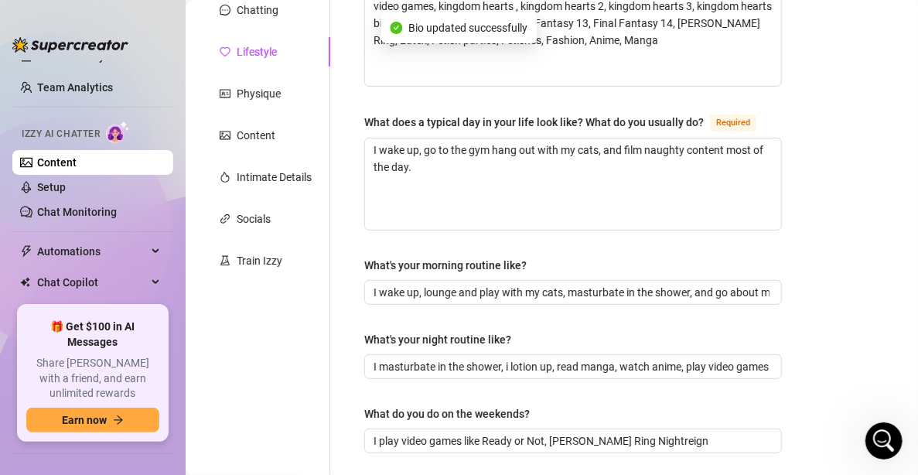
scroll to position [0, 0]
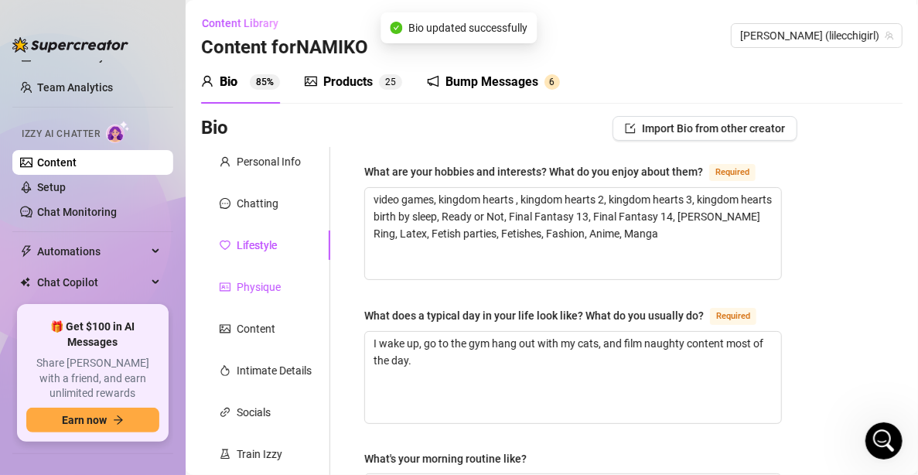
click at [271, 288] on div "Physique" at bounding box center [259, 287] width 44 height 17
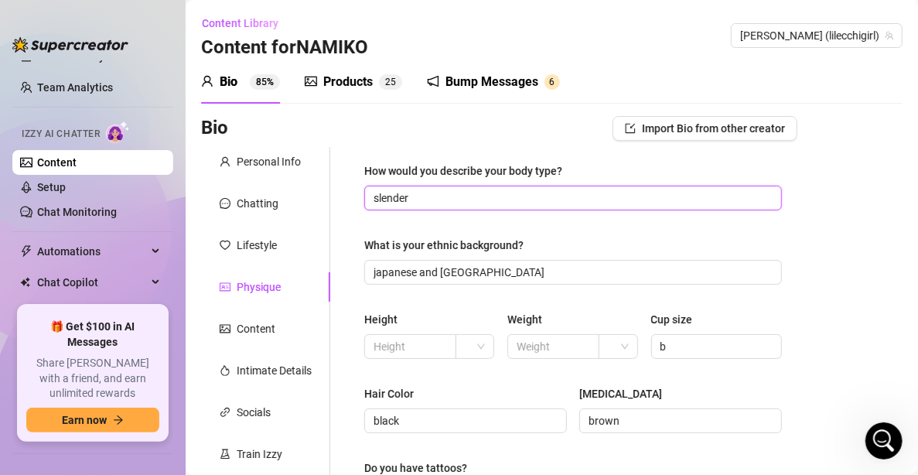
click at [700, 194] on input "slender" at bounding box center [572, 198] width 396 height 17
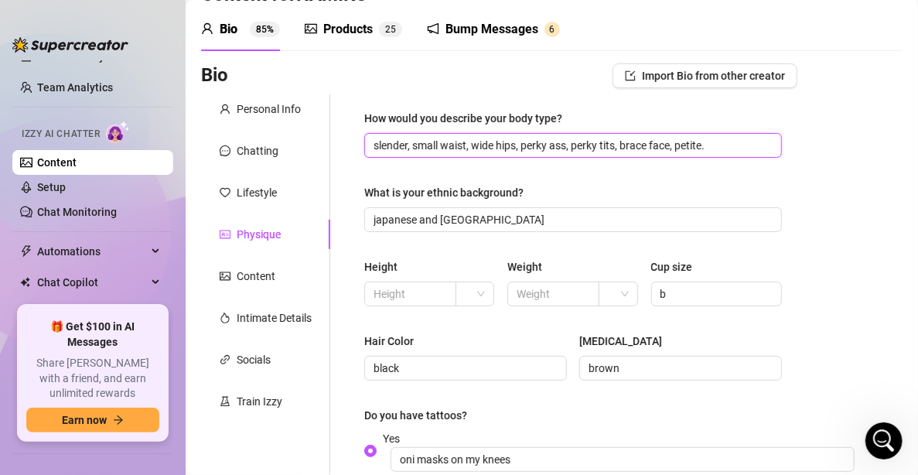
scroll to position [77, 0]
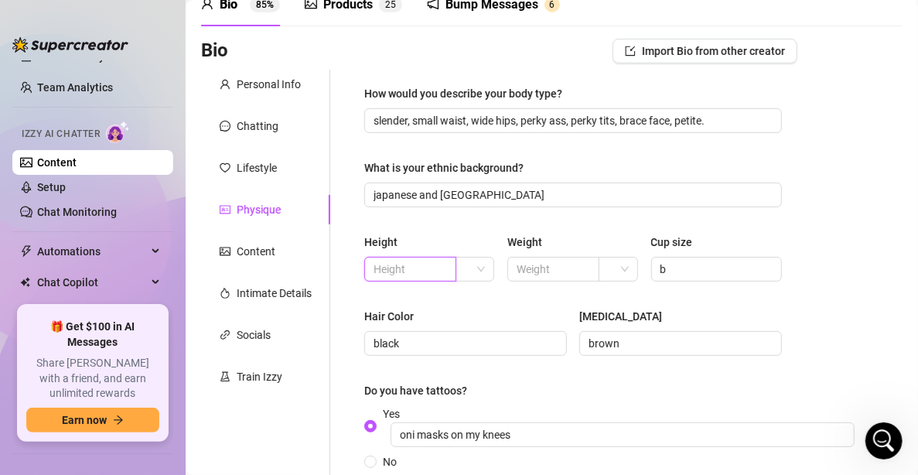
click at [408, 265] on input "text" at bounding box center [409, 269] width 70 height 17
click at [552, 266] on input "text" at bounding box center [552, 269] width 70 height 17
click at [761, 210] on div "How would you describe your body type? slender, small waist, wide hips, perky a…" at bounding box center [573, 342] width 418 height 514
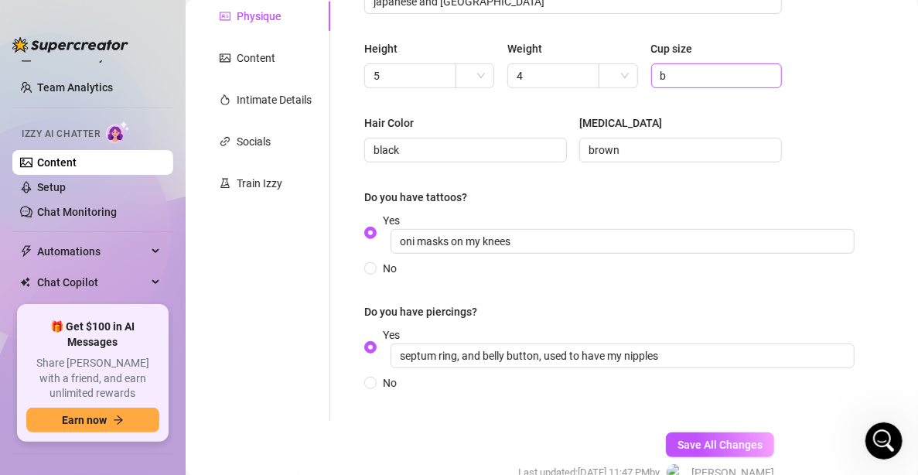
scroll to position [309, 0]
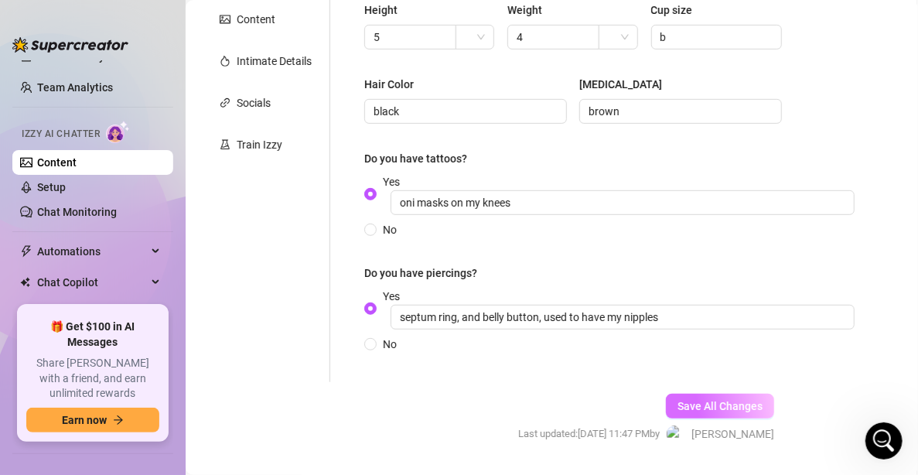
click at [722, 403] on span "Save All Changes" at bounding box center [720, 406] width 85 height 12
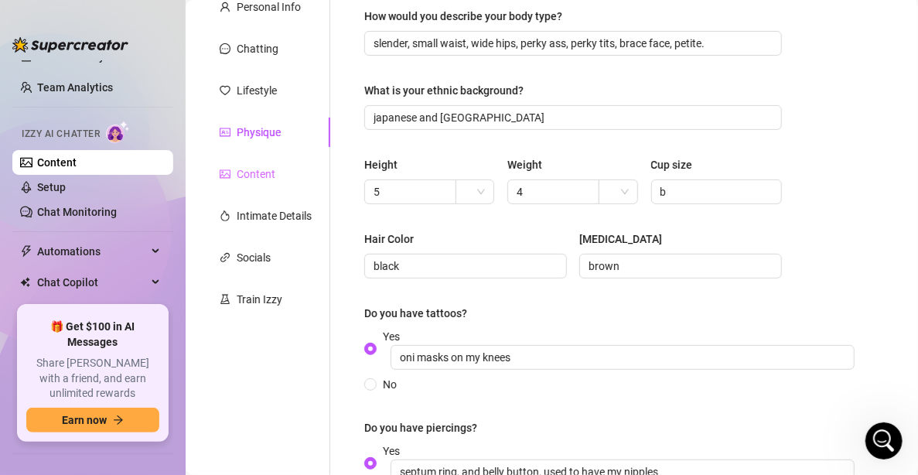
click at [291, 170] on div "Content" at bounding box center [265, 173] width 129 height 29
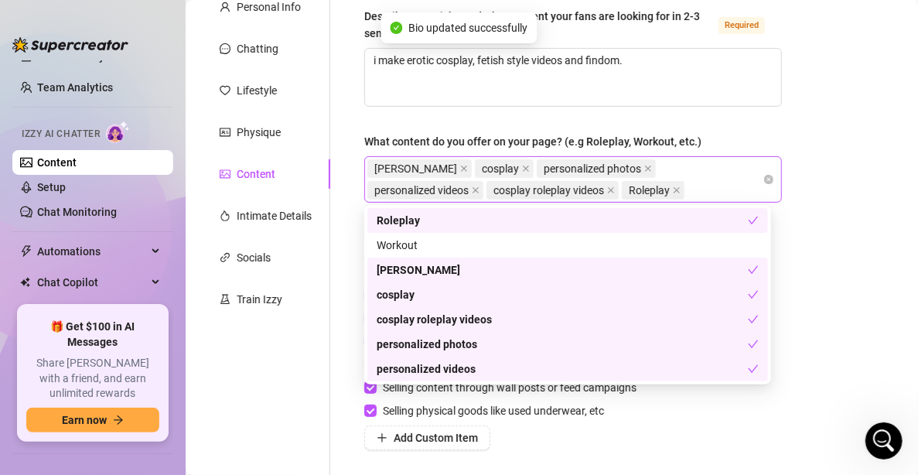
click at [635, 194] on div "[PERSON_NAME] cosplay personalized photos personalized videos cosplay roleplay …" at bounding box center [564, 179] width 395 height 43
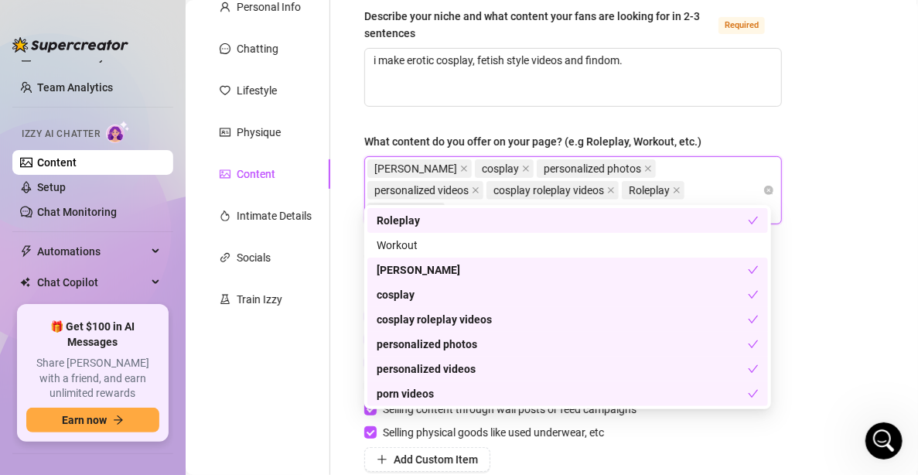
click at [825, 224] on div "Bio Import Bio from other creator Personal Info Chatting Lifestyle Physique Con…" at bounding box center [552, 312] width 702 height 703
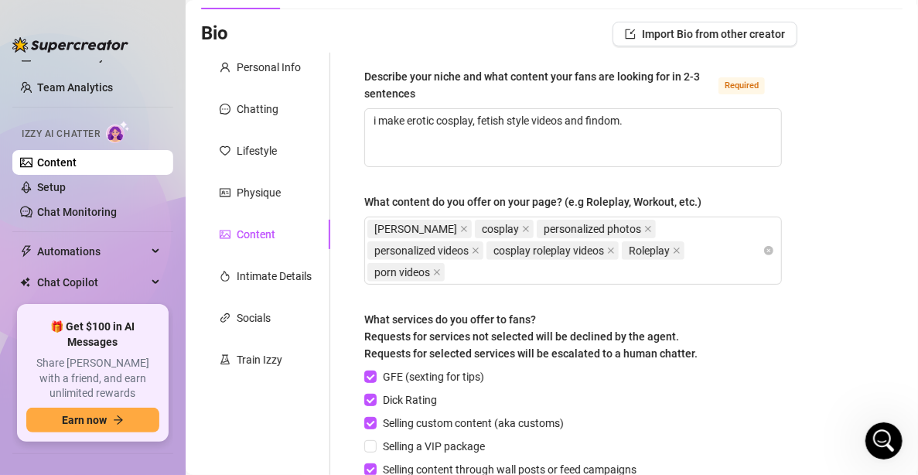
scroll to position [0, 0]
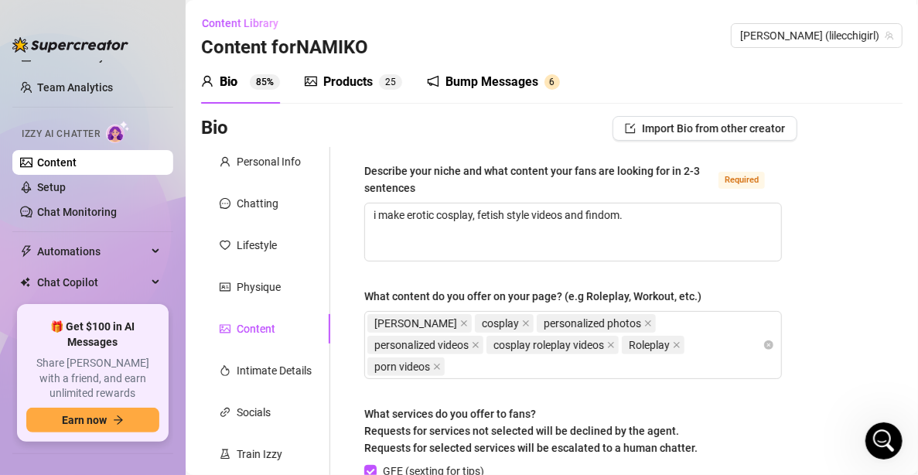
click at [234, 354] on div "Personal Info Chatting Lifestyle Physique Content Intimate Details Socials Trai…" at bounding box center [265, 438] width 129 height 583
click at [234, 364] on div "Intimate Details" at bounding box center [266, 370] width 92 height 17
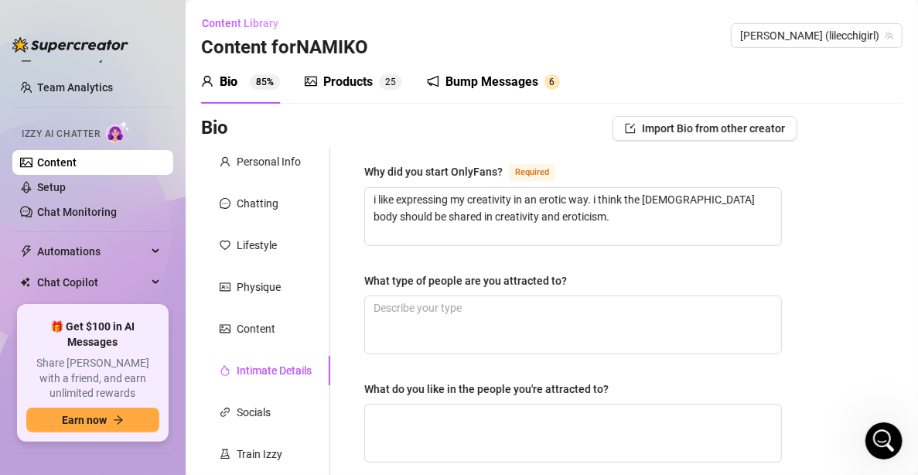
click at [351, 70] on div "Products 2 5" at bounding box center [353, 81] width 97 height 43
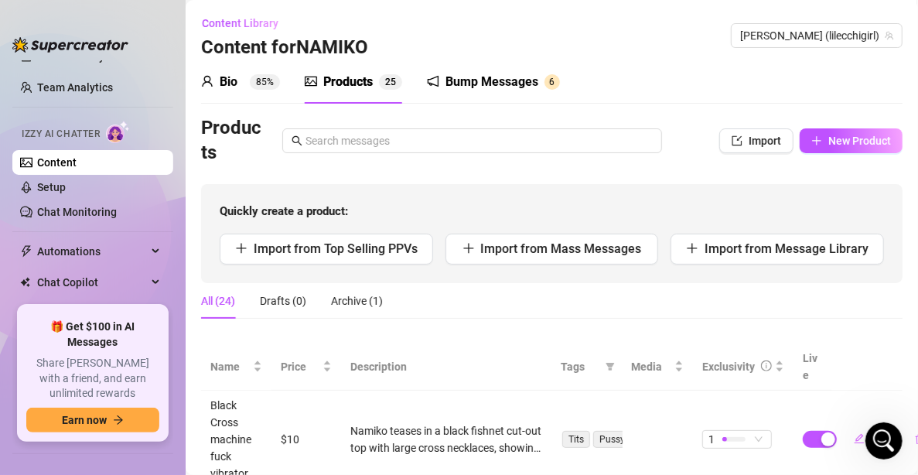
click at [513, 82] on div "Bump Messages" at bounding box center [492, 82] width 93 height 19
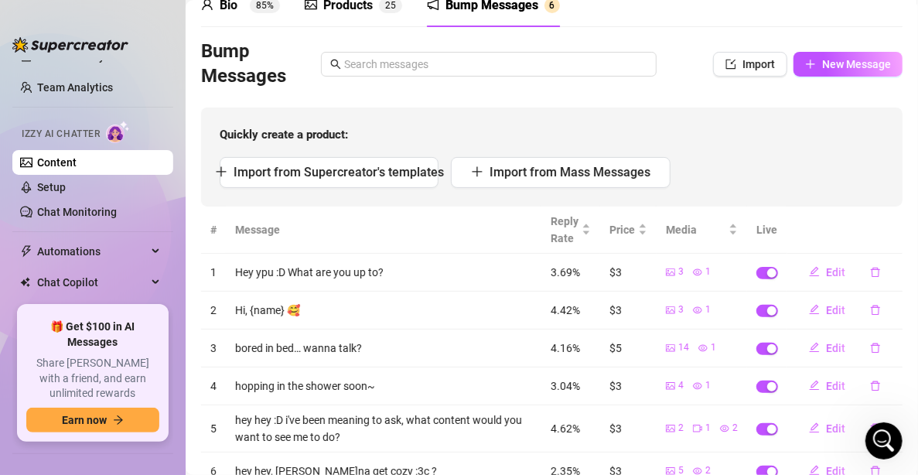
scroll to position [136, 0]
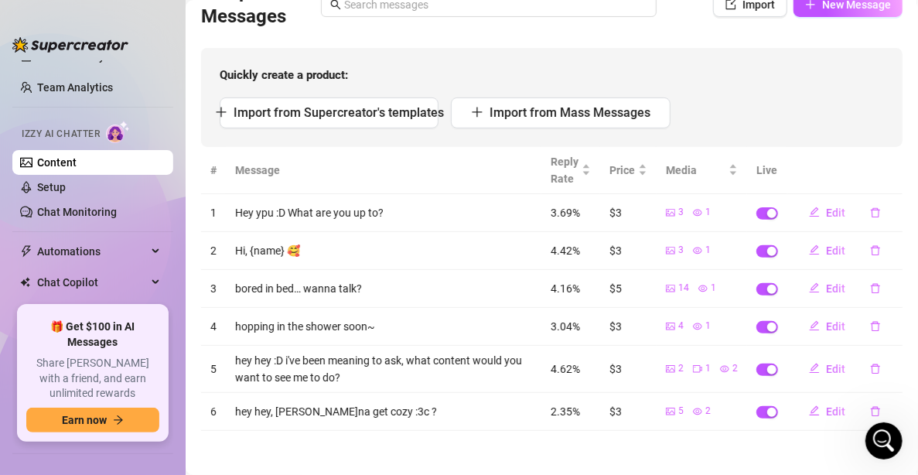
click at [771, 219] on td at bounding box center [767, 213] width 40 height 38
click at [757, 238] on td at bounding box center [767, 251] width 40 height 38
click at [757, 210] on span "button" at bounding box center [768, 213] width 22 height 12
click at [754, 239] on td at bounding box center [767, 251] width 40 height 38
click at [757, 321] on span "button" at bounding box center [768, 327] width 22 height 12
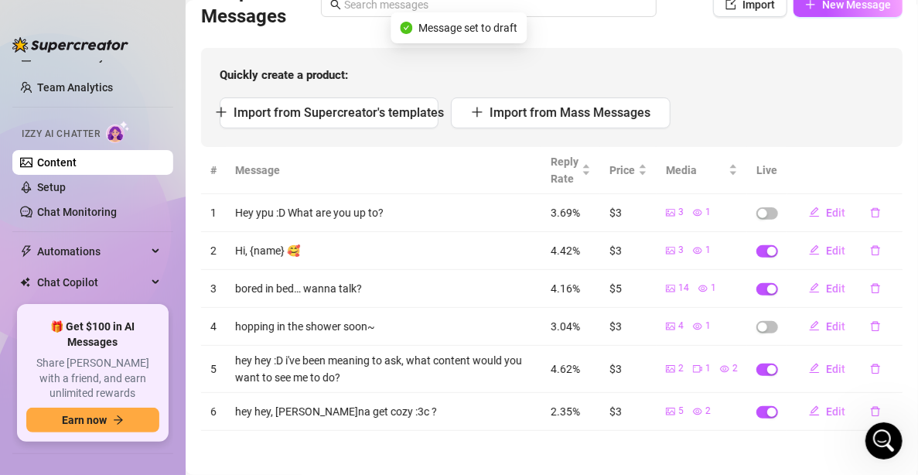
click at [762, 279] on td at bounding box center [767, 289] width 40 height 38
click at [767, 291] on div "button" at bounding box center [771, 289] width 9 height 9
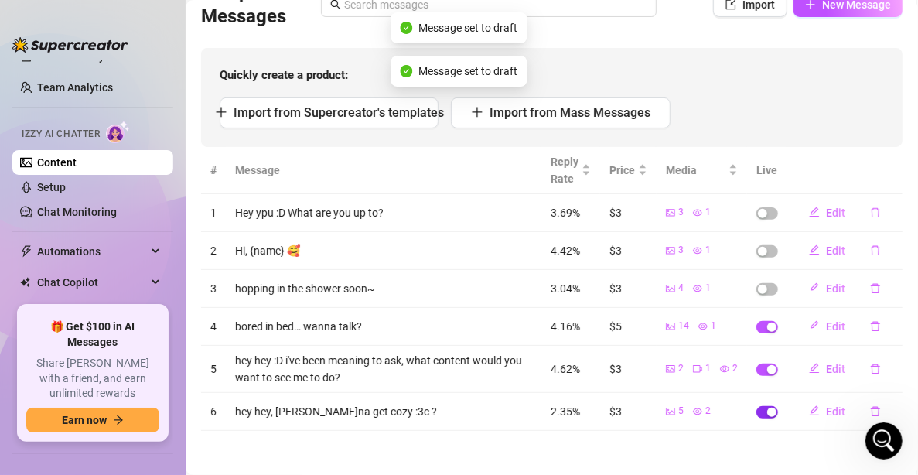
click at [757, 406] on span "button" at bounding box center [768, 412] width 22 height 12
click at [758, 409] on div "button" at bounding box center [762, 412] width 9 height 9
click at [757, 409] on span "button" at bounding box center [768, 412] width 22 height 12
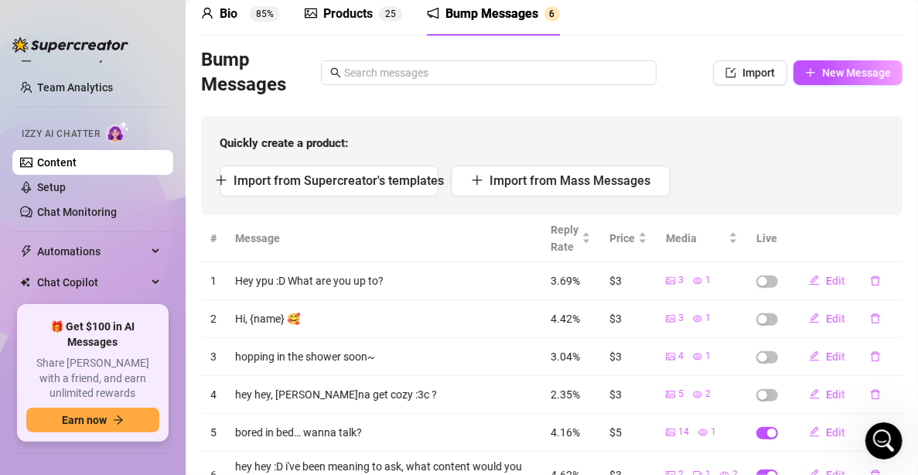
scroll to position [0, 0]
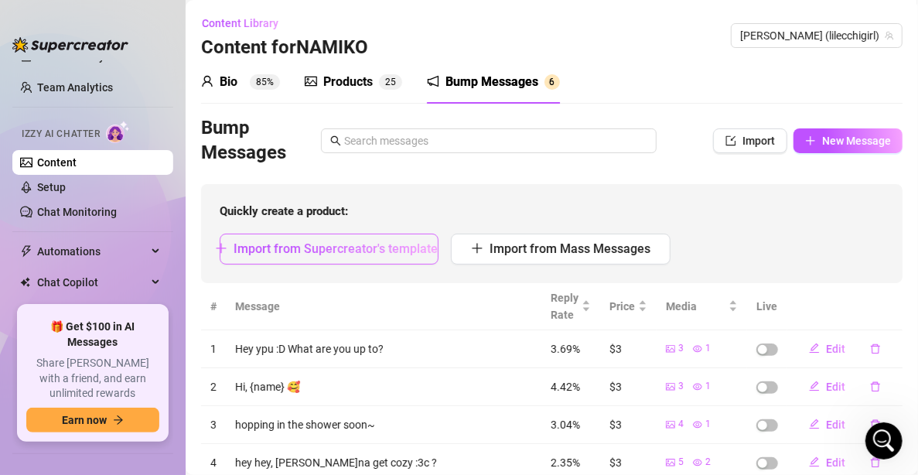
click at [398, 257] on button "Import from Supercreator's templates" at bounding box center [329, 249] width 219 height 31
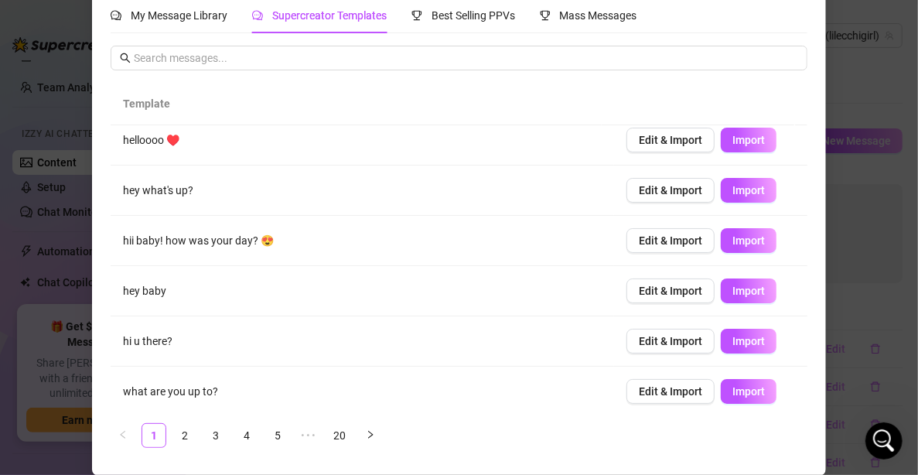
scroll to position [215, 0]
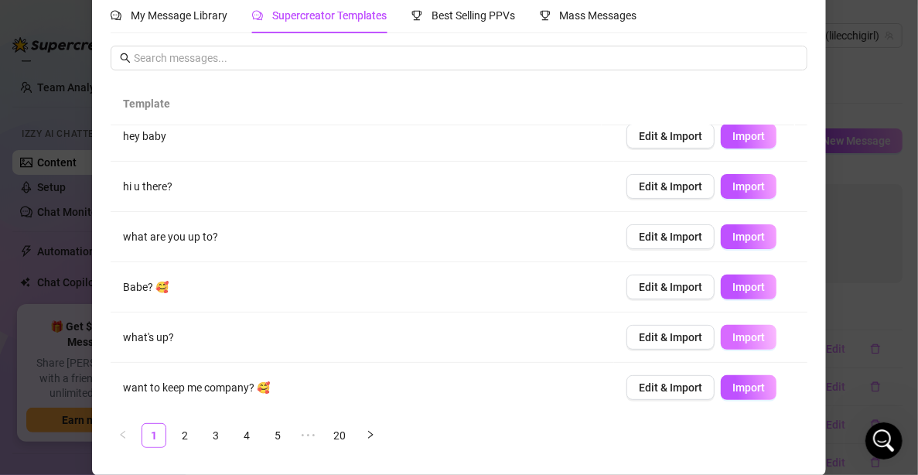
click at [737, 331] on span "Import" at bounding box center [749, 337] width 32 height 12
click at [658, 338] on span "Edit & Import" at bounding box center [670, 337] width 63 height 12
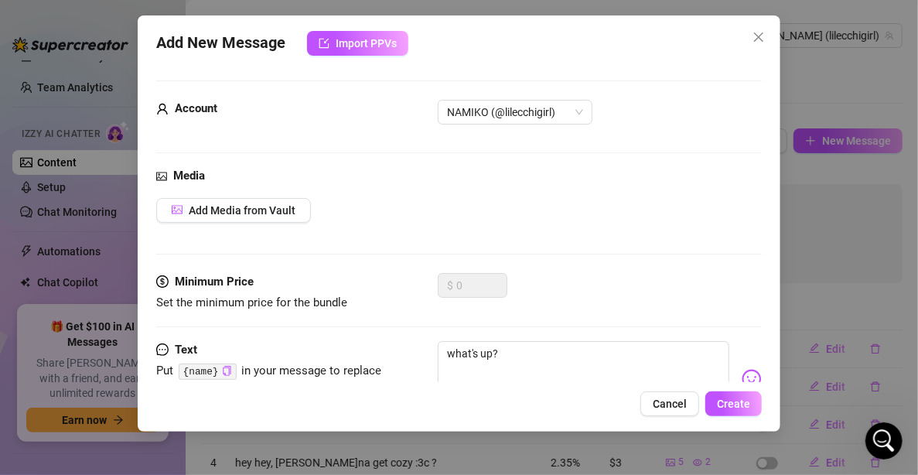
scroll to position [0, 0]
click at [753, 25] on button "Close" at bounding box center [759, 37] width 25 height 25
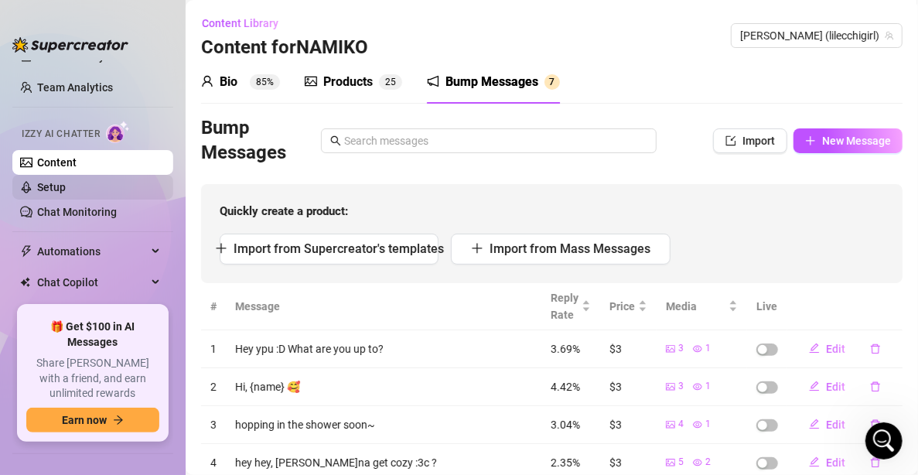
click at [66, 183] on link "Setup" at bounding box center [51, 187] width 29 height 12
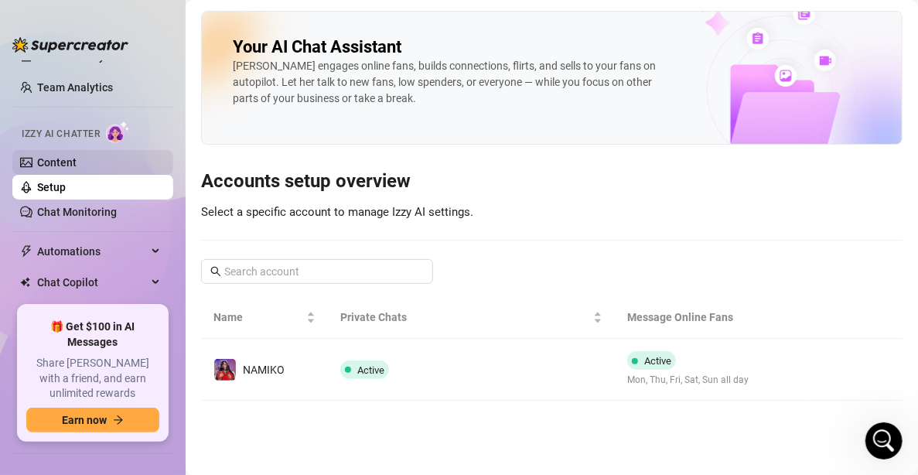
click at [49, 169] on link "Content" at bounding box center [56, 162] width 39 height 12
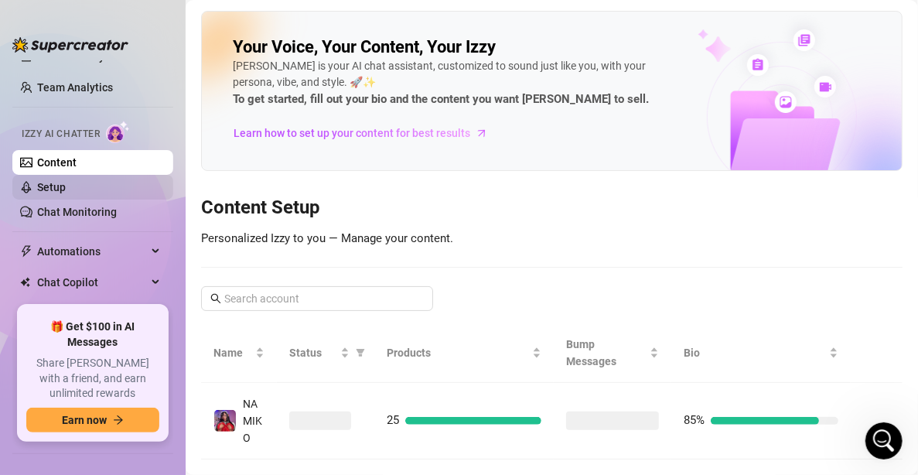
click at [56, 192] on link "Setup" at bounding box center [51, 187] width 29 height 12
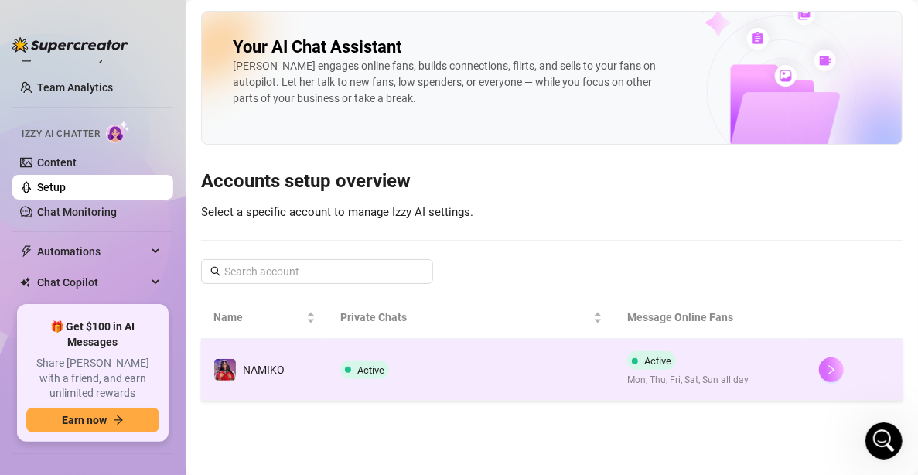
click at [829, 357] on button "button" at bounding box center [831, 369] width 25 height 25
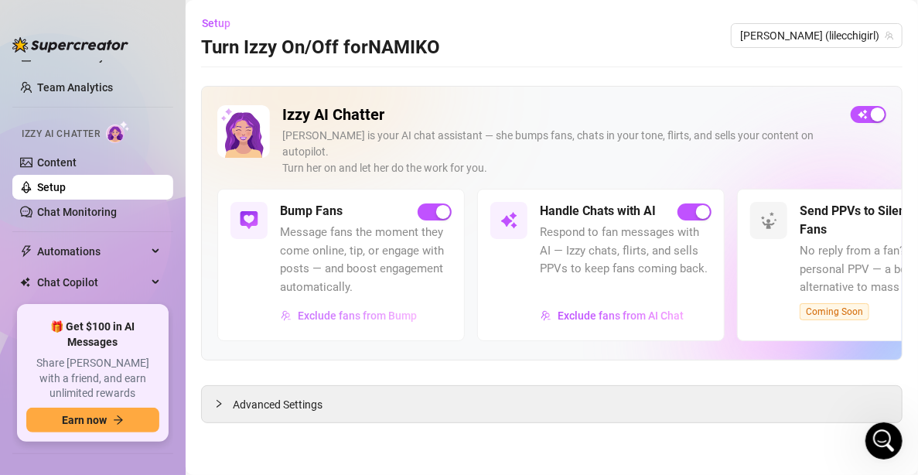
click at [350, 309] on span "Exclude fans from Bump" at bounding box center [357, 315] width 119 height 12
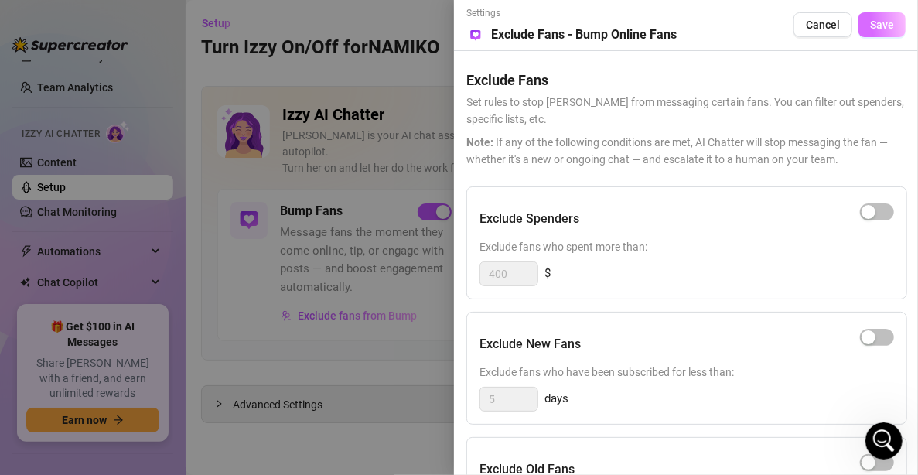
click at [870, 26] on span "Save" at bounding box center [882, 25] width 24 height 12
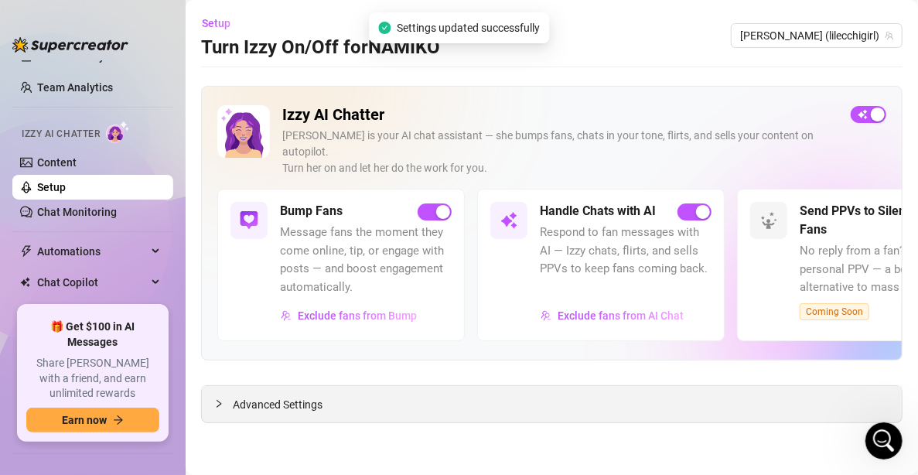
click at [264, 396] on span "Advanced Settings" at bounding box center [278, 404] width 90 height 17
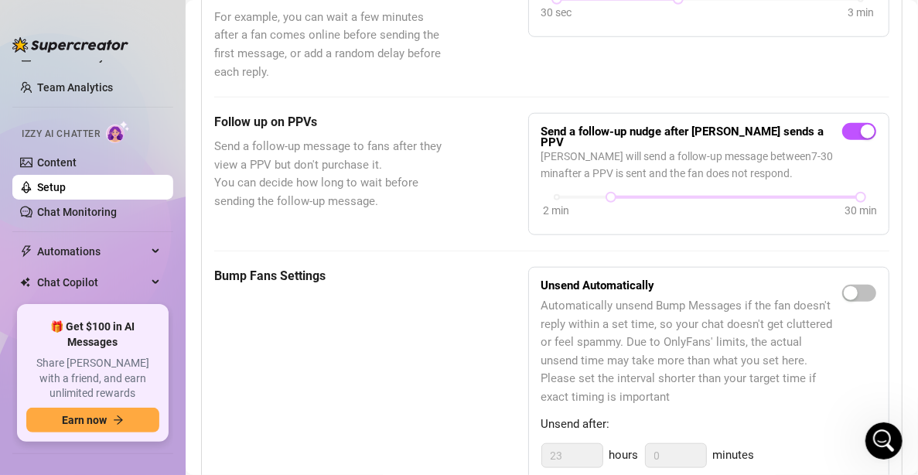
scroll to position [619, 0]
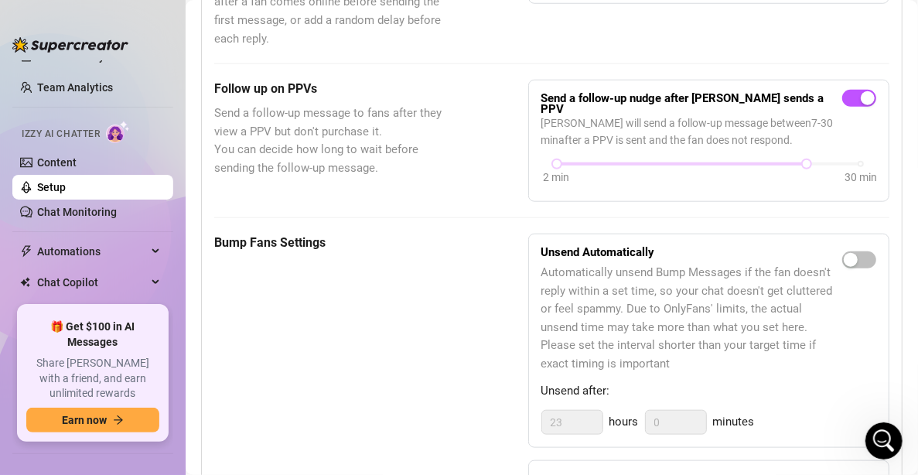
drag, startPoint x: 842, startPoint y: 142, endPoint x: 689, endPoint y: 147, distance: 152.5
click at [675, 159] on div "2 min 30 min" at bounding box center [709, 173] width 335 height 29
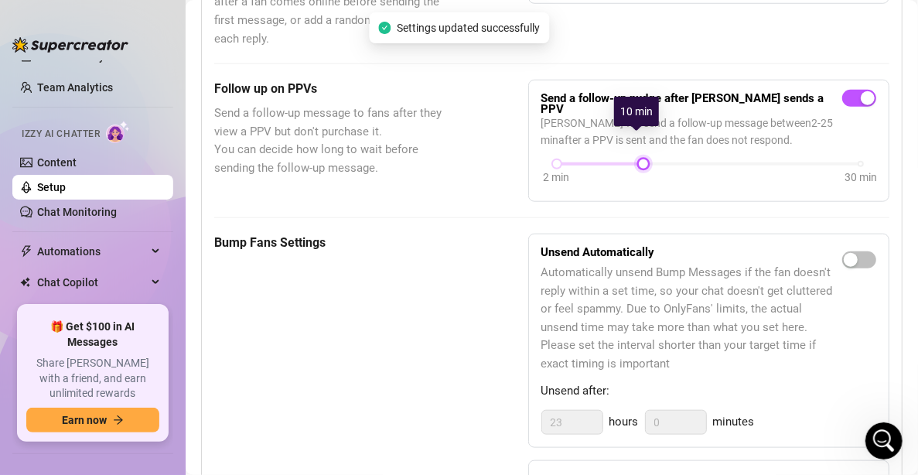
drag, startPoint x: 795, startPoint y: 139, endPoint x: 638, endPoint y: 147, distance: 157.2
click at [638, 159] on div "2 min 30 min" at bounding box center [709, 173] width 335 height 29
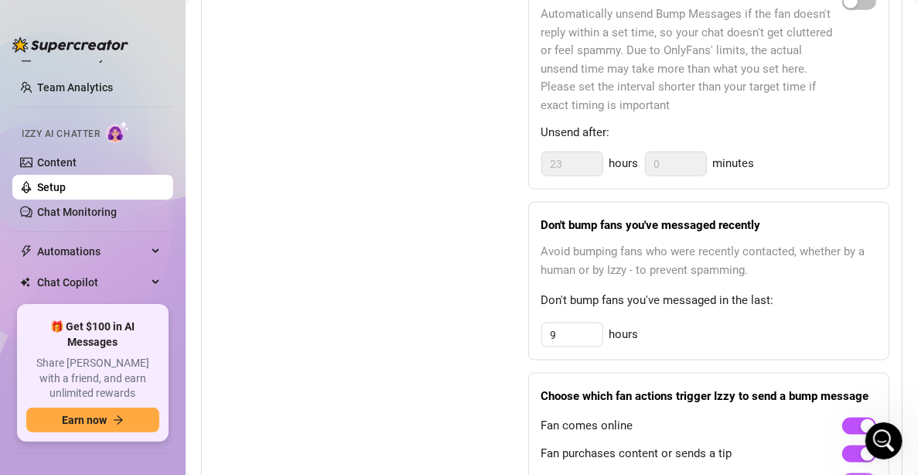
scroll to position [928, 0]
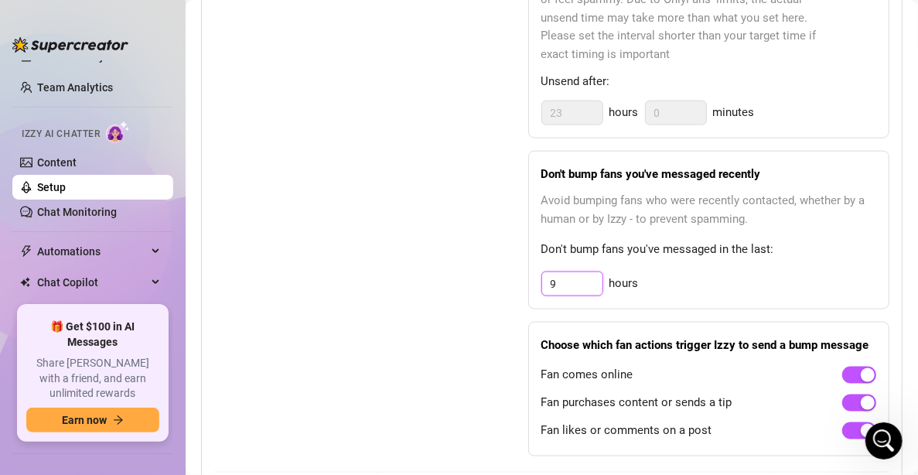
click at [569, 272] on input "9" at bounding box center [572, 283] width 60 height 23
click at [455, 268] on div "Bump Fans Settings Unsend Automatically Automatically unsend Bump Messages if t…" at bounding box center [551, 190] width 675 height 532
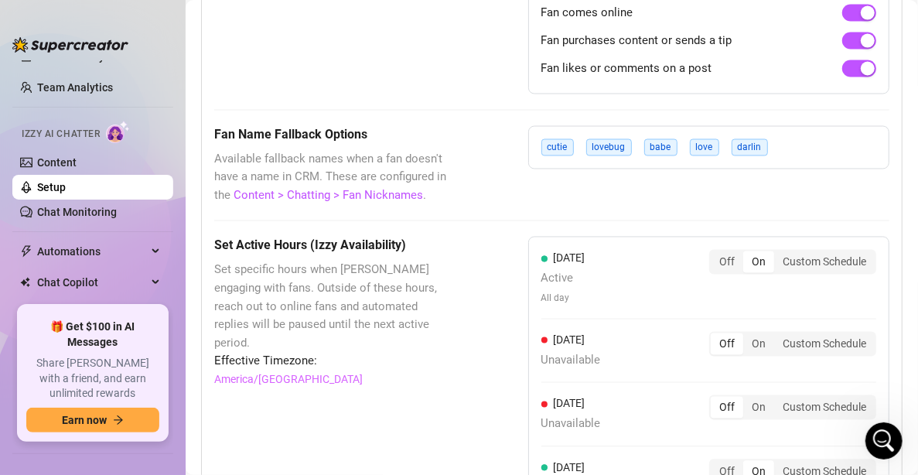
scroll to position [1315, 0]
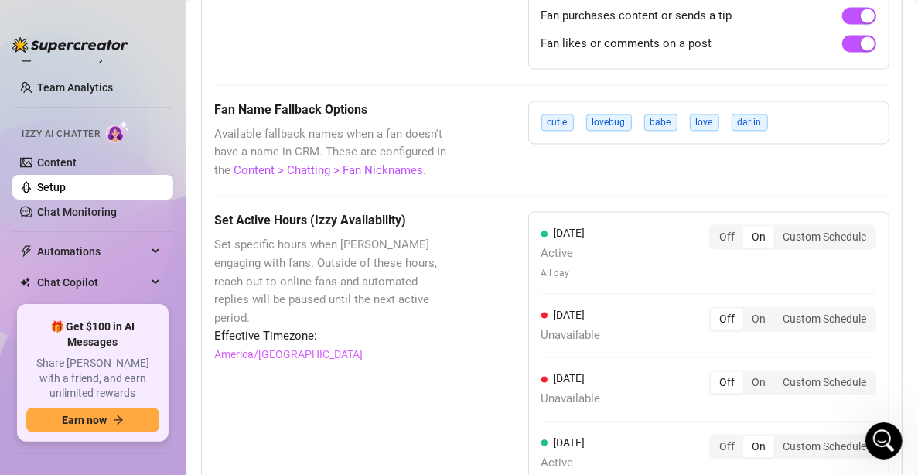
click at [766, 110] on div "cutie lovebug babe love [PERSON_NAME]" at bounding box center [708, 122] width 361 height 43
click at [739, 115] on span "darlin" at bounding box center [750, 123] width 36 height 17
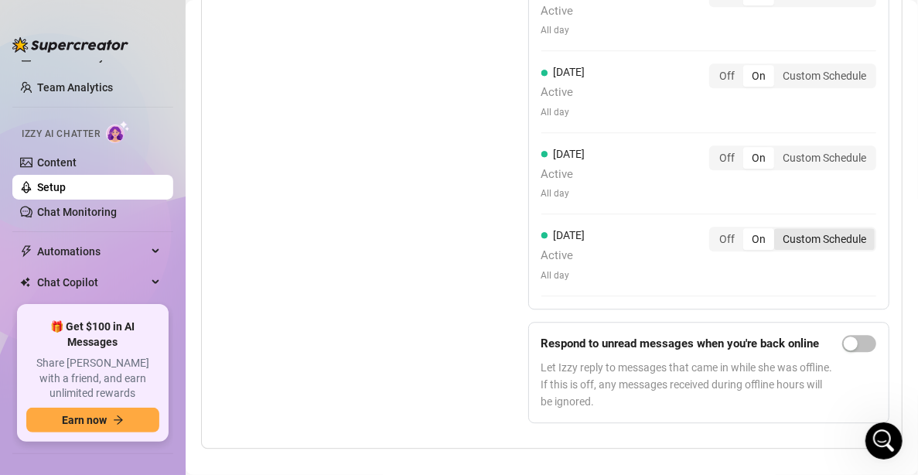
click at [827, 228] on div "Custom Schedule" at bounding box center [824, 239] width 101 height 22
click at [778, 231] on input "Custom Schedule" at bounding box center [778, 231] width 0 height 0
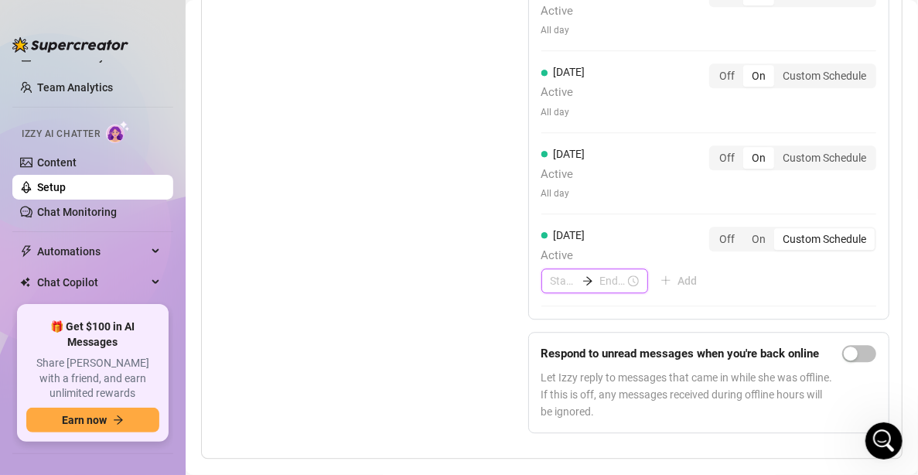
click at [551, 272] on input at bounding box center [564, 280] width 26 height 17
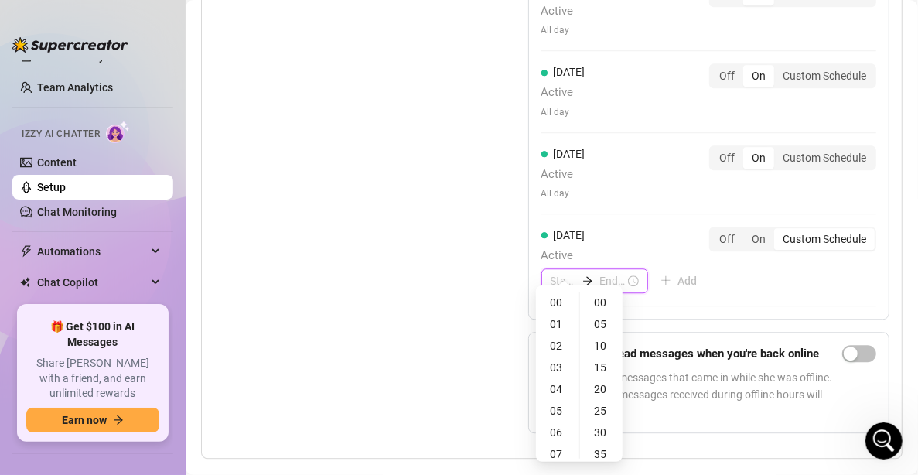
click at [600, 272] on input at bounding box center [613, 280] width 26 height 17
click at [551, 272] on input at bounding box center [564, 280] width 26 height 17
click at [576, 186] on span "All day" at bounding box center [564, 193] width 44 height 15
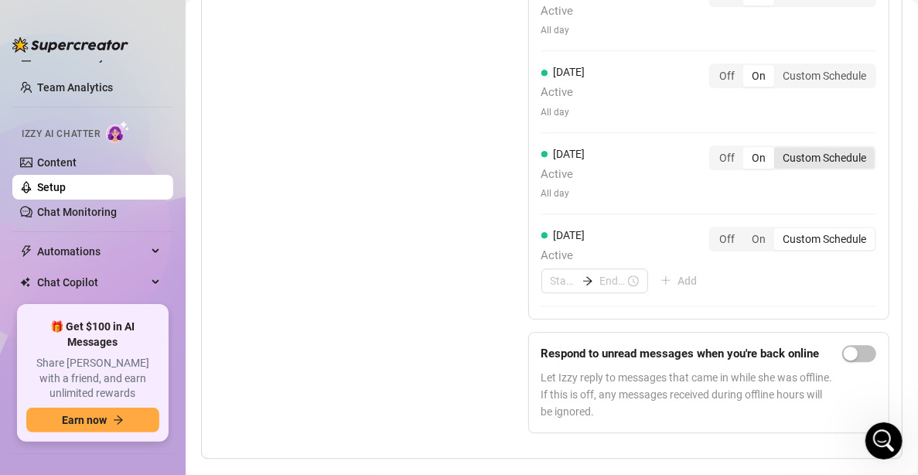
click at [827, 147] on div "Custom Schedule" at bounding box center [824, 158] width 101 height 22
click at [778, 149] on input "Custom Schedule" at bounding box center [778, 149] width 0 height 0
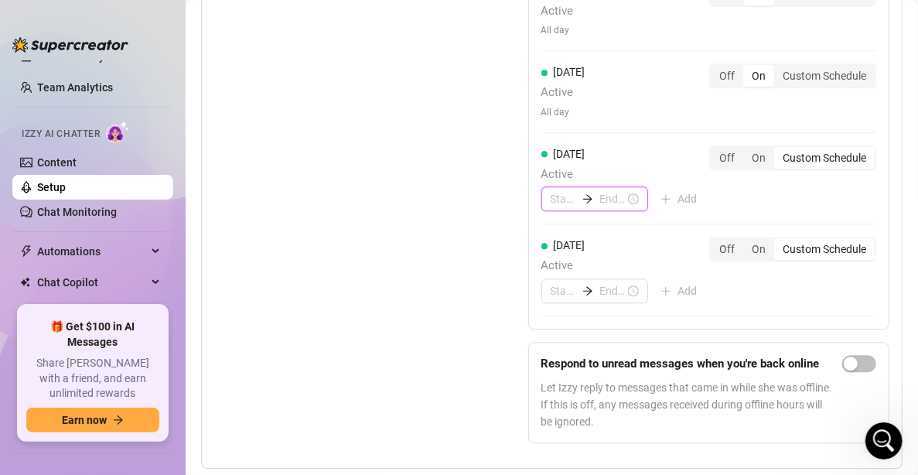
click at [563, 190] on input at bounding box center [564, 198] width 26 height 17
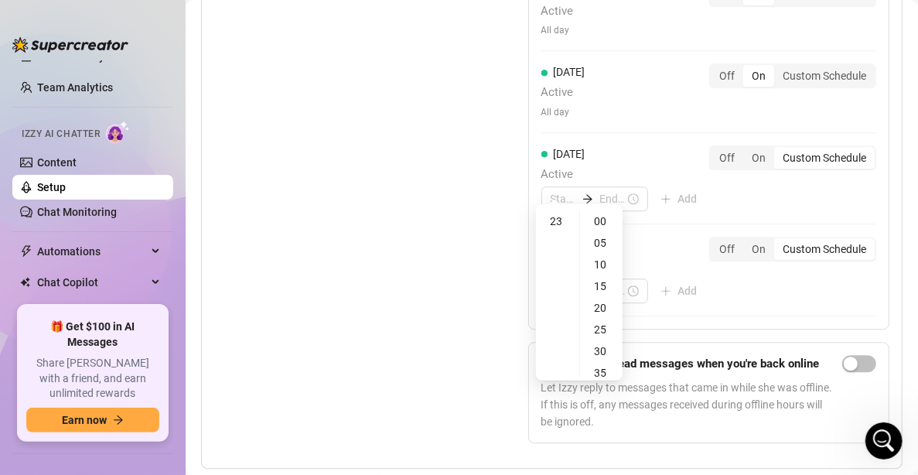
click at [482, 281] on div "Set Active Hours (Izzy Availability) Set specific hours when Izzy engaging with…" at bounding box center [551, 107] width 675 height 696
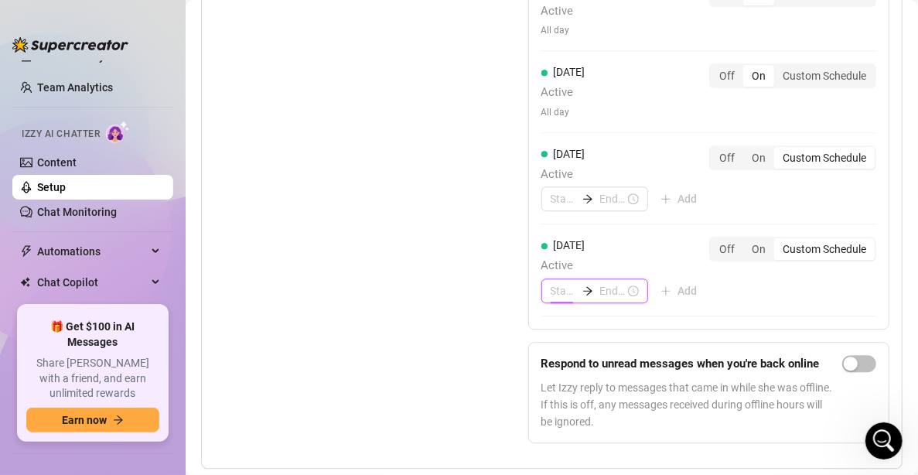
click at [562, 282] on input at bounding box center [564, 290] width 26 height 17
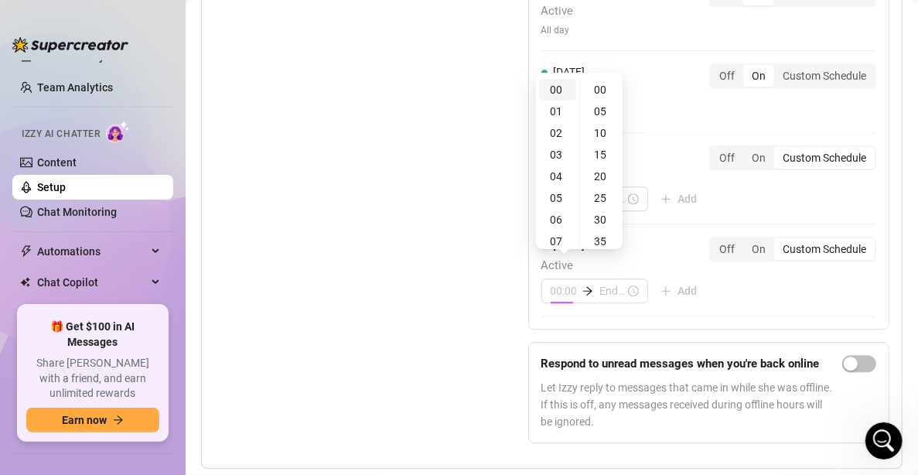
click at [558, 92] on div "00" at bounding box center [557, 90] width 37 height 22
click at [608, 86] on div "00" at bounding box center [601, 90] width 37 height 22
click at [600, 282] on input at bounding box center [613, 290] width 26 height 17
click at [557, 152] on div "03" at bounding box center [563, 155] width 37 height 22
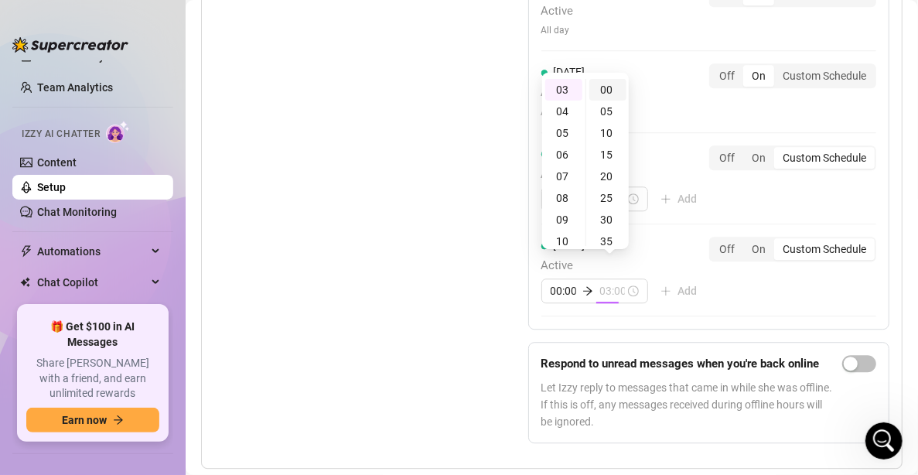
click at [614, 82] on div "00" at bounding box center [608, 90] width 37 height 22
click at [725, 281] on div "[DATE] Active All day Off On Custom Schedule [DATE] Unavailable Off On Custom S…" at bounding box center [708, 43] width 361 height 569
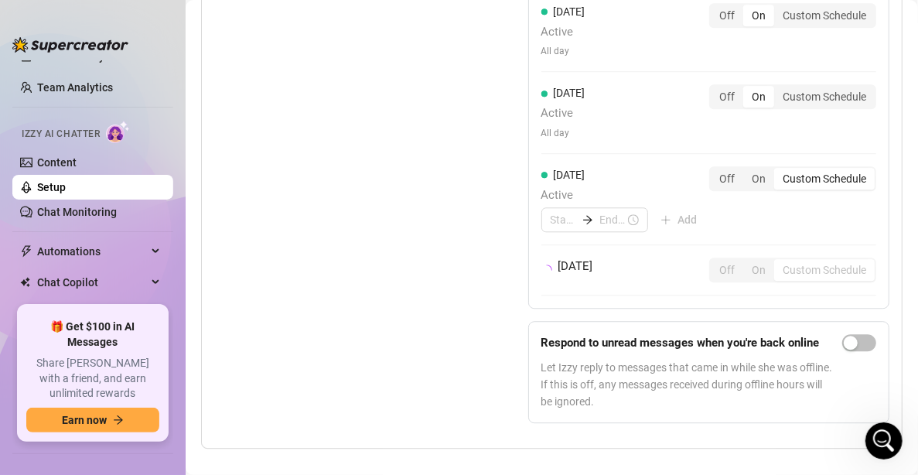
scroll to position [1768, 0]
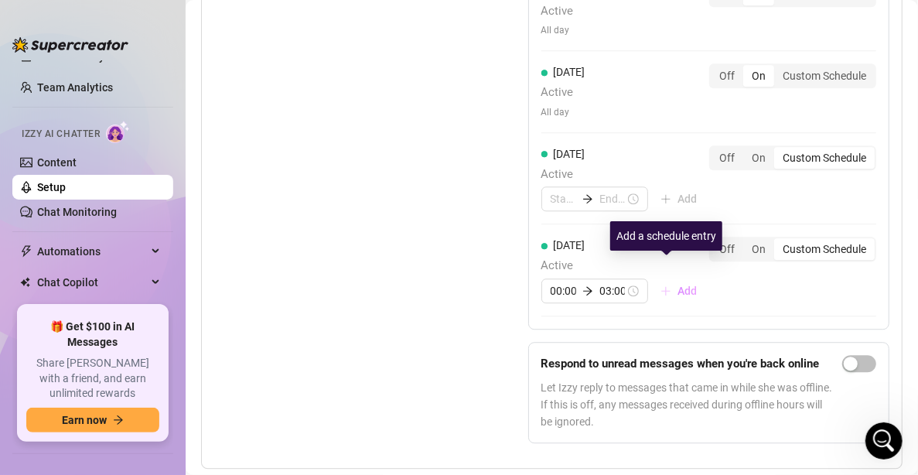
click at [678, 285] on span "Add" at bounding box center [687, 291] width 19 height 12
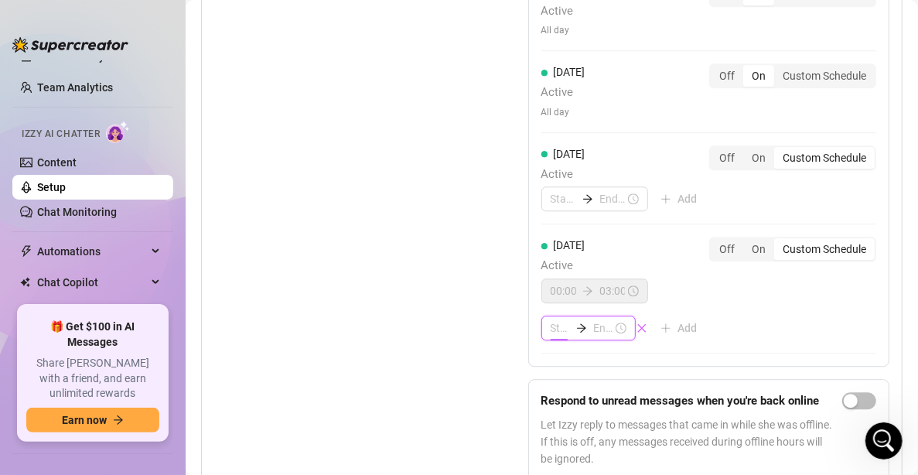
click at [551, 320] on input at bounding box center [560, 328] width 19 height 17
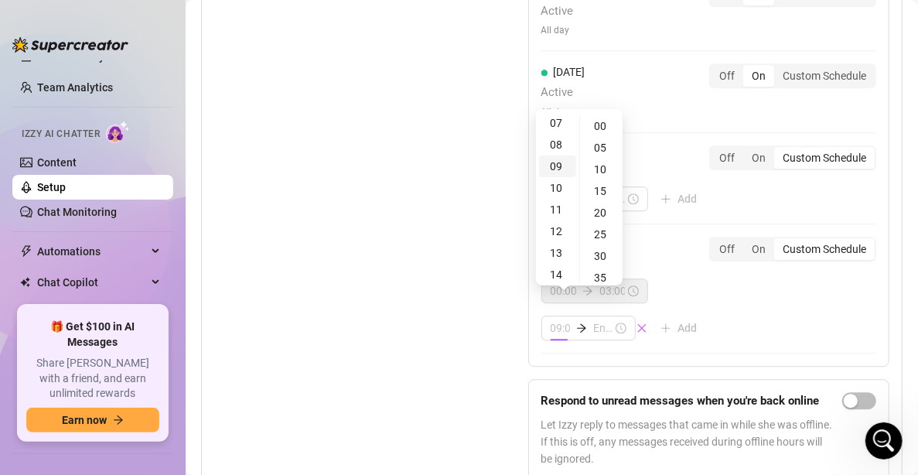
click at [558, 168] on div "09" at bounding box center [557, 167] width 37 height 22
click at [603, 149] on div "05" at bounding box center [601, 148] width 37 height 22
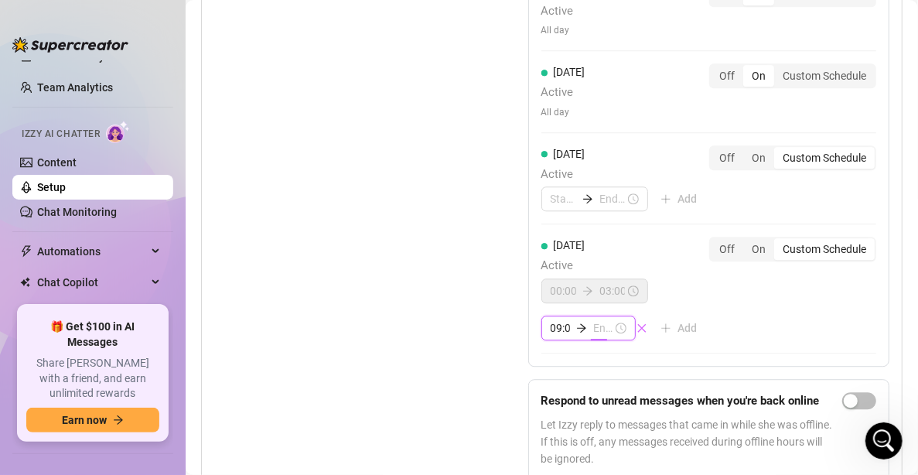
click at [754, 270] on div "[DATE] Active 00:00 03:00 09:05 Add Off On Custom Schedule" at bounding box center [709, 289] width 335 height 104
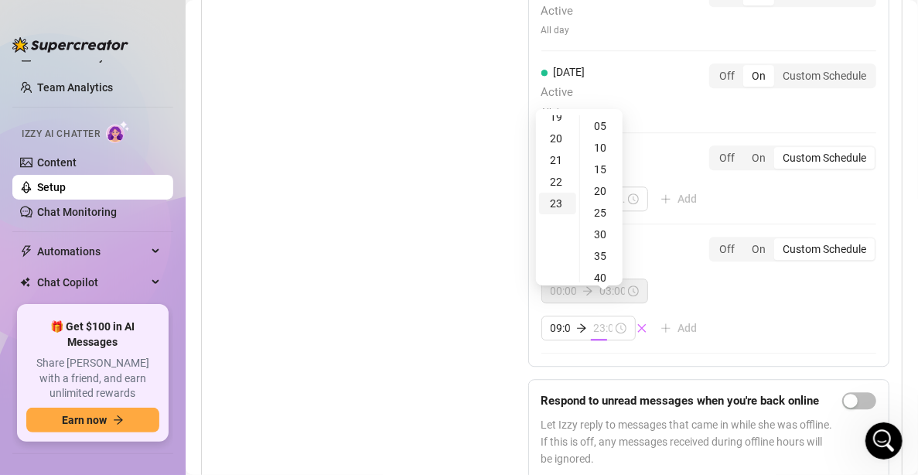
click at [552, 204] on div "23" at bounding box center [557, 204] width 37 height 22
click at [596, 124] on div "00" at bounding box center [601, 126] width 37 height 22
click at [600, 125] on div "55" at bounding box center [601, 126] width 37 height 22
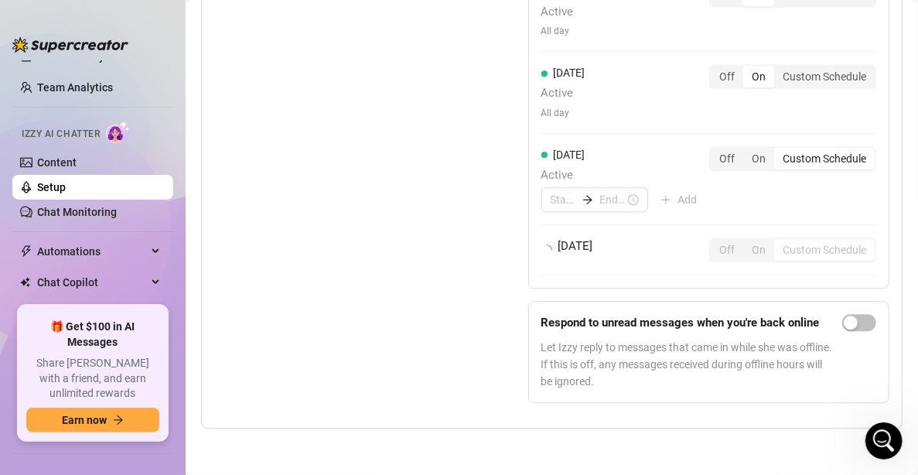
click at [767, 286] on div "[DATE] Active All day Off On Custom Schedule [DATE] Unavailable Off On Custom S…" at bounding box center [708, 24] width 361 height 528
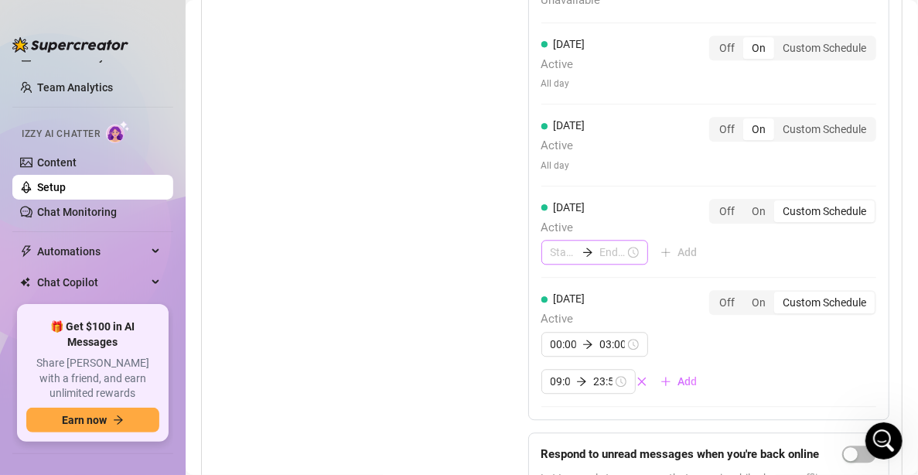
scroll to position [1690, 0]
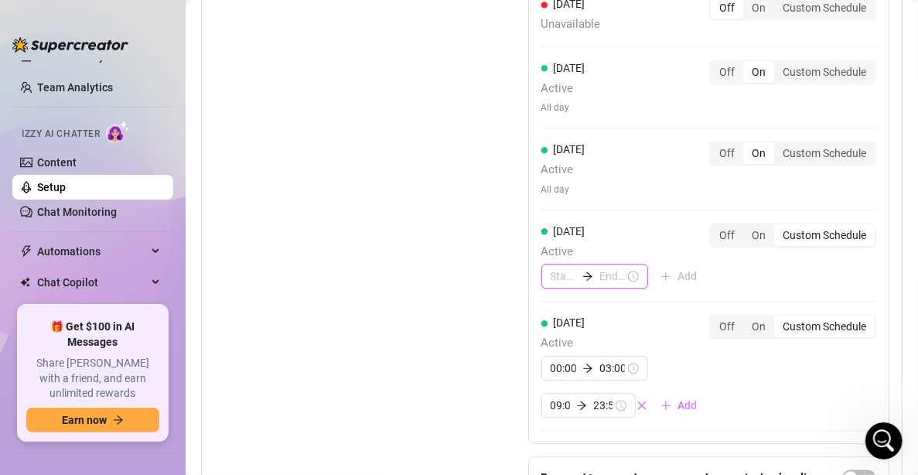
click at [551, 268] on input at bounding box center [564, 276] width 26 height 17
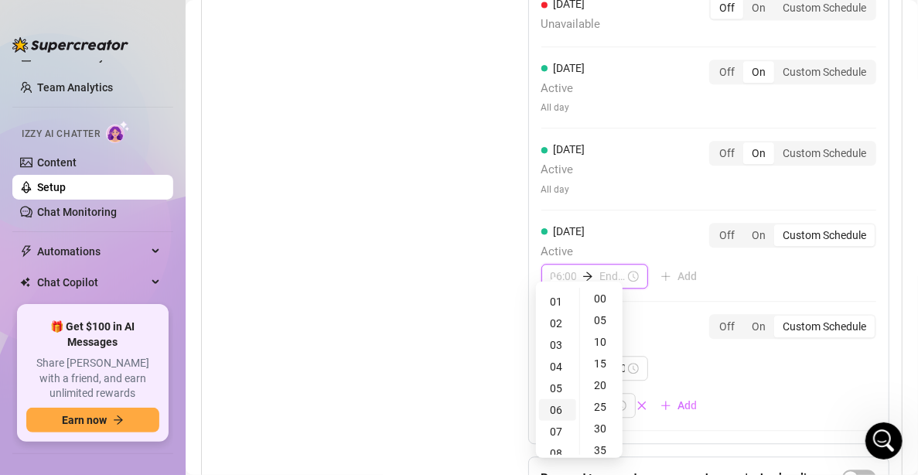
scroll to position [0, 0]
click at [556, 296] on div "00" at bounding box center [557, 299] width 37 height 22
click at [598, 294] on div "00" at bounding box center [601, 299] width 37 height 22
click at [600, 268] on input at bounding box center [613, 276] width 26 height 17
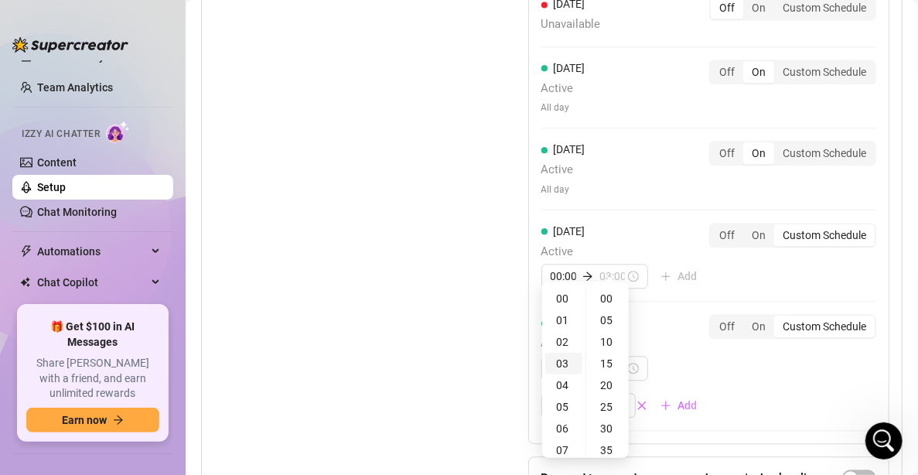
click at [561, 364] on div "03" at bounding box center [563, 364] width 37 height 22
click at [613, 302] on div "00" at bounding box center [608, 299] width 37 height 22
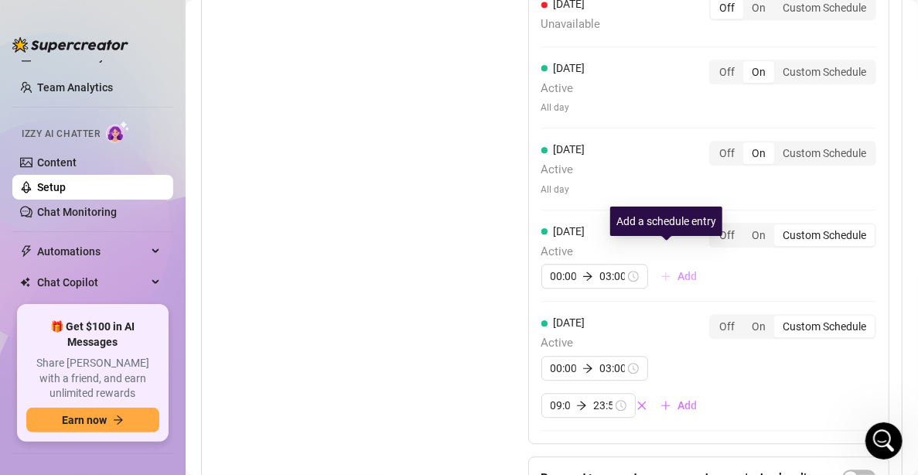
click at [678, 270] on span "Add" at bounding box center [687, 276] width 19 height 12
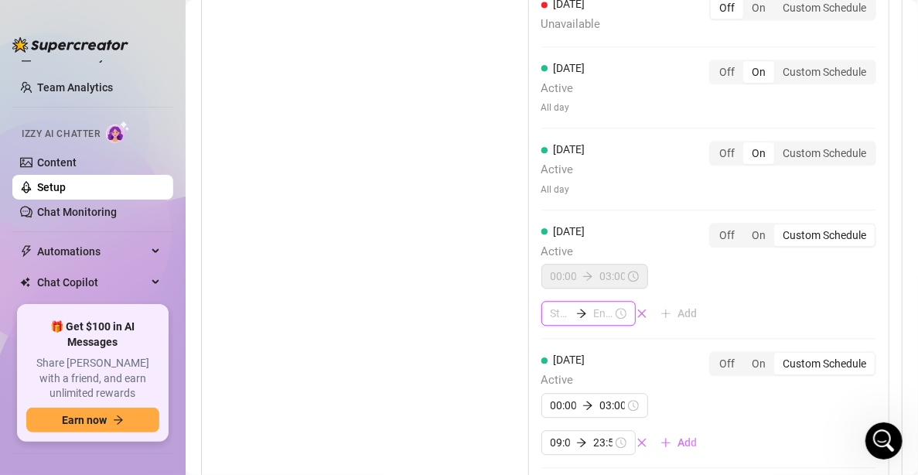
click at [551, 305] on input at bounding box center [560, 313] width 19 height 17
click at [552, 434] on input "09:05" at bounding box center [560, 442] width 19 height 17
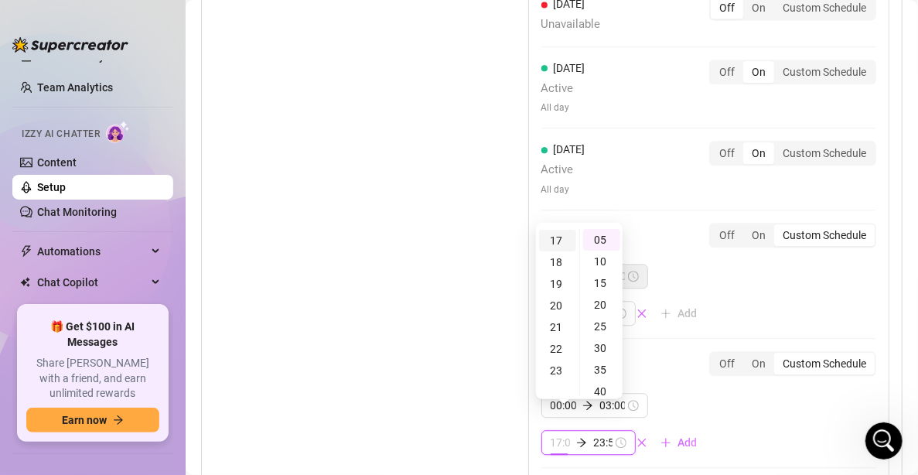
scroll to position [344, 0]
click at [553, 330] on div "20" at bounding box center [557, 330] width 37 height 22
click at [446, 296] on div "Set Active Hours (Izzy Availability) Set specific hours when Izzy engaging with…" at bounding box center [332, 222] width 237 height 771
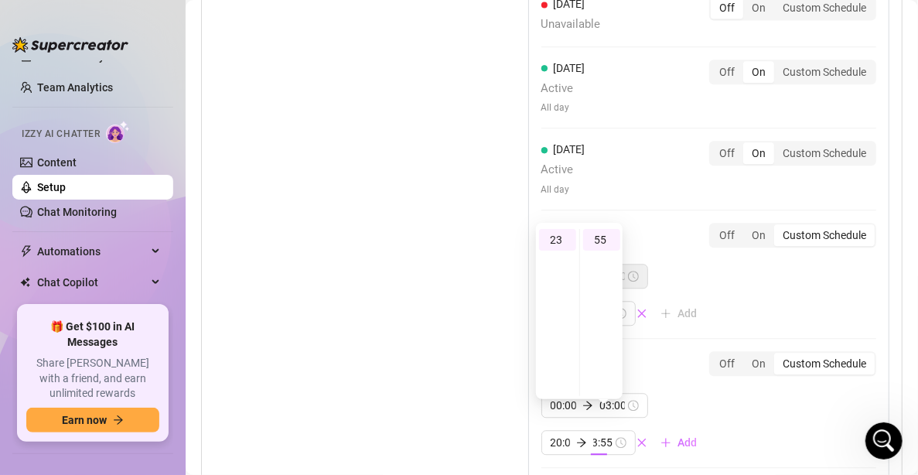
click at [448, 299] on div "Set Active Hours (Izzy Availability) Set specific hours when Izzy engaging with…" at bounding box center [551, 222] width 675 height 771
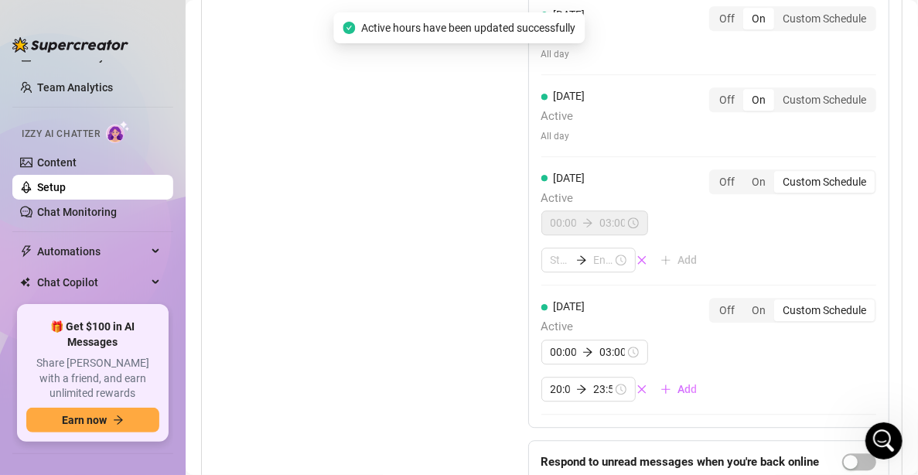
scroll to position [1768, 0]
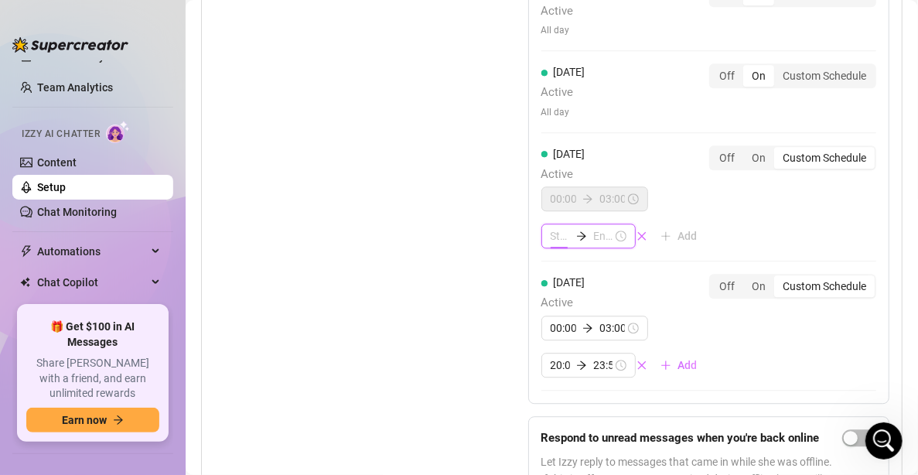
click at [551, 227] on input at bounding box center [560, 235] width 19 height 17
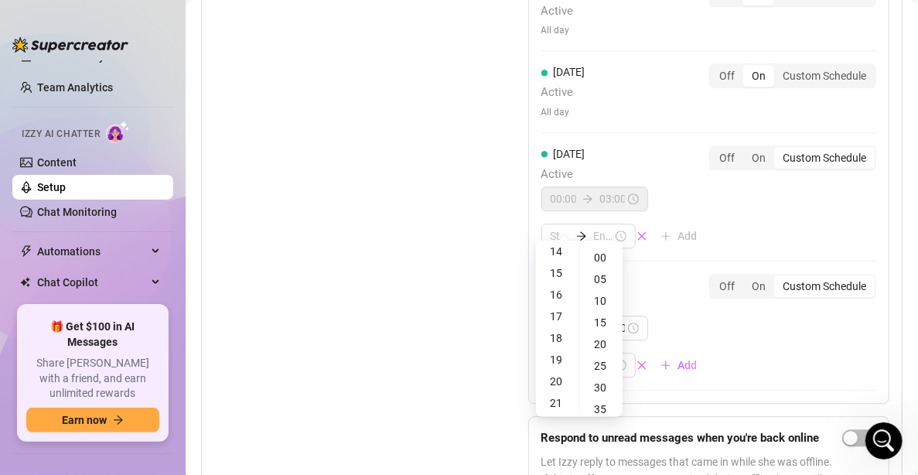
click at [494, 227] on div "Set Active Hours (Izzy Availability) Set specific hours when Izzy engaging with…" at bounding box center [551, 144] width 675 height 771
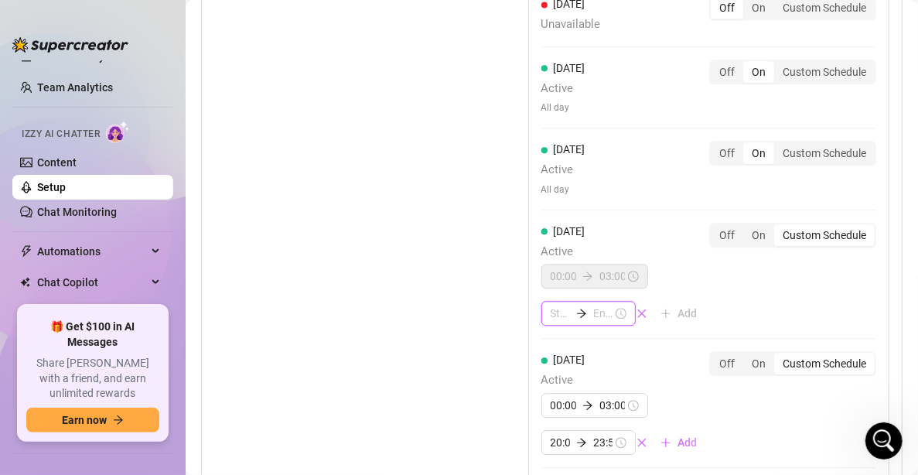
click at [554, 305] on input at bounding box center [560, 313] width 19 height 17
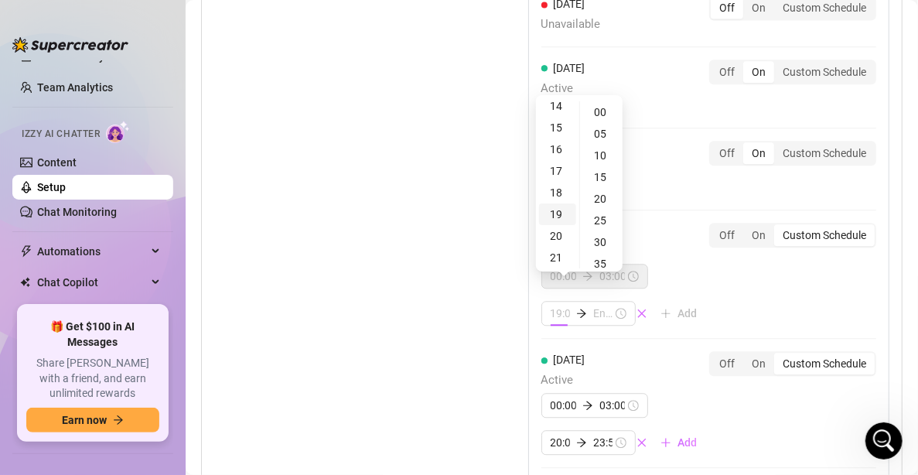
click at [552, 216] on div "19" at bounding box center [557, 214] width 37 height 22
click at [590, 156] on div "10" at bounding box center [601, 156] width 37 height 22
click at [499, 216] on div "Set Active Hours (Izzy Availability) Set specific hours when Izzy engaging with…" at bounding box center [551, 222] width 675 height 771
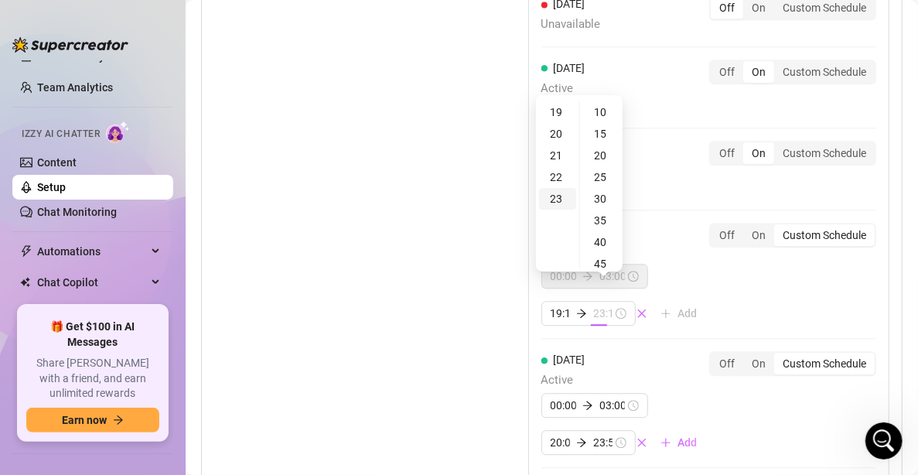
click at [555, 198] on div "23" at bounding box center [557, 199] width 37 height 22
click at [604, 102] on div "55" at bounding box center [601, 112] width 37 height 22
click at [598, 107] on div "55" at bounding box center [601, 112] width 37 height 22
click at [422, 279] on div "Set Active Hours (Izzy Availability) Set specific hours when Izzy engaging with…" at bounding box center [332, 222] width 237 height 771
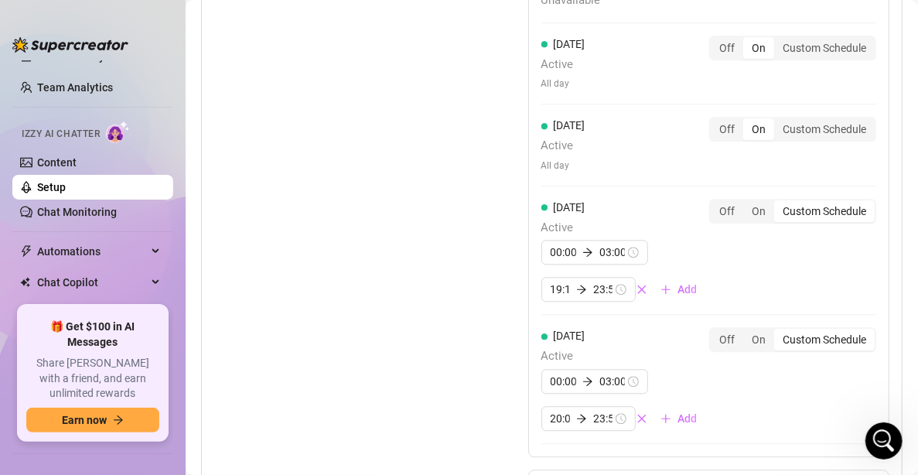
scroll to position [1690, 0]
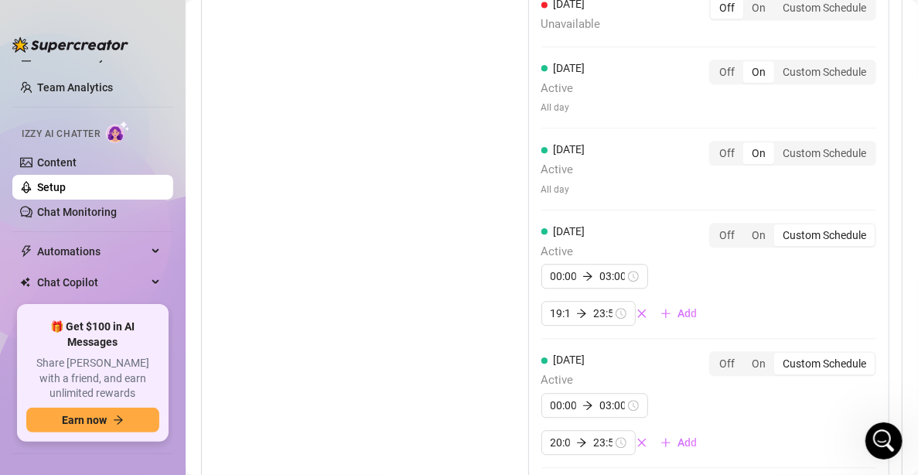
click at [554, 162] on div "[DATE] Active All day" at bounding box center [564, 169] width 44 height 56
click at [796, 142] on div "Custom Schedule" at bounding box center [824, 153] width 101 height 22
click at [778, 145] on input "Custom Schedule" at bounding box center [778, 145] width 0 height 0
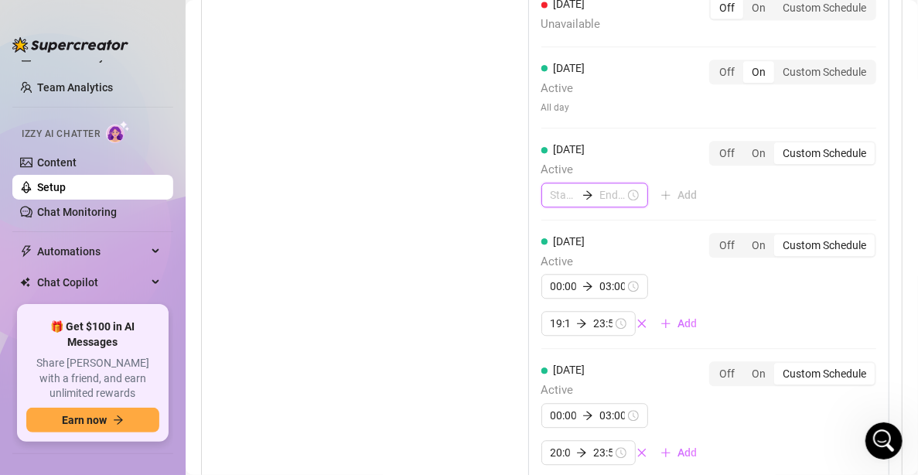
click at [554, 186] on input at bounding box center [564, 194] width 26 height 17
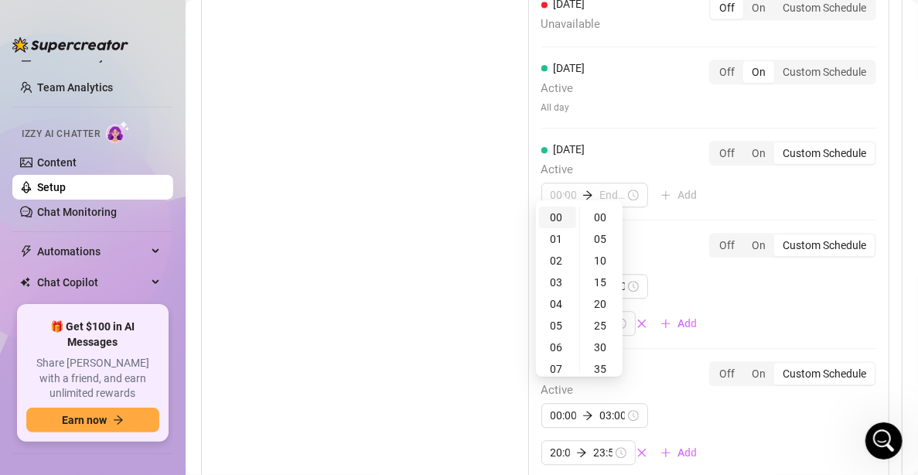
click at [559, 211] on div "00" at bounding box center [557, 218] width 37 height 22
click at [597, 214] on div "00" at bounding box center [601, 218] width 37 height 22
click at [604, 186] on input at bounding box center [613, 194] width 26 height 17
click at [560, 273] on div "03" at bounding box center [563, 283] width 37 height 22
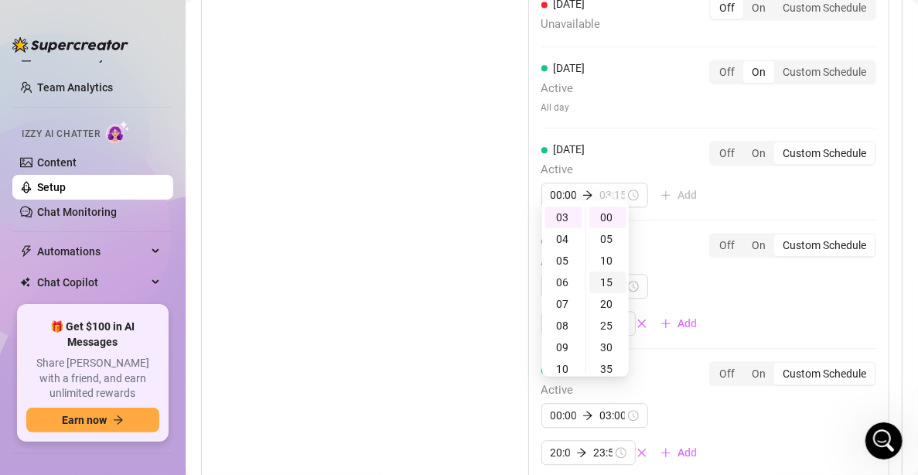
click at [605, 278] on div "15" at bounding box center [608, 283] width 37 height 22
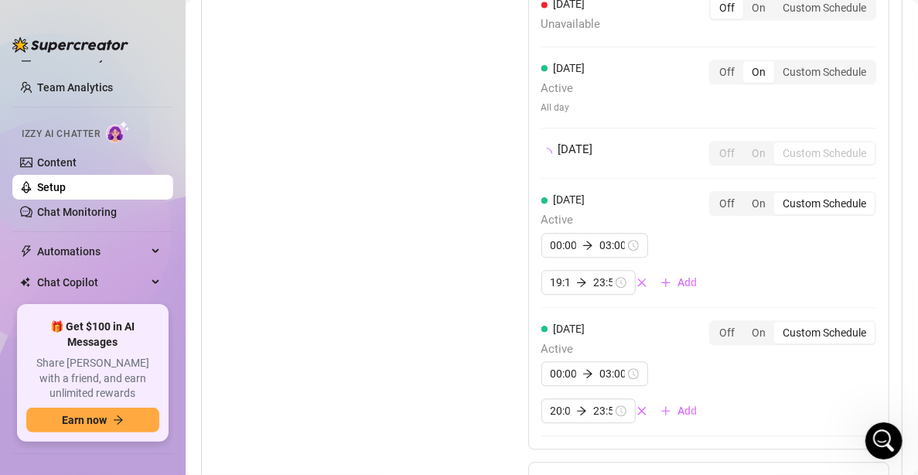
click at [754, 164] on div "[DATE] Active All day Off On Custom Schedule [DATE] Unavailable Off On Custom S…" at bounding box center [708, 143] width 361 height 613
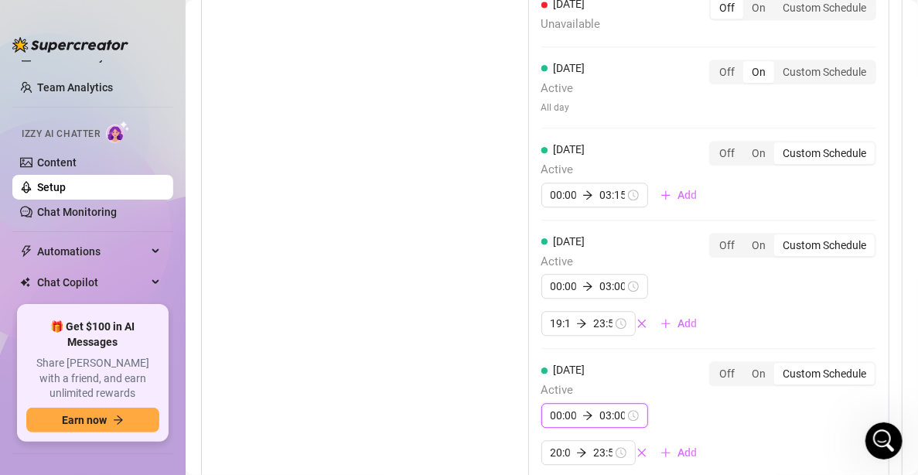
click at [601, 407] on input "03:00" at bounding box center [613, 415] width 26 height 17
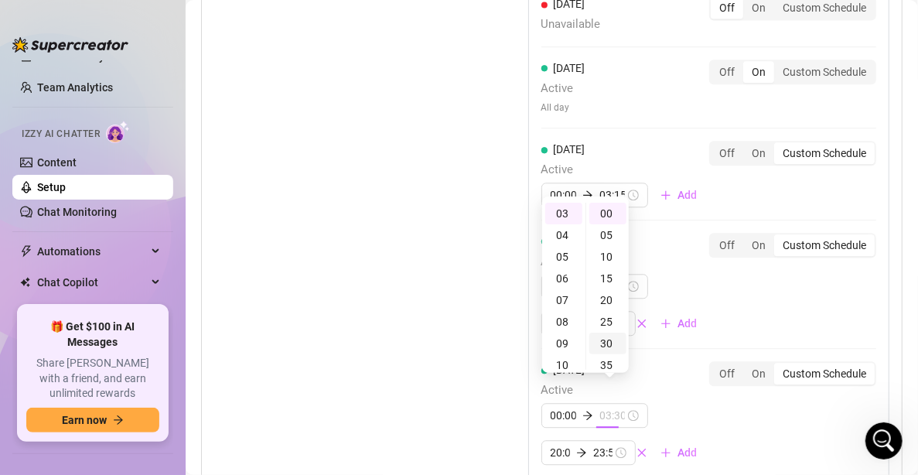
click at [609, 337] on div "30" at bounding box center [608, 344] width 37 height 22
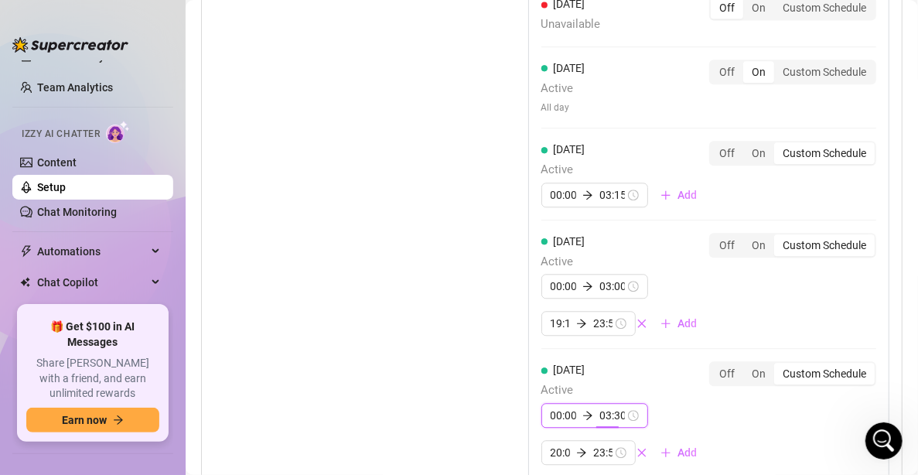
click at [734, 291] on div "[DATE] Active 00:00 03:00 19:10 23:55 Add Off On Custom Schedule" at bounding box center [709, 285] width 335 height 104
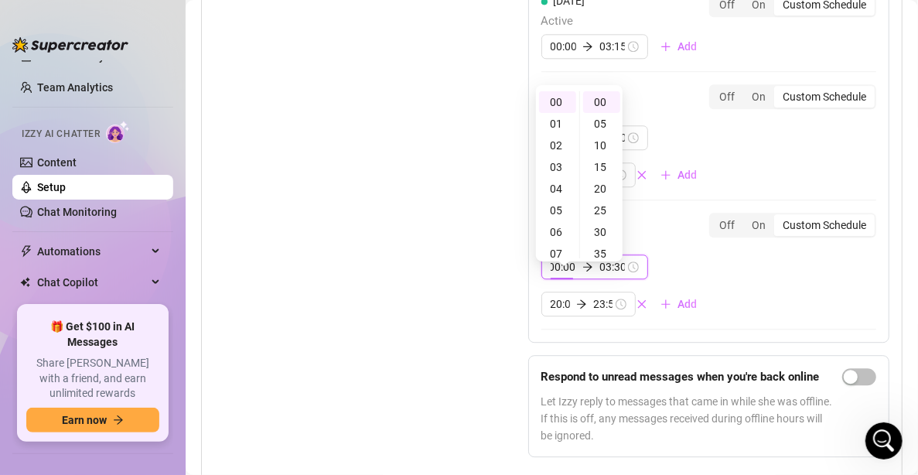
scroll to position [1845, 0]
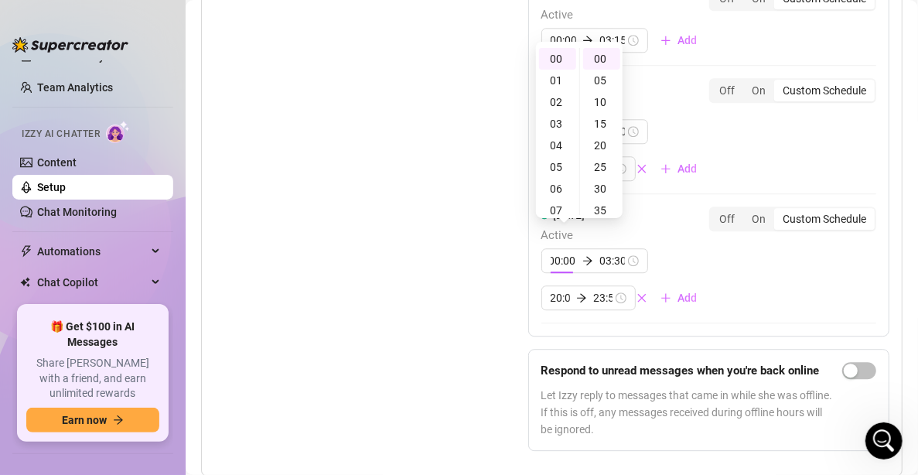
click at [732, 117] on div "[DATE] Active 00:00 03:00 19:10 23:55 Add Off On Custom Schedule" at bounding box center [709, 130] width 335 height 104
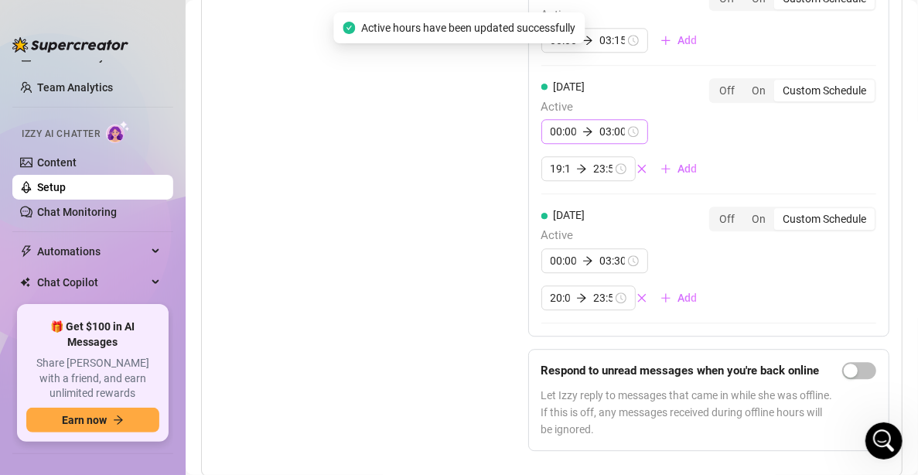
click at [607, 123] on div "00:00 03:00" at bounding box center [595, 131] width 107 height 25
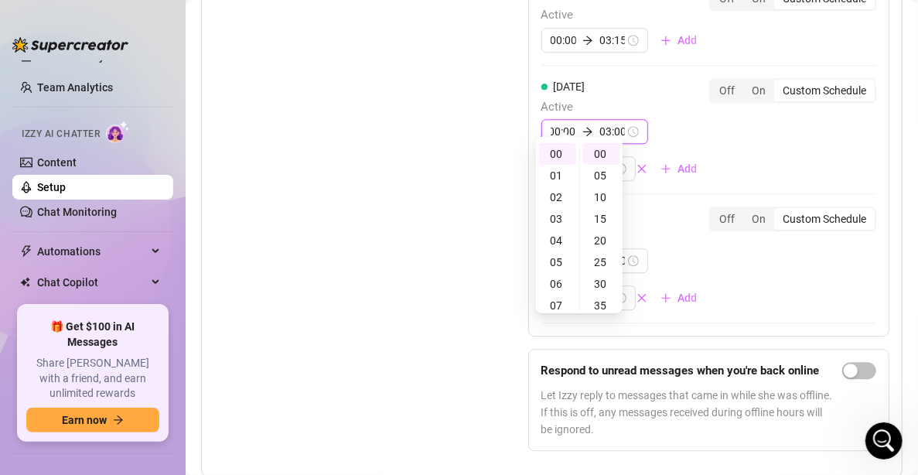
click at [607, 123] on input "03:00" at bounding box center [613, 131] width 26 height 17
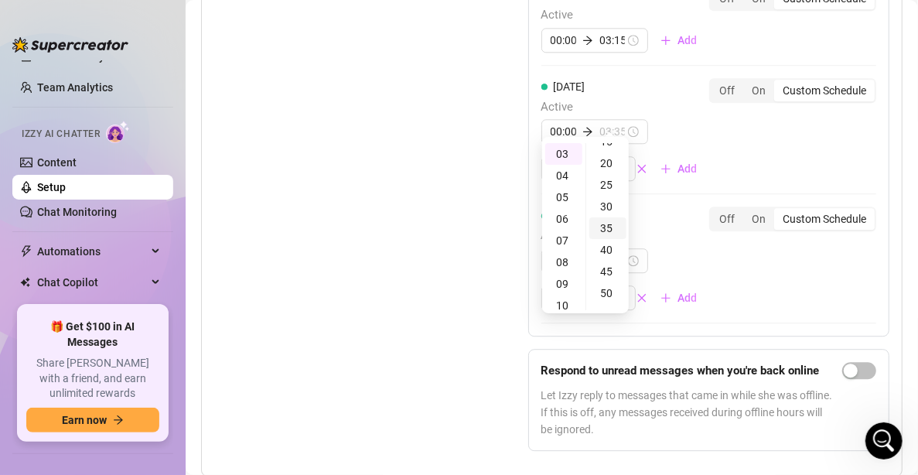
click at [603, 235] on div "35" at bounding box center [608, 228] width 37 height 22
click at [453, 150] on div "Set Active Hours (Izzy Availability) Set specific hours when Izzy engaging with…" at bounding box center [551, 72] width 675 height 781
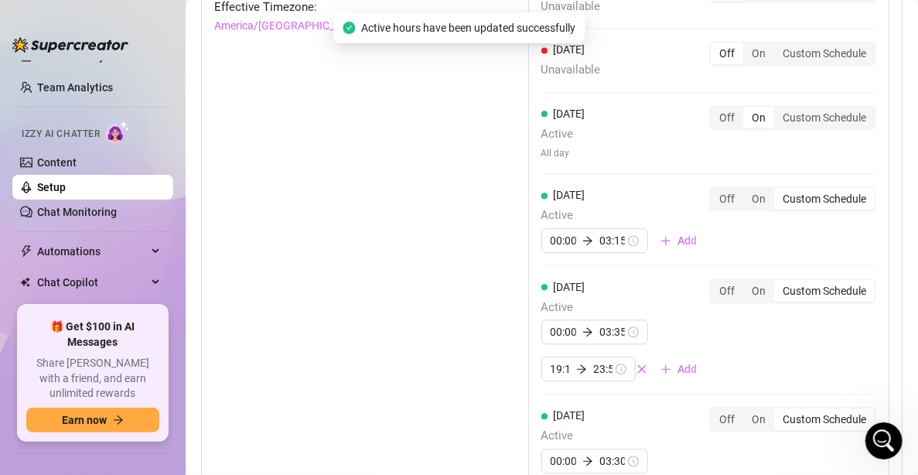
scroll to position [1613, 0]
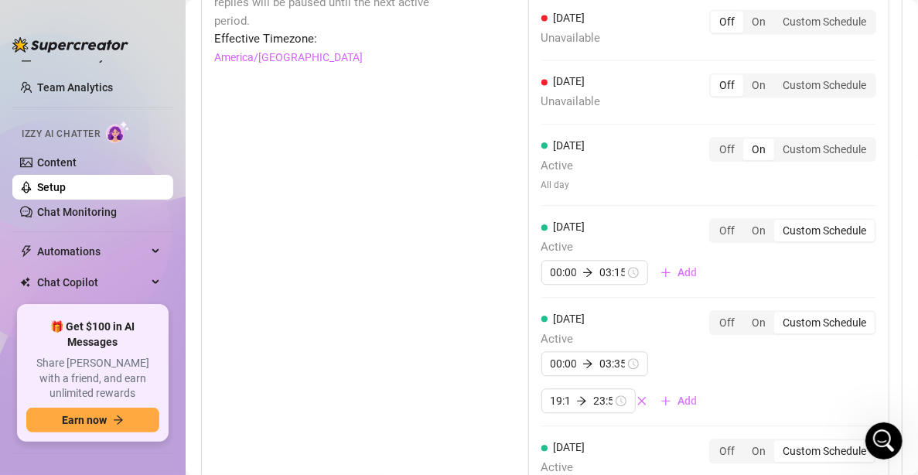
click at [554, 159] on div "[DATE] Active All day" at bounding box center [564, 165] width 44 height 56
click at [834, 138] on div "Custom Schedule" at bounding box center [824, 149] width 101 height 22
click at [778, 141] on input "Custom Schedule" at bounding box center [778, 141] width 0 height 0
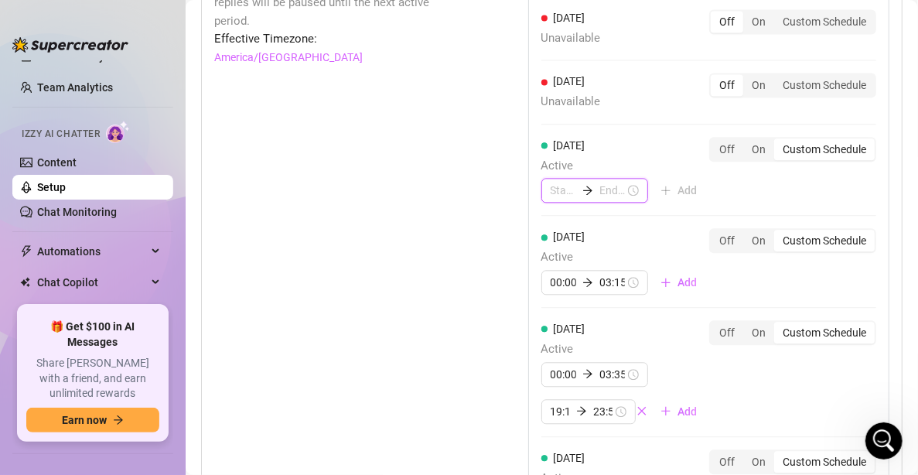
click at [559, 182] on input at bounding box center [564, 190] width 26 height 17
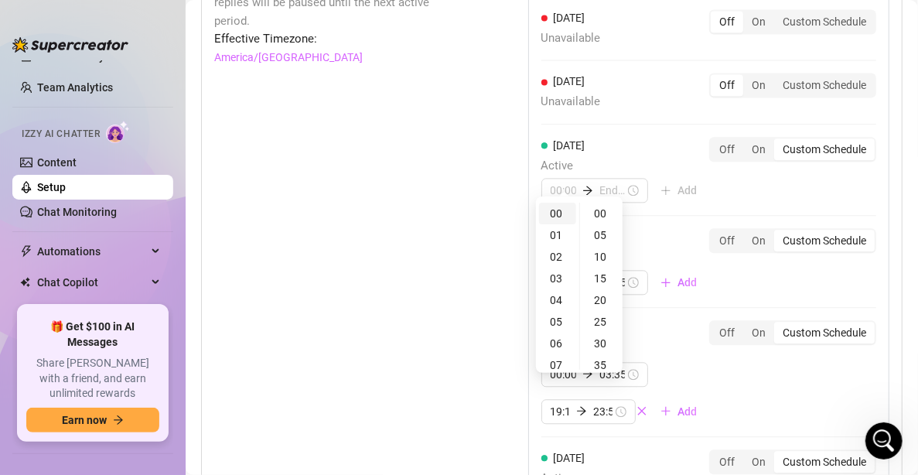
click at [558, 205] on div "00" at bounding box center [557, 214] width 37 height 22
click at [598, 204] on div "00" at bounding box center [601, 214] width 37 height 22
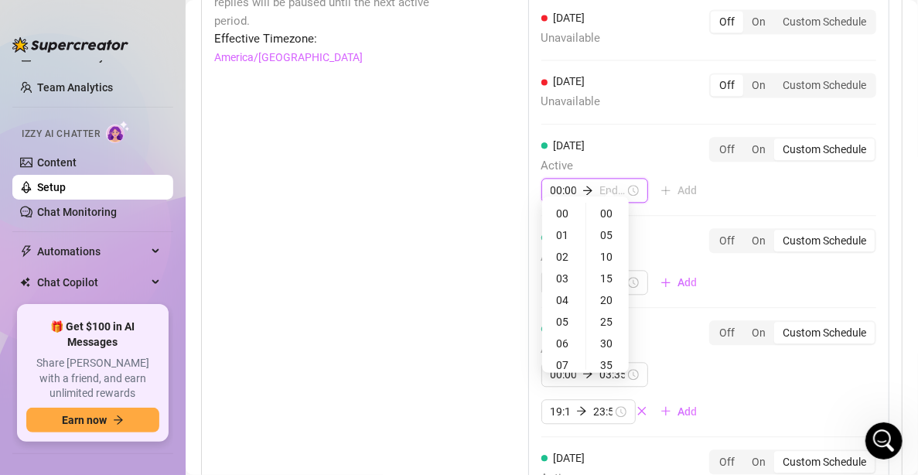
click at [600, 182] on input at bounding box center [613, 190] width 26 height 17
click at [555, 256] on div "02" at bounding box center [563, 257] width 37 height 22
click at [607, 235] on div "05" at bounding box center [608, 235] width 37 height 22
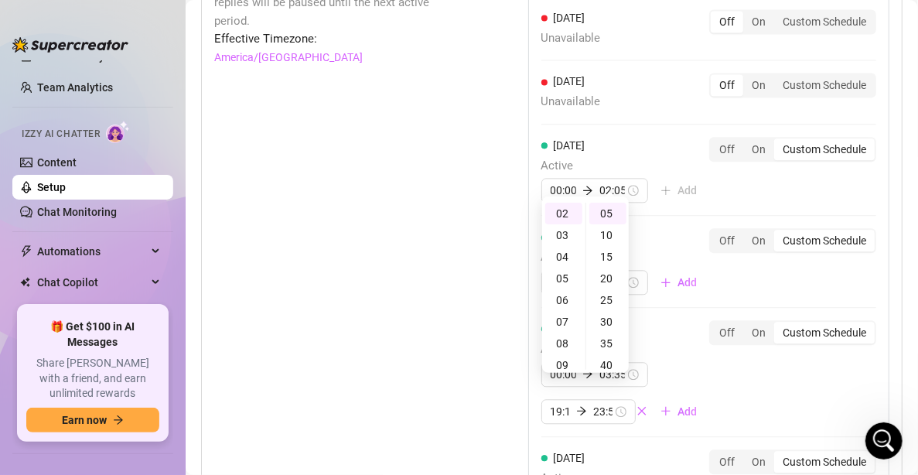
click at [811, 169] on div "[DATE] Active 00:00 02:05 Add Off On Custom Schedule" at bounding box center [709, 170] width 335 height 67
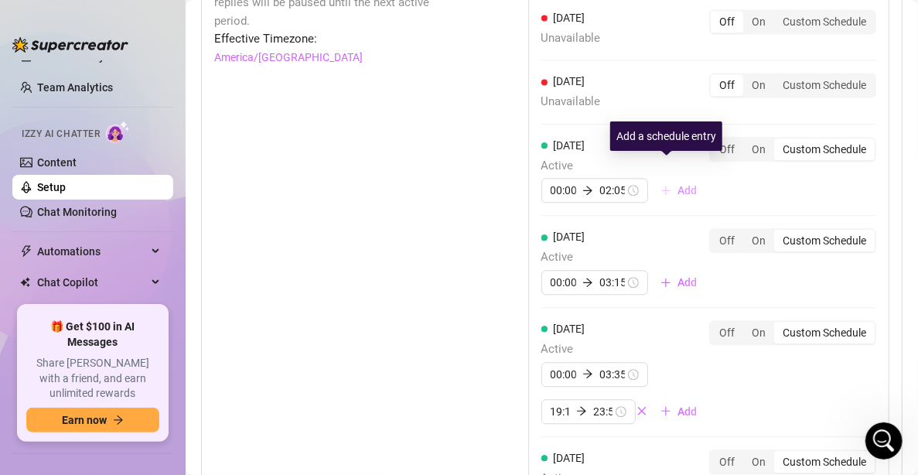
click at [678, 184] on span "Add" at bounding box center [687, 190] width 19 height 12
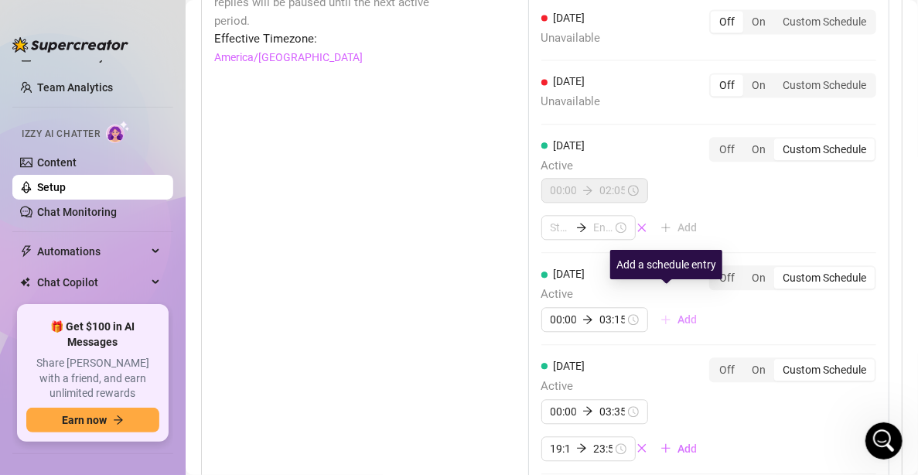
click at [661, 307] on button "Add" at bounding box center [678, 319] width 61 height 25
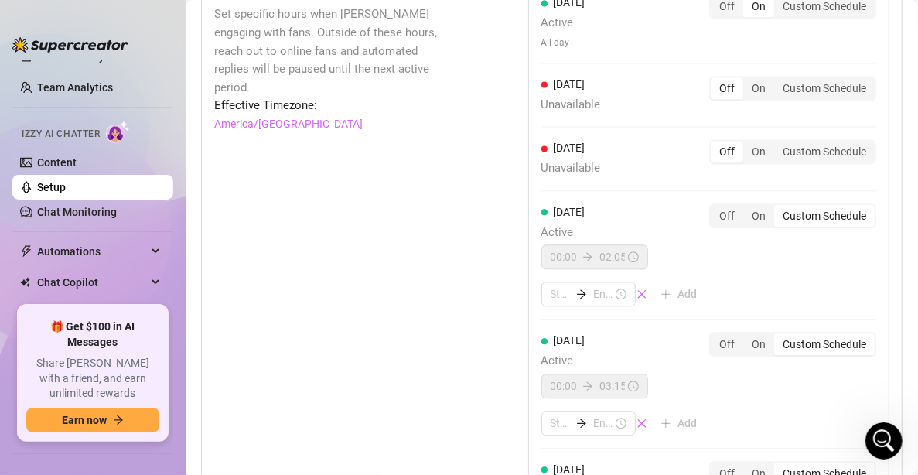
scroll to position [1458, 0]
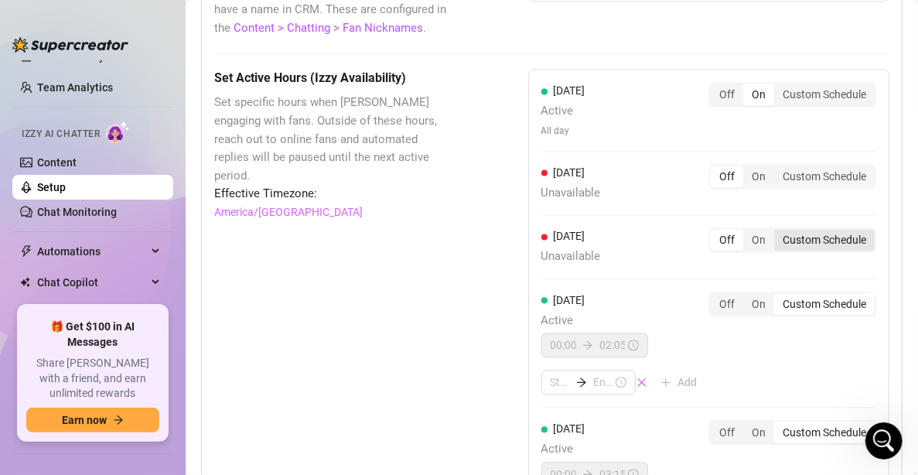
click at [821, 229] on div "Custom Schedule" at bounding box center [824, 240] width 101 height 22
click at [778, 231] on input "Custom Schedule" at bounding box center [778, 231] width 0 height 0
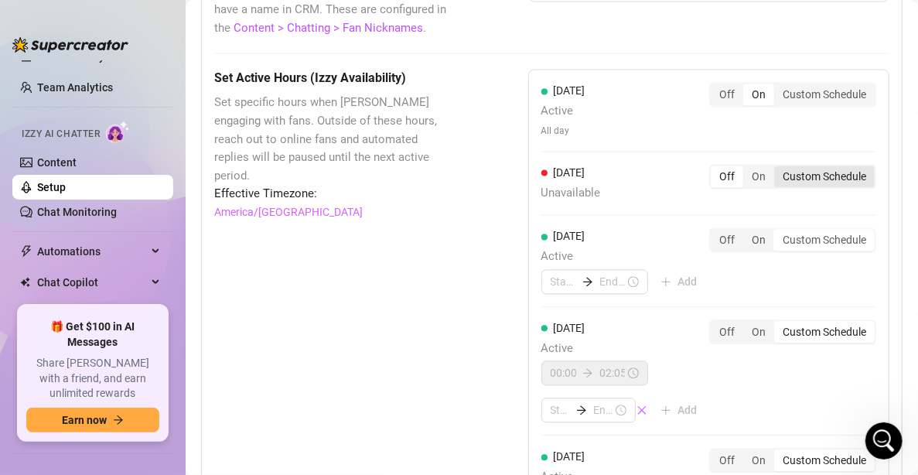
click at [798, 166] on div "Custom Schedule" at bounding box center [824, 177] width 101 height 22
click at [778, 168] on input "Custom Schedule" at bounding box center [778, 168] width 0 height 0
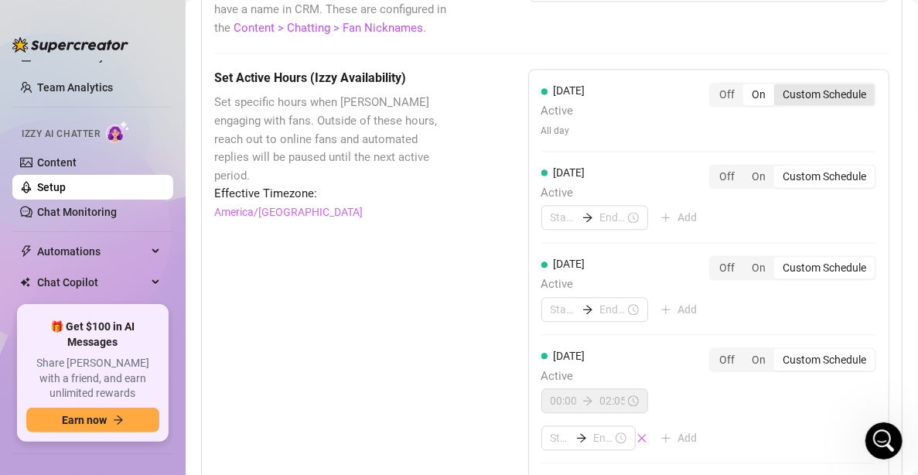
click at [802, 84] on div "Custom Schedule" at bounding box center [824, 95] width 101 height 22
click at [778, 86] on input "Custom Schedule" at bounding box center [778, 86] width 0 height 0
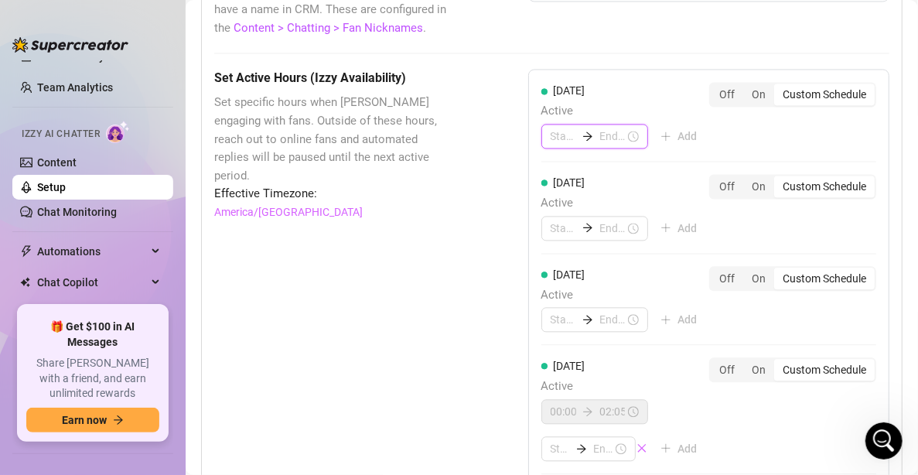
click at [564, 128] on input at bounding box center [564, 136] width 26 height 17
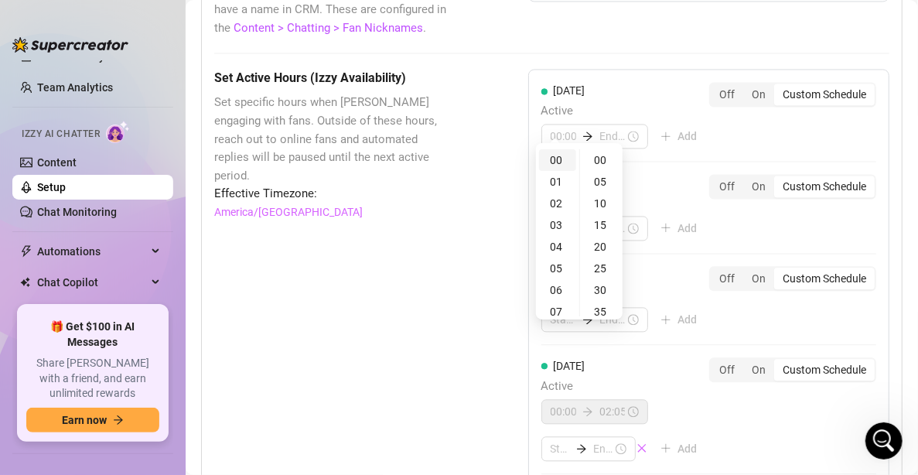
click at [561, 159] on div "00" at bounding box center [557, 160] width 37 height 22
click at [597, 153] on div "00" at bounding box center [601, 160] width 37 height 22
click at [604, 128] on input at bounding box center [613, 136] width 26 height 17
click at [562, 206] on div "02" at bounding box center [563, 204] width 37 height 22
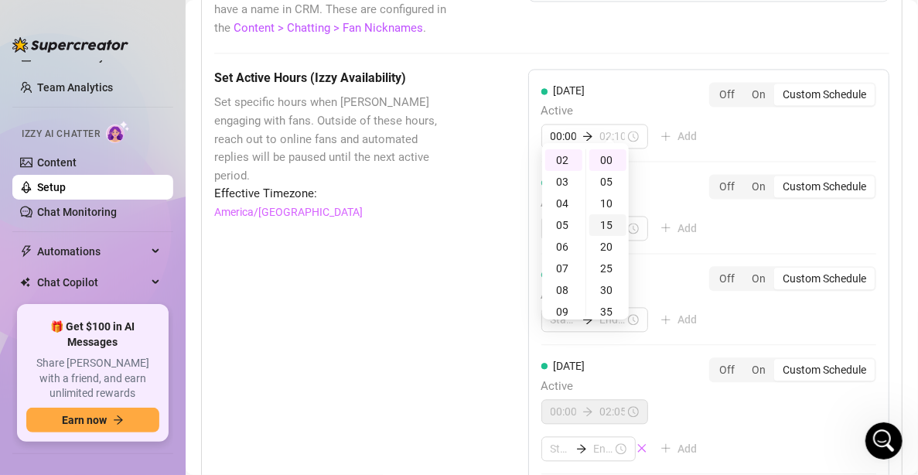
click at [607, 199] on div "10" at bounding box center [608, 204] width 37 height 22
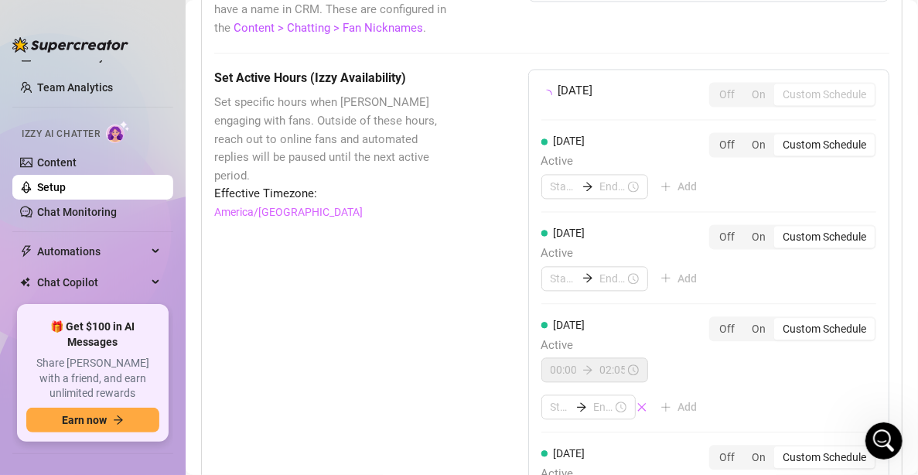
click at [770, 105] on div "[DATE] Off On Custom Schedule [DATE] Active Add Off On Custom Schedule [DATE] A…" at bounding box center [708, 450] width 361 height 763
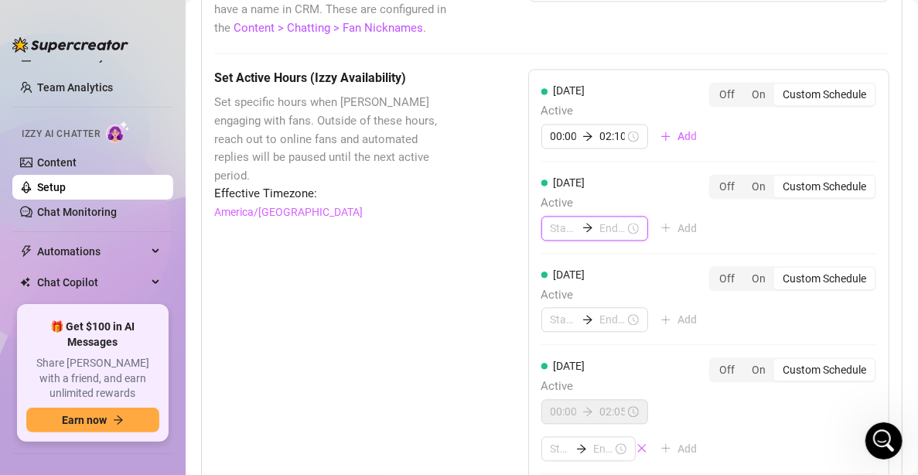
click at [552, 220] on input at bounding box center [564, 228] width 26 height 17
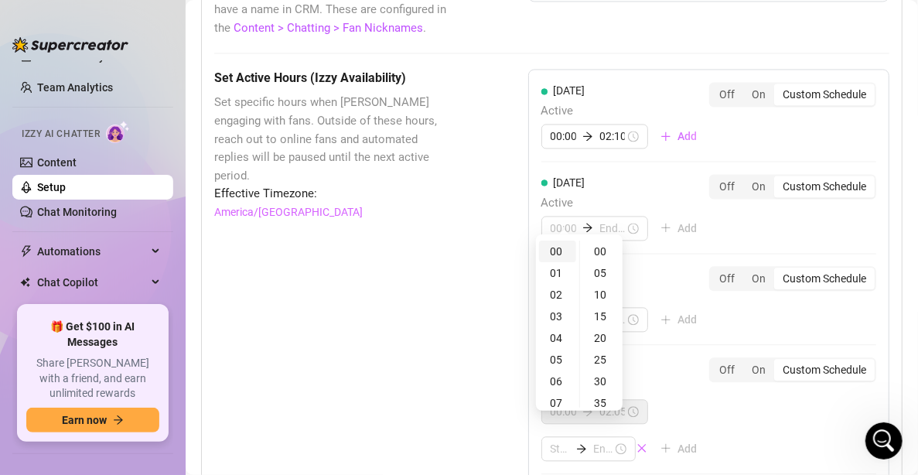
click at [559, 248] on div "00" at bounding box center [557, 252] width 37 height 22
click at [600, 248] on div "00" at bounding box center [601, 252] width 37 height 22
click at [604, 220] on input at bounding box center [613, 228] width 26 height 17
click at [564, 286] on div "02" at bounding box center [563, 295] width 37 height 22
click at [607, 279] on div "05" at bounding box center [608, 273] width 37 height 22
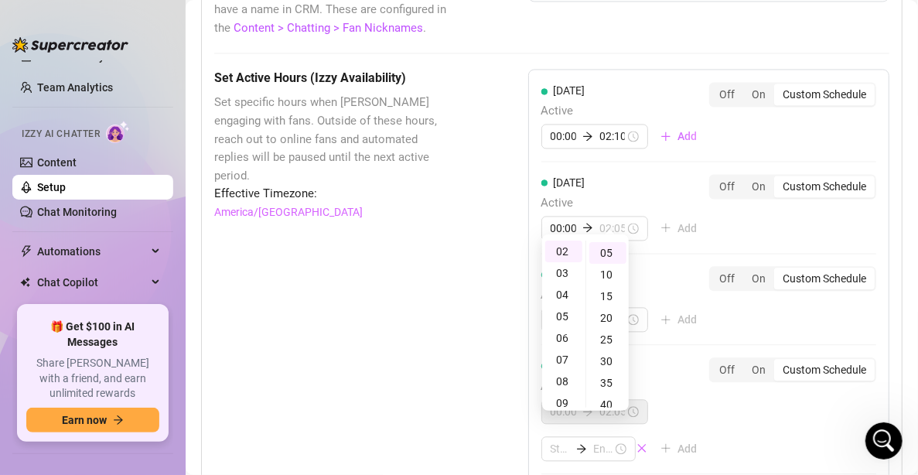
scroll to position [22, 0]
click at [743, 231] on div "[DATE] Active 00:00 02:10 Add Off On Custom Schedule [DATE] Active 00:00 02:05 …" at bounding box center [708, 471] width 361 height 805
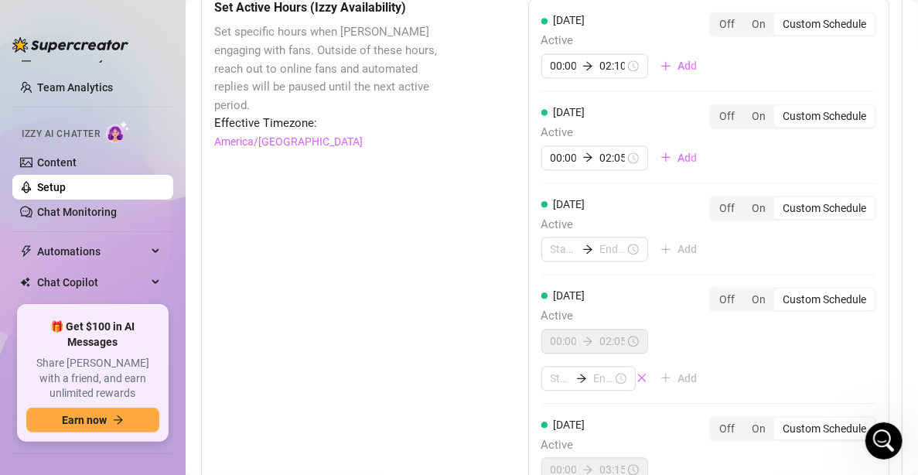
scroll to position [1536, 0]
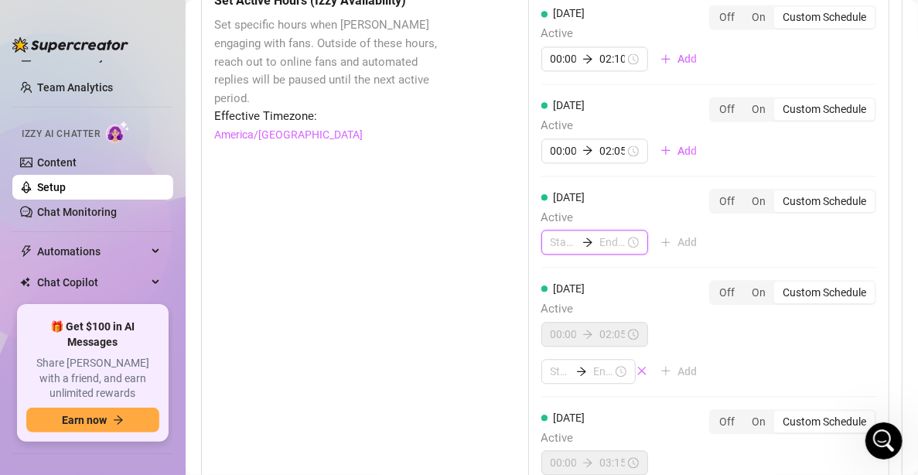
click at [551, 234] on input at bounding box center [564, 242] width 26 height 17
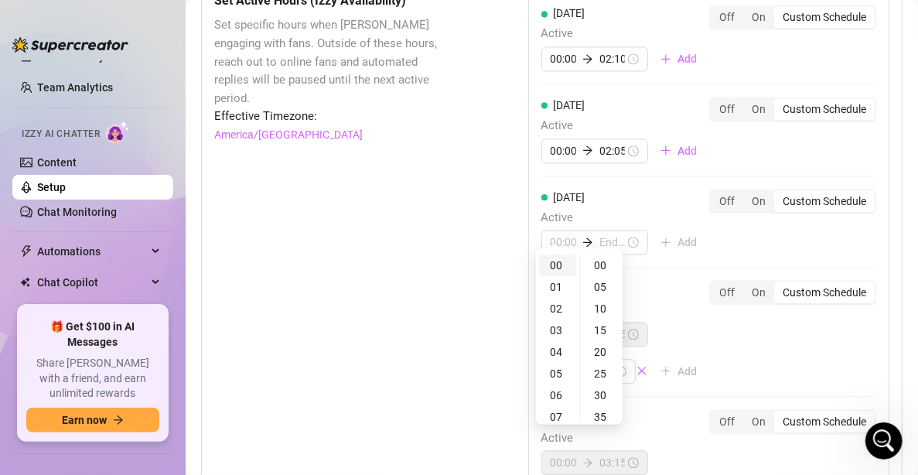
click at [554, 272] on div "00" at bounding box center [557, 266] width 37 height 22
click at [596, 265] on div "00" at bounding box center [601, 266] width 37 height 22
click at [600, 230] on div "00:00" at bounding box center [595, 242] width 107 height 25
click at [600, 234] on input at bounding box center [613, 242] width 26 height 17
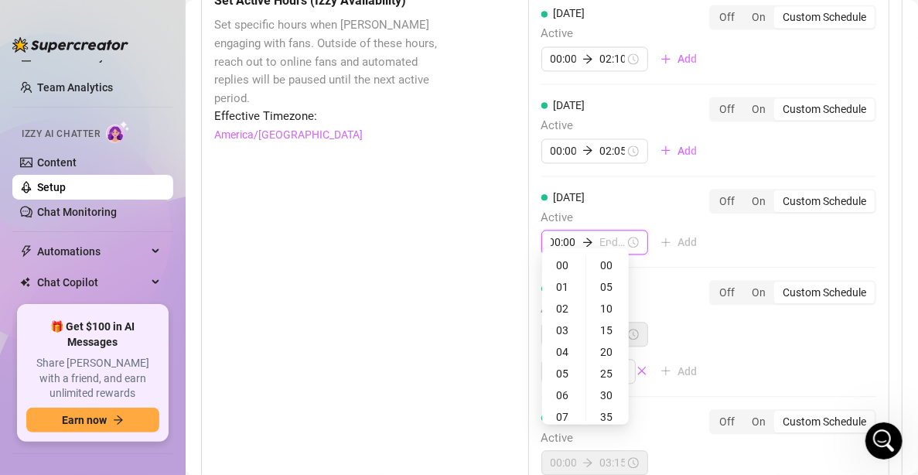
scroll to position [0, 0]
click at [559, 312] on div "02" at bounding box center [563, 309] width 37 height 22
click at [608, 283] on div "05" at bounding box center [608, 287] width 37 height 22
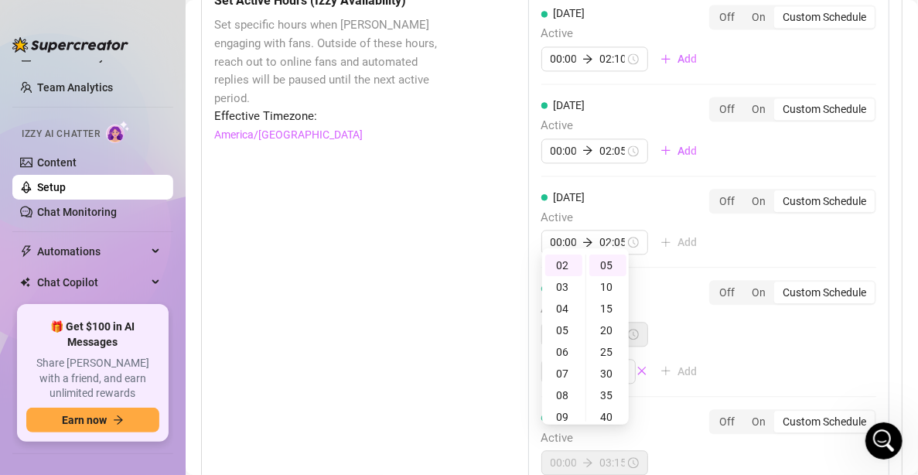
click at [764, 229] on div "[DATE] Active 00:00 02:10 Add Off On Custom Schedule [DATE] Active 00:00 02:05 …" at bounding box center [708, 393] width 361 height 805
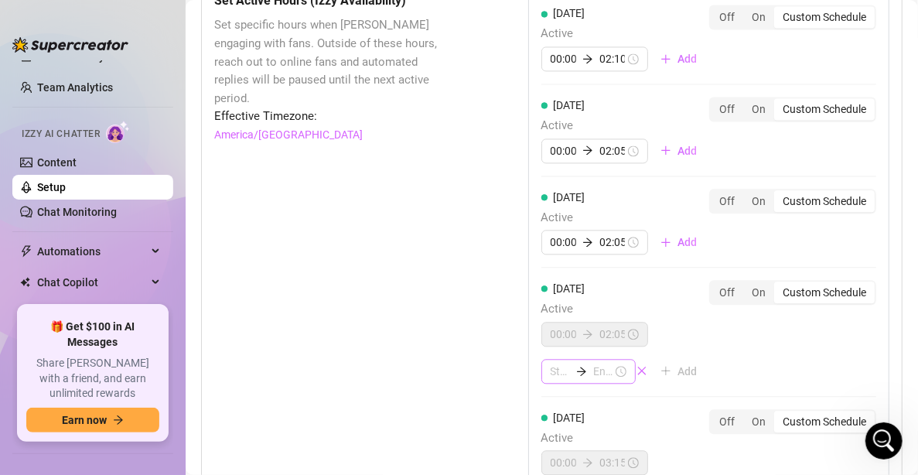
click at [570, 366] on div at bounding box center [581, 371] width 23 height 11
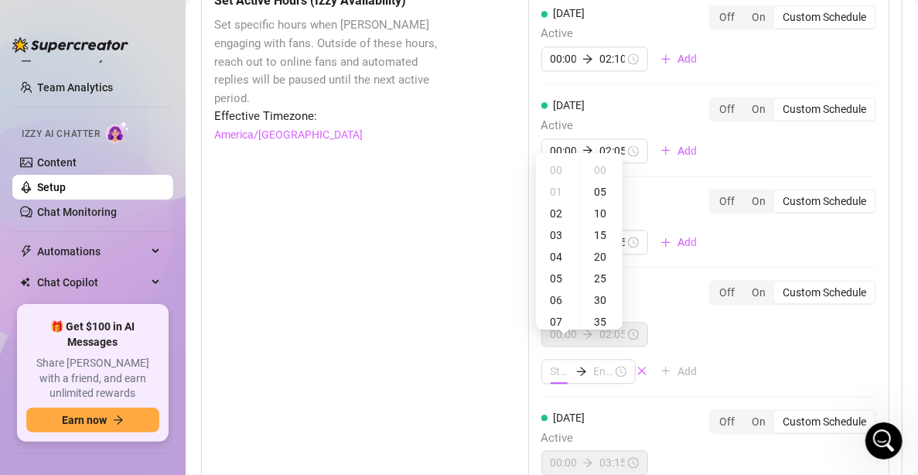
click at [693, 259] on div "[DATE] Active 00:00 02:10 Add Off On Custom Schedule [DATE] Active 00:00 02:05 …" at bounding box center [708, 393] width 361 height 805
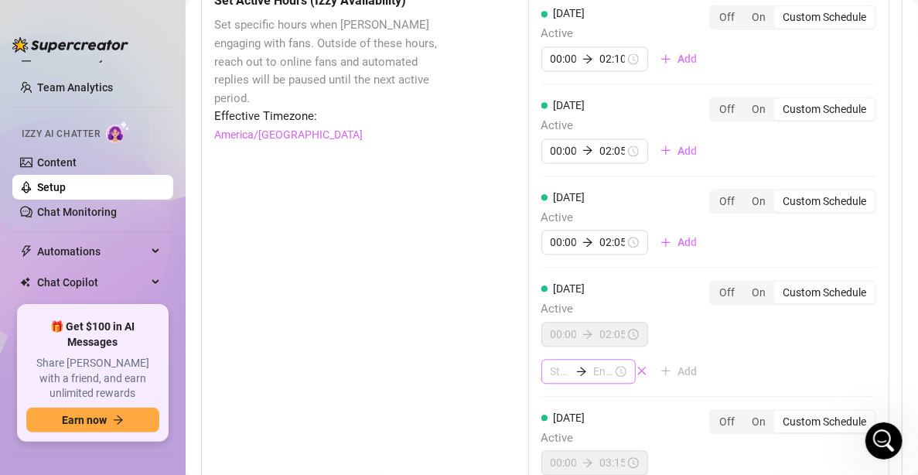
click at [550, 364] on div at bounding box center [589, 371] width 94 height 25
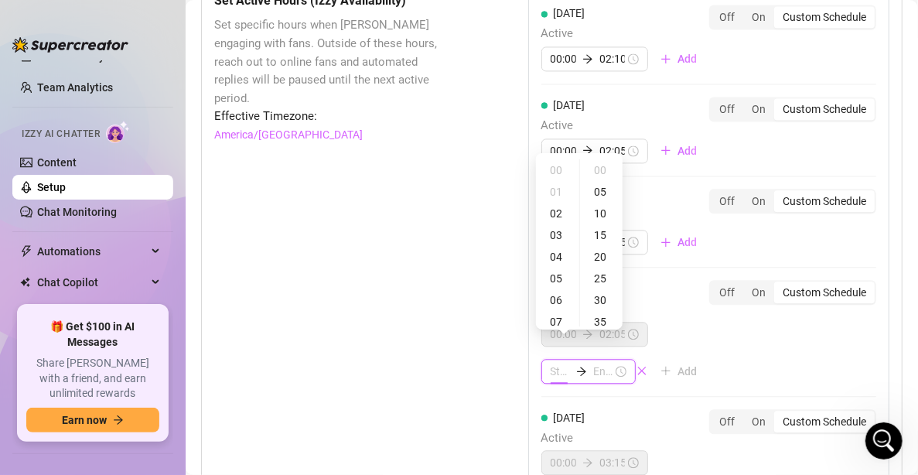
click at [551, 363] on input at bounding box center [560, 371] width 19 height 17
click at [558, 193] on div "19" at bounding box center [557, 195] width 37 height 22
click at [555, 209] on div "14" at bounding box center [557, 217] width 37 height 22
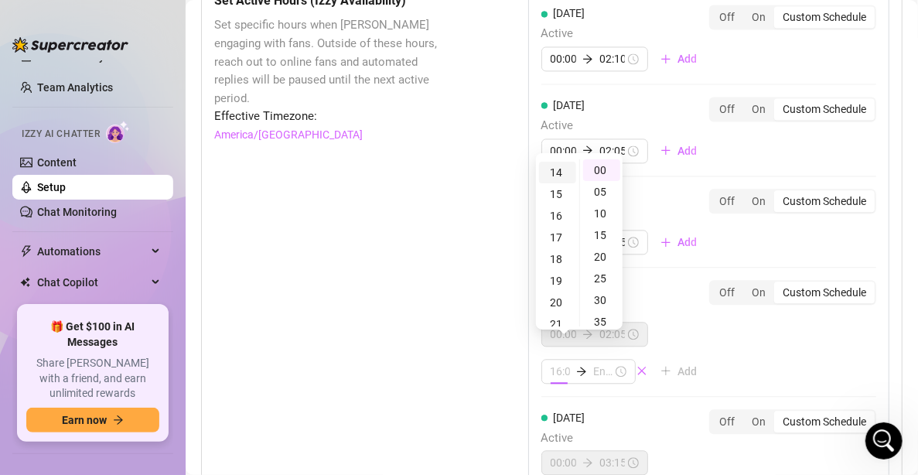
scroll to position [303, 0]
click at [558, 233] on div "17" at bounding box center [557, 235] width 37 height 22
click at [552, 275] on div "17" at bounding box center [557, 273] width 37 height 22
click at [603, 175] on div "00" at bounding box center [601, 170] width 37 height 22
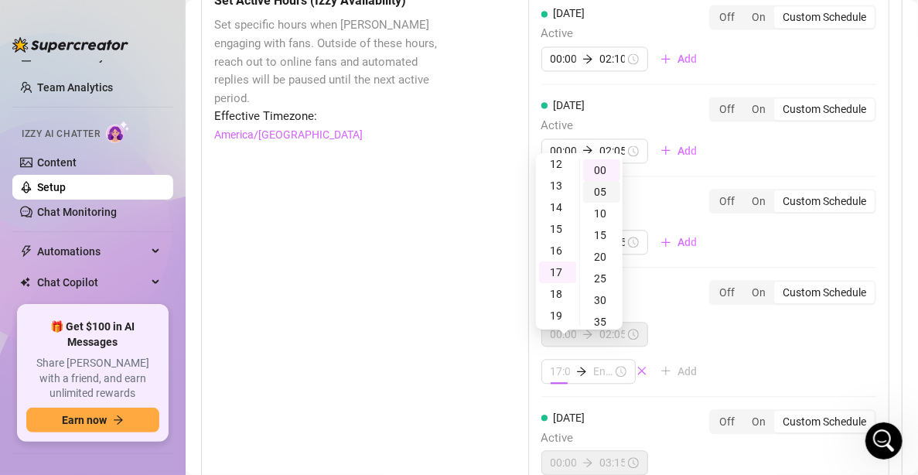
click at [601, 196] on div "05" at bounding box center [601, 192] width 37 height 22
click at [763, 230] on div "[DATE] Active 00:00 02:05 Add Off On Custom Schedule" at bounding box center [709, 222] width 335 height 67
click at [802, 237] on div "[DATE] Active 00:00 02:05 Add Off On Custom Schedule" at bounding box center [709, 229] width 335 height 80
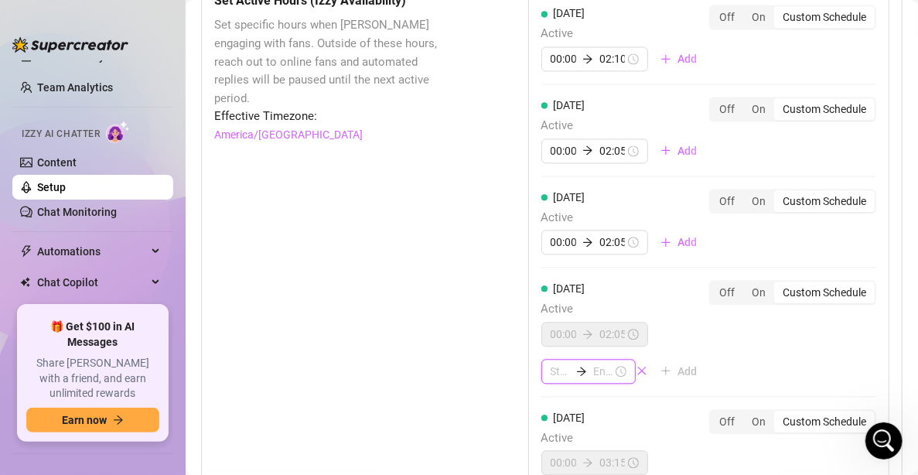
click at [551, 363] on input at bounding box center [560, 371] width 19 height 17
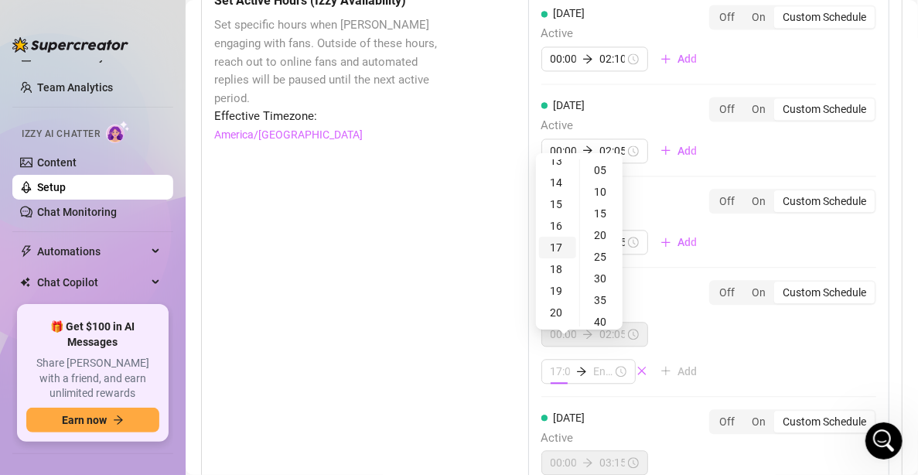
click at [562, 256] on div "17" at bounding box center [557, 248] width 37 height 22
click at [597, 170] on div "05" at bounding box center [601, 170] width 37 height 22
click at [604, 167] on div "05" at bounding box center [601, 170] width 37 height 22
click at [597, 363] on input at bounding box center [602, 371] width 19 height 17
click at [556, 299] on div "23" at bounding box center [557, 300] width 37 height 22
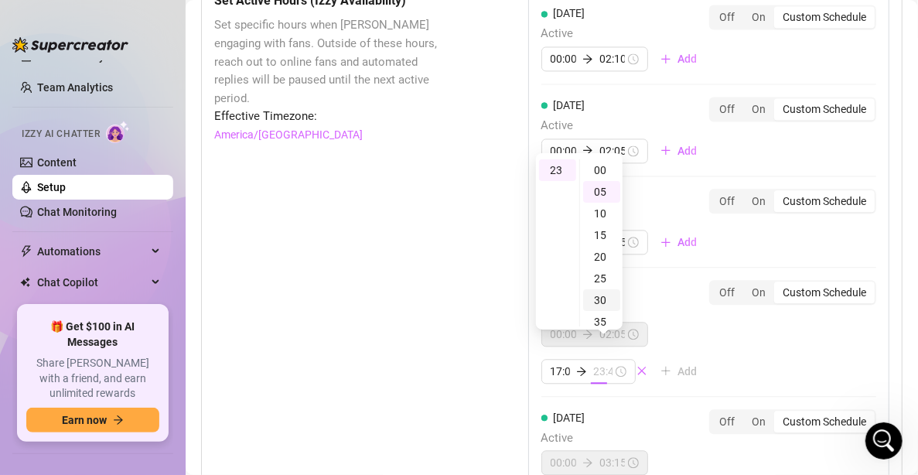
scroll to position [238, 0]
click at [608, 168] on div "55" at bounding box center [601, 170] width 37 height 22
click at [446, 269] on div "Set Active Hours (Izzy Availability) Set specific hours when Izzy engaging with…" at bounding box center [551, 457] width 675 height 932
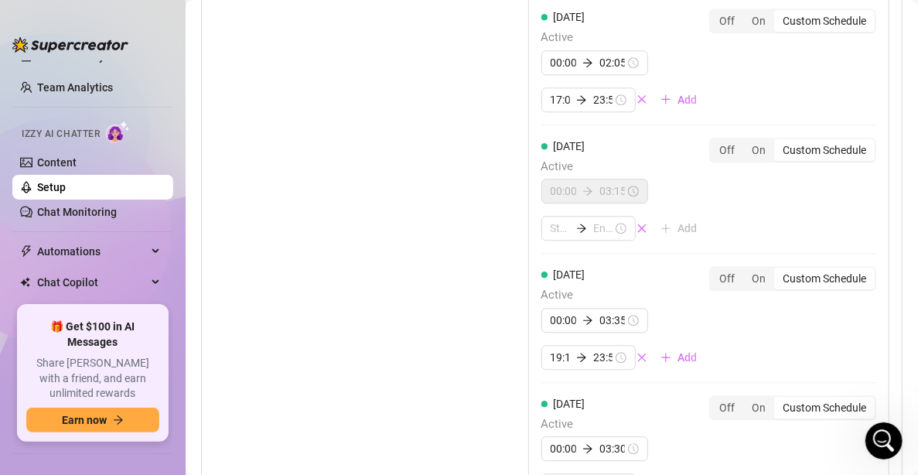
scroll to position [1845, 0]
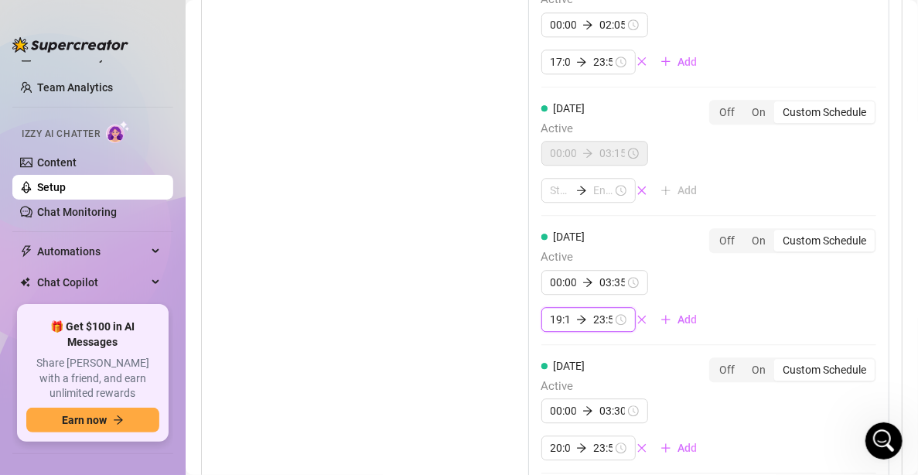
click at [551, 311] on input "19:10" at bounding box center [560, 319] width 19 height 17
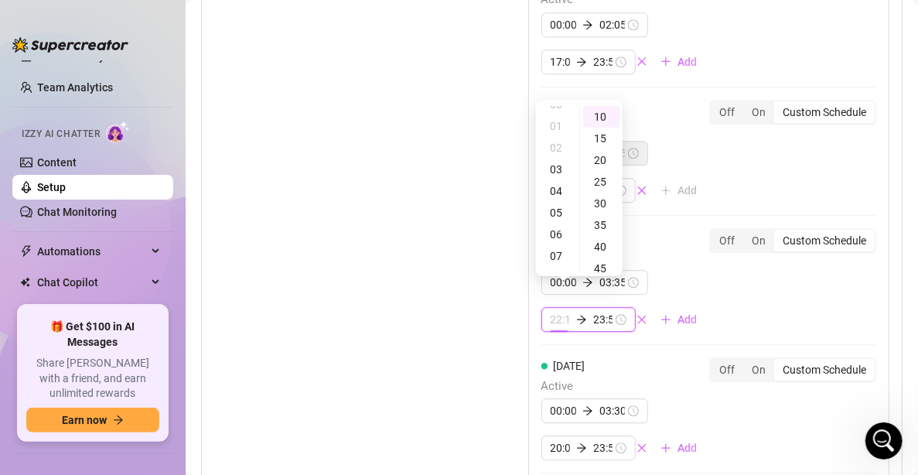
scroll to position [0, 0]
click at [744, 230] on div "On" at bounding box center [759, 241] width 31 height 22
click at [747, 232] on input "On" at bounding box center [747, 232] width 0 height 0
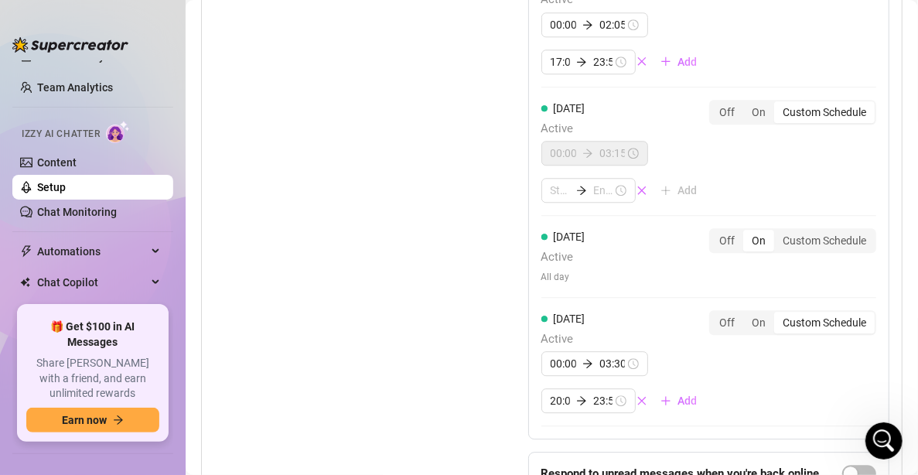
click at [443, 279] on div "Set Active Hours (Izzy Availability) Set specific hours when Izzy engaging with…" at bounding box center [332, 124] width 237 height 884
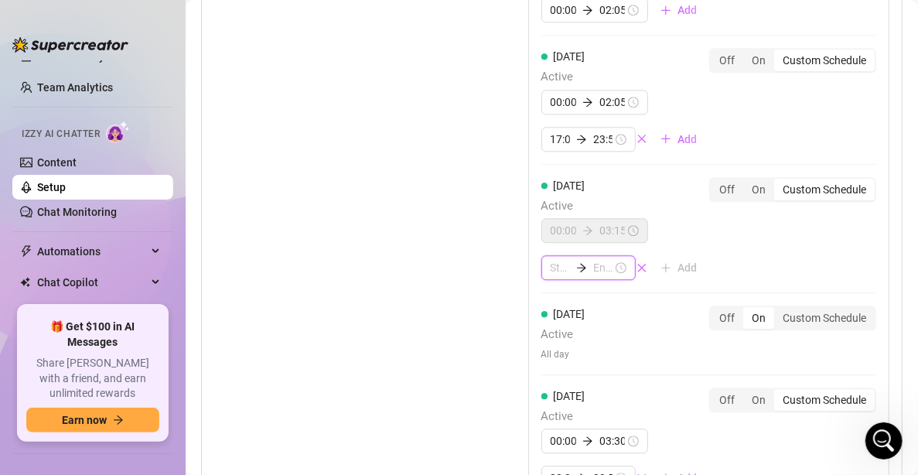
click at [552, 259] on input at bounding box center [560, 267] width 19 height 17
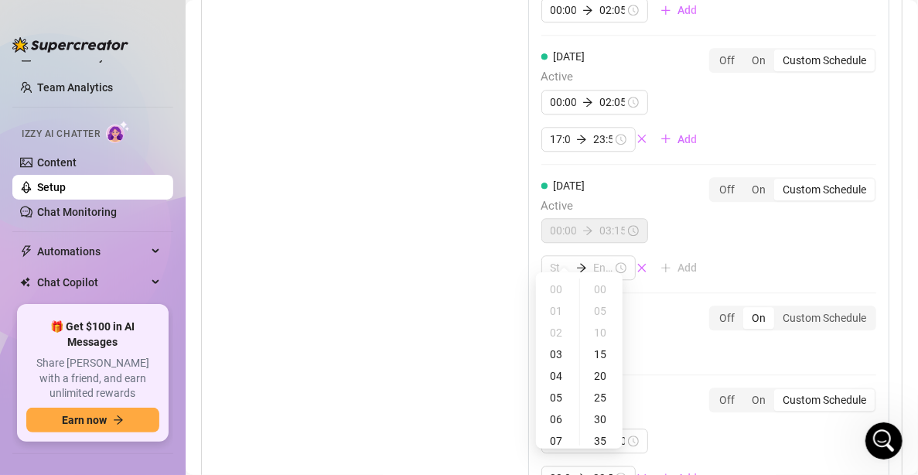
click at [462, 271] on div "Set Active Hours (Izzy Availability) Set specific hours when Izzy engaging with…" at bounding box center [551, 201] width 675 height 884
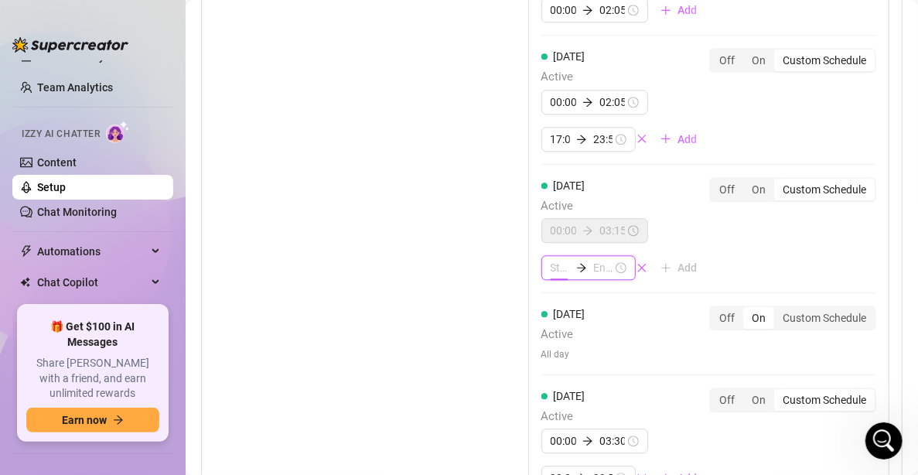
click at [551, 259] on input at bounding box center [560, 267] width 19 height 17
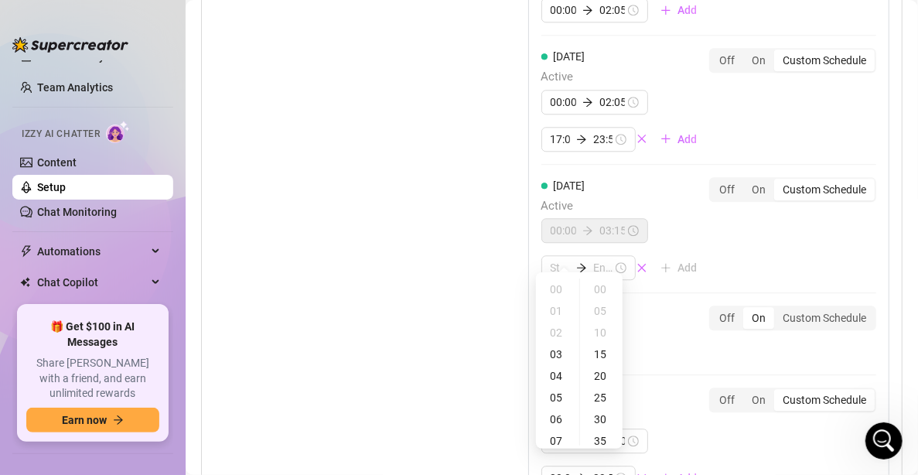
click at [456, 283] on div "Set Active Hours (Izzy Availability) Set specific hours when Izzy engaging with…" at bounding box center [551, 201] width 675 height 884
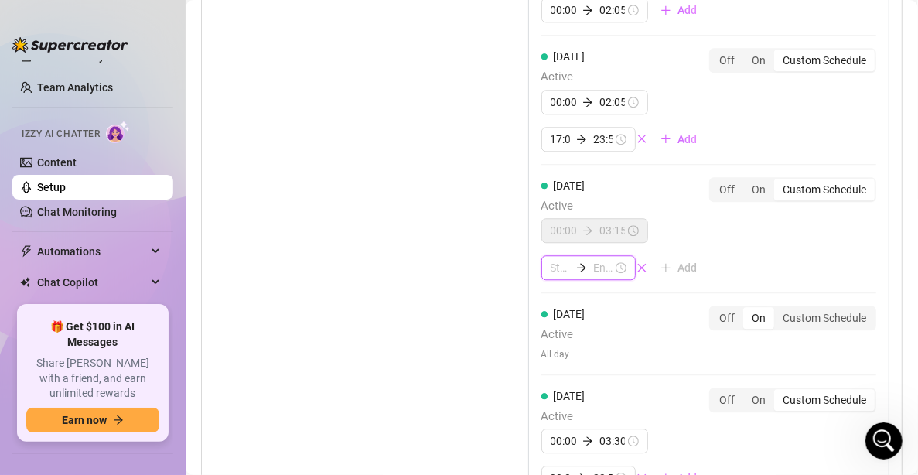
click at [558, 259] on input at bounding box center [560, 267] width 19 height 17
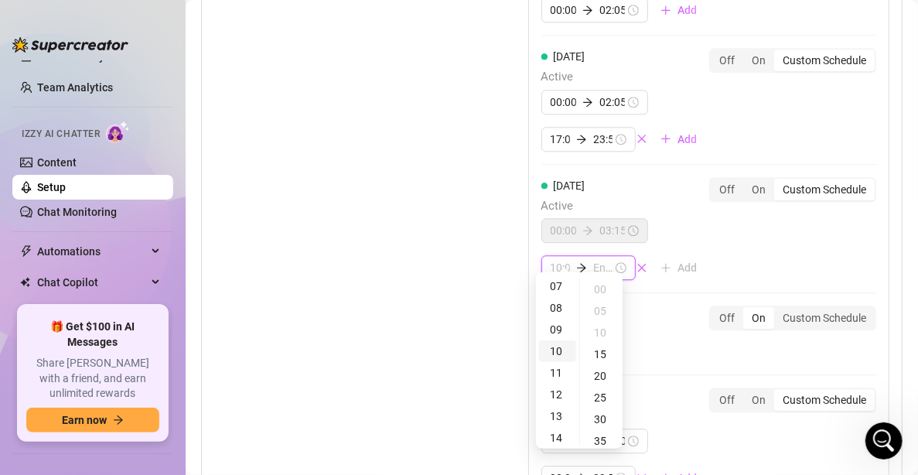
scroll to position [232, 0]
click at [557, 375] on div "15" at bounding box center [557, 382] width 37 height 22
click at [600, 305] on div "05" at bounding box center [601, 311] width 37 height 22
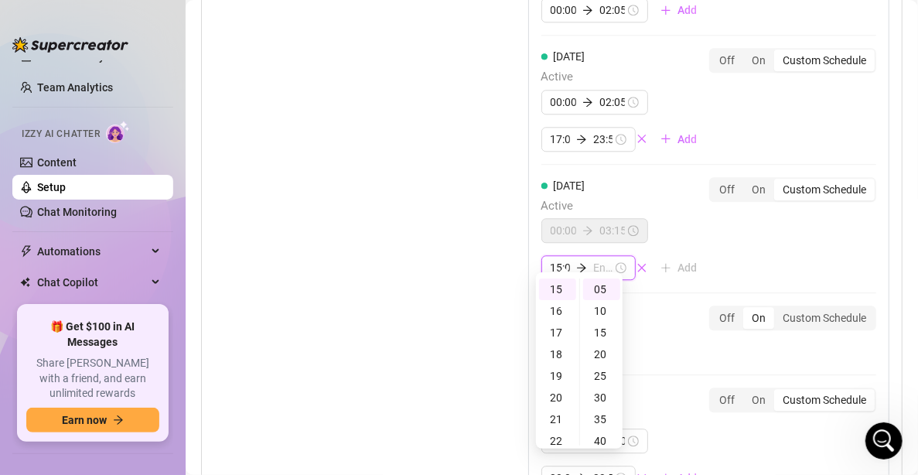
click at [799, 227] on div "[DATE] Active 00:00 03:15 15:05 Add Off On Custom Schedule" at bounding box center [709, 229] width 335 height 104
click at [555, 294] on div "23" at bounding box center [557, 290] width 37 height 22
click at [604, 288] on div "55" at bounding box center [601, 290] width 37 height 22
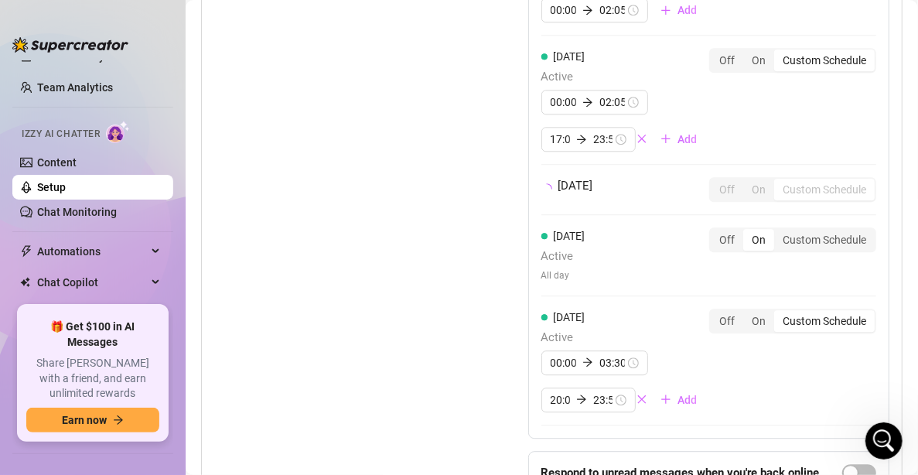
click at [774, 215] on div "[DATE] Active 00:00 02:10 Add Off On Custom Schedule [DATE] Active 00:00 02:05 …" at bounding box center [708, 98] width 361 height 679
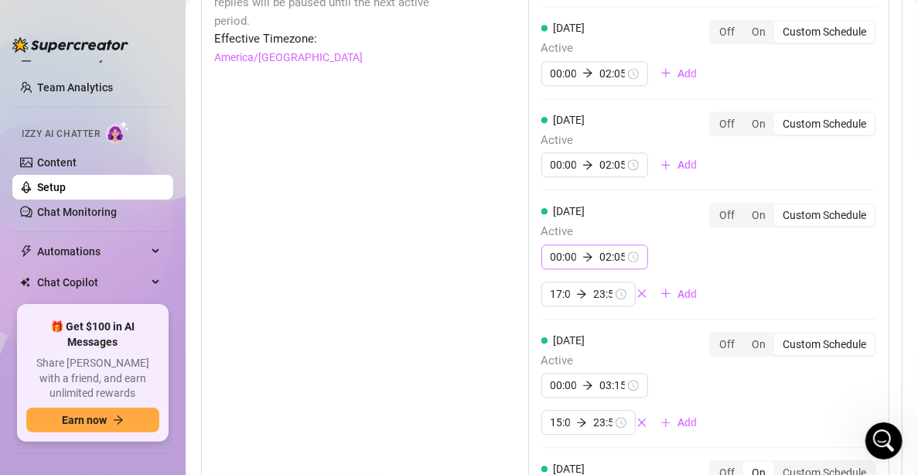
scroll to position [1536, 0]
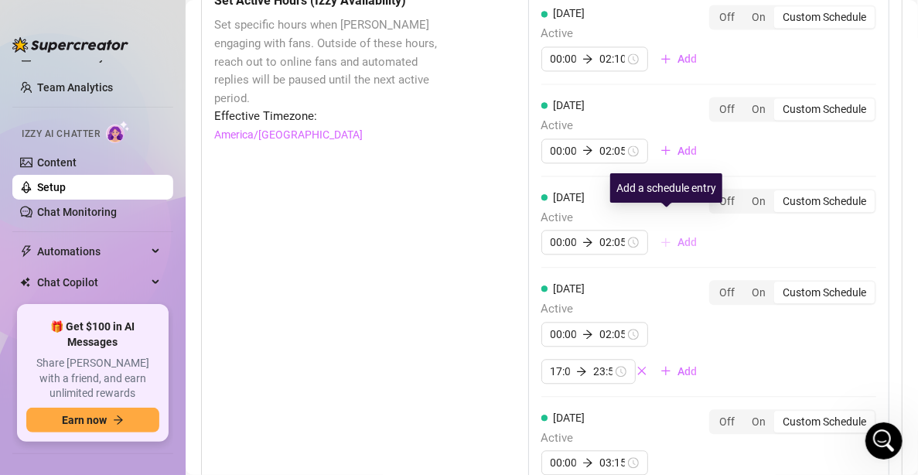
click at [678, 236] on span "Add" at bounding box center [687, 242] width 19 height 12
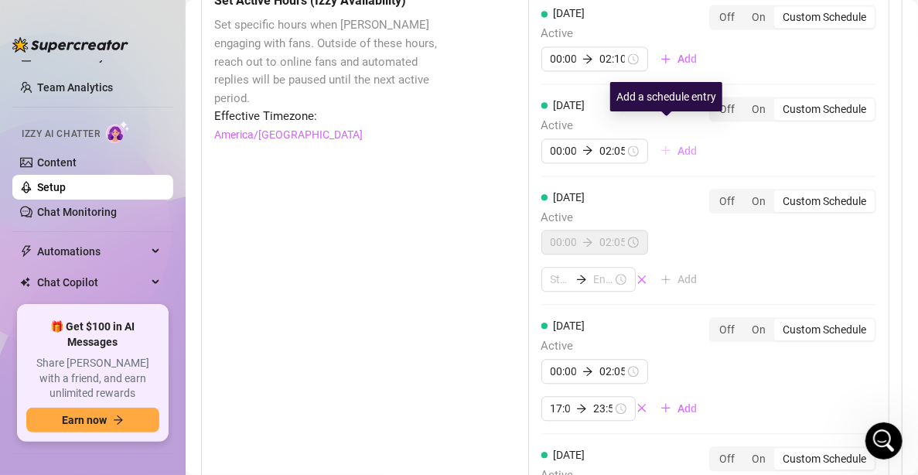
click at [678, 145] on span "Add" at bounding box center [687, 151] width 19 height 12
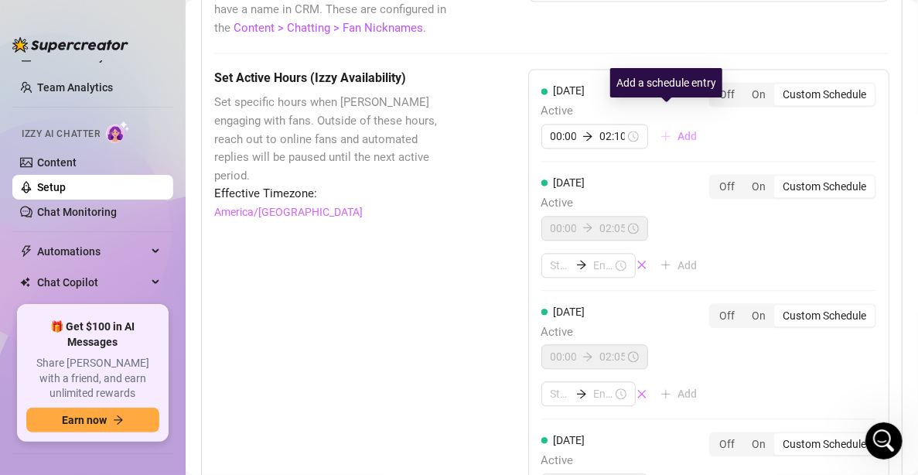
click at [678, 130] on span "Add" at bounding box center [687, 136] width 19 height 12
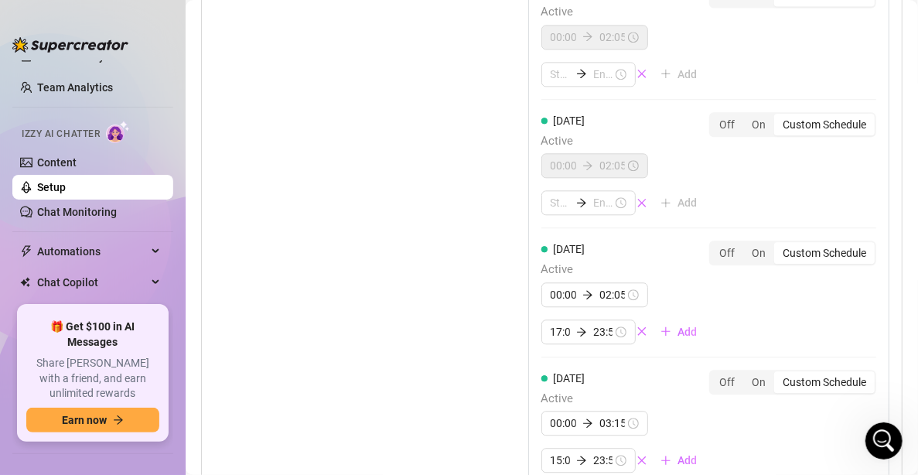
scroll to position [1690, 0]
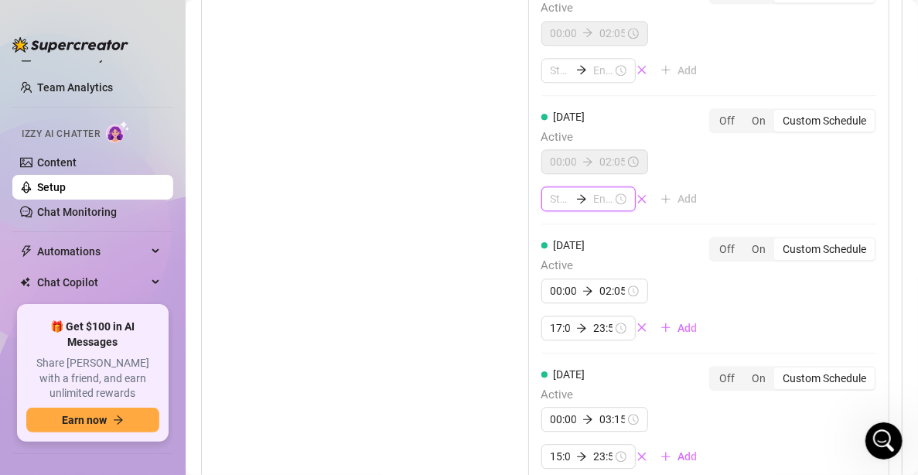
click at [554, 190] on input at bounding box center [560, 198] width 19 height 17
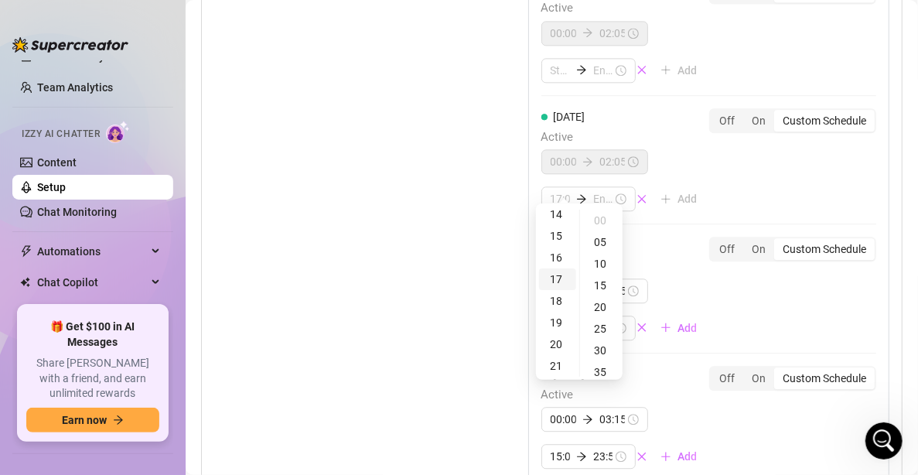
click at [558, 278] on div "17" at bounding box center [557, 279] width 37 height 22
click at [607, 294] on div "15" at bounding box center [601, 286] width 37 height 22
click at [559, 353] on div "23" at bounding box center [557, 351] width 37 height 22
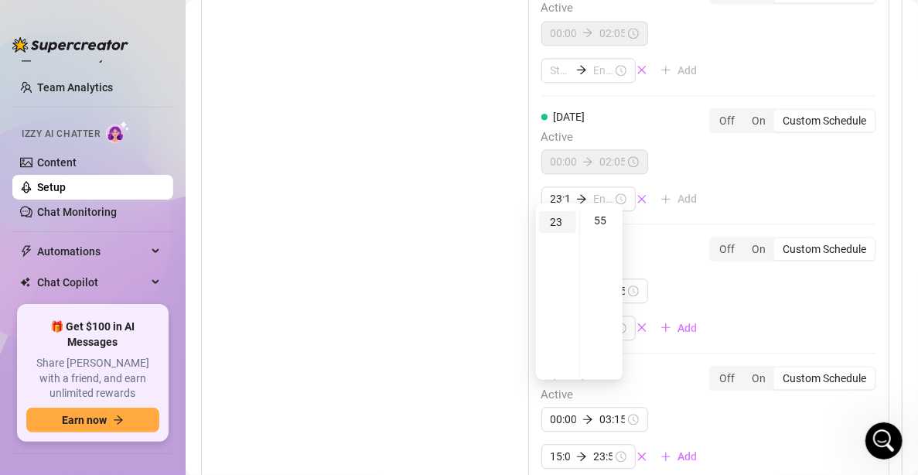
scroll to position [498, 0]
click at [597, 217] on div "55" at bounding box center [601, 221] width 37 height 22
click at [552, 320] on div "17" at bounding box center [557, 323] width 37 height 22
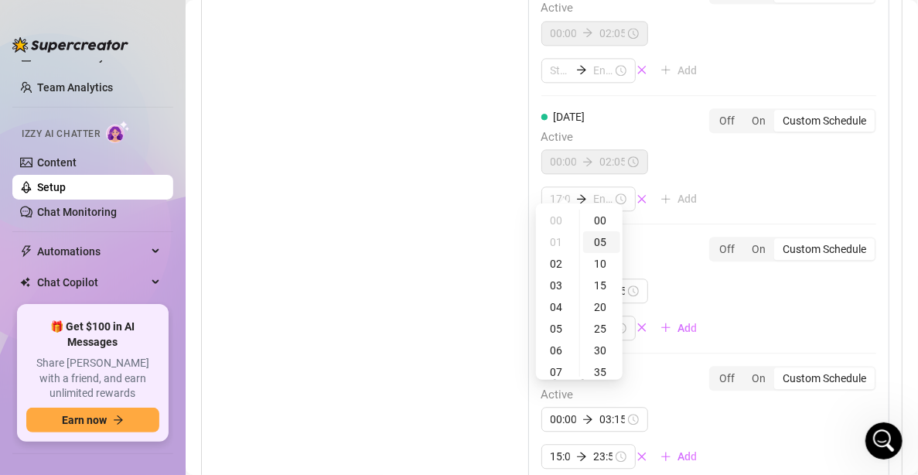
click at [610, 238] on div "05" at bounding box center [601, 242] width 37 height 22
click at [593, 190] on input at bounding box center [602, 198] width 19 height 17
click at [559, 348] on div "23" at bounding box center [557, 351] width 37 height 22
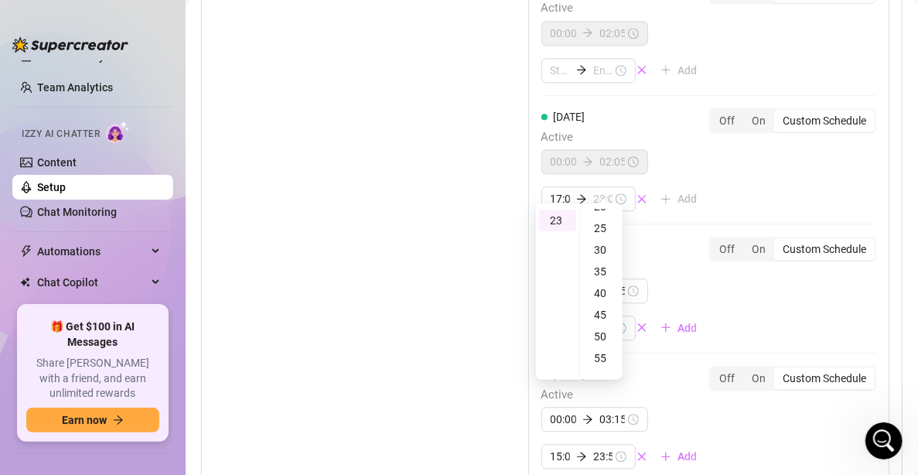
scroll to position [238, 0]
click at [601, 225] on div "55" at bounding box center [601, 221] width 37 height 22
click at [739, 149] on div "[DATE] Active 00:00 02:10 Add Off On Custom Schedule [DATE] Active 00:00 02:05 …" at bounding box center [708, 271] width 361 height 869
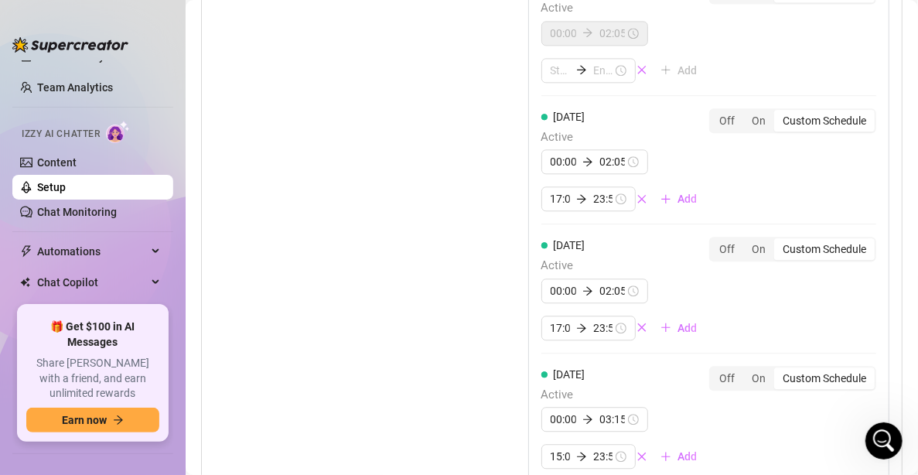
scroll to position [1613, 0]
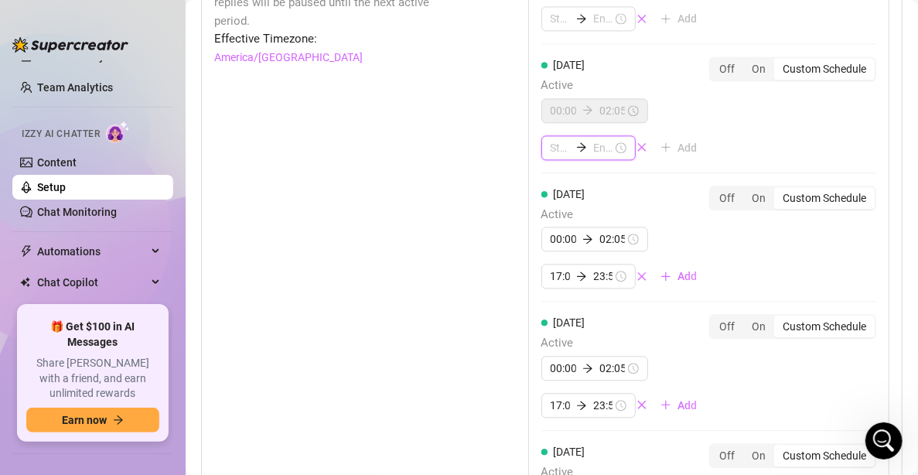
click at [558, 139] on input at bounding box center [560, 147] width 19 height 17
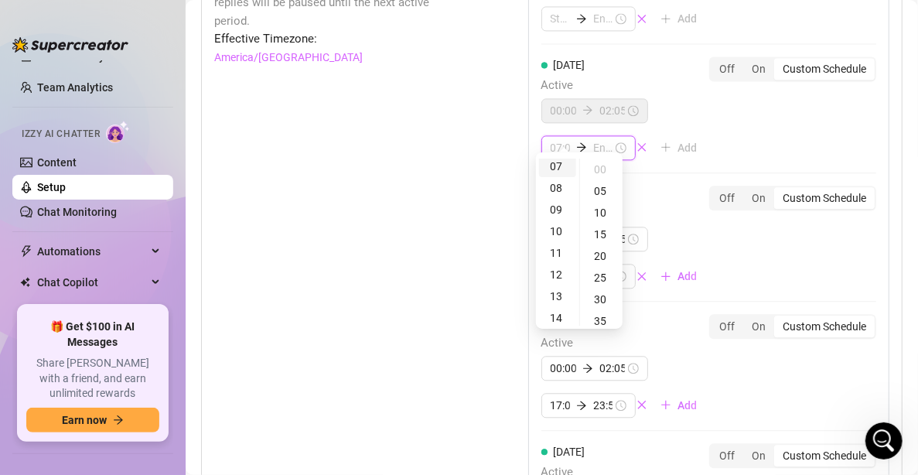
scroll to position [232, 0]
click at [561, 288] on div "16" at bounding box center [557, 284] width 37 height 22
click at [603, 194] on div "05" at bounding box center [601, 191] width 37 height 22
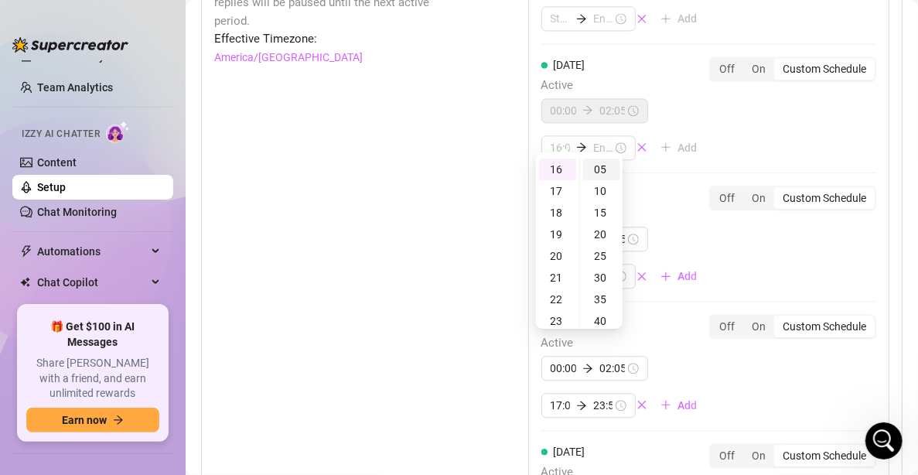
click at [595, 170] on div "05" at bounding box center [601, 170] width 37 height 22
click at [593, 186] on div "10" at bounding box center [601, 191] width 37 height 22
click at [556, 174] on div "23" at bounding box center [557, 170] width 37 height 22
click at [560, 248] on div "16" at bounding box center [557, 250] width 37 height 22
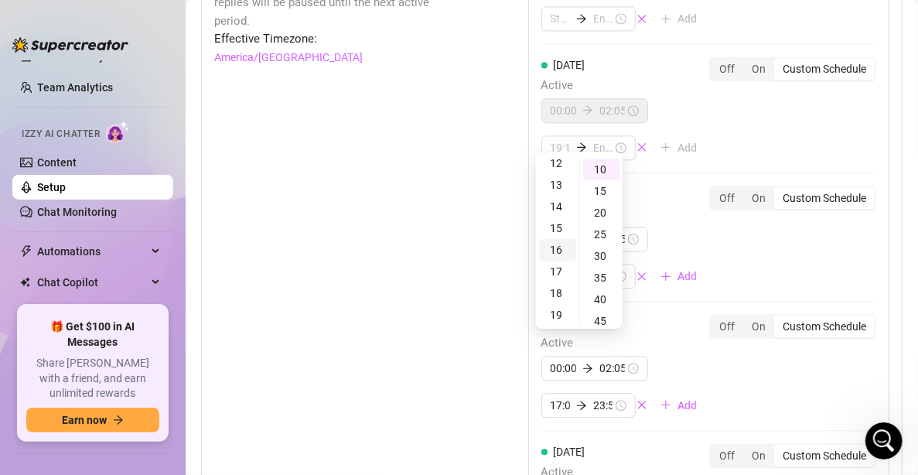
scroll to position [347, 0]
click at [593, 139] on input at bounding box center [602, 147] width 19 height 17
click at [564, 175] on div "23" at bounding box center [557, 170] width 37 height 22
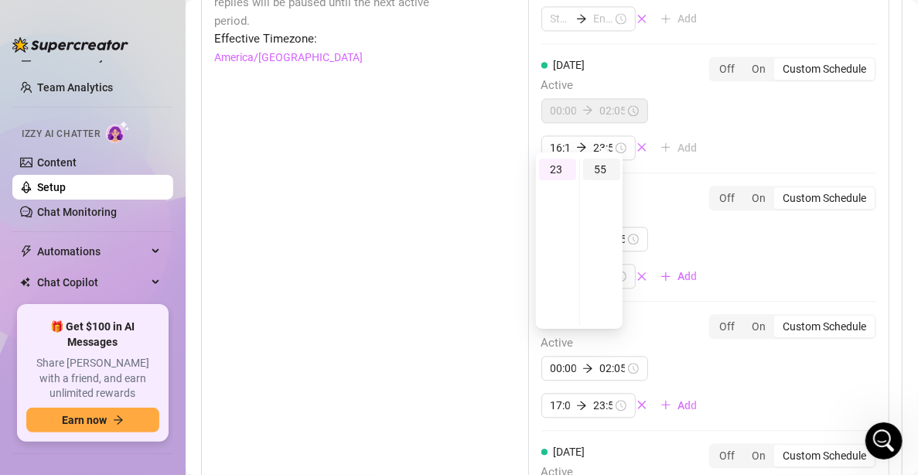
click at [591, 168] on div "55" at bounding box center [601, 170] width 37 height 22
click at [808, 108] on div "[DATE] Active 00:00 02:10 Add Off On Custom Schedule [DATE] Active 00:00 02:05 …" at bounding box center [708, 348] width 361 height 869
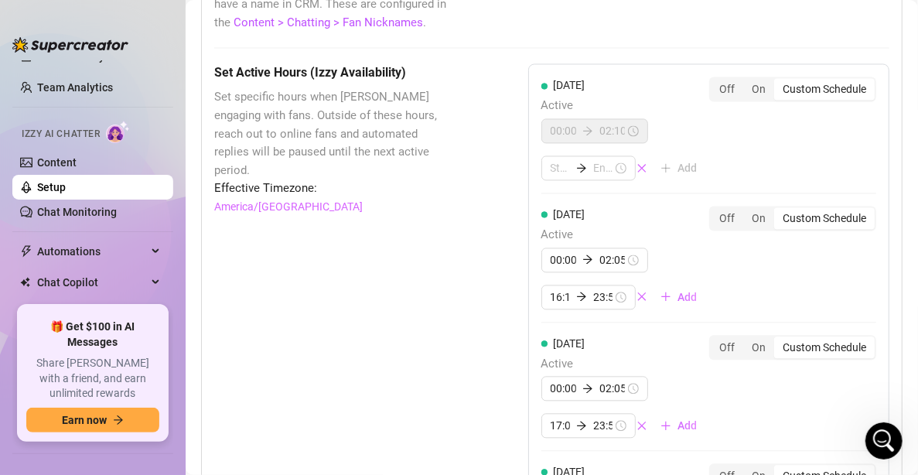
scroll to position [1458, 0]
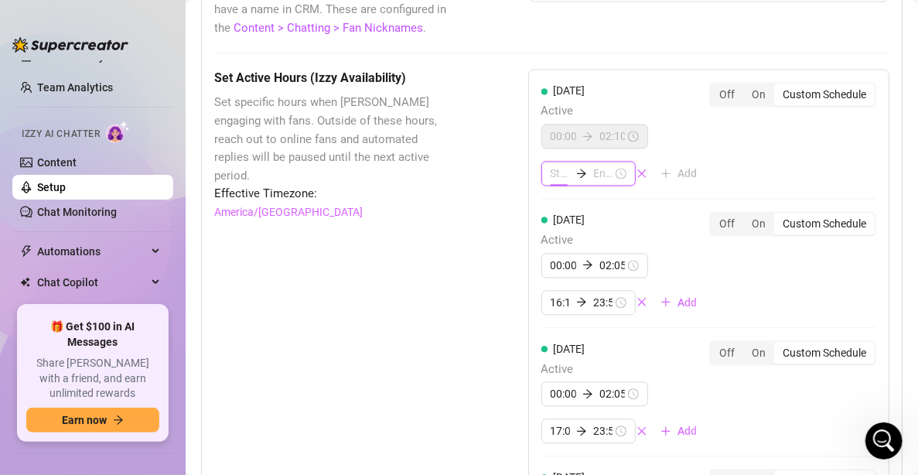
click at [551, 165] on input at bounding box center [560, 173] width 19 height 17
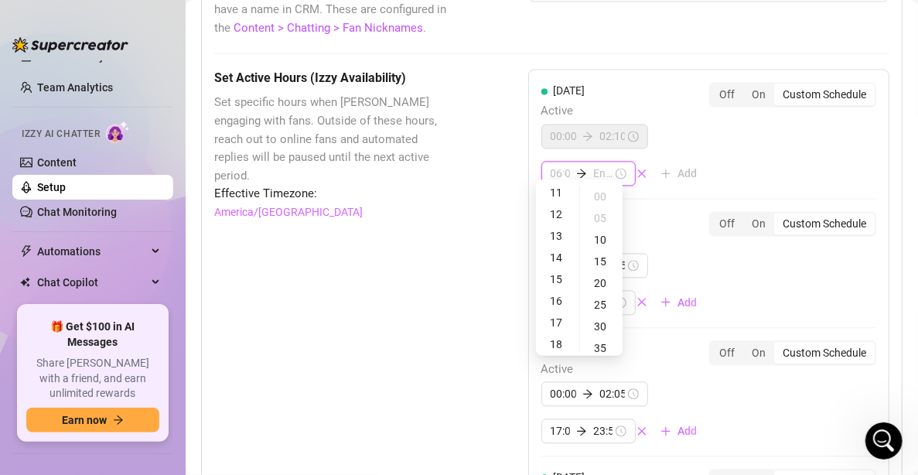
scroll to position [309, 0]
click at [556, 229] on div "16" at bounding box center [557, 234] width 37 height 22
click at [562, 255] on div "15" at bounding box center [557, 252] width 37 height 22
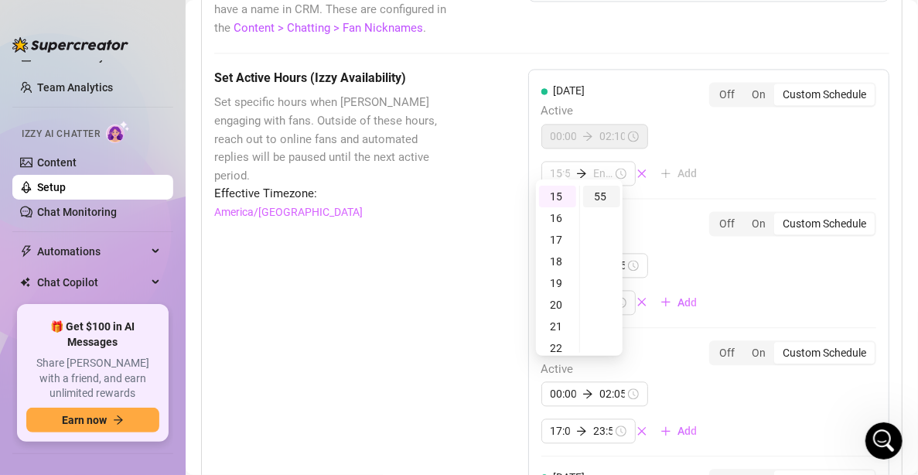
click at [598, 195] on div "55" at bounding box center [601, 197] width 37 height 22
click at [846, 142] on div "[DATE] Active 00:00 02:10 15:55 Add Off On Custom Schedule" at bounding box center [709, 134] width 335 height 104
click at [562, 204] on div "23" at bounding box center [557, 197] width 37 height 22
click at [593, 195] on div "55" at bounding box center [601, 197] width 37 height 22
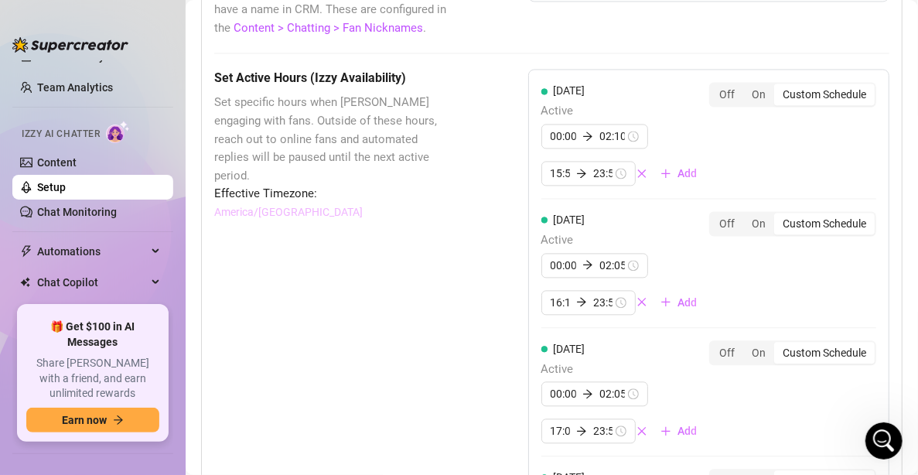
click at [287, 203] on link "America/[GEOGRAPHIC_DATA]" at bounding box center [288, 211] width 149 height 17
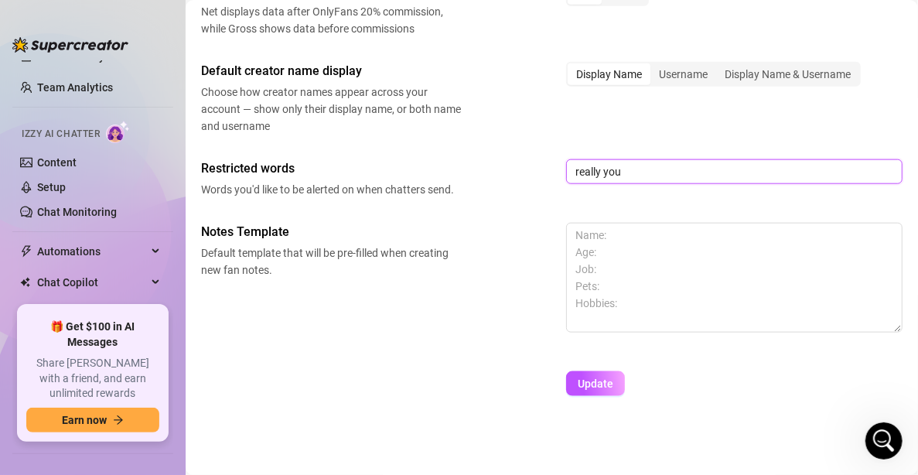
click at [668, 159] on input "really you" at bounding box center [734, 171] width 337 height 25
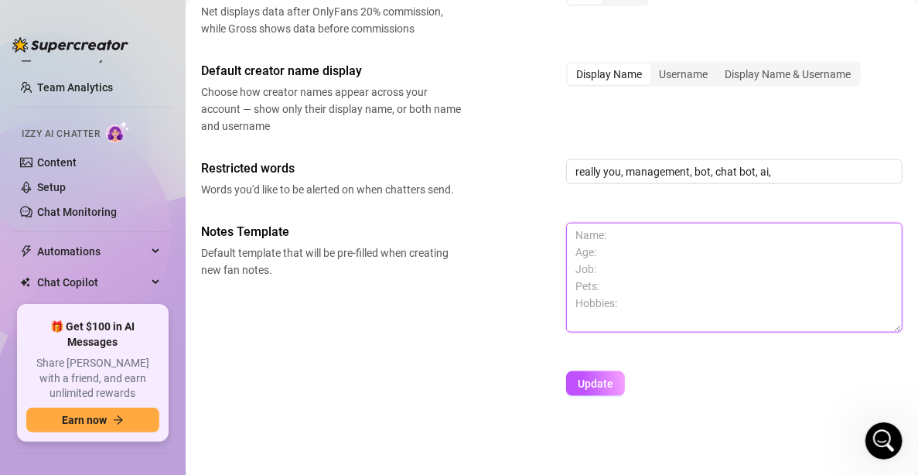
click at [634, 236] on textarea at bounding box center [734, 278] width 337 height 110
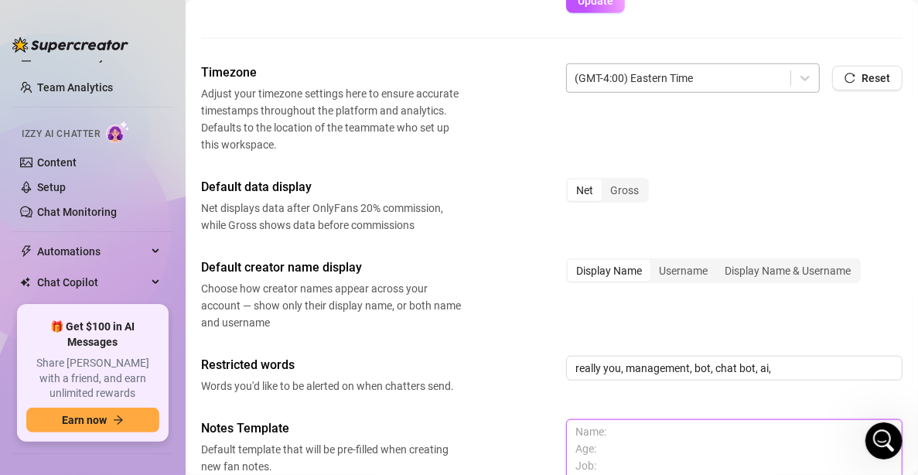
scroll to position [467, 0]
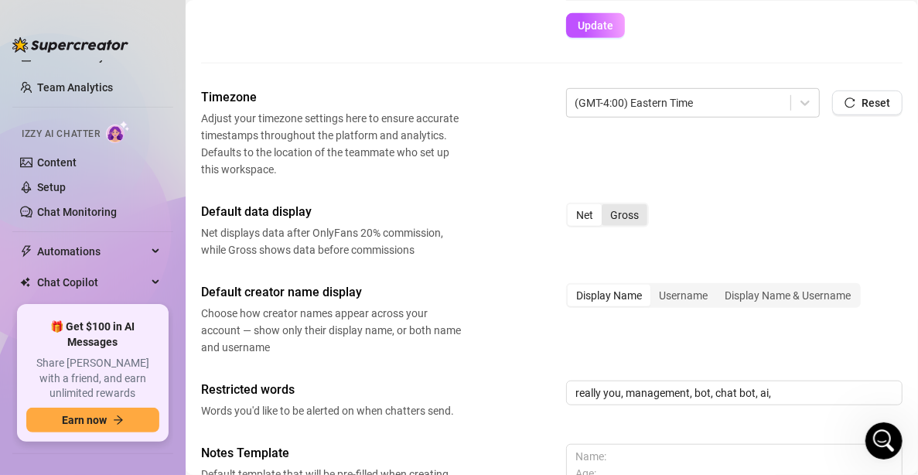
click at [624, 207] on div "Gross" at bounding box center [625, 215] width 46 height 22
click at [606, 207] on input "Gross" at bounding box center [606, 207] width 0 height 0
click at [592, 204] on div "Net" at bounding box center [585, 215] width 34 height 22
click at [572, 207] on input "Net" at bounding box center [572, 207] width 0 height 0
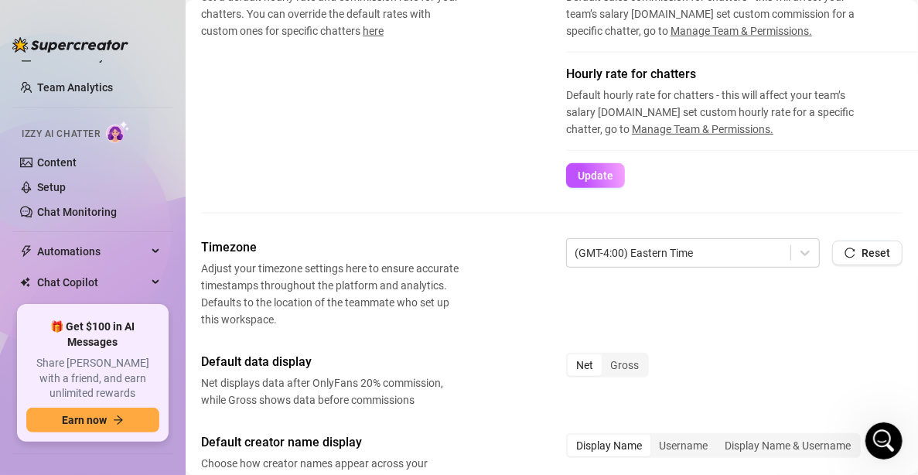
scroll to position [313, 0]
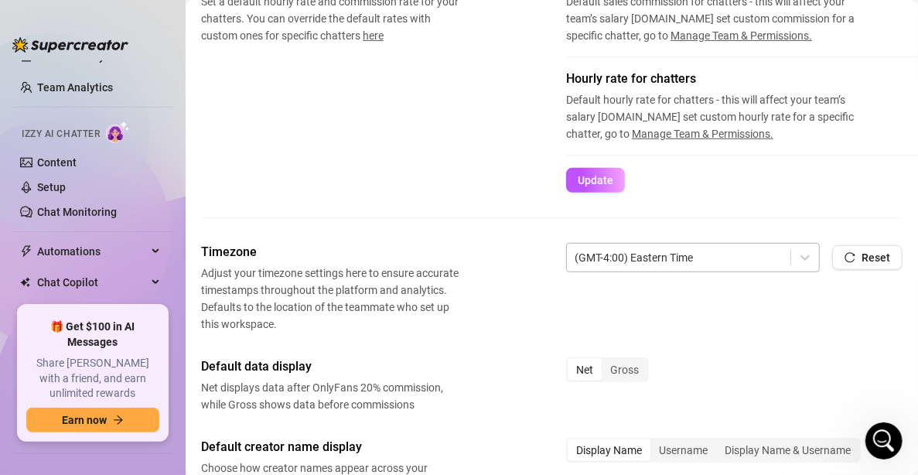
click at [679, 248] on div at bounding box center [679, 258] width 208 height 20
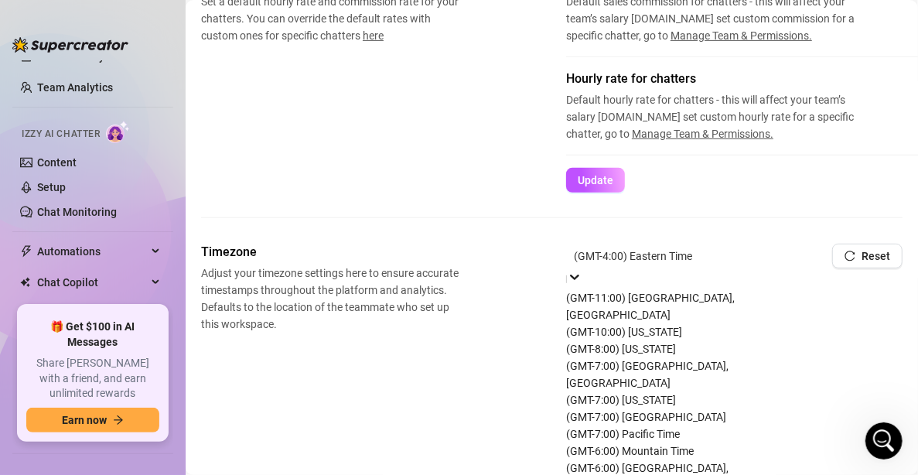
scroll to position [316, 0]
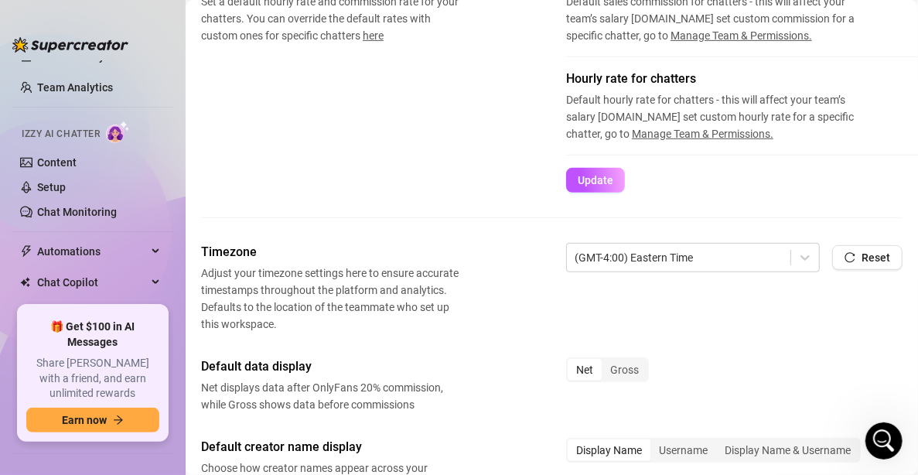
click at [748, 164] on div "Hourly rate for chatters Default hourly rate for chatters - this will affect yo…" at bounding box center [808, 119] width 484 height 98
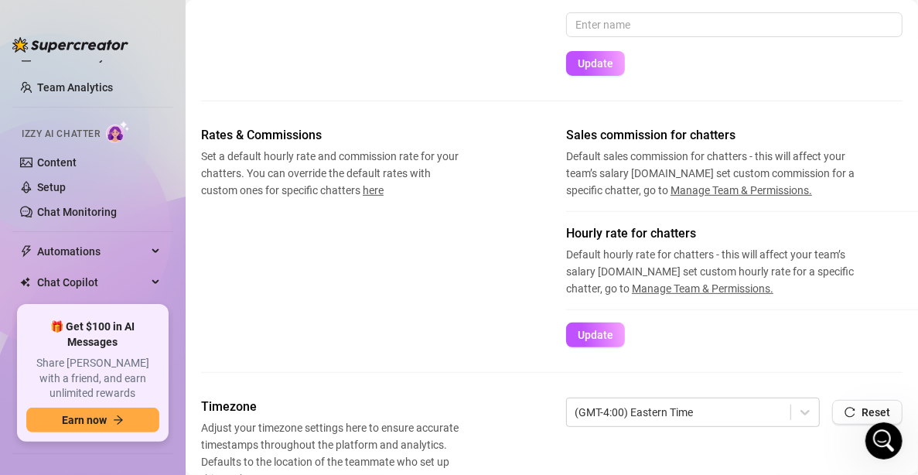
click at [552, 294] on div "Rates & Commissions Set a default hourly rate and commission rate for your chat…" at bounding box center [552, 236] width 702 height 221
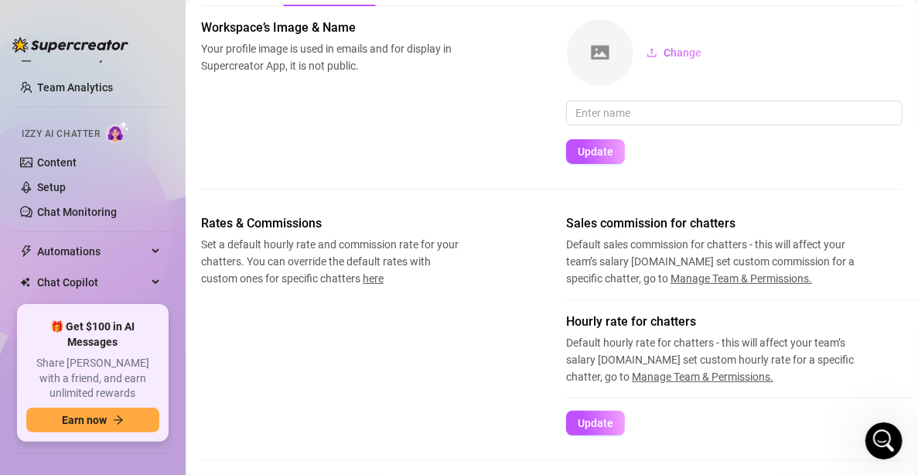
scroll to position [0, 0]
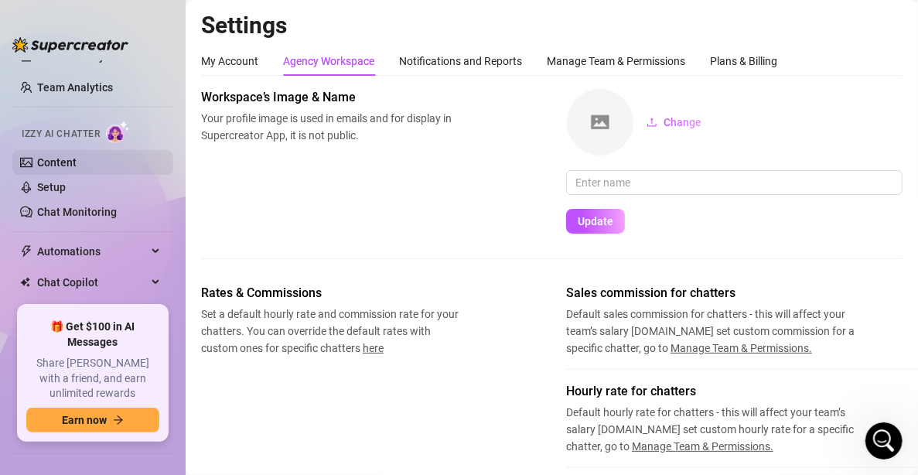
click at [77, 162] on link "Content" at bounding box center [56, 162] width 39 height 12
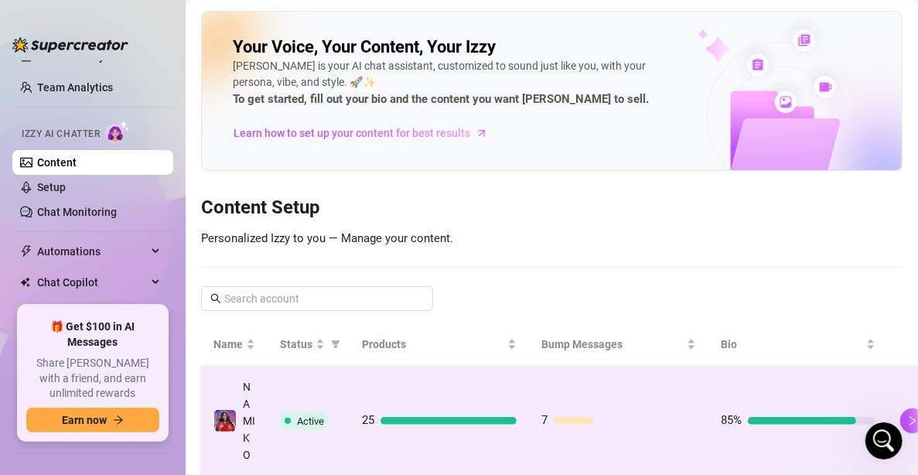
click at [554, 420] on div at bounding box center [574, 421] width 40 height 8
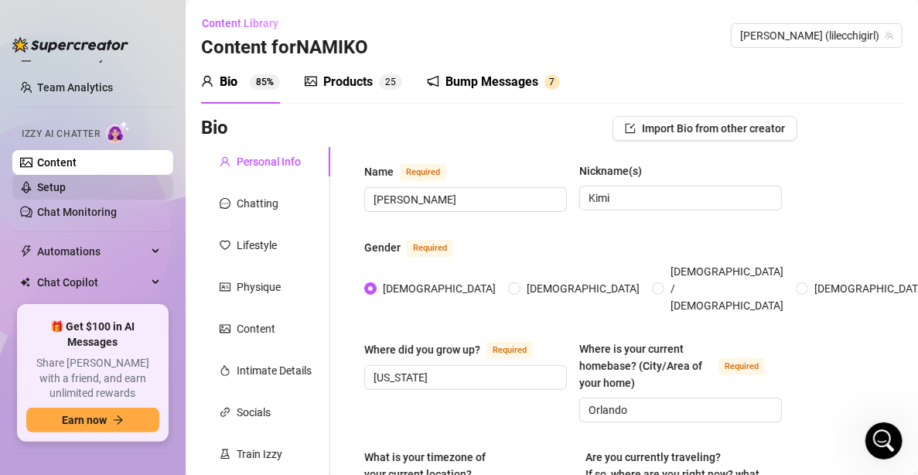
click at [66, 190] on link "Setup" at bounding box center [51, 187] width 29 height 12
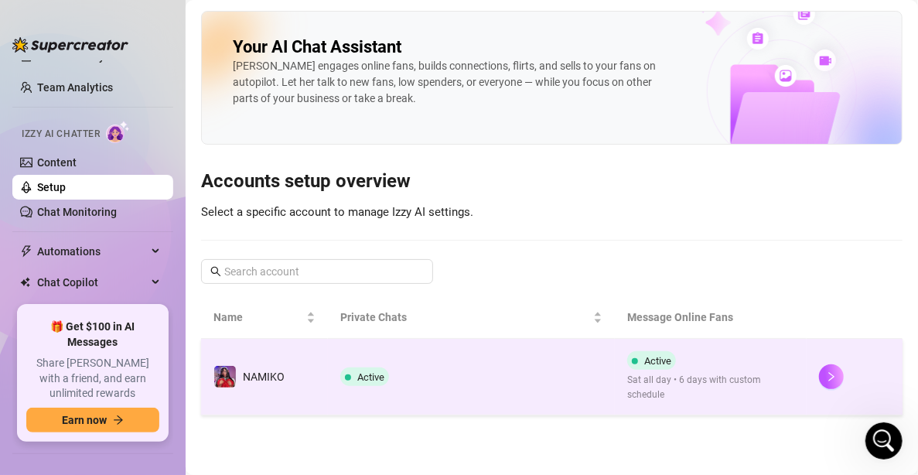
click at [764, 387] on span "Sat all day • 6 days with custom schedule" at bounding box center [710, 387] width 167 height 29
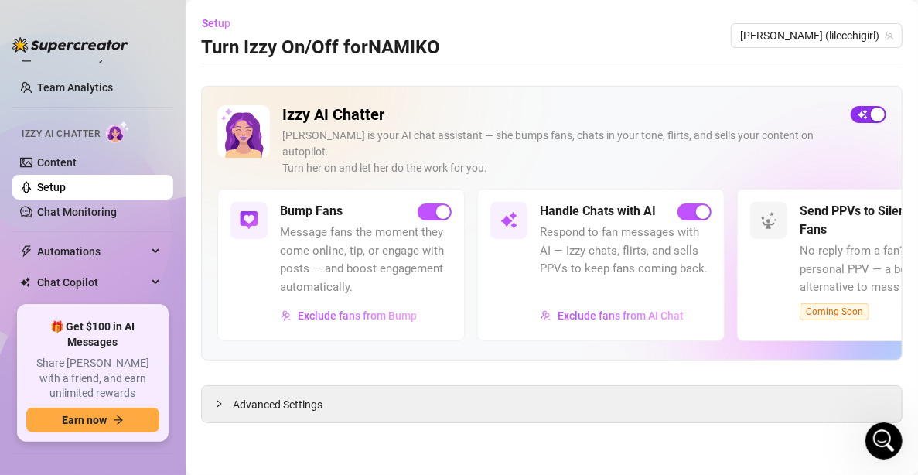
click at [869, 111] on span "button" at bounding box center [869, 114] width 36 height 17
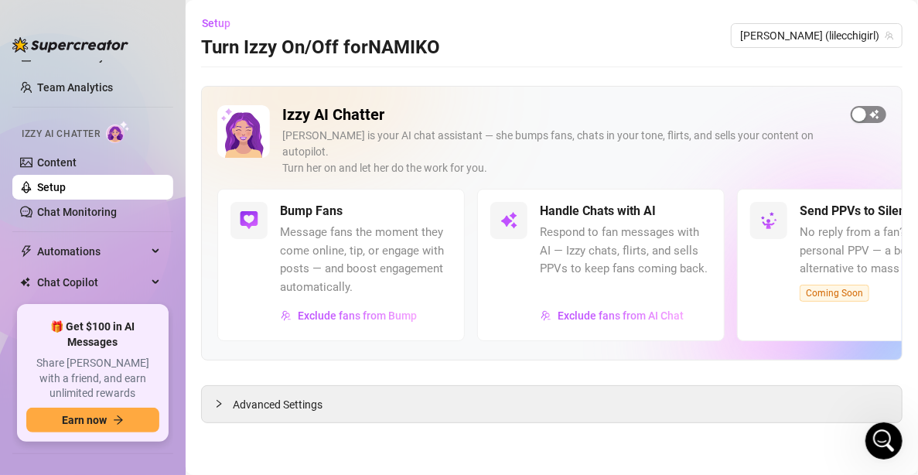
click at [873, 109] on span "button" at bounding box center [869, 114] width 36 height 17
